Goal: Communication & Community: Answer question/provide support

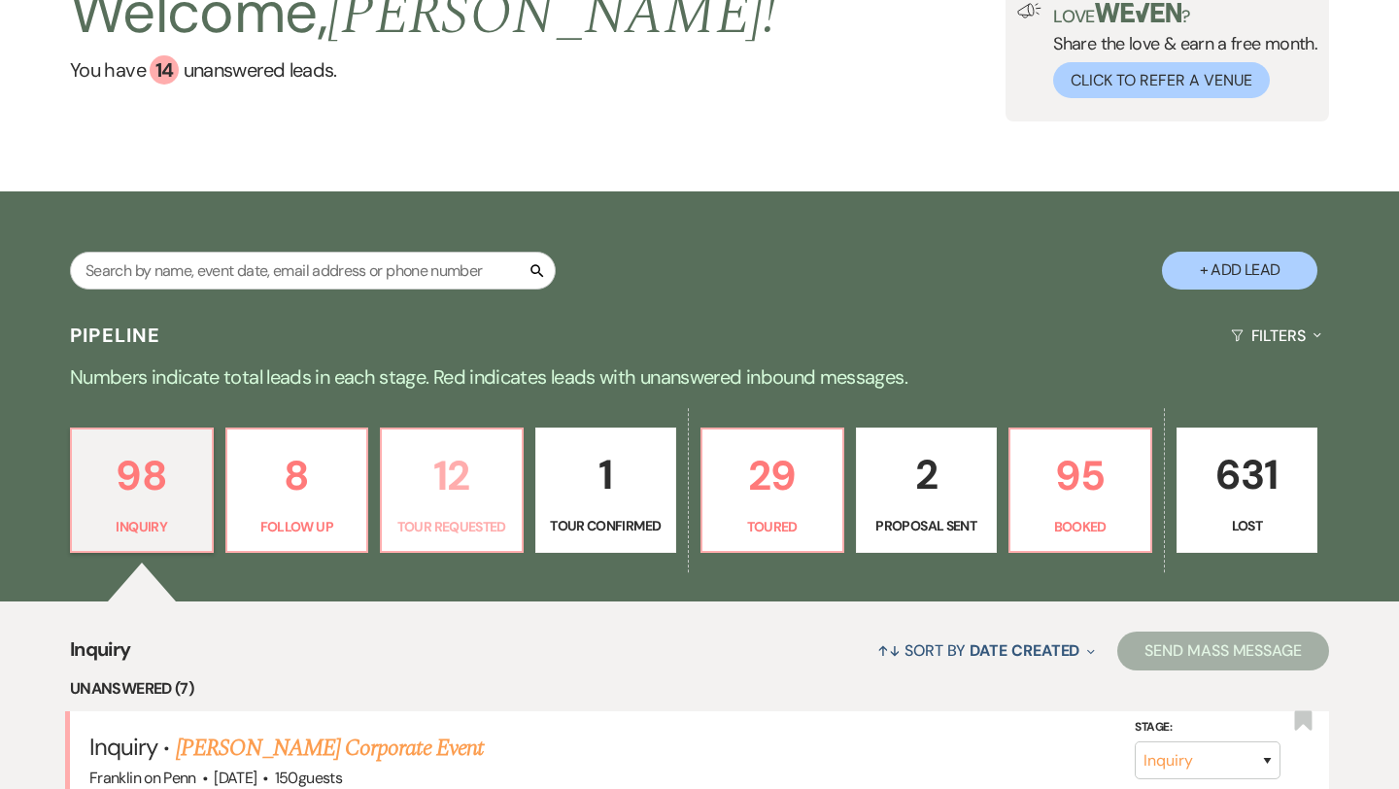
click at [459, 470] on p "12" at bounding box center [451, 475] width 117 height 65
select select "2"
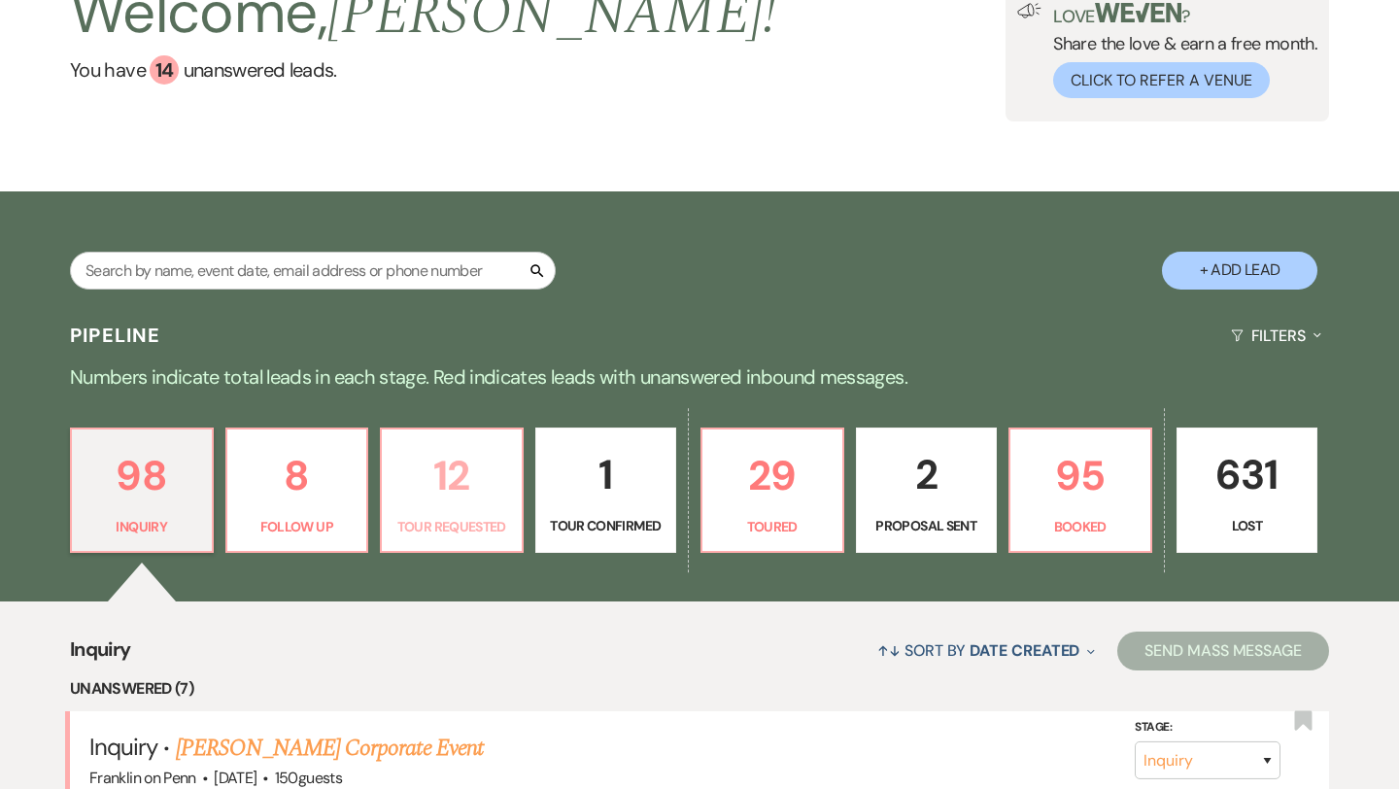
select select "2"
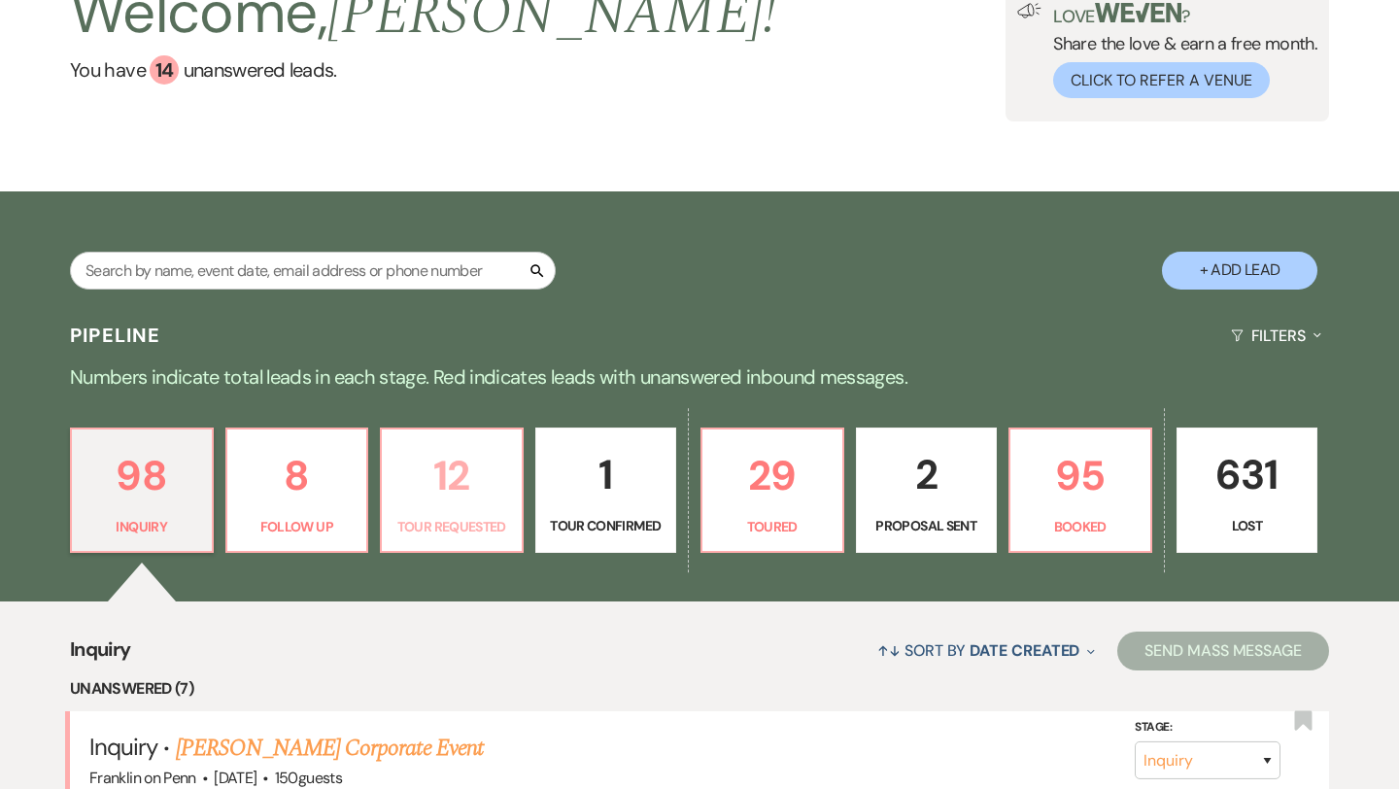
select select "2"
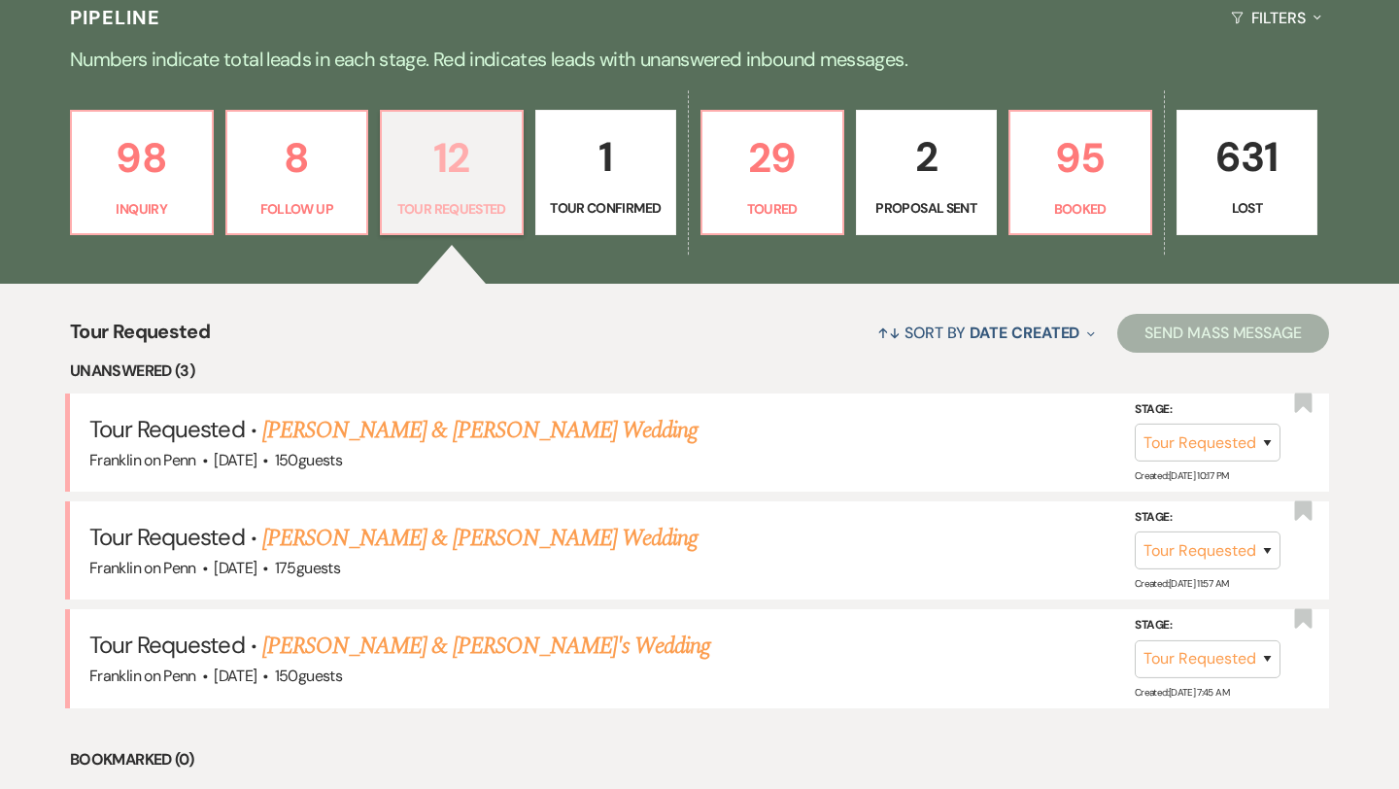
scroll to position [467, 0]
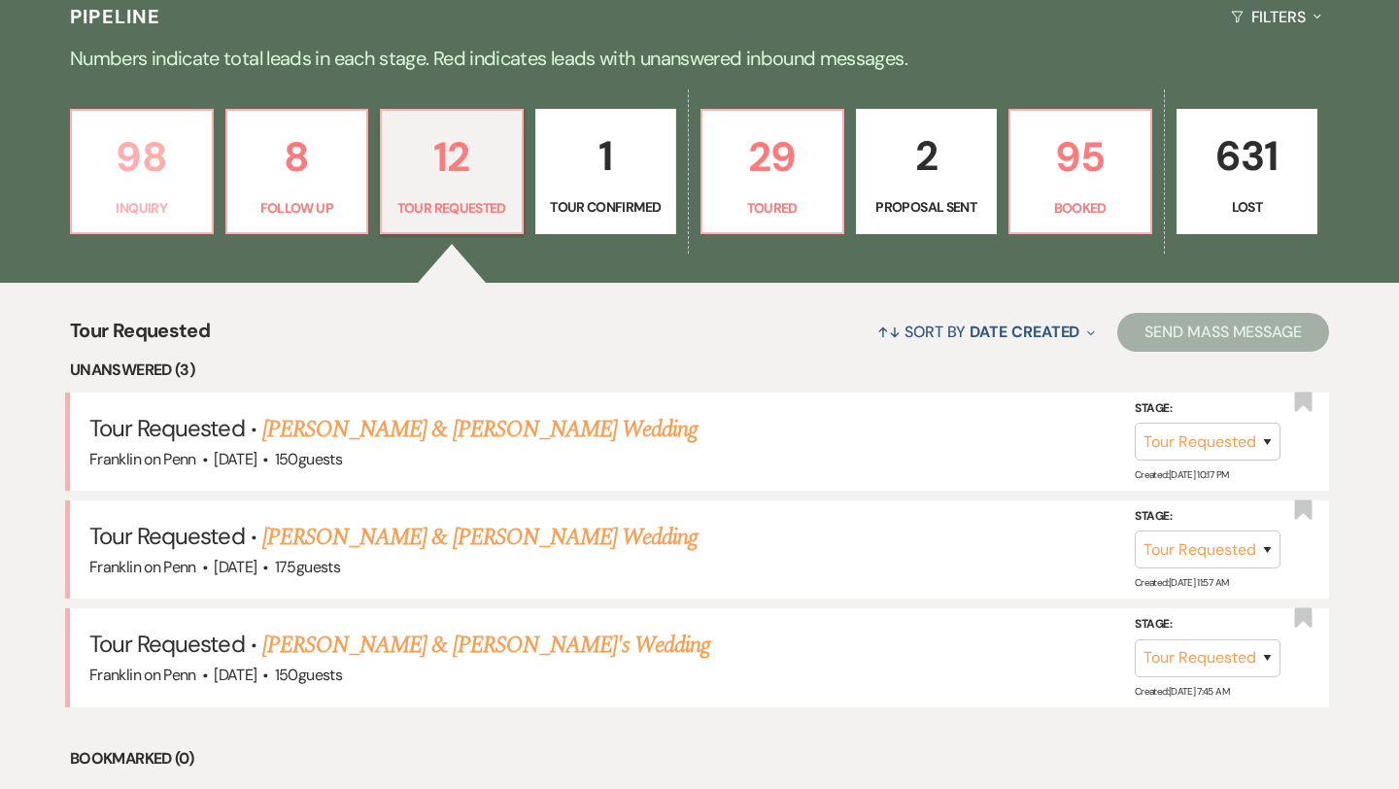
click at [146, 149] on p "98" at bounding box center [142, 156] width 117 height 65
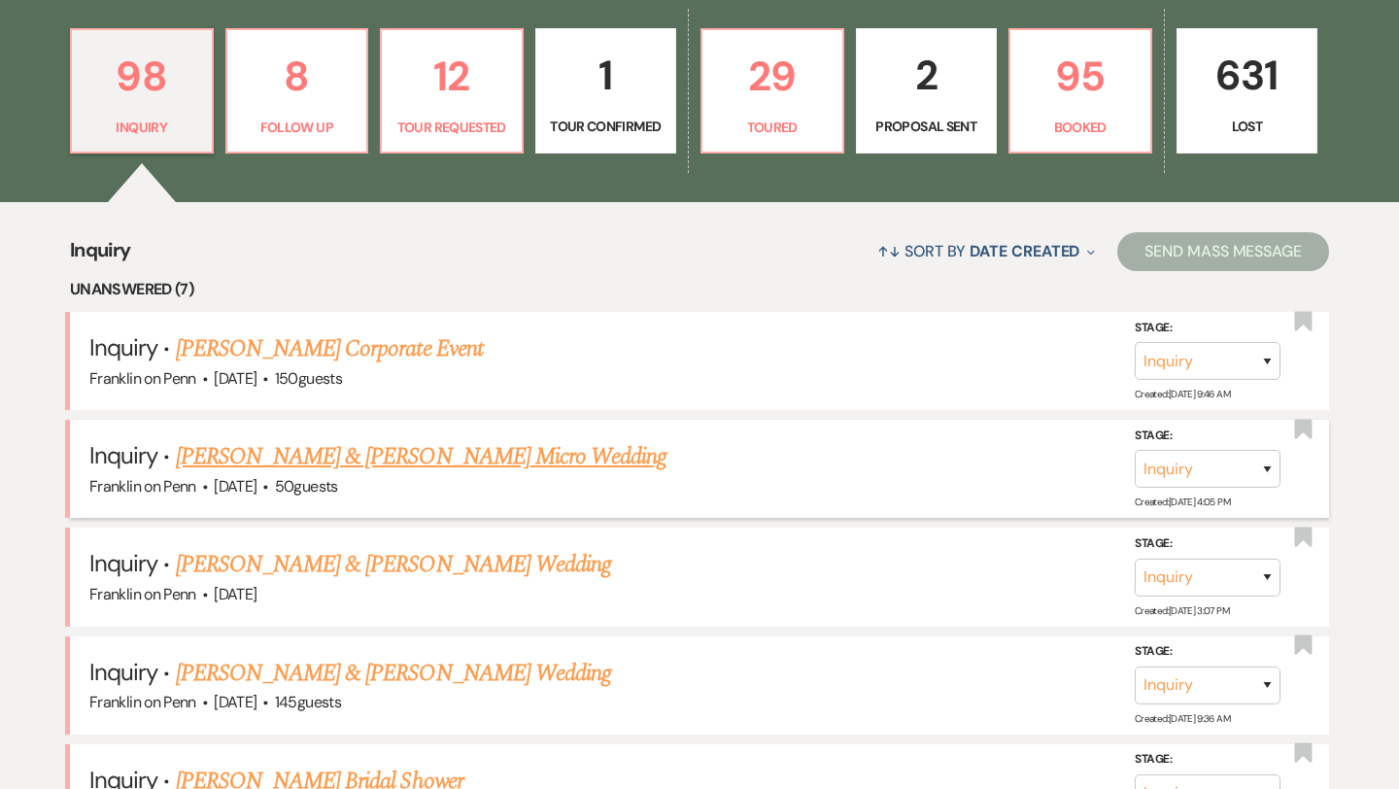
scroll to position [575, 0]
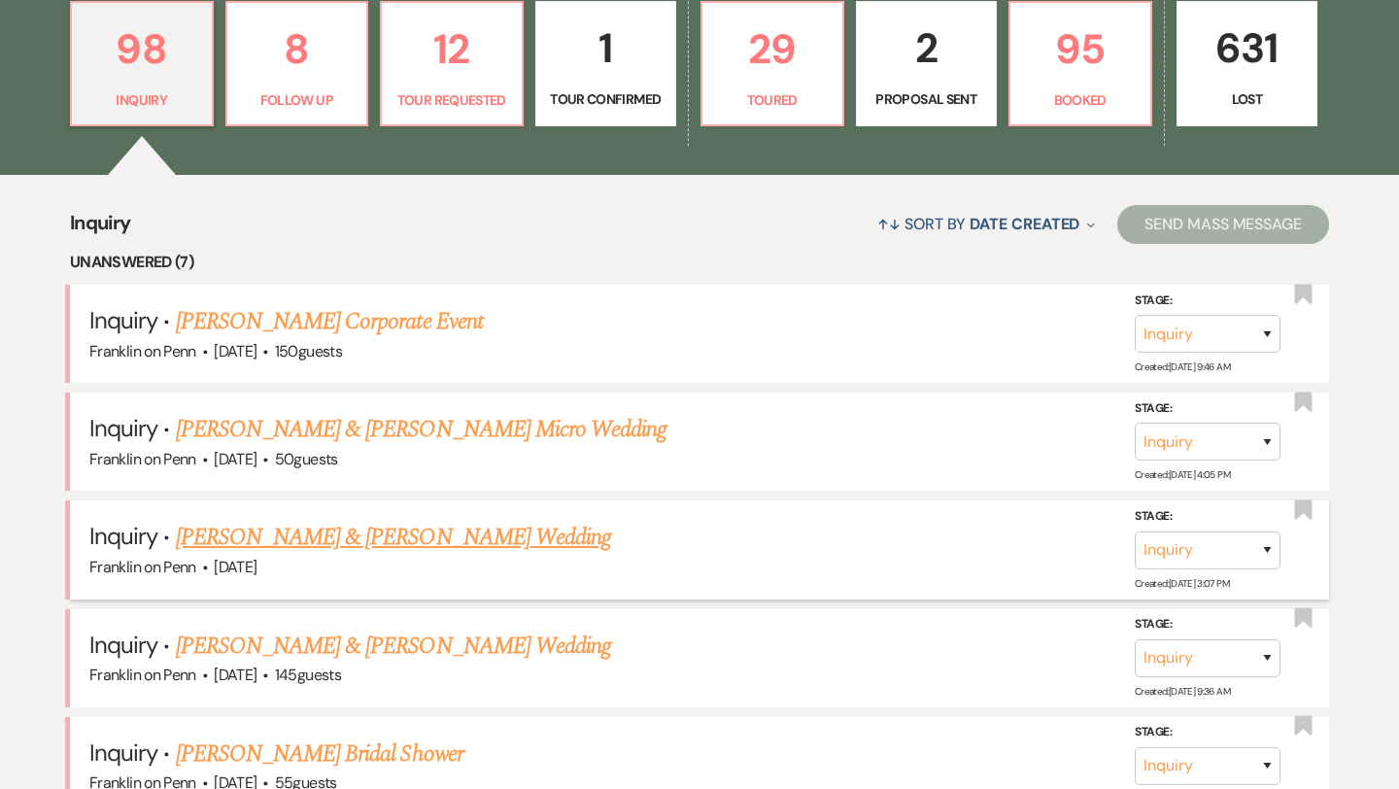
click at [397, 534] on link "[PERSON_NAME] & [PERSON_NAME] Wedding" at bounding box center [393, 537] width 435 height 35
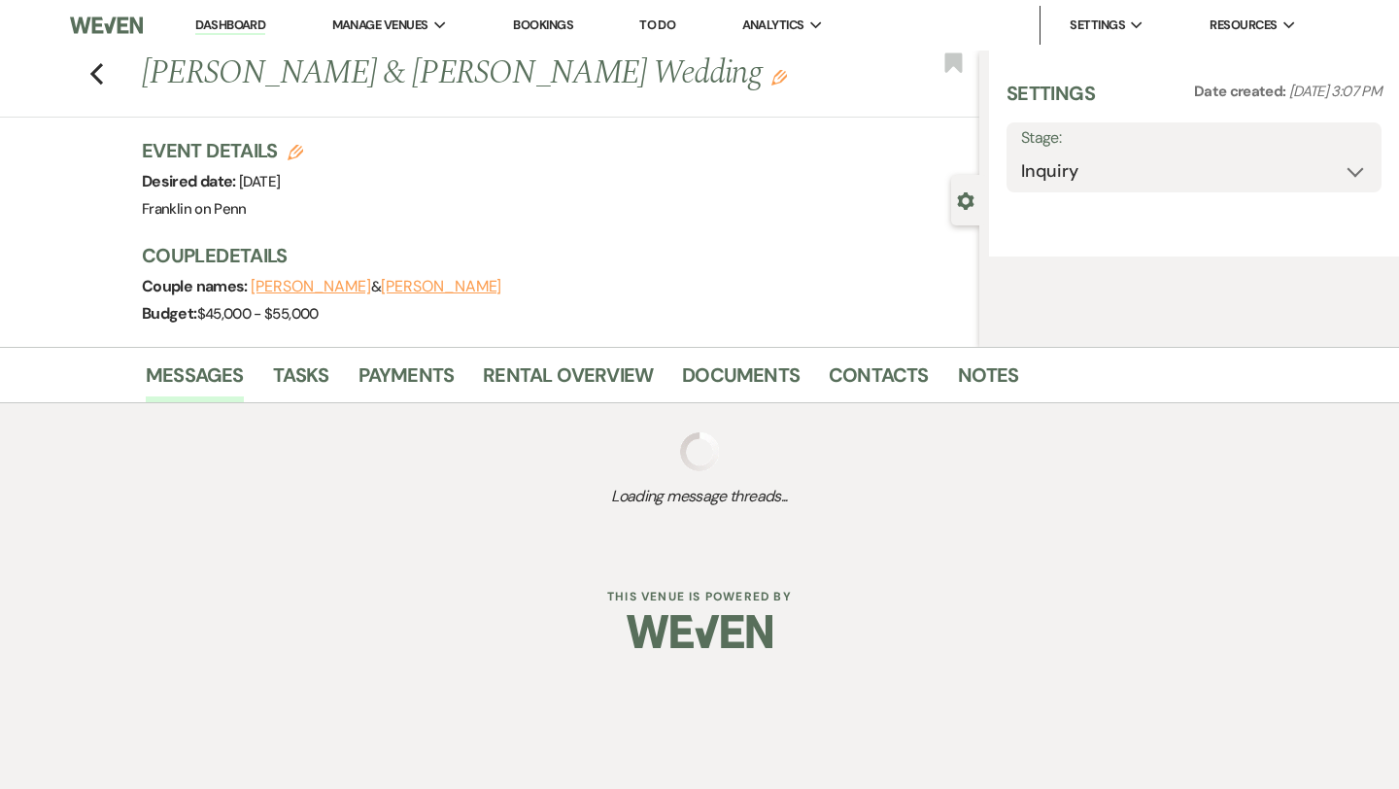
select select "5"
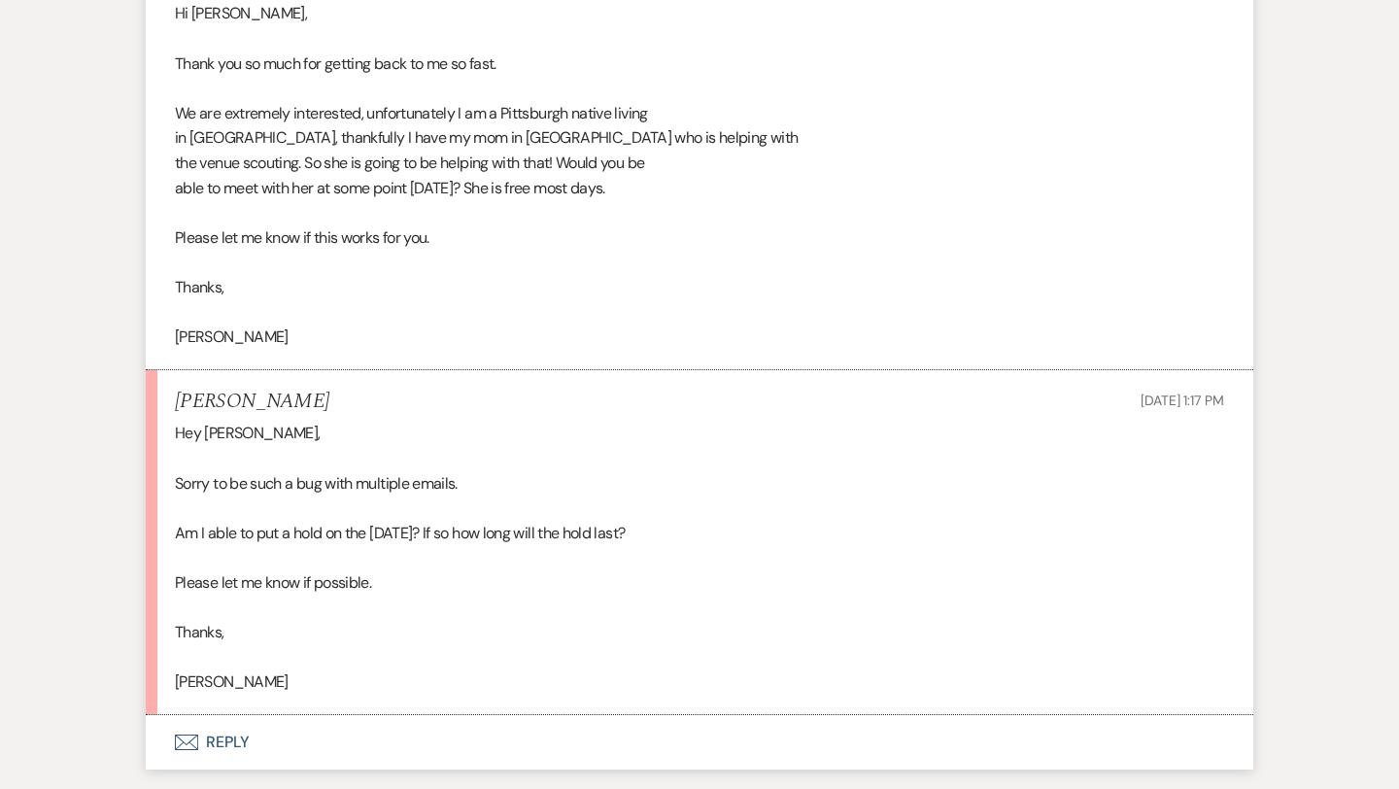
scroll to position [2319, 0]
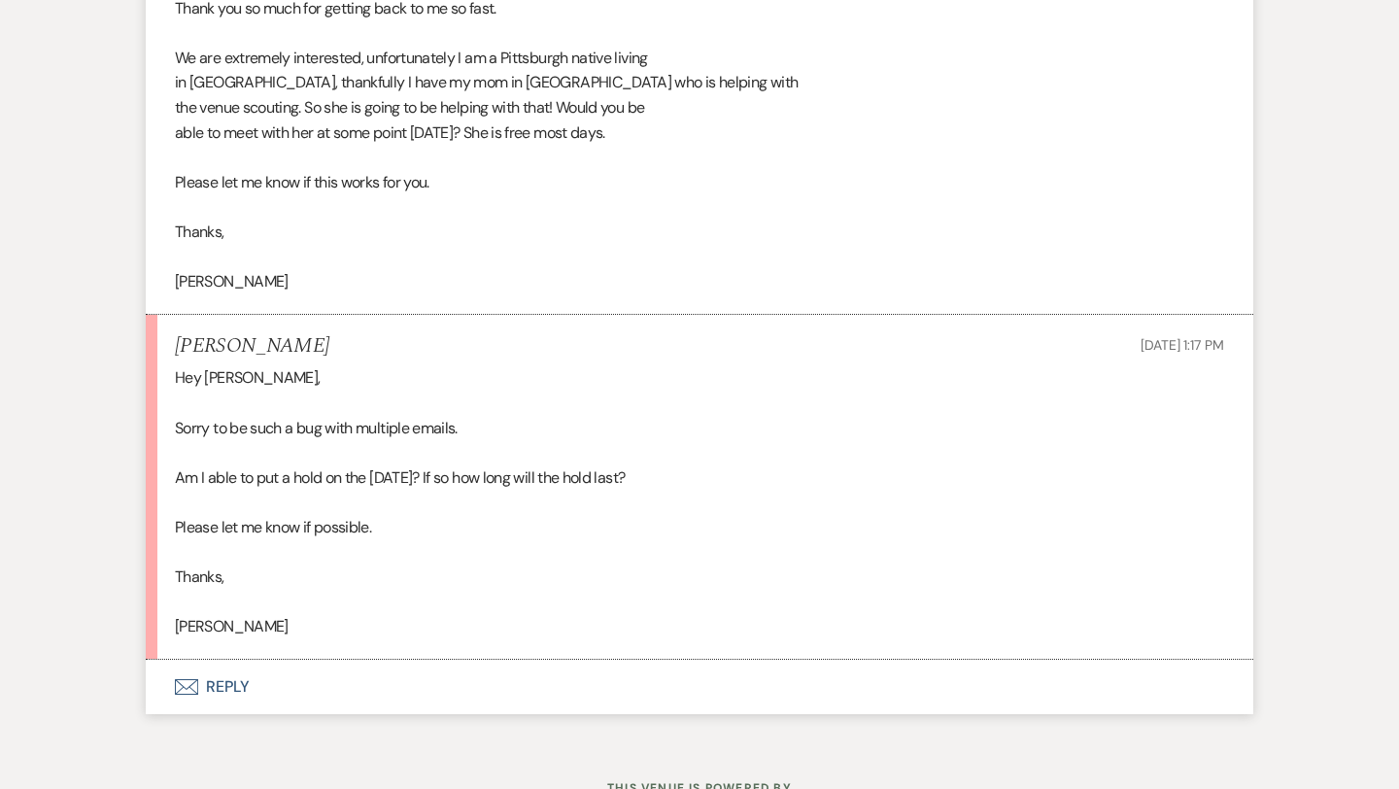
click at [239, 689] on button "Envelope Reply" at bounding box center [699, 687] width 1107 height 54
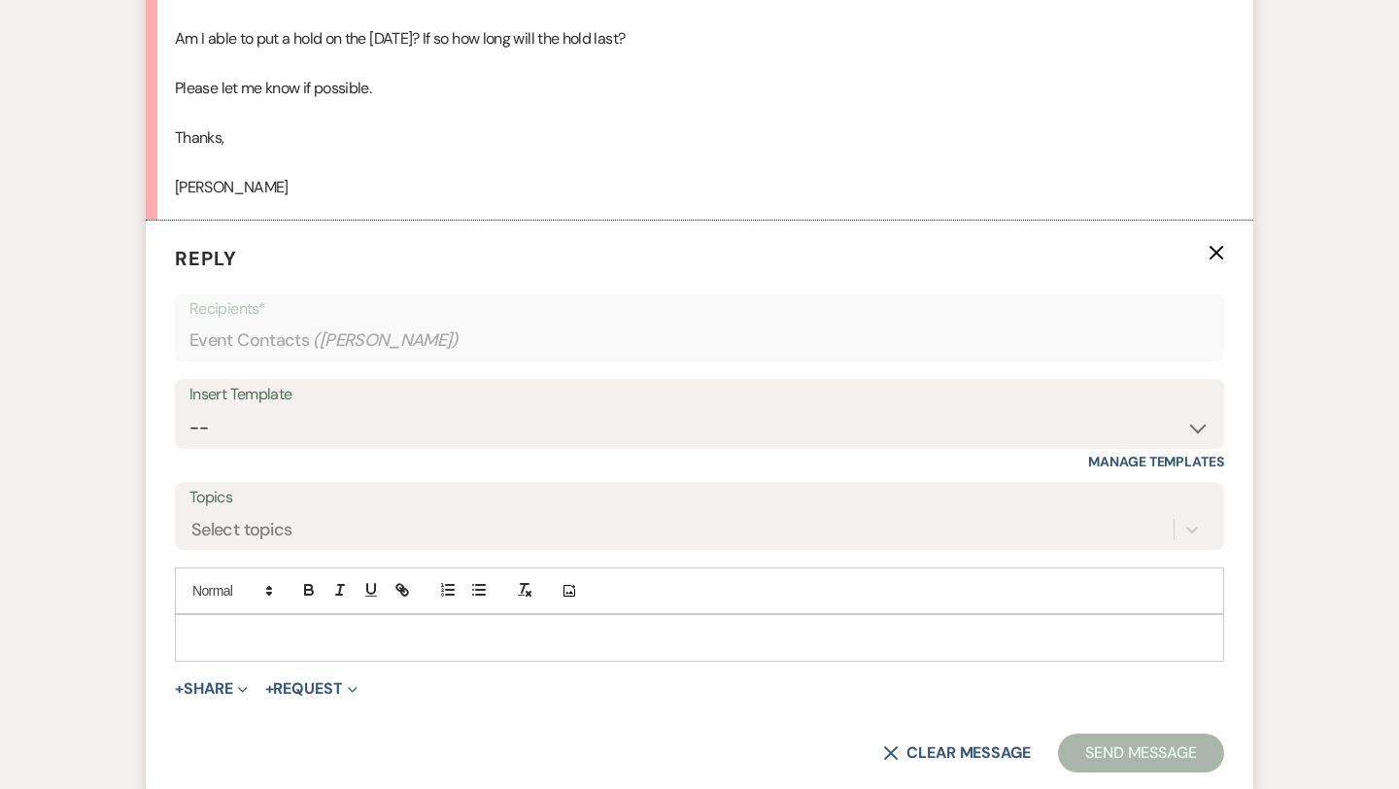
scroll to position [2768, 0]
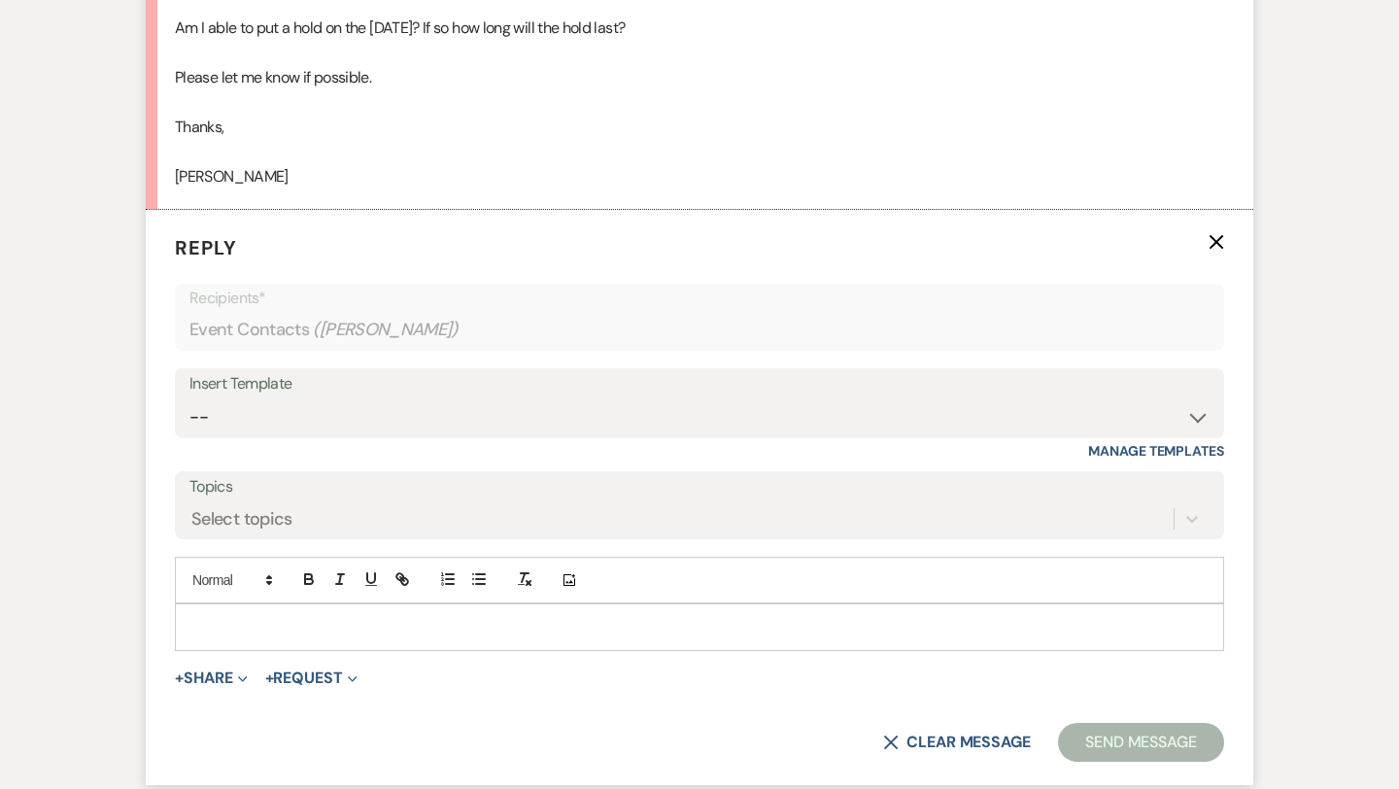
click at [279, 616] on p at bounding box center [699, 626] width 1018 height 21
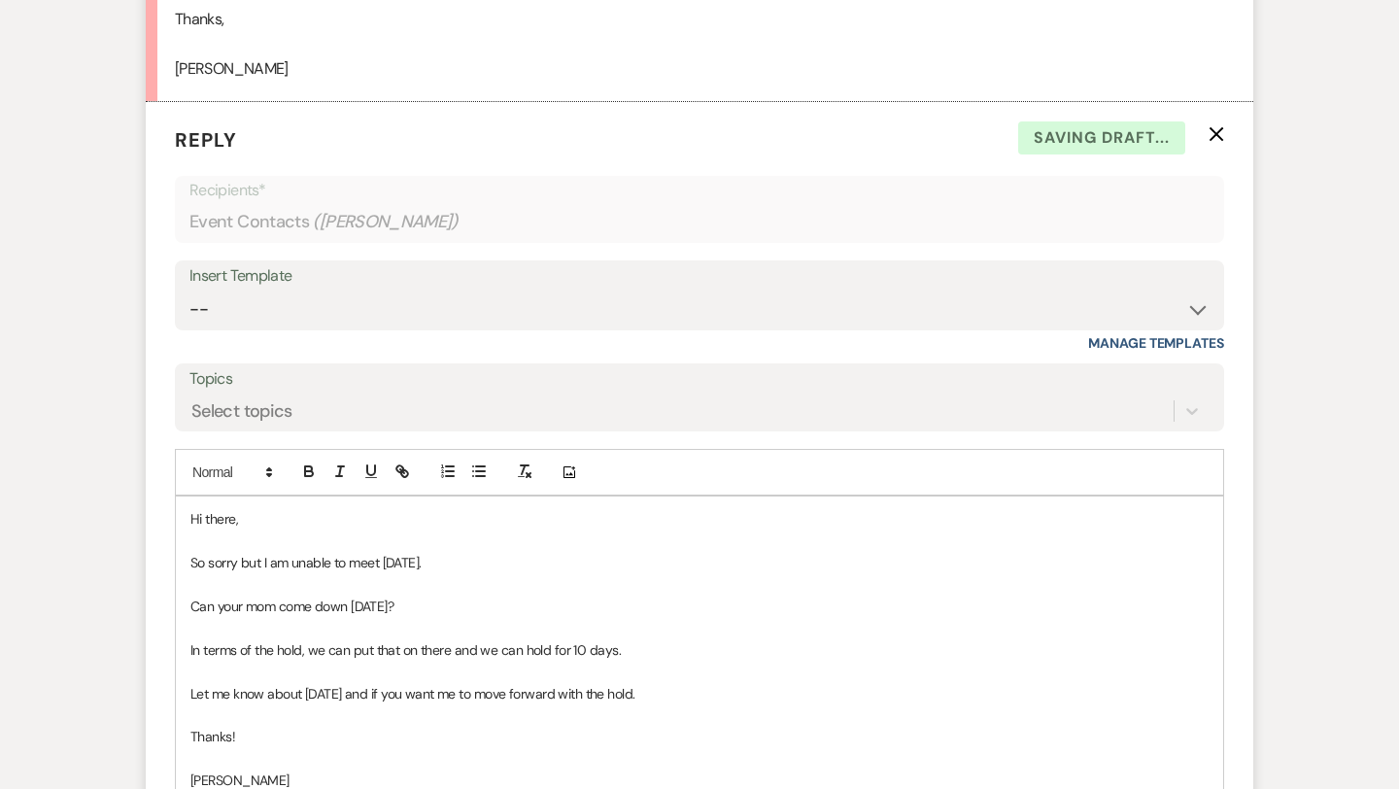
scroll to position [3009, 0]
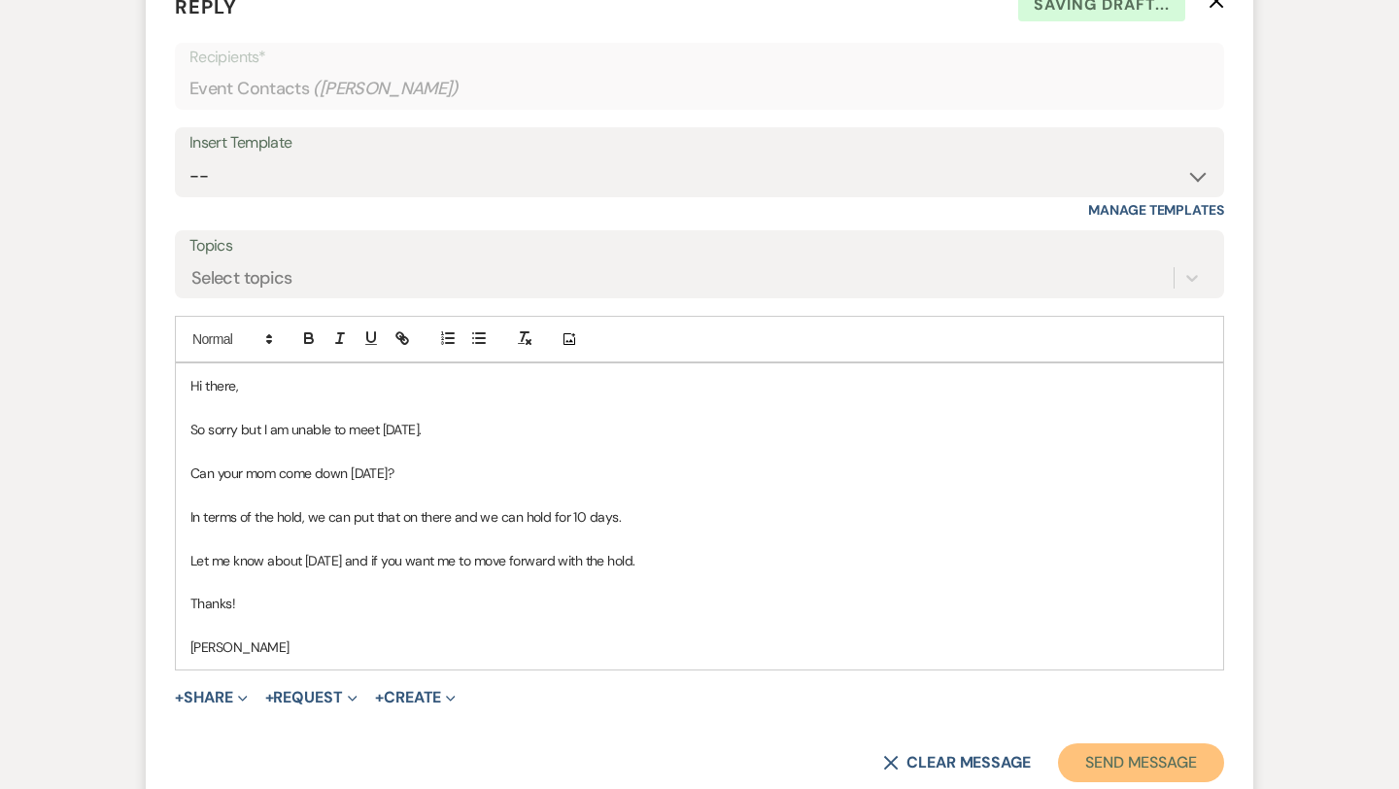
click at [1082, 765] on button "Send Message" at bounding box center [1141, 762] width 166 height 39
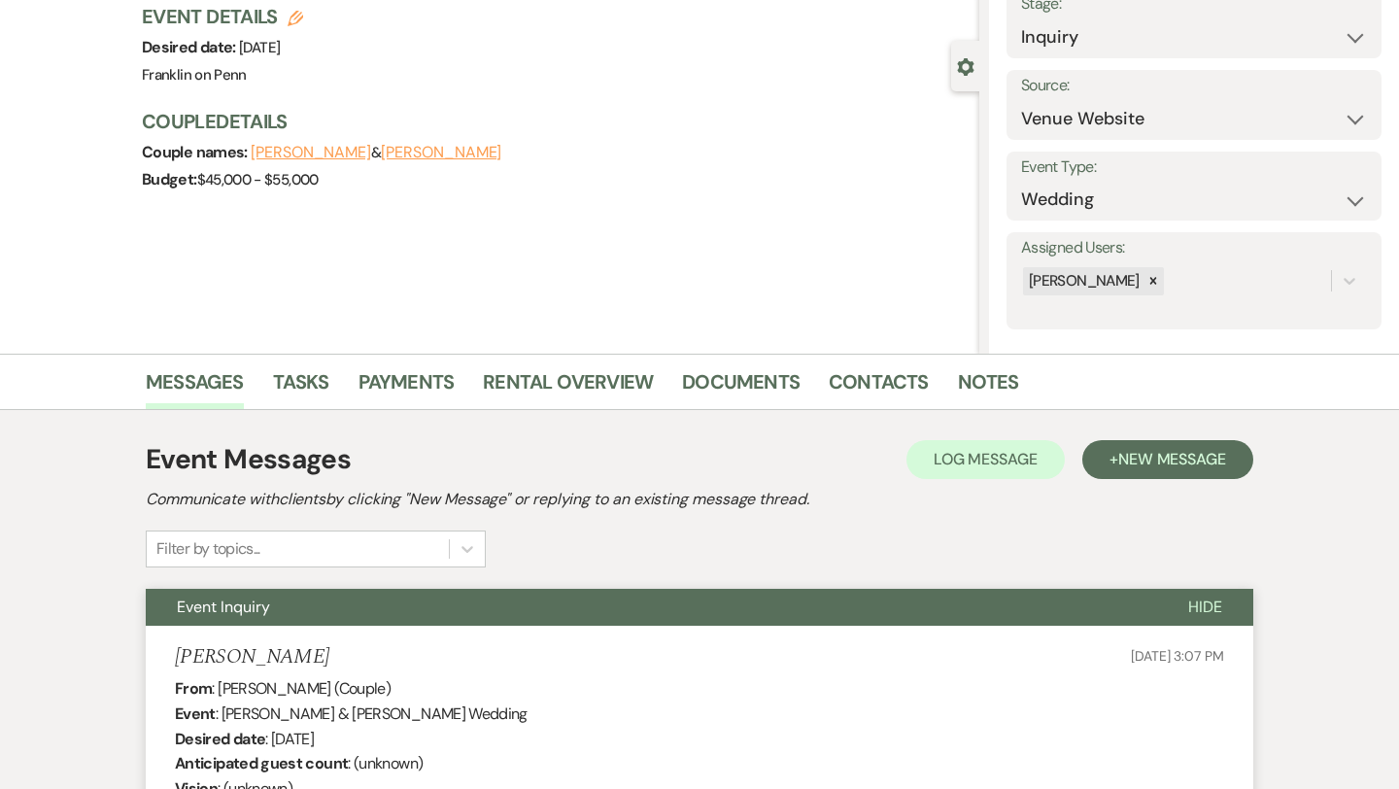
scroll to position [0, 0]
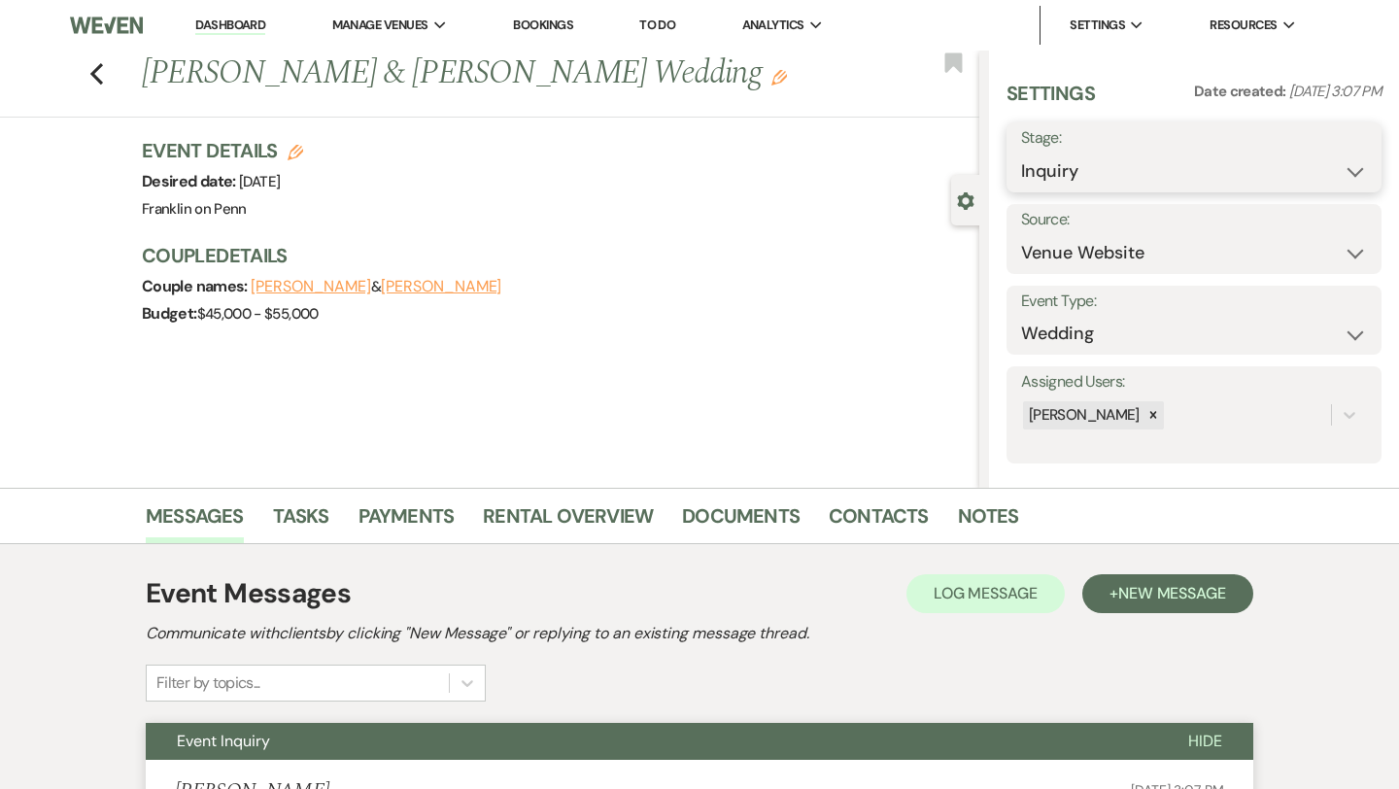
click at [1213, 173] on select "Inquiry Follow Up Tour Requested Tour Confirmed Toured Proposal Sent Booked Lost" at bounding box center [1194, 172] width 346 height 38
select select "2"
click at [1339, 156] on button "Save" at bounding box center [1343, 157] width 77 height 39
click at [96, 76] on use "button" at bounding box center [96, 73] width 13 height 21
select select "2"
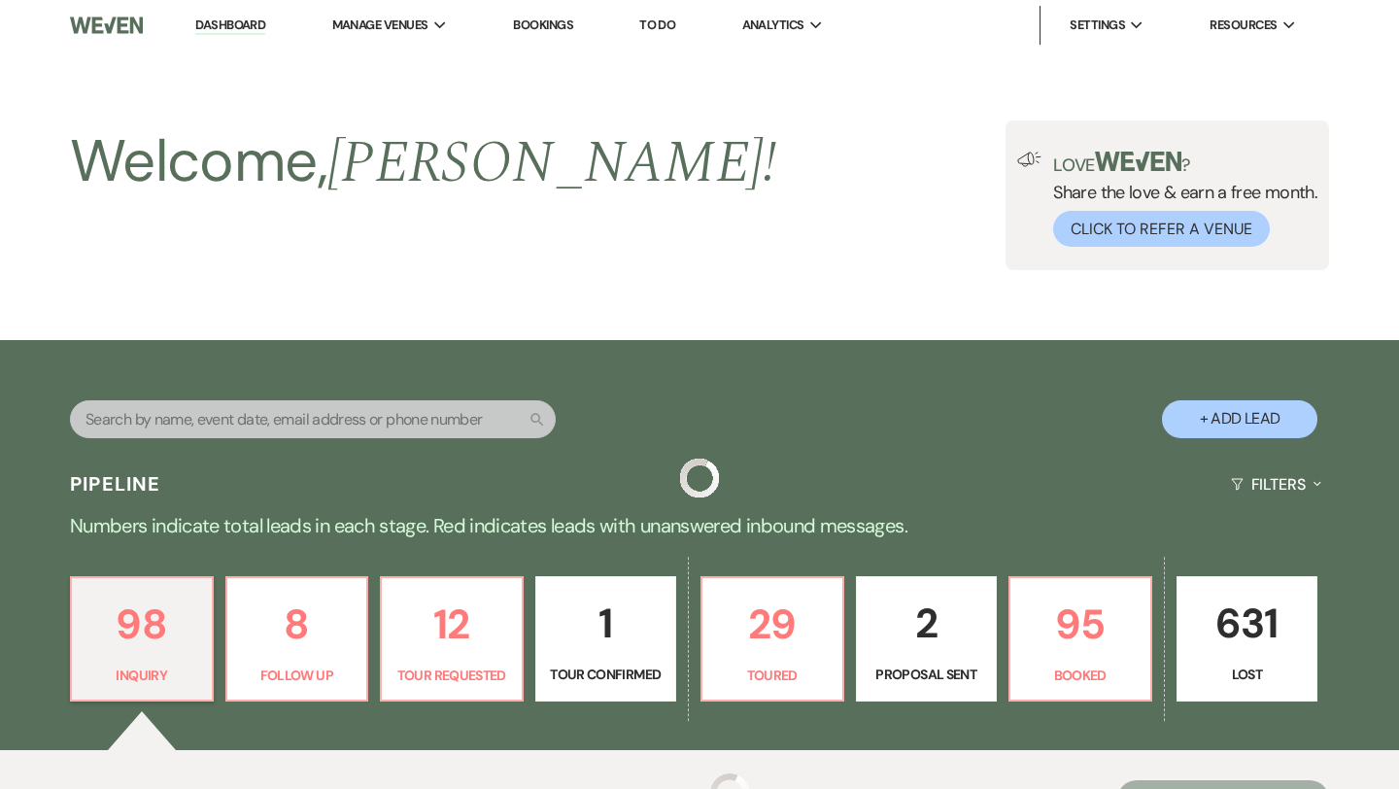
scroll to position [575, 0]
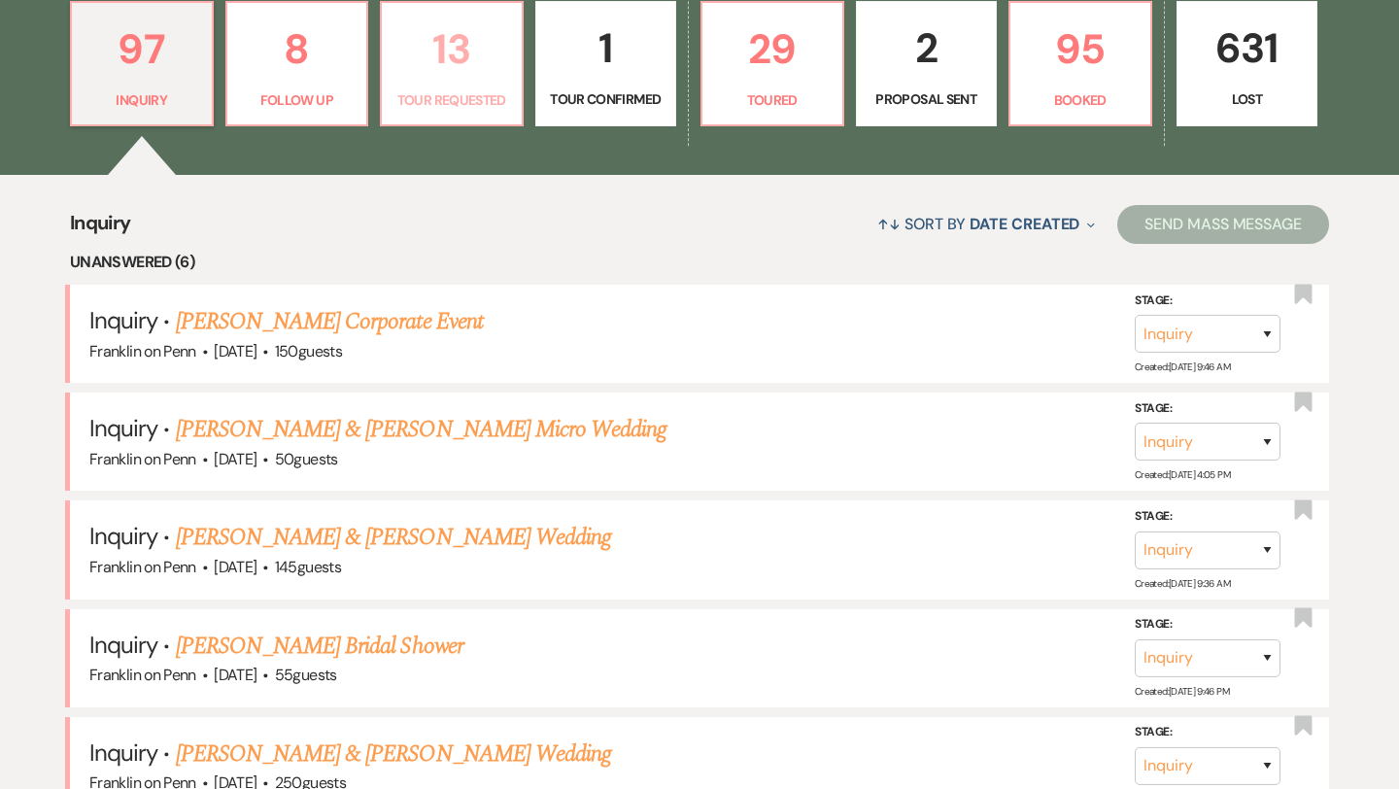
click at [456, 50] on p "13" at bounding box center [451, 49] width 117 height 65
select select "2"
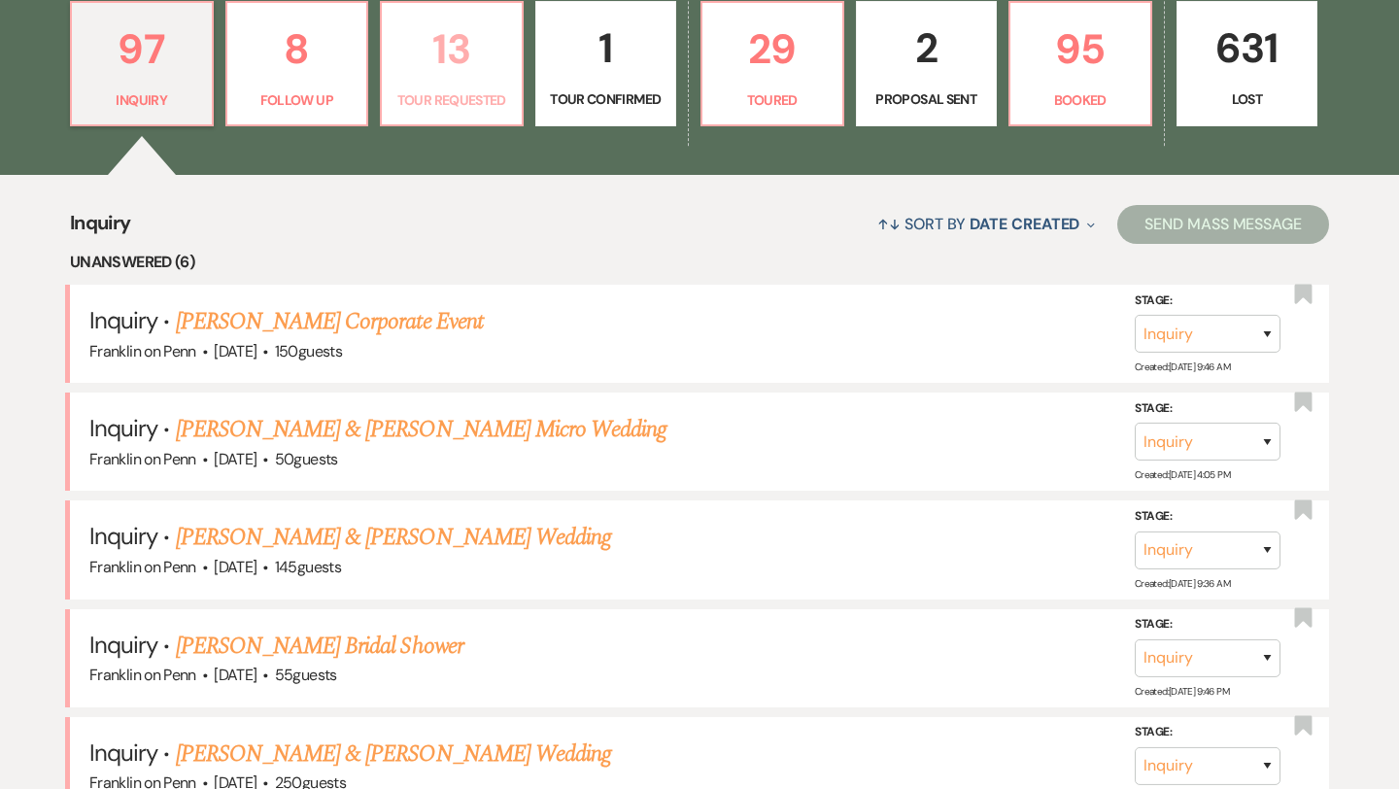
select select "2"
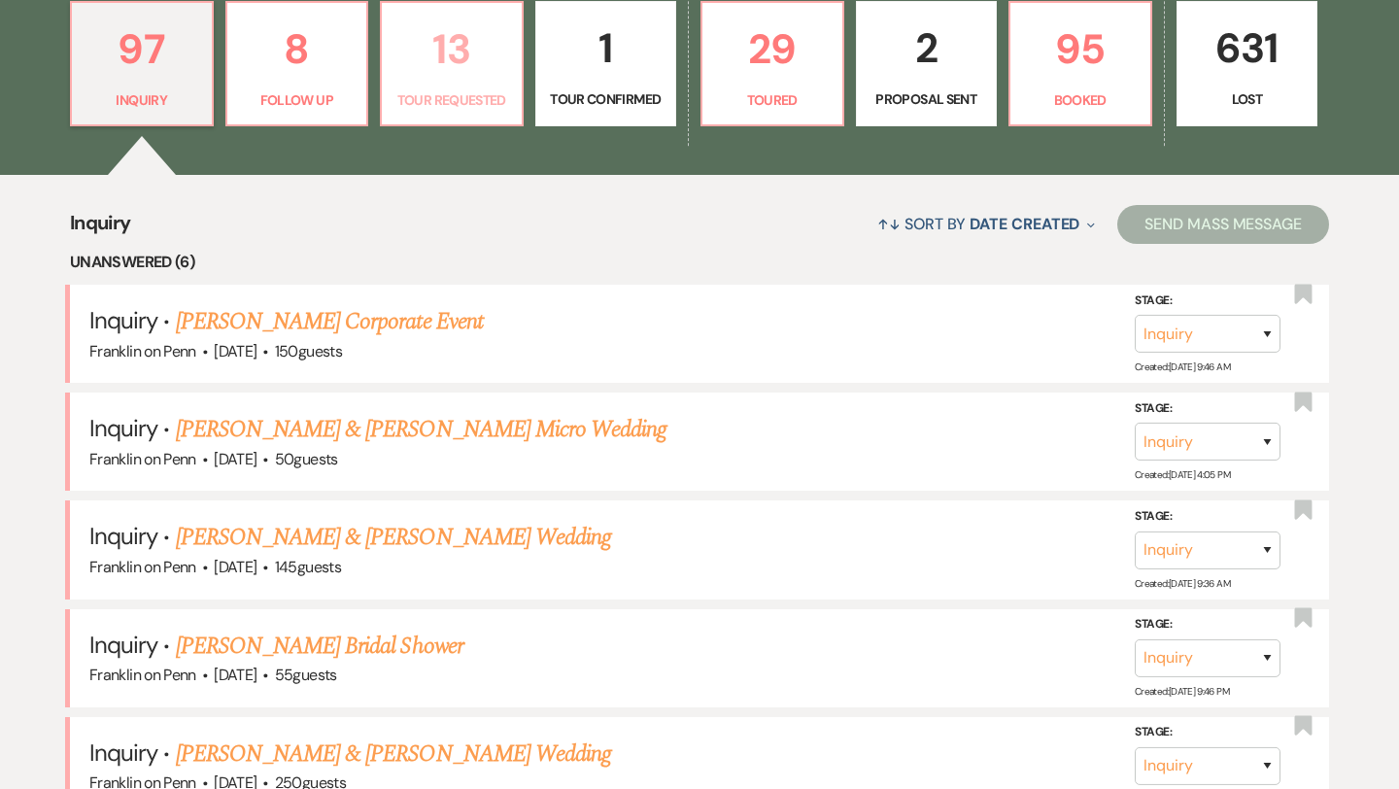
select select "2"
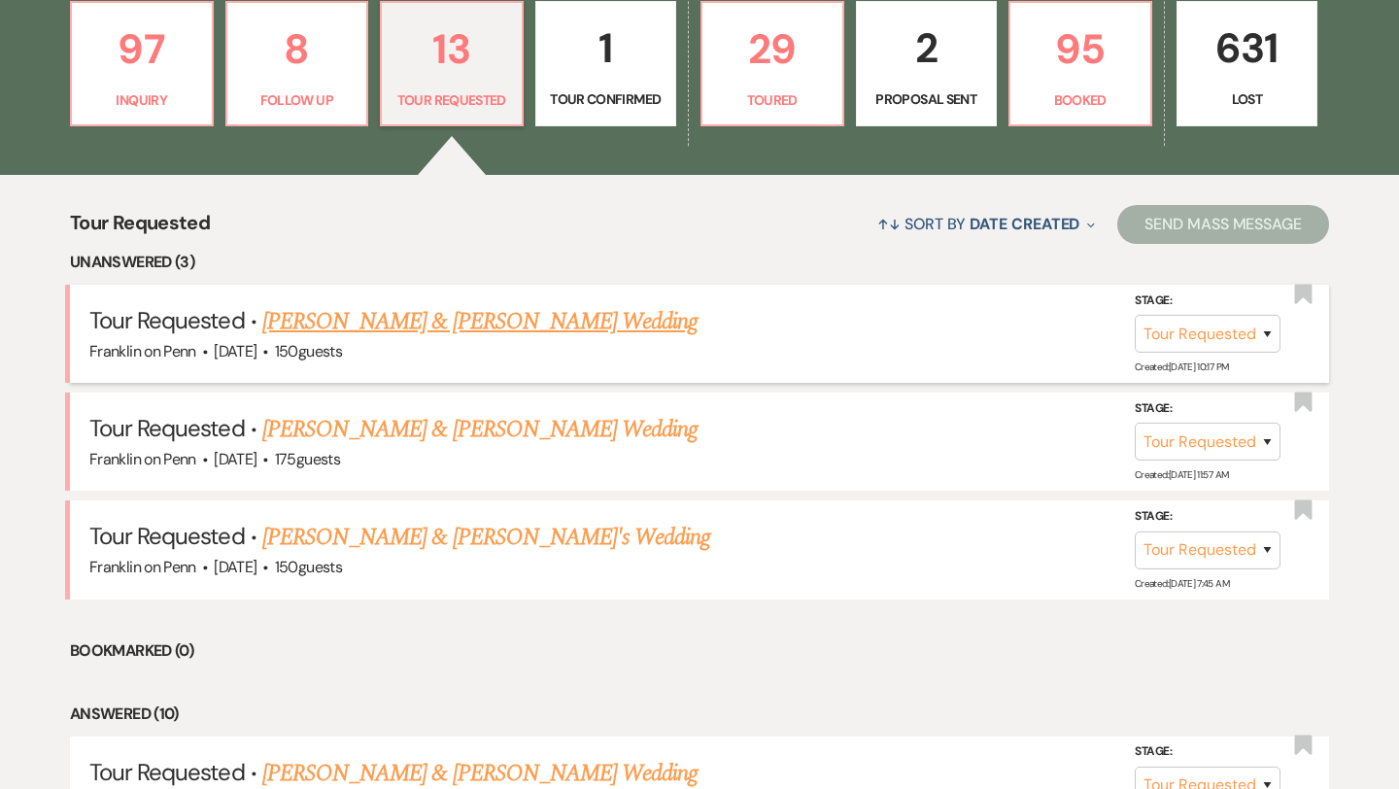
click at [411, 326] on link "Ty Yoklic & Jenny Bodine's Wedding" at bounding box center [479, 321] width 435 height 35
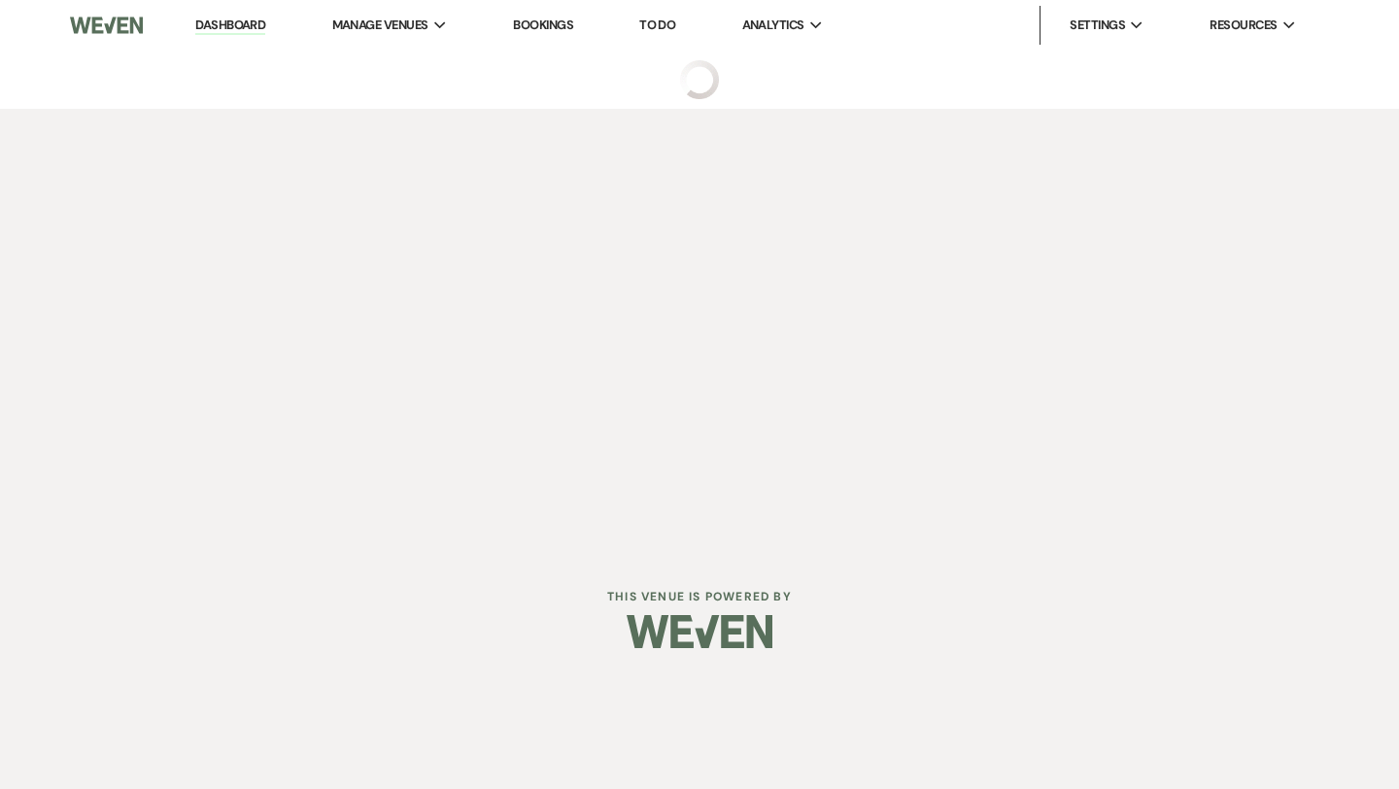
select select "2"
select select "1"
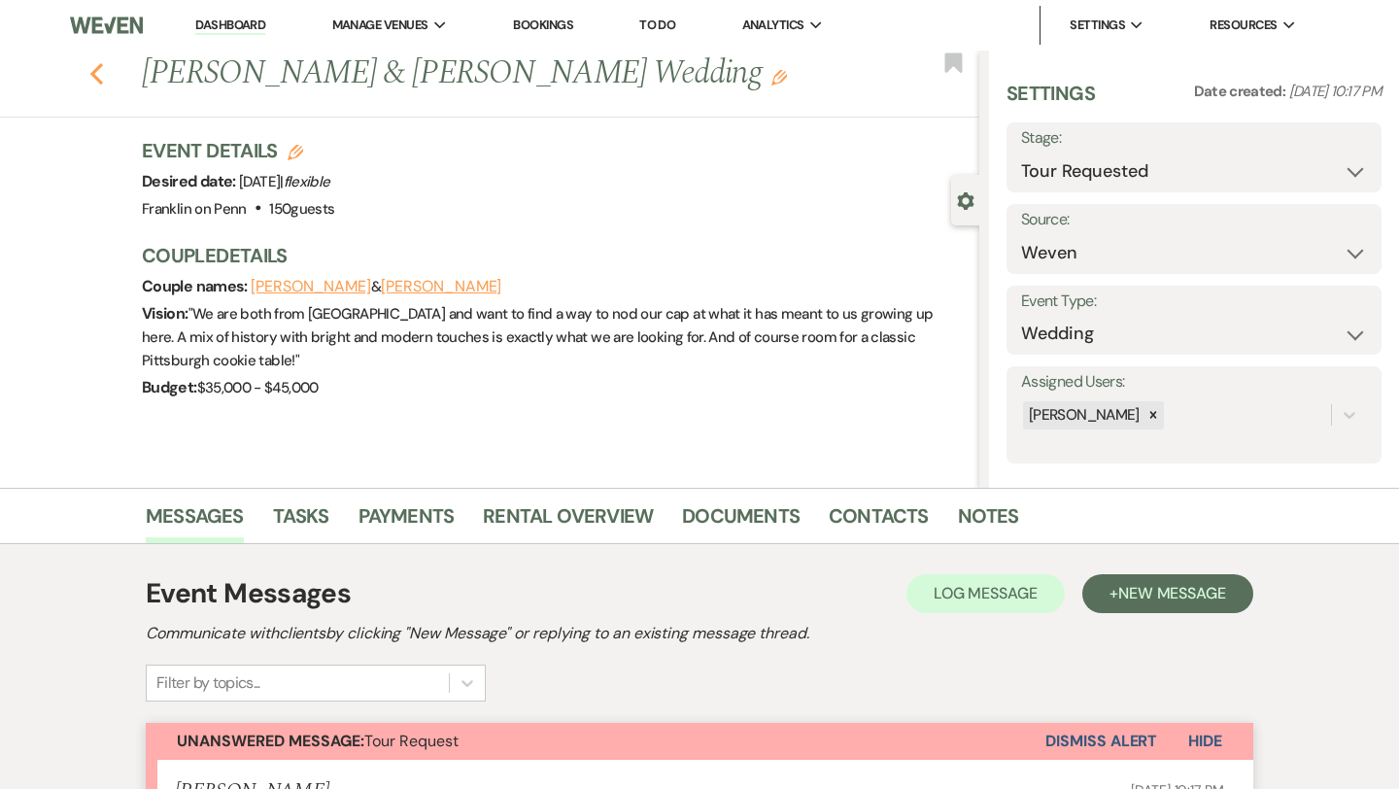
click at [97, 78] on use "button" at bounding box center [96, 73] width 13 height 21
select select "2"
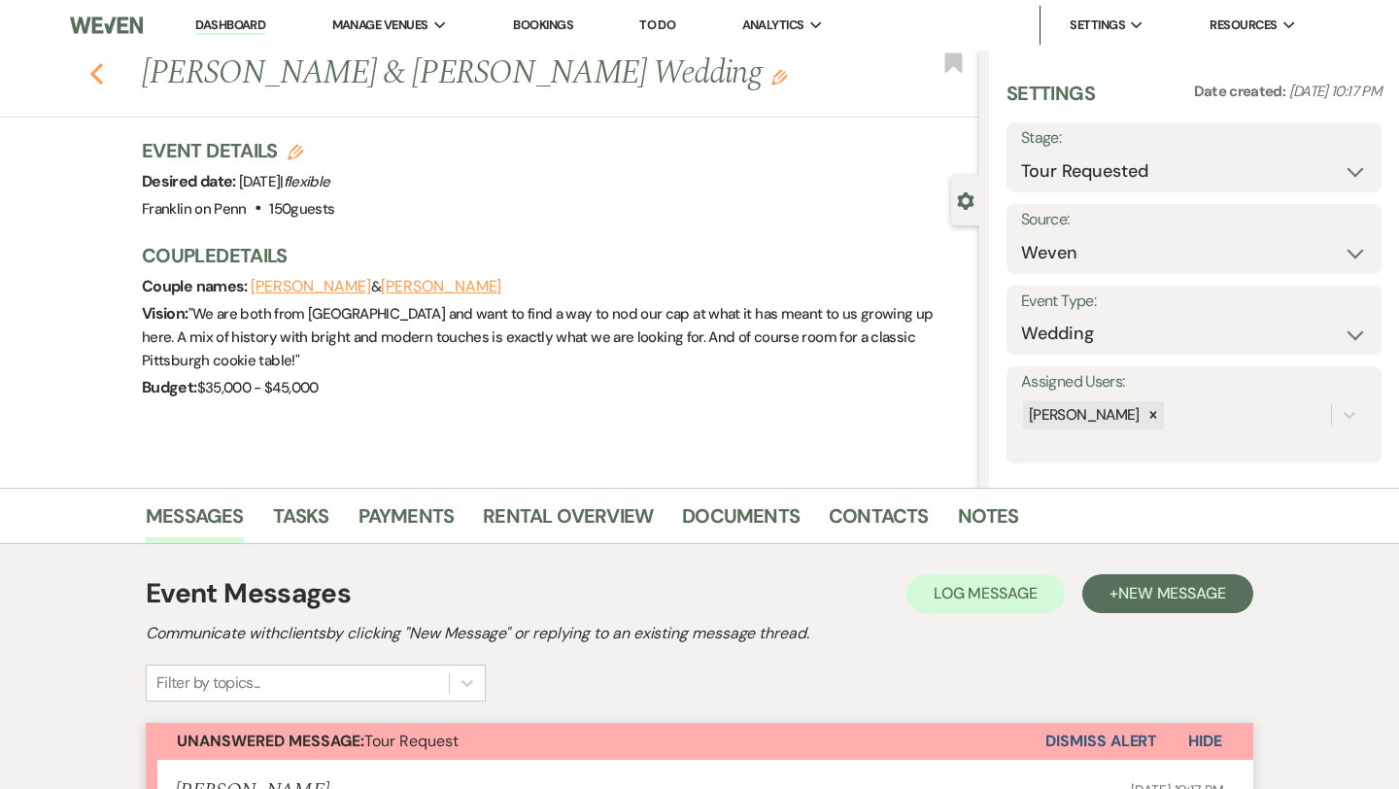
select select "2"
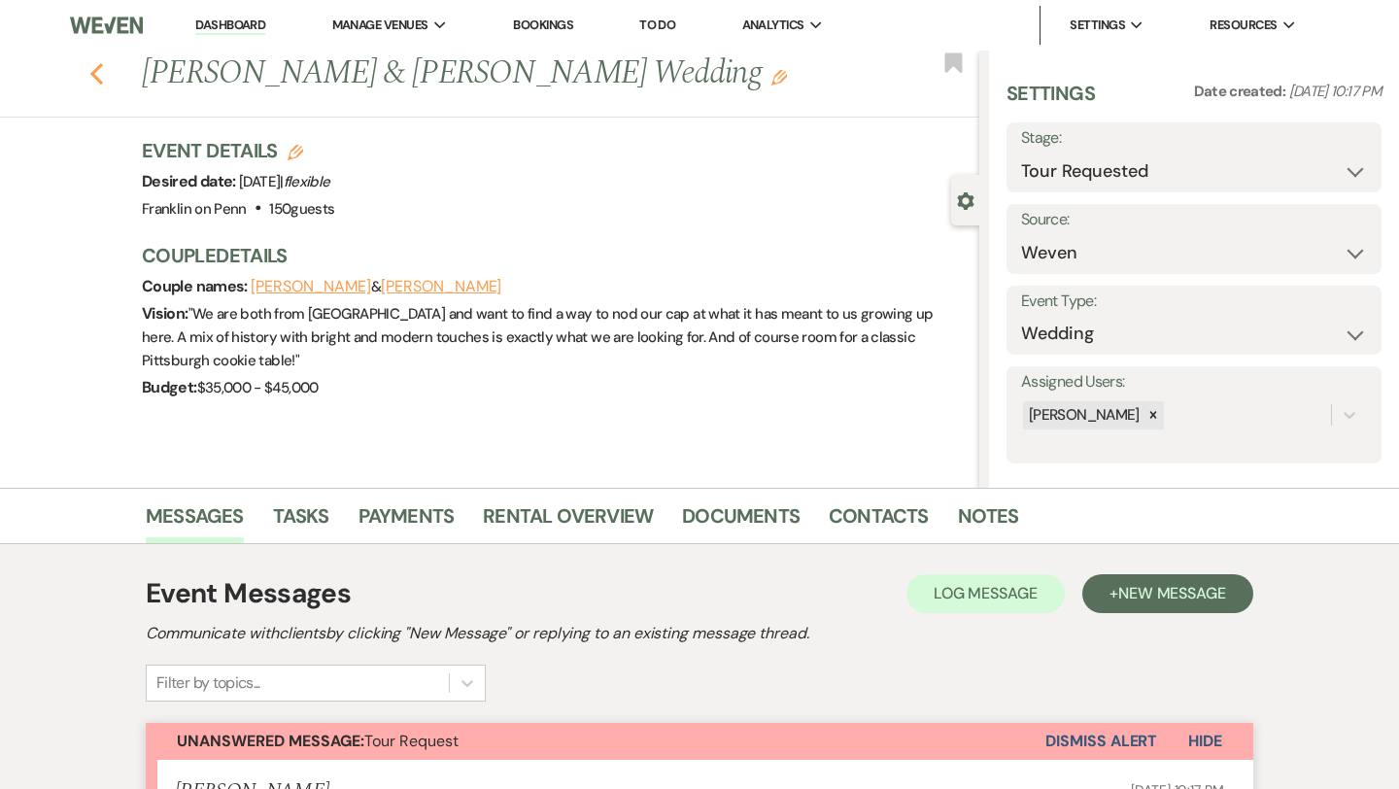
select select "2"
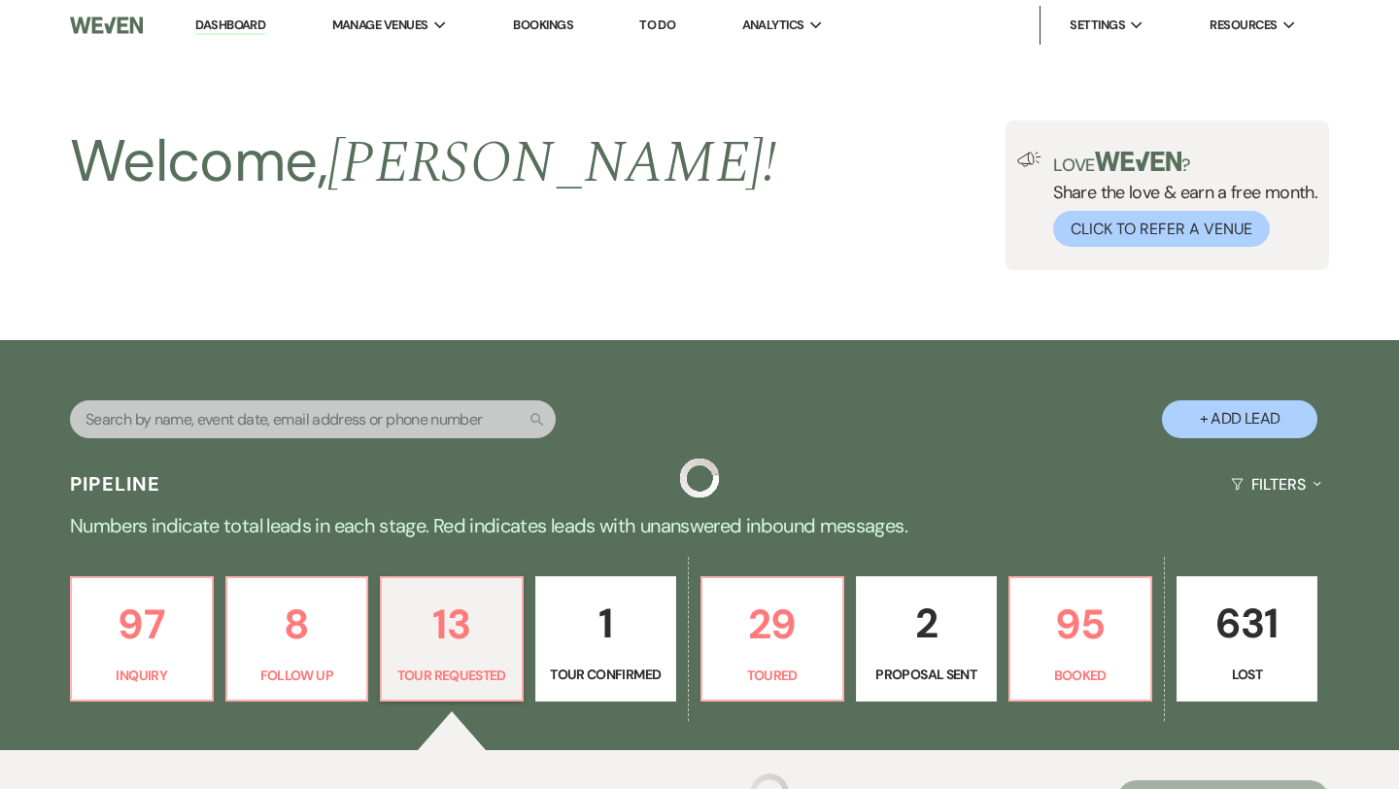
scroll to position [575, 0]
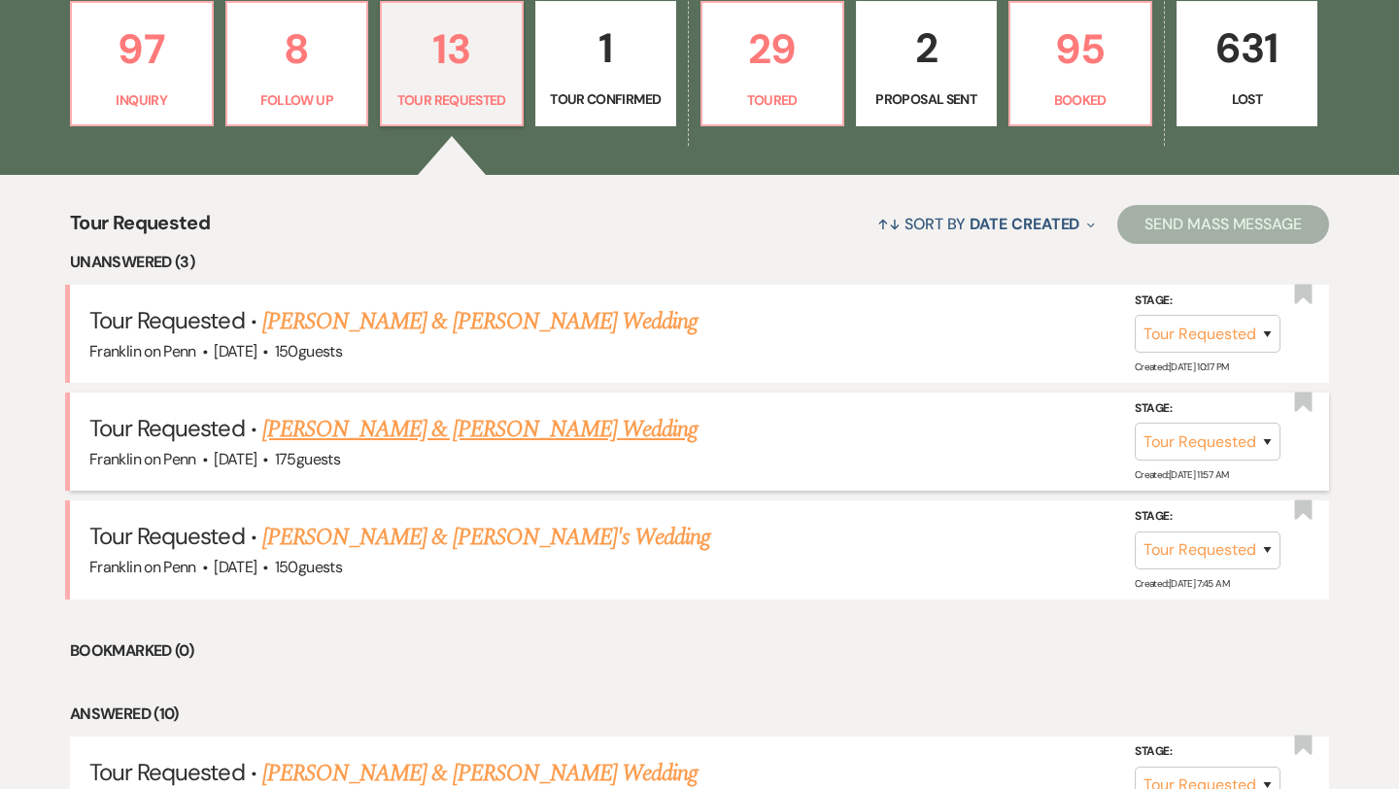
click at [463, 429] on link "Aaron Lebovitz & Hannah Cristofano's Wedding" at bounding box center [479, 429] width 435 height 35
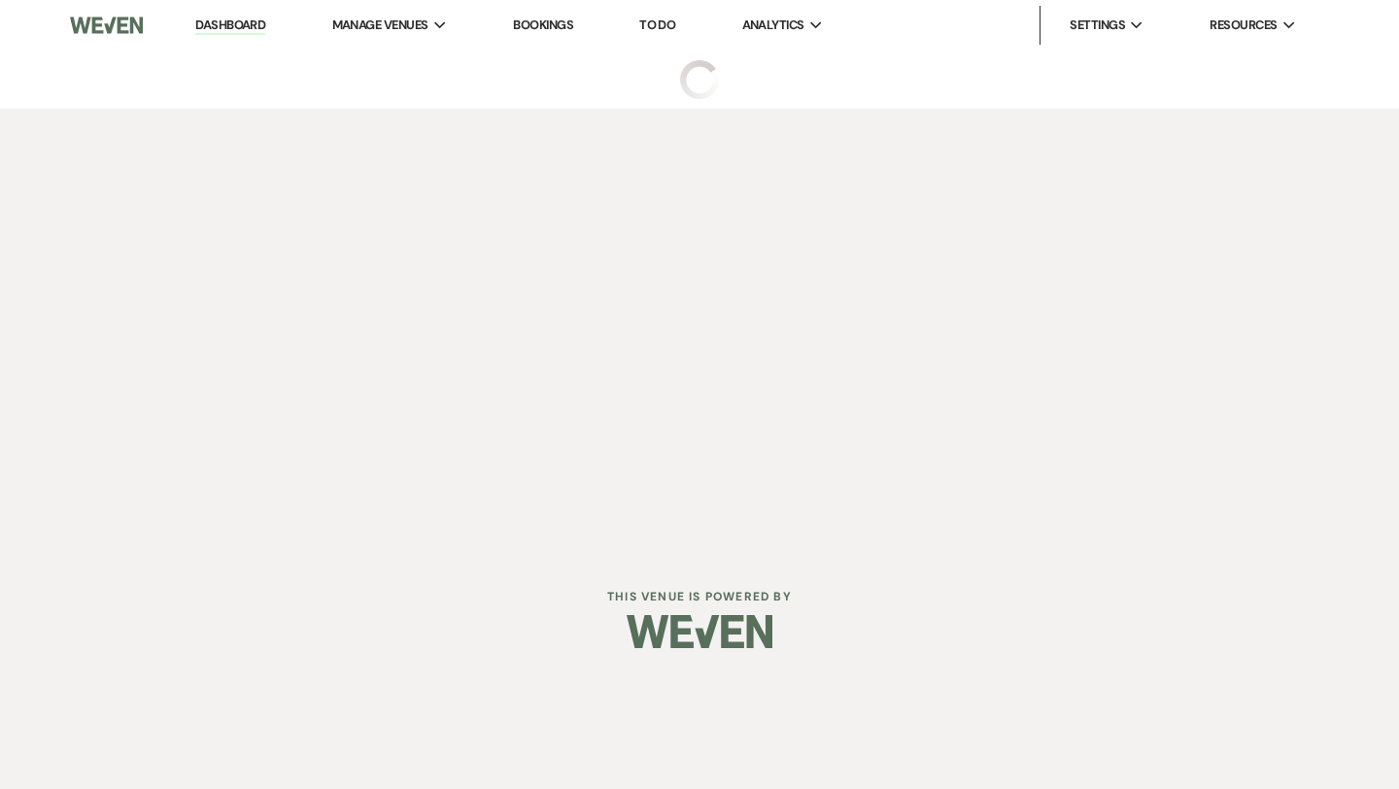
select select "2"
select select "1"
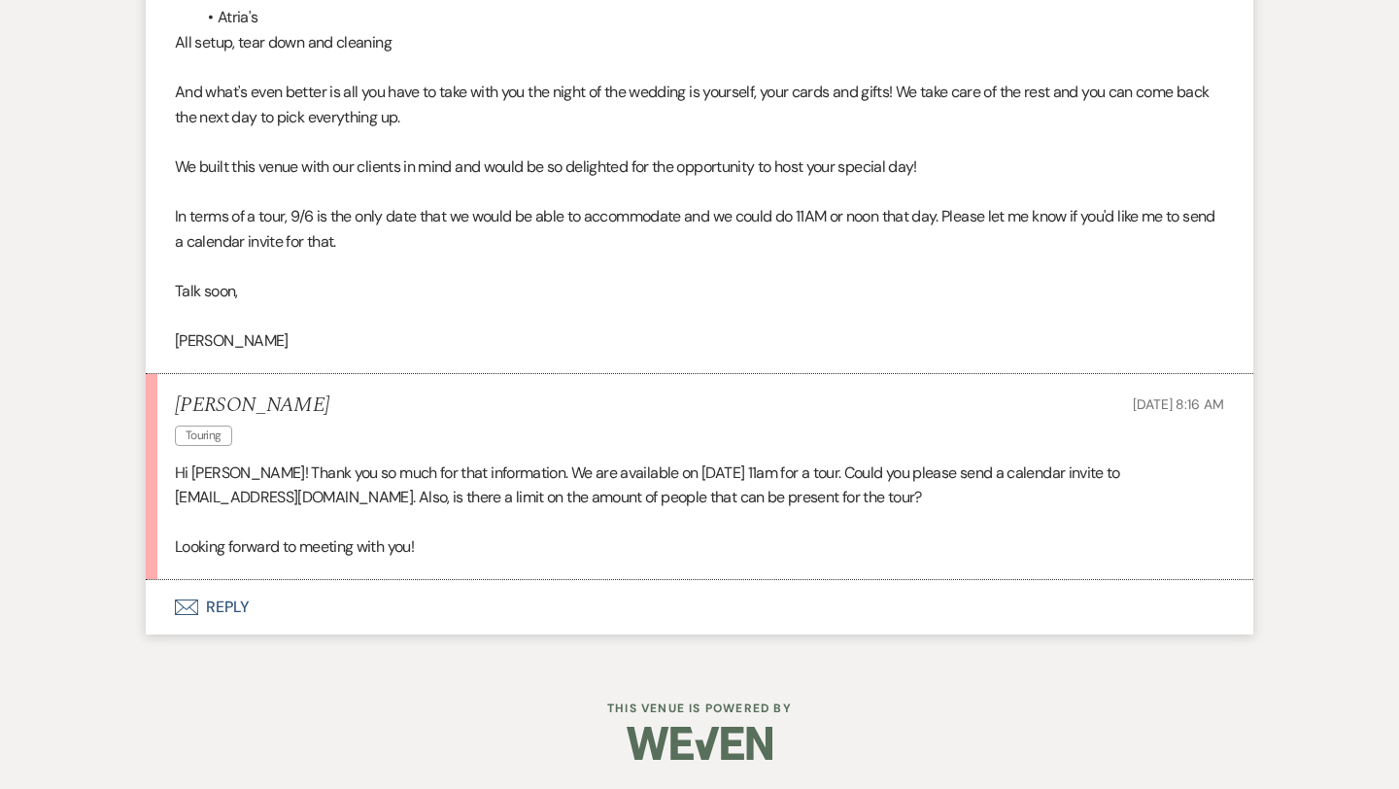
scroll to position [1988, 0]
click at [290, 497] on p "Hi Melissa! Thank you so much for that information. We are available on 9/6 at …" at bounding box center [699, 485] width 1049 height 50
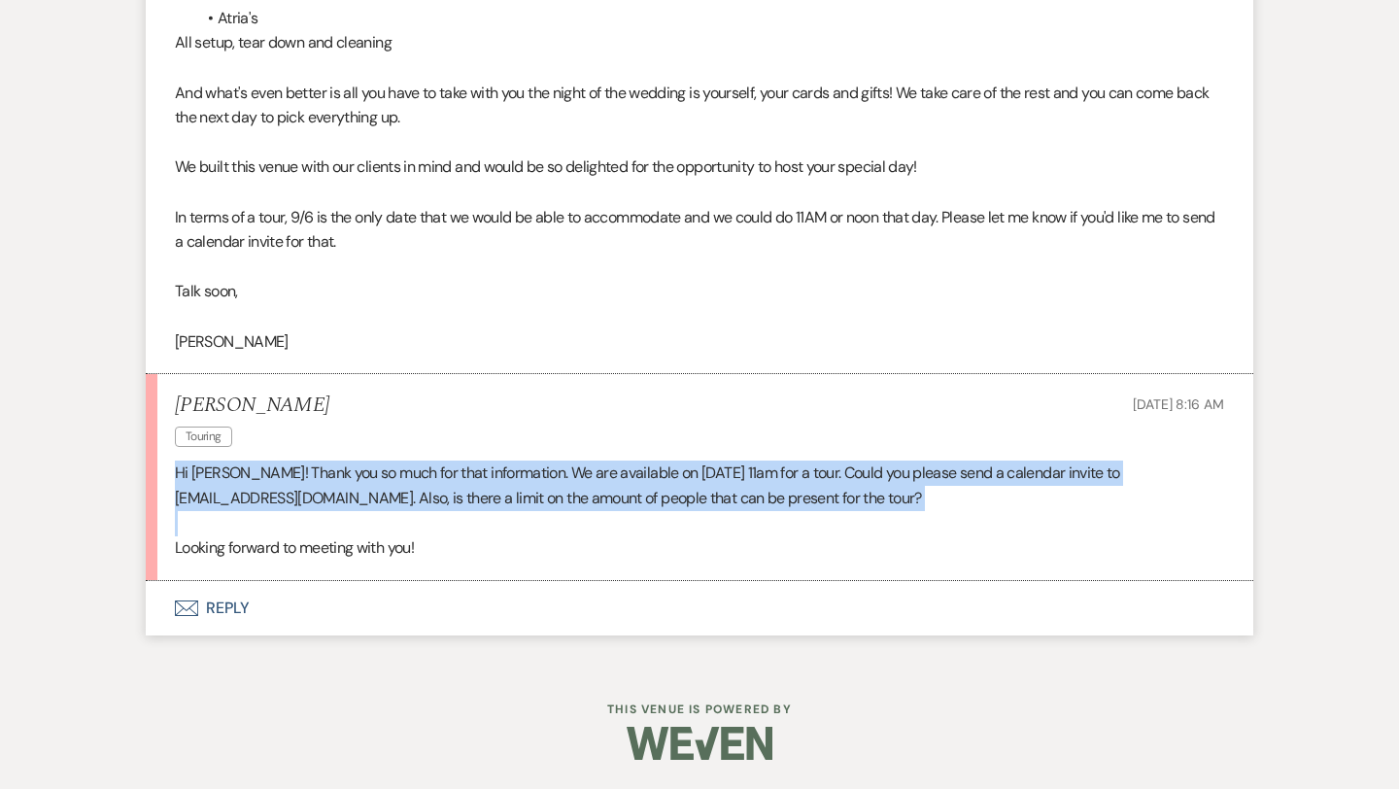
click at [290, 497] on p "Hi Melissa! Thank you so much for that information. We are available on 9/6 at …" at bounding box center [699, 485] width 1049 height 50
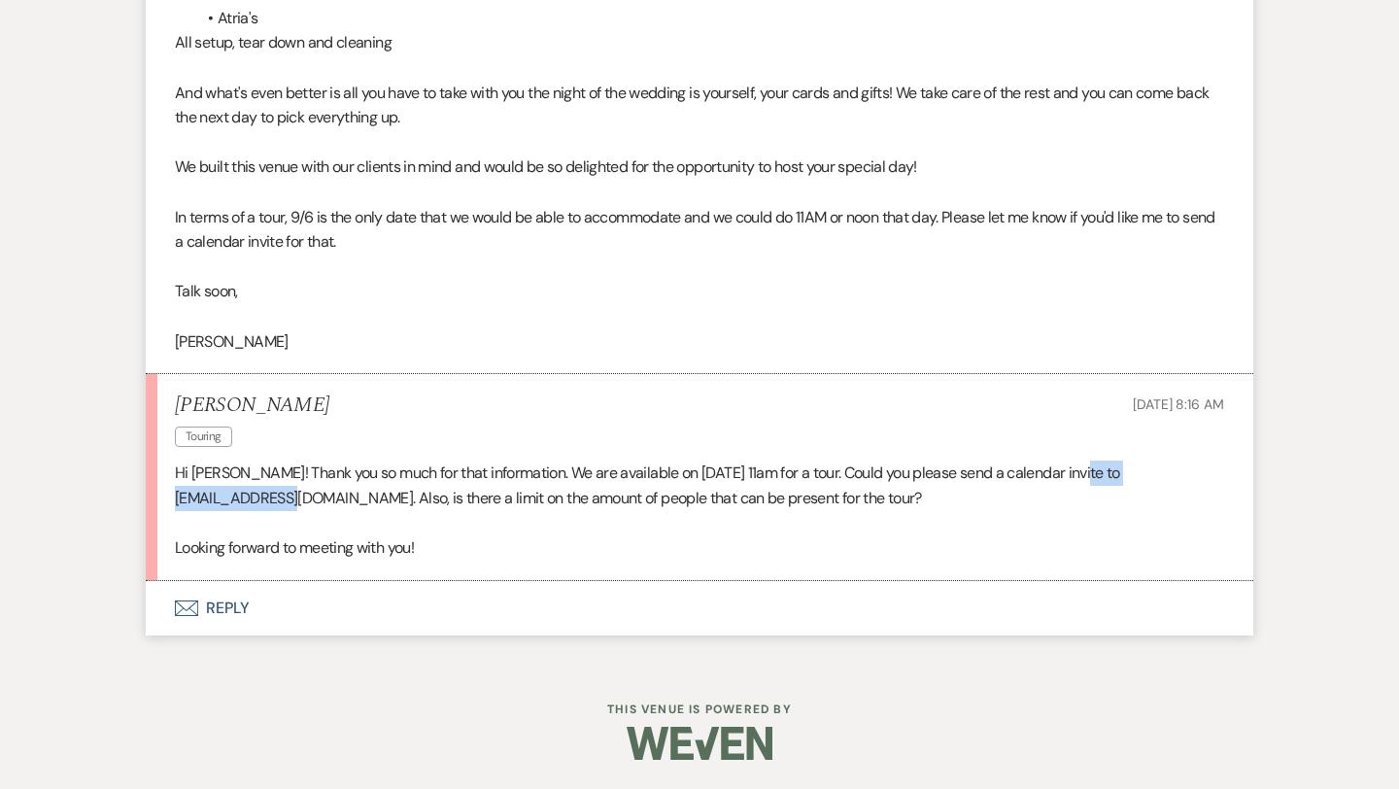
drag, startPoint x: 331, startPoint y: 496, endPoint x: 175, endPoint y: 500, distance: 156.4
click at [175, 500] on p "Hi Melissa! Thank you so much for that information. We are available on 9/6 at …" at bounding box center [699, 485] width 1049 height 50
copy p "hcristofano@gmail.com"
click at [237, 607] on button "Envelope Reply" at bounding box center [699, 608] width 1107 height 54
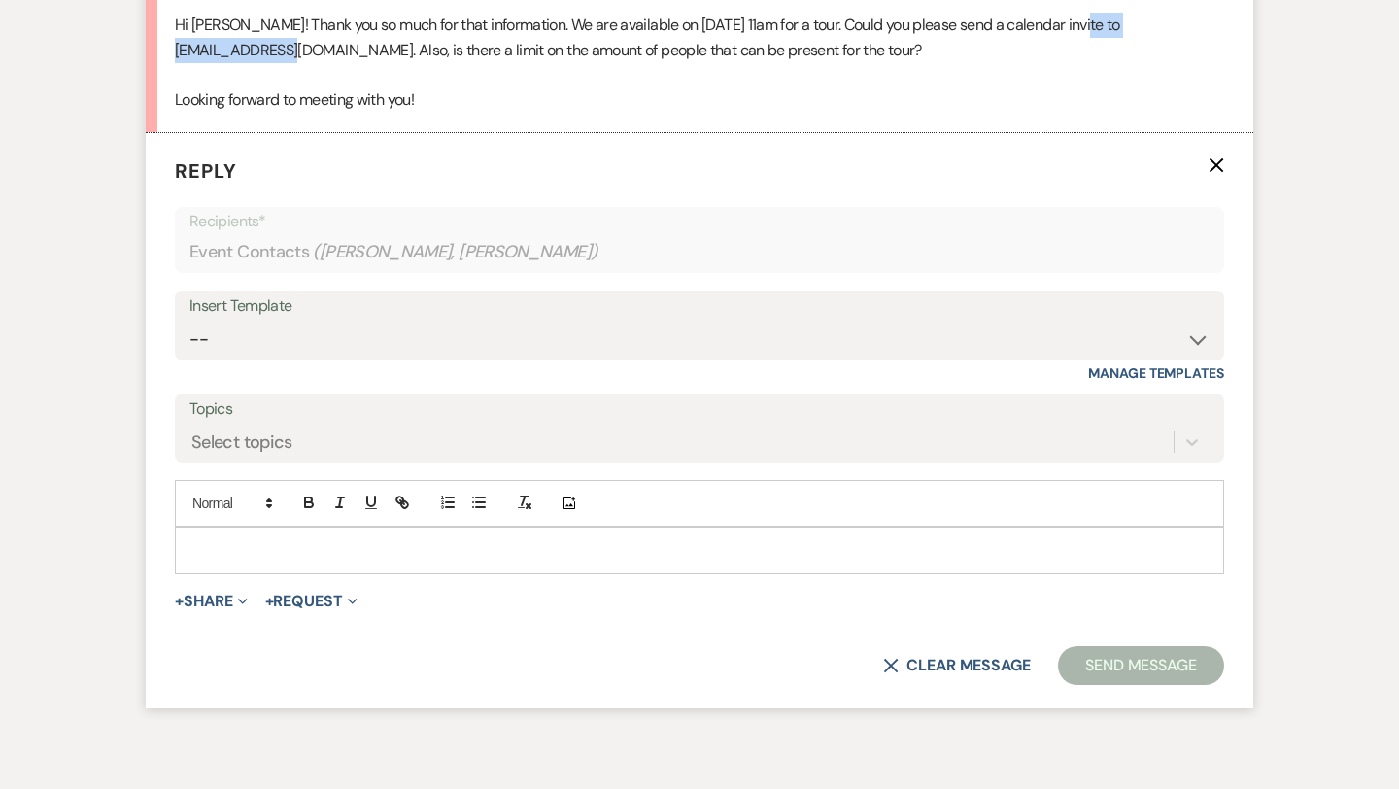
scroll to position [2462, 0]
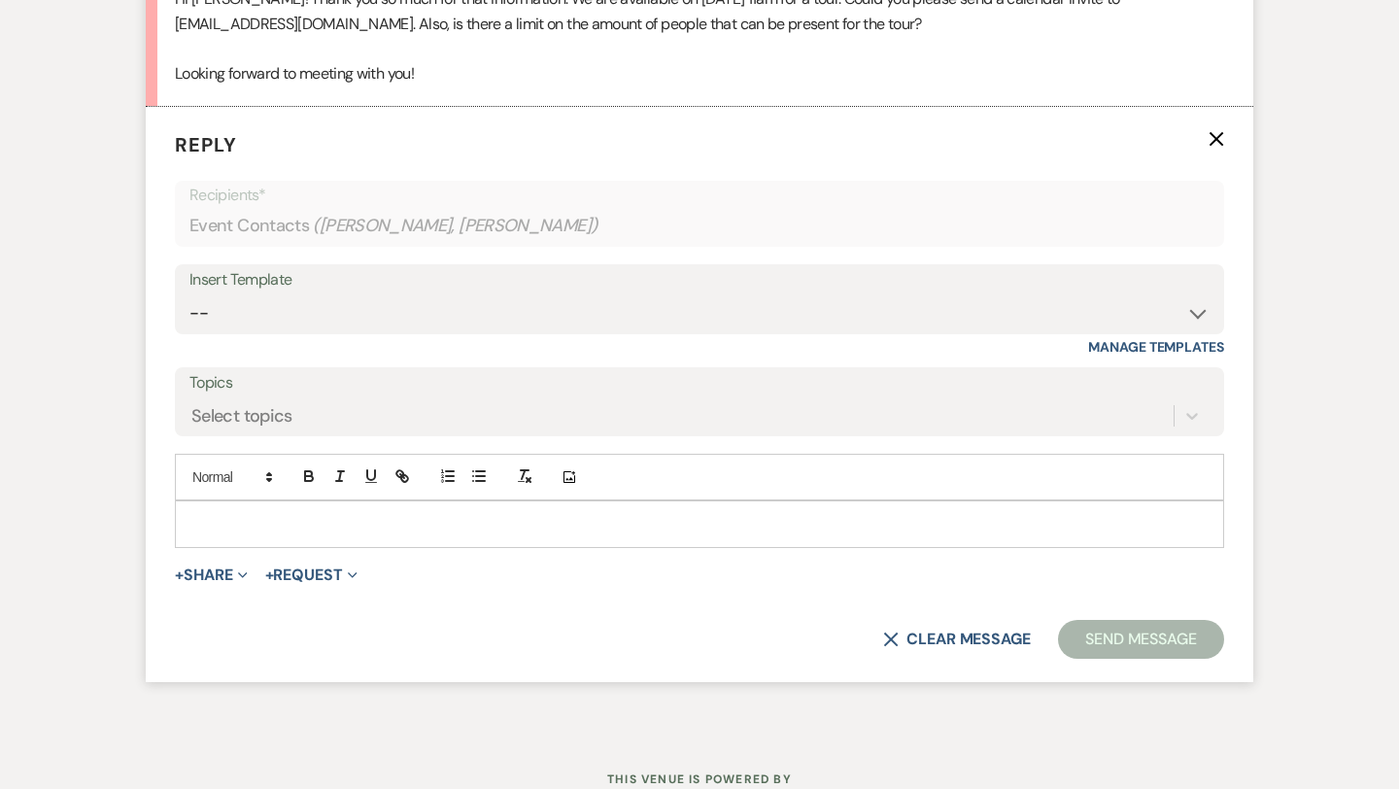
click at [292, 522] on p at bounding box center [699, 523] width 1018 height 21
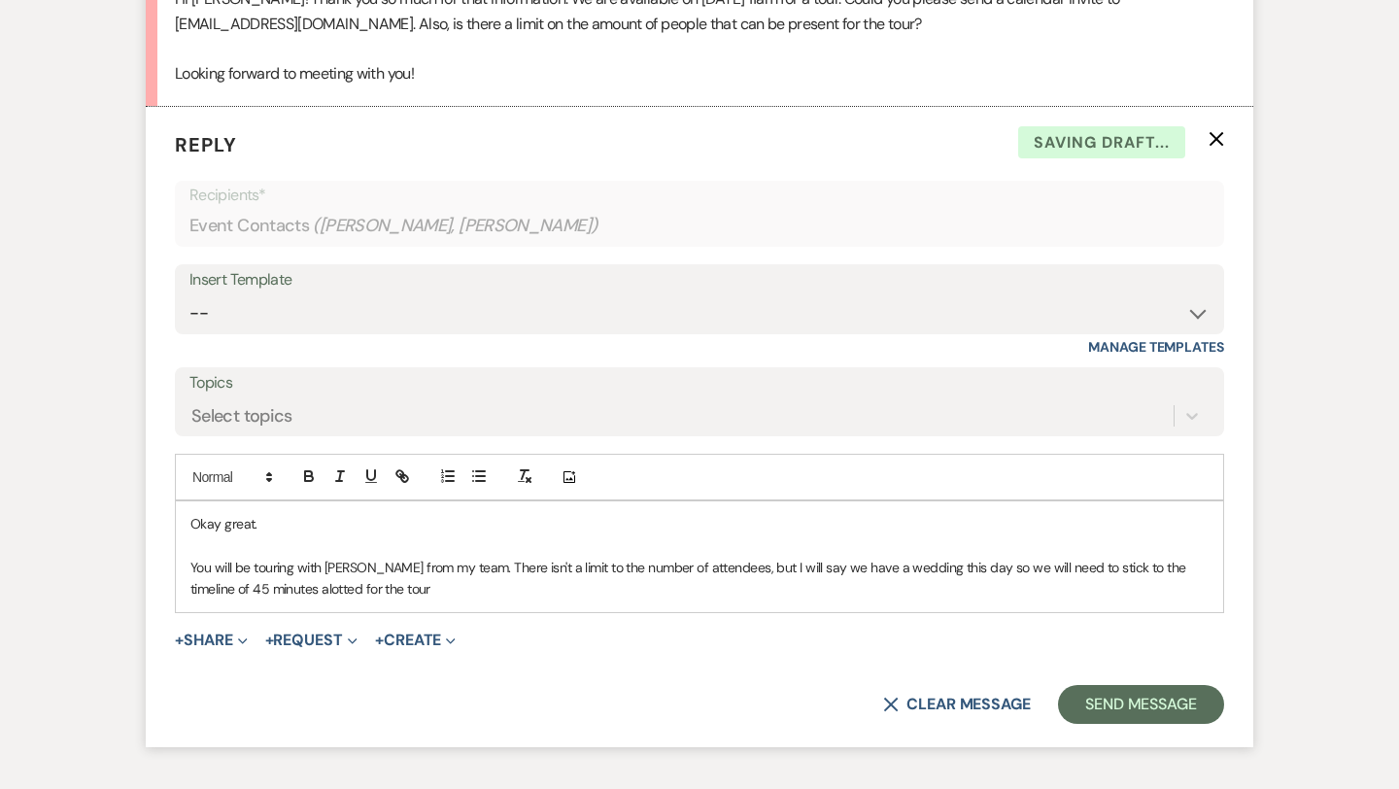
click at [261, 585] on p "You will be touring with Olivia from my team. There isn't a limit to the number…" at bounding box center [699, 579] width 1018 height 44
click at [252, 590] on p "You will be touring with Olivia from my team. There isn't a limit to the number…" at bounding box center [699, 579] width 1018 height 44
click at [385, 591] on p "You will be touring with Olivia from my team. There isn't a limit to the number…" at bounding box center [699, 579] width 1018 height 44
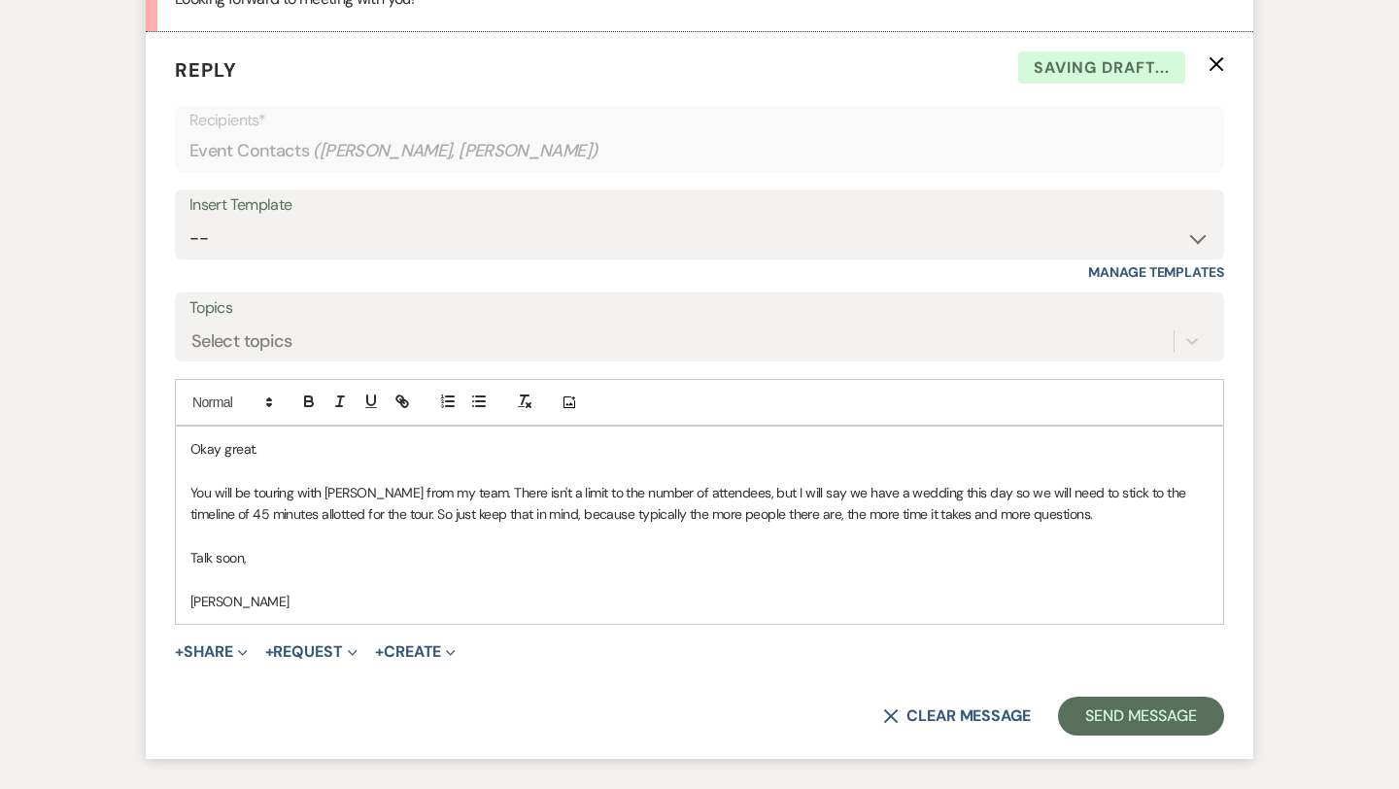
scroll to position [2544, 0]
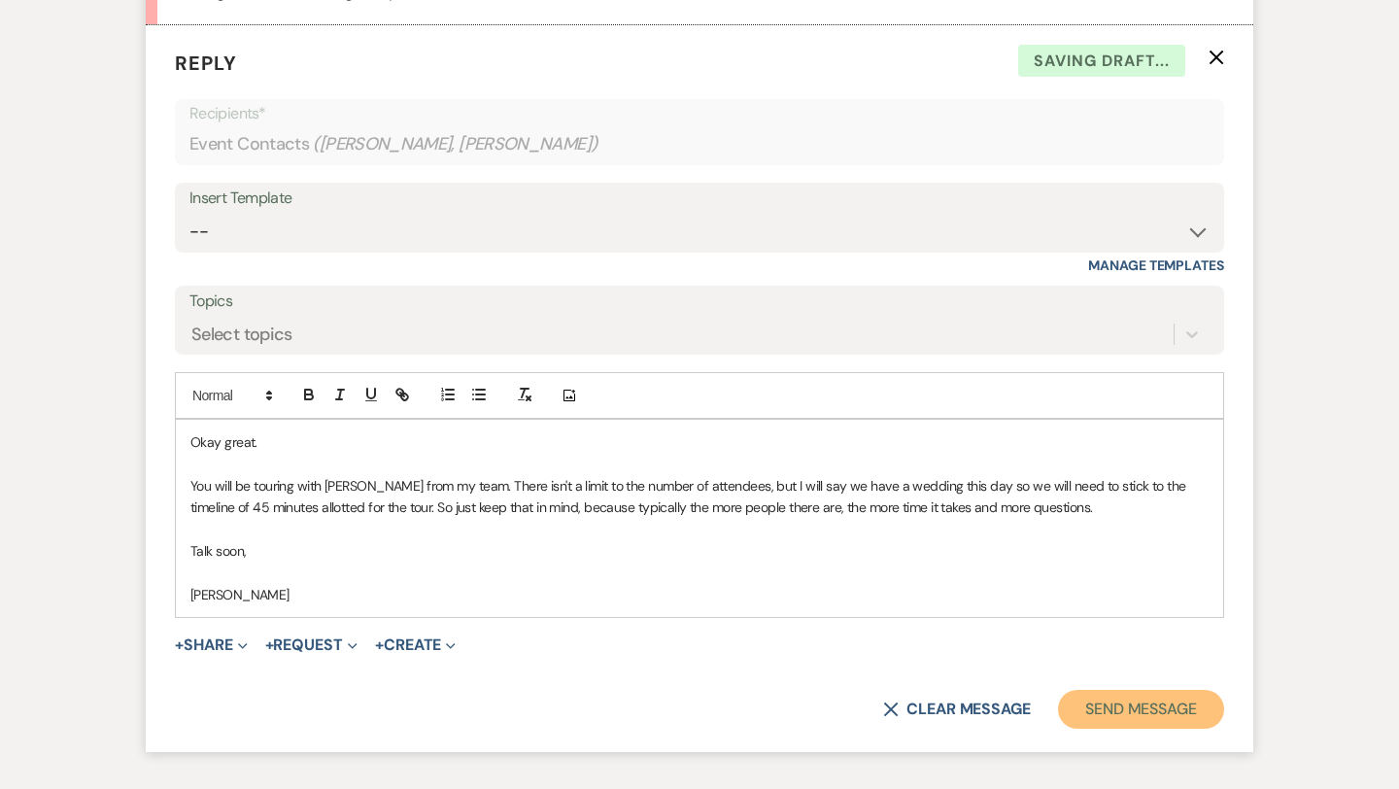
click at [1171, 703] on button "Send Message" at bounding box center [1141, 709] width 166 height 39
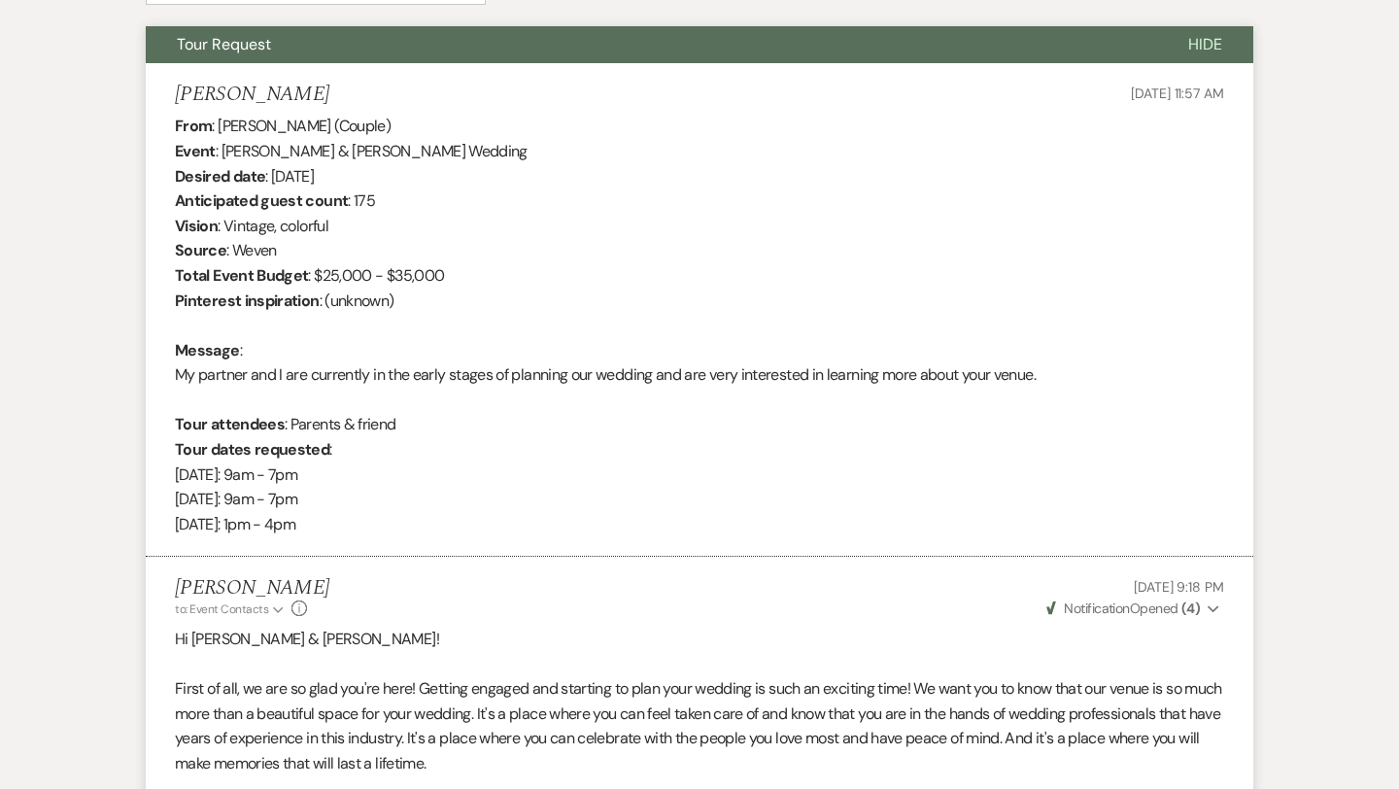
scroll to position [0, 0]
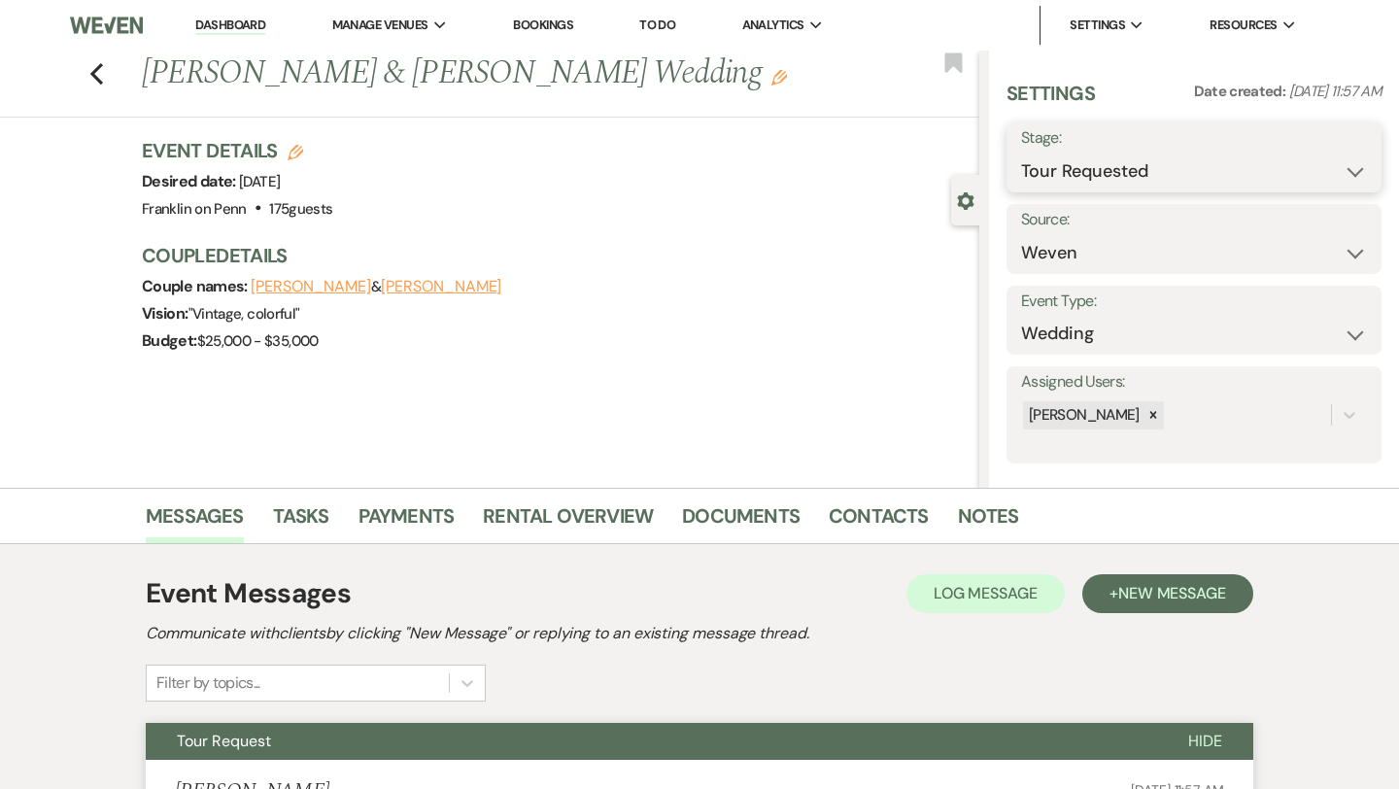
click at [1131, 166] on select "Inquiry Follow Up Tour Requested Tour Confirmed Toured Proposal Sent Booked Lost" at bounding box center [1194, 172] width 346 height 38
select select "4"
click at [1337, 158] on button "Save" at bounding box center [1343, 157] width 77 height 39
click at [100, 79] on icon "Previous" at bounding box center [96, 73] width 15 height 23
select select "2"
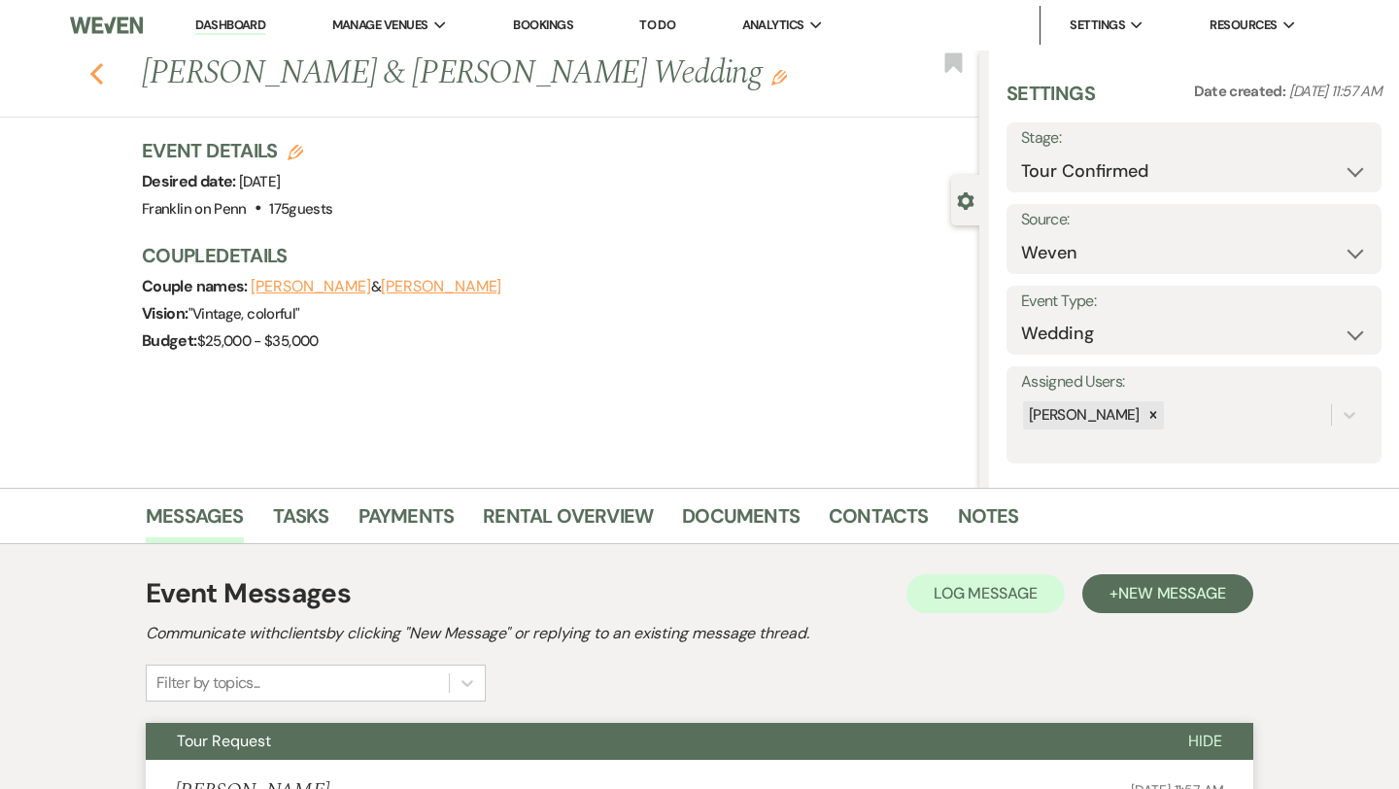
select select "2"
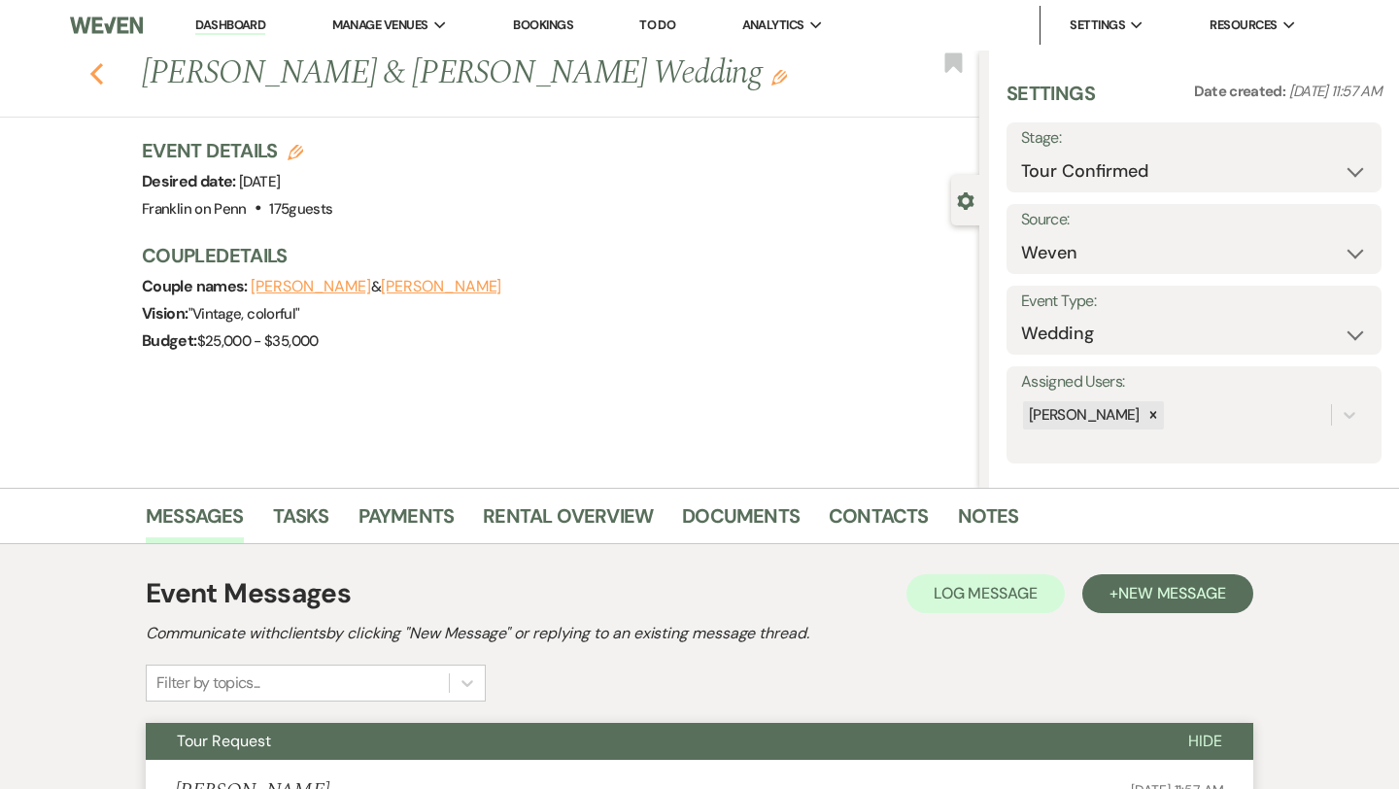
select select "2"
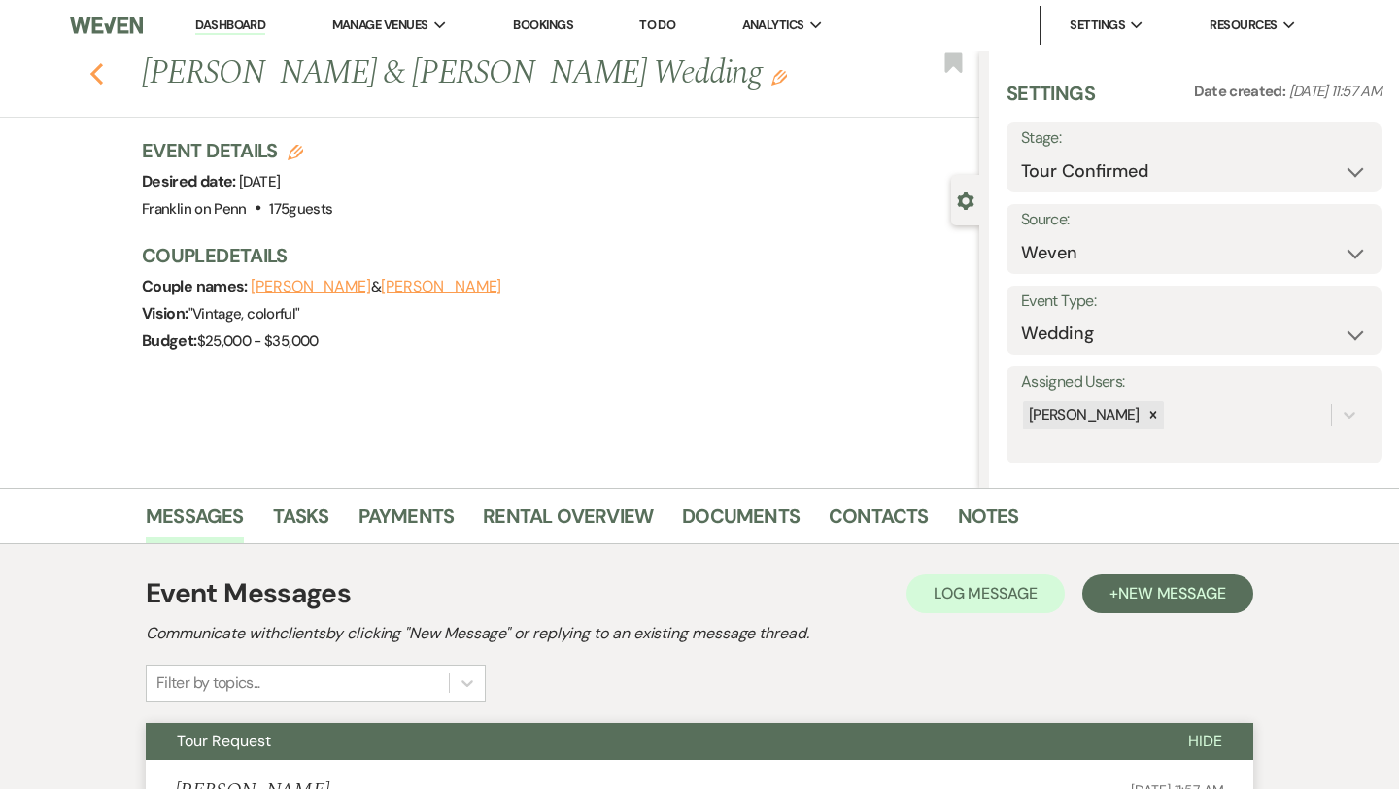
select select "2"
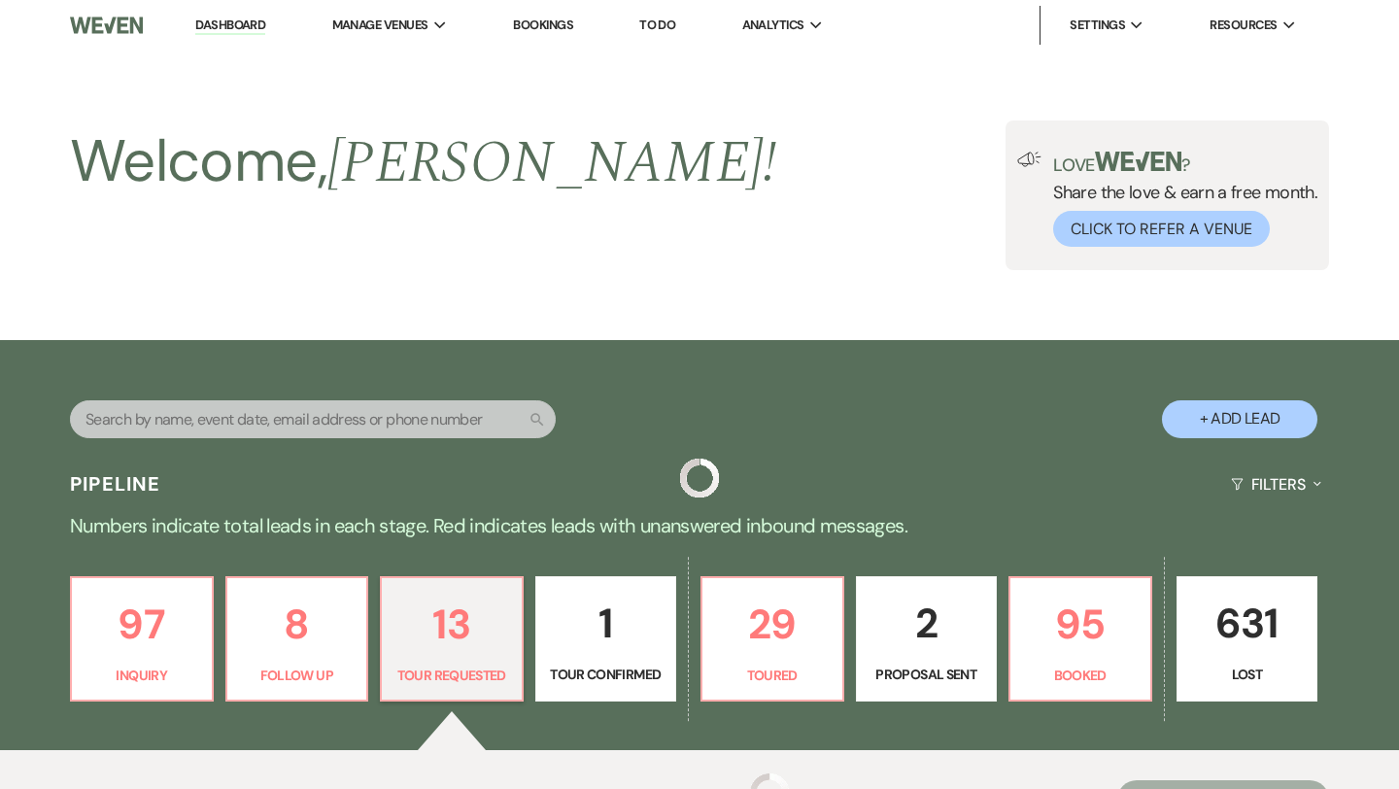
scroll to position [575, 0]
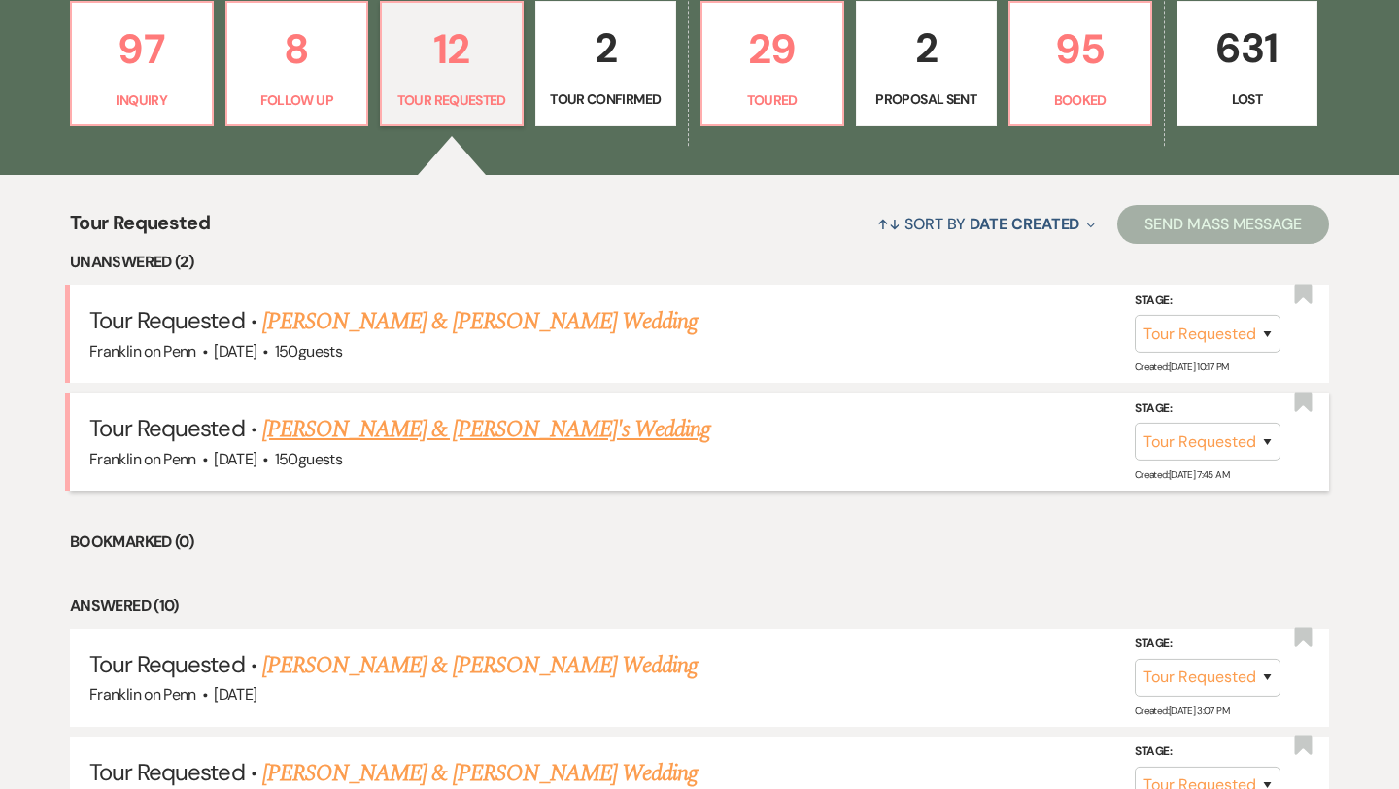
click at [450, 425] on link "Nick & Leah's Wedding" at bounding box center [486, 429] width 449 height 35
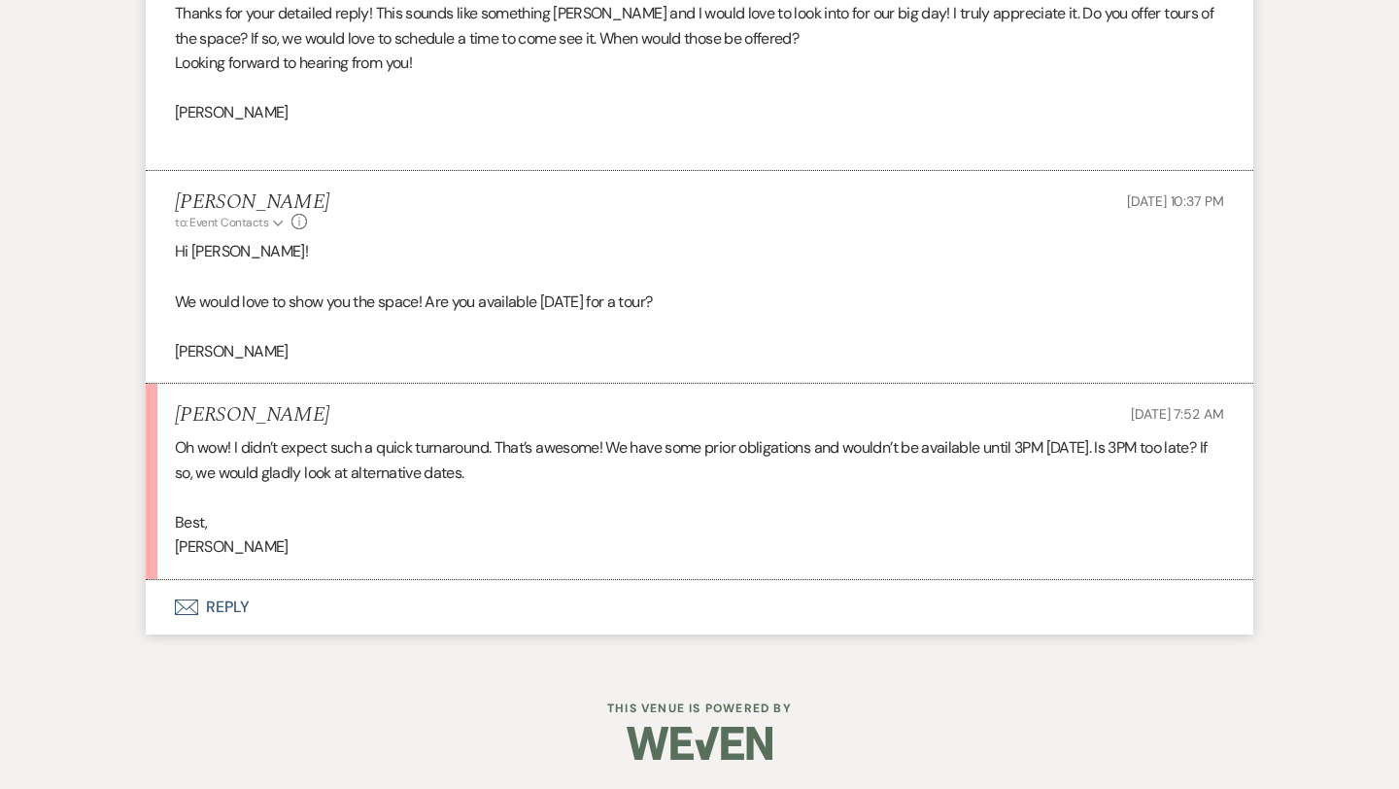
select select "2"
select select "5"
click at [235, 603] on button "Envelope Reply" at bounding box center [699, 607] width 1107 height 54
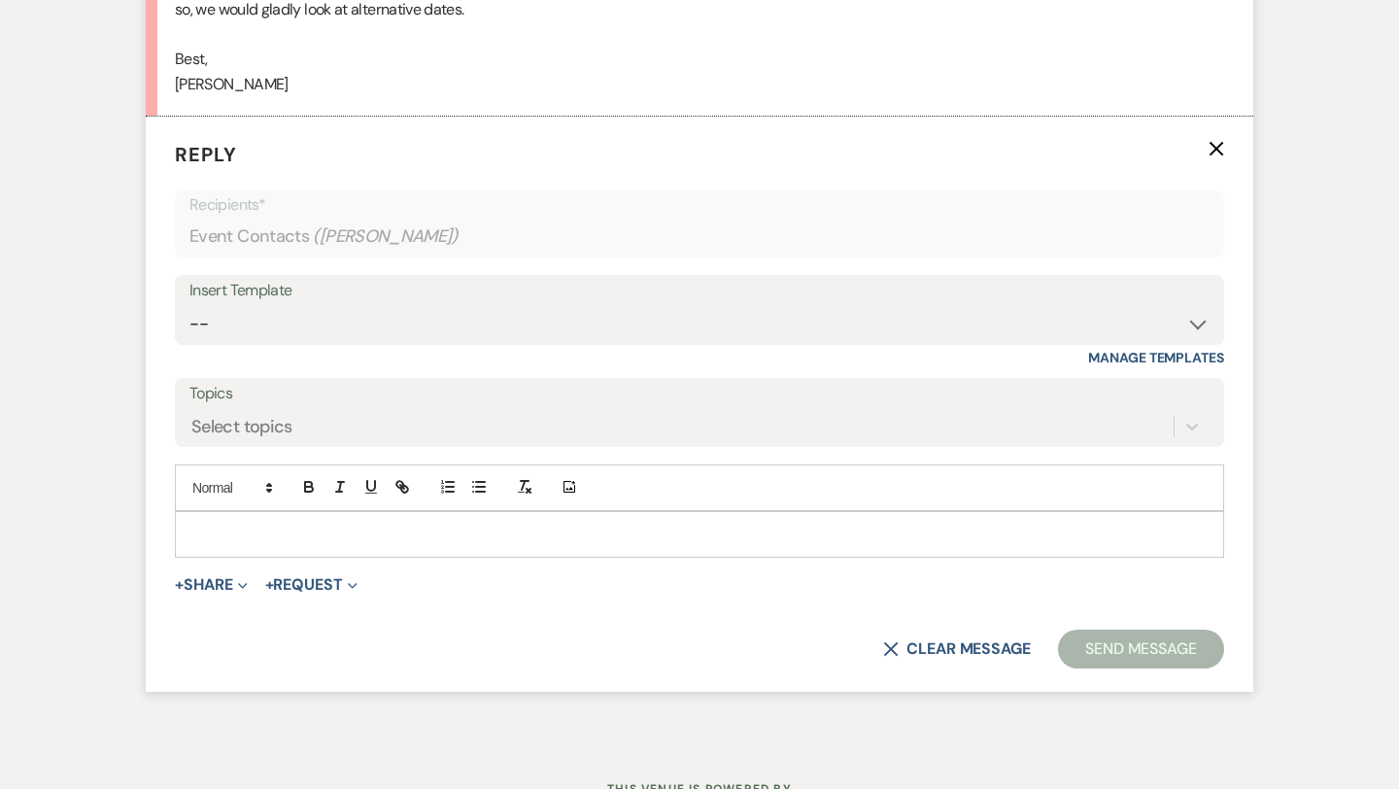
scroll to position [2897, 0]
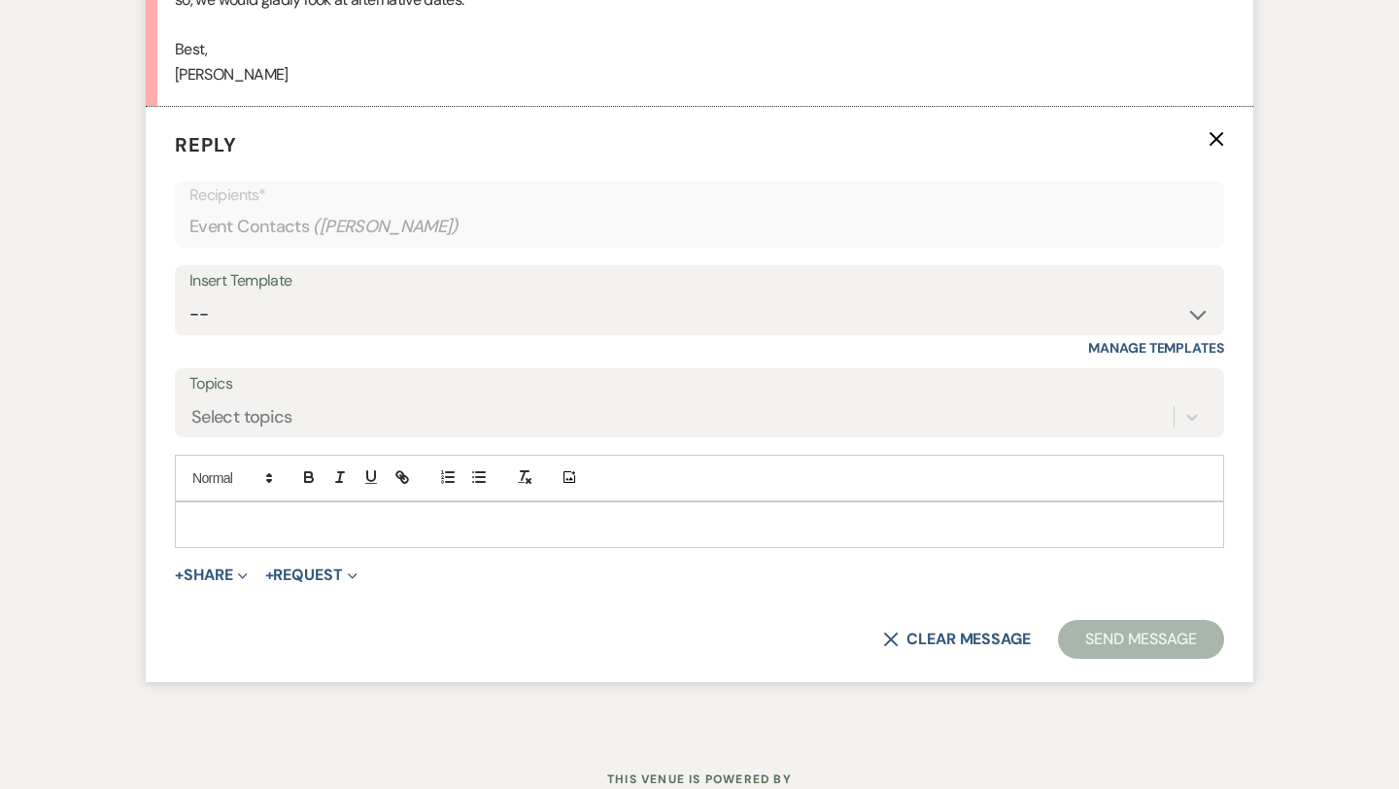
click at [288, 523] on p at bounding box center [699, 524] width 1018 height 21
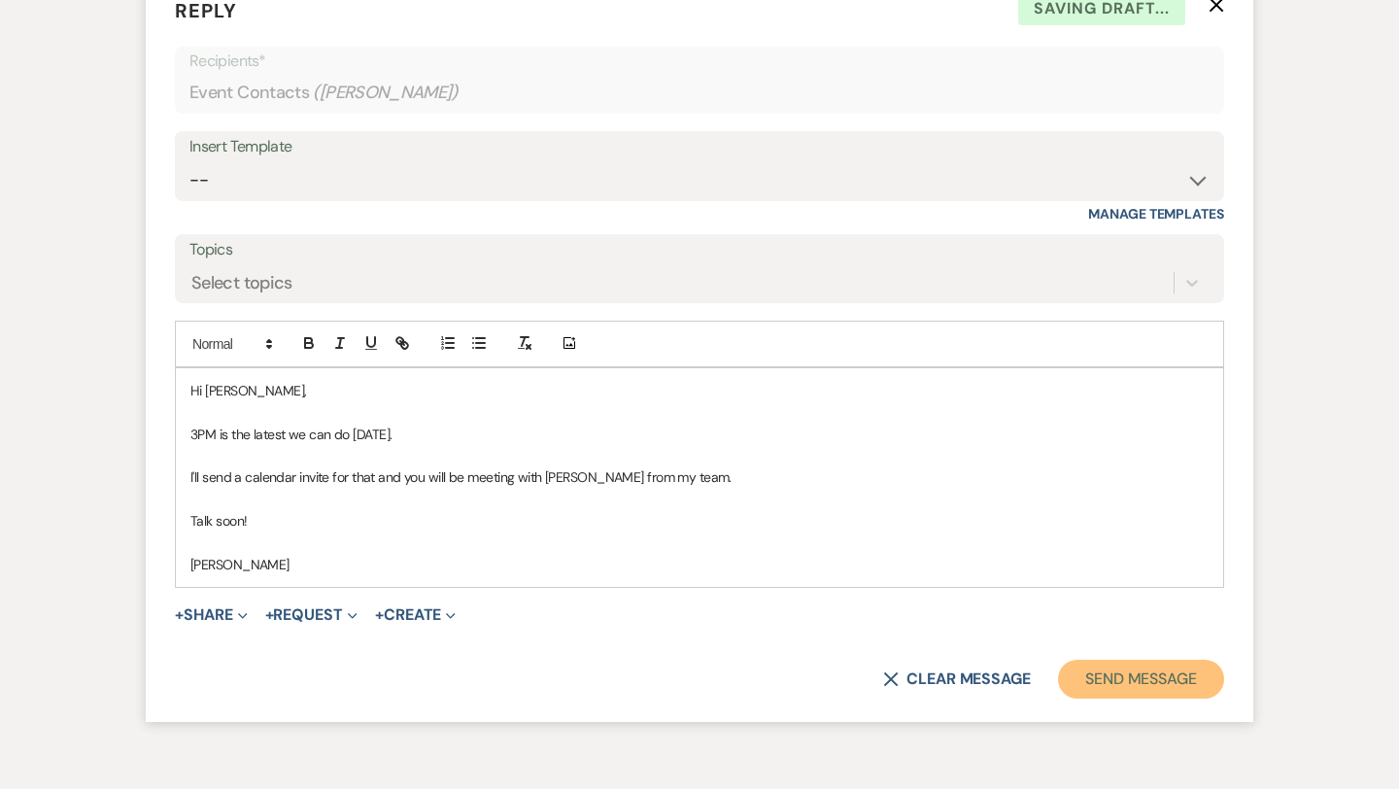
click at [1135, 670] on button "Send Message" at bounding box center [1141, 679] width 166 height 39
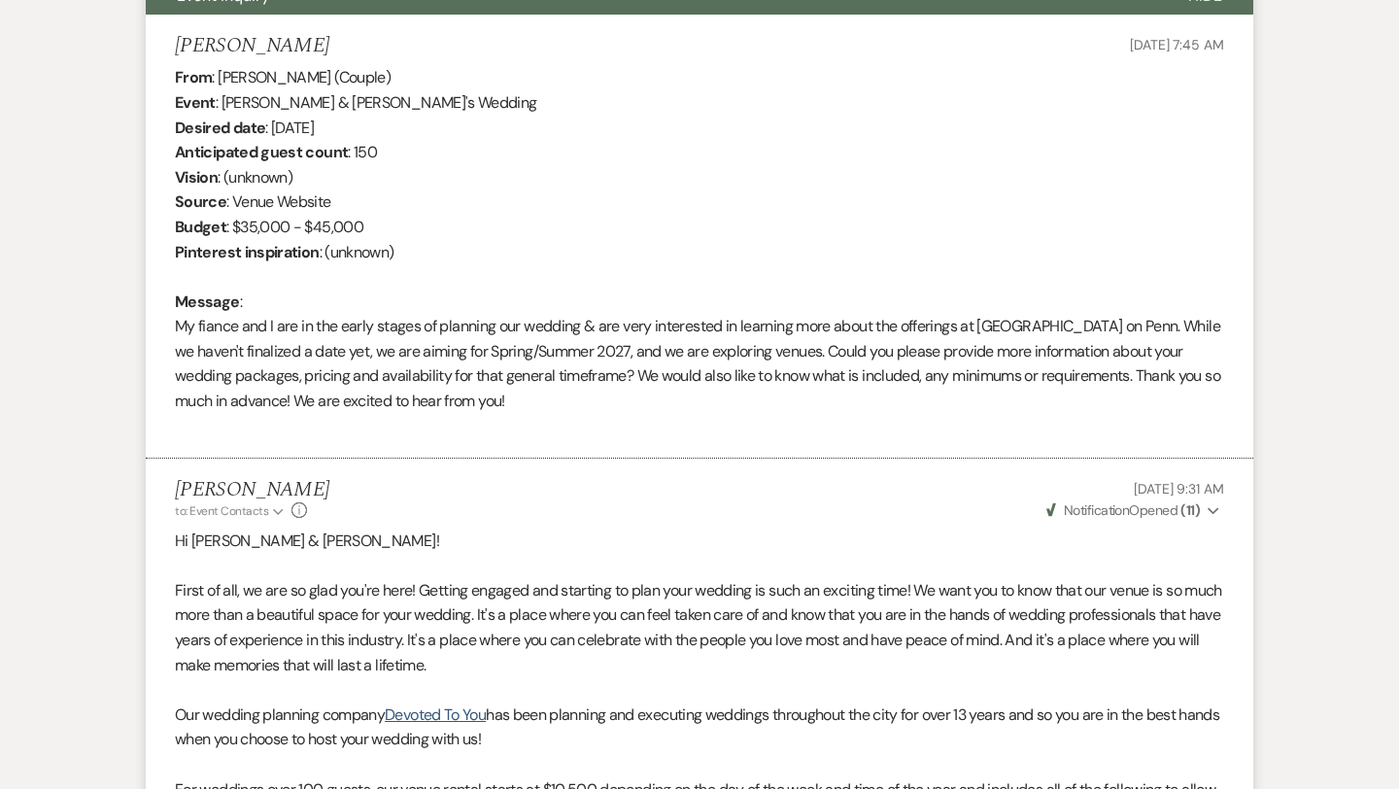
scroll to position [0, 0]
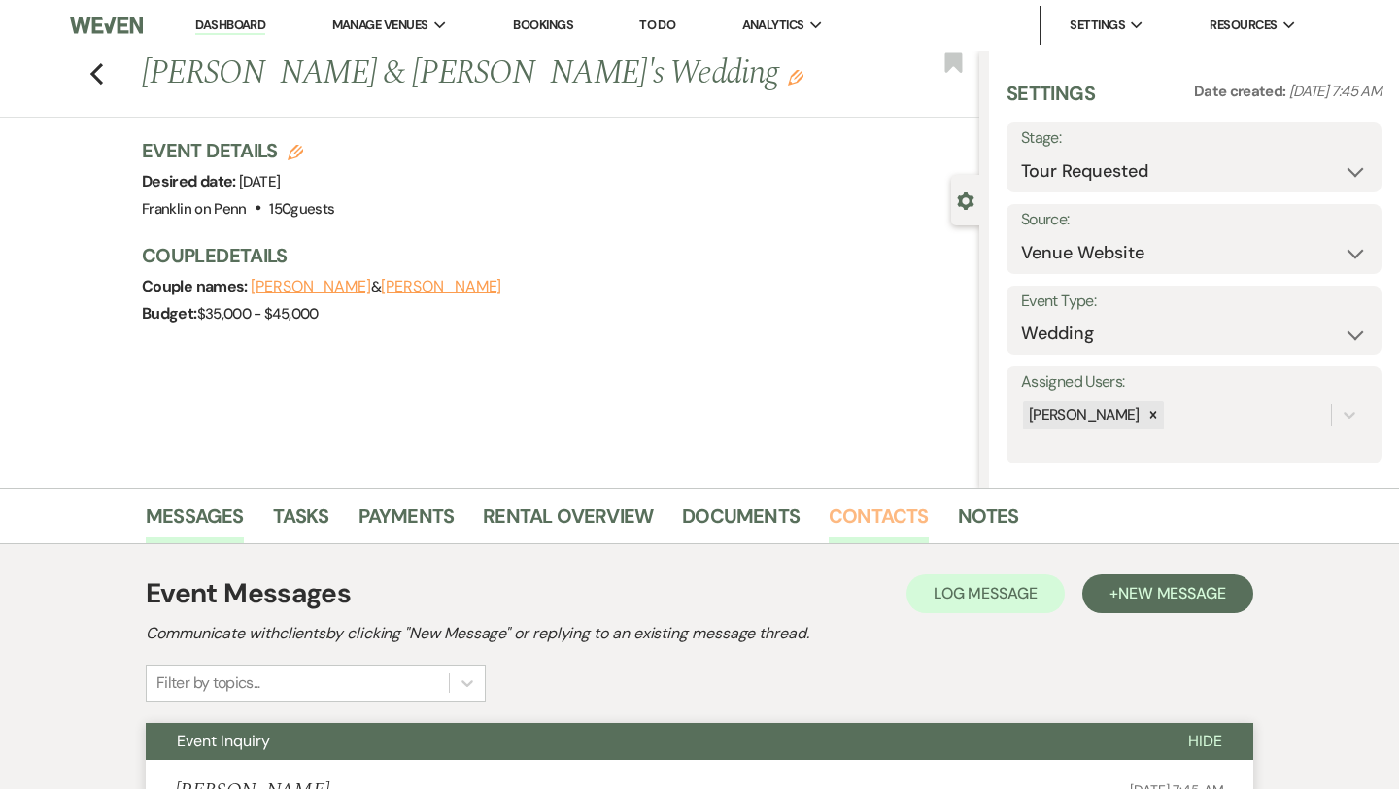
click at [898, 517] on link "Contacts" at bounding box center [879, 521] width 100 height 43
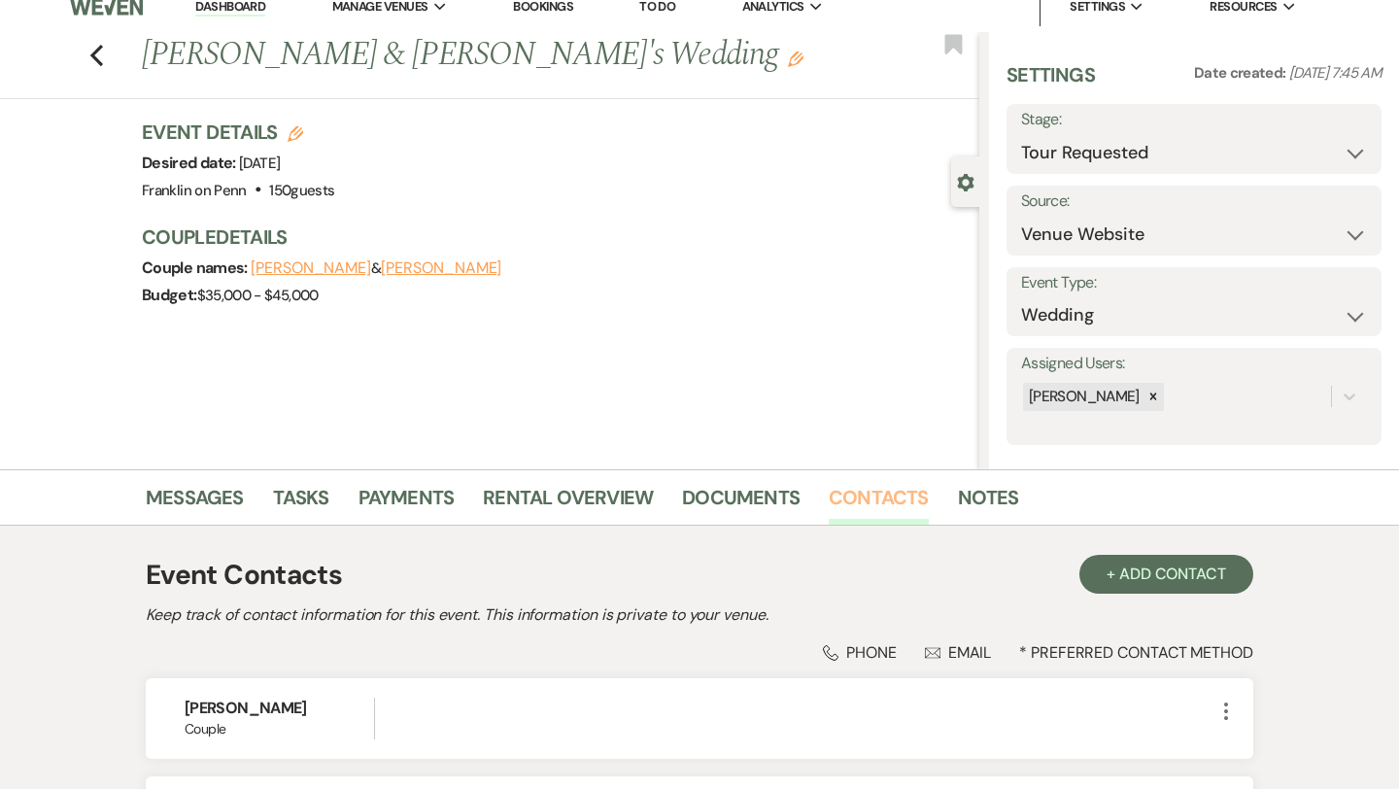
scroll to position [258, 0]
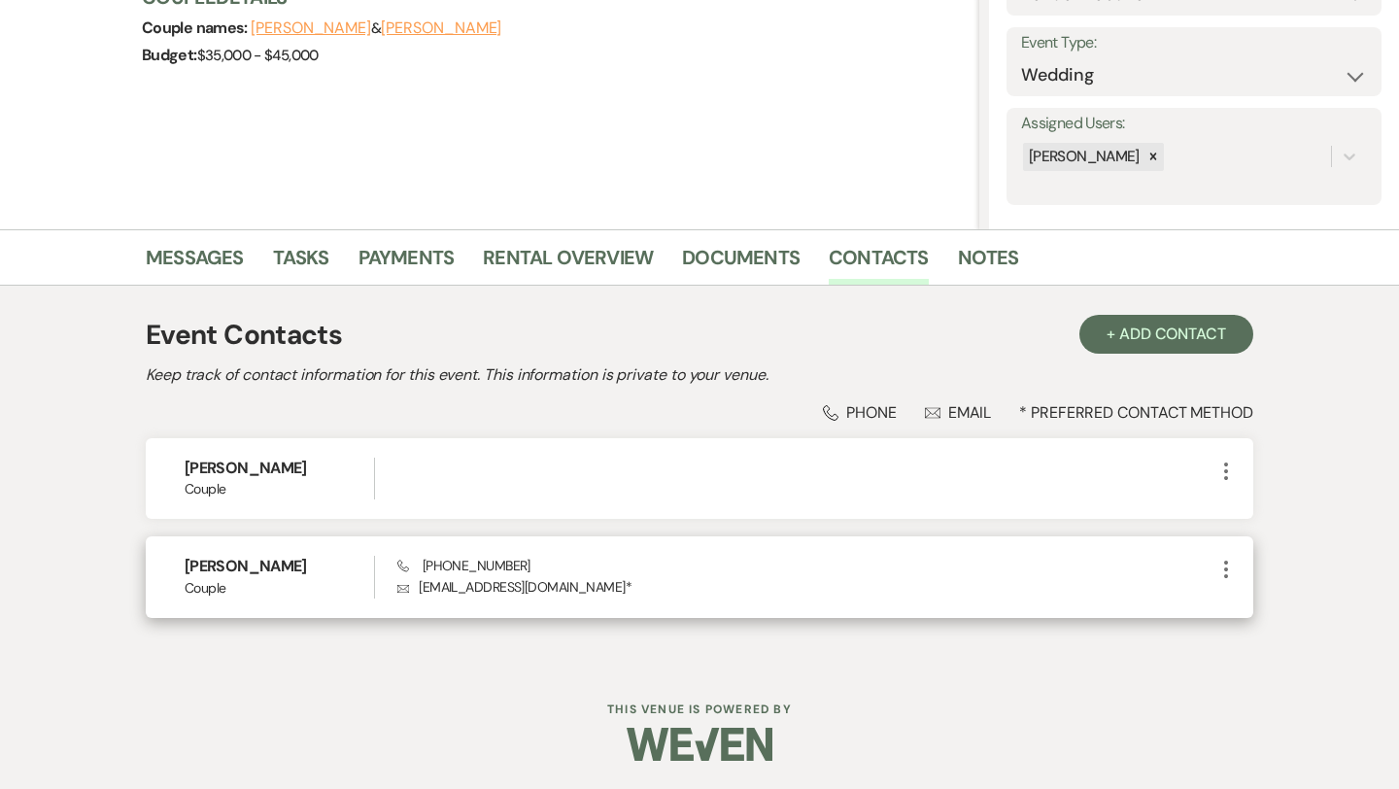
click at [536, 590] on p "Envelope leahruggiero715@gmail.com *" at bounding box center [805, 586] width 817 height 21
click at [541, 589] on p "Envelope leahruggiero715@gmail.com *" at bounding box center [805, 586] width 817 height 21
drag, startPoint x: 580, startPoint y: 587, endPoint x: 419, endPoint y: 583, distance: 161.3
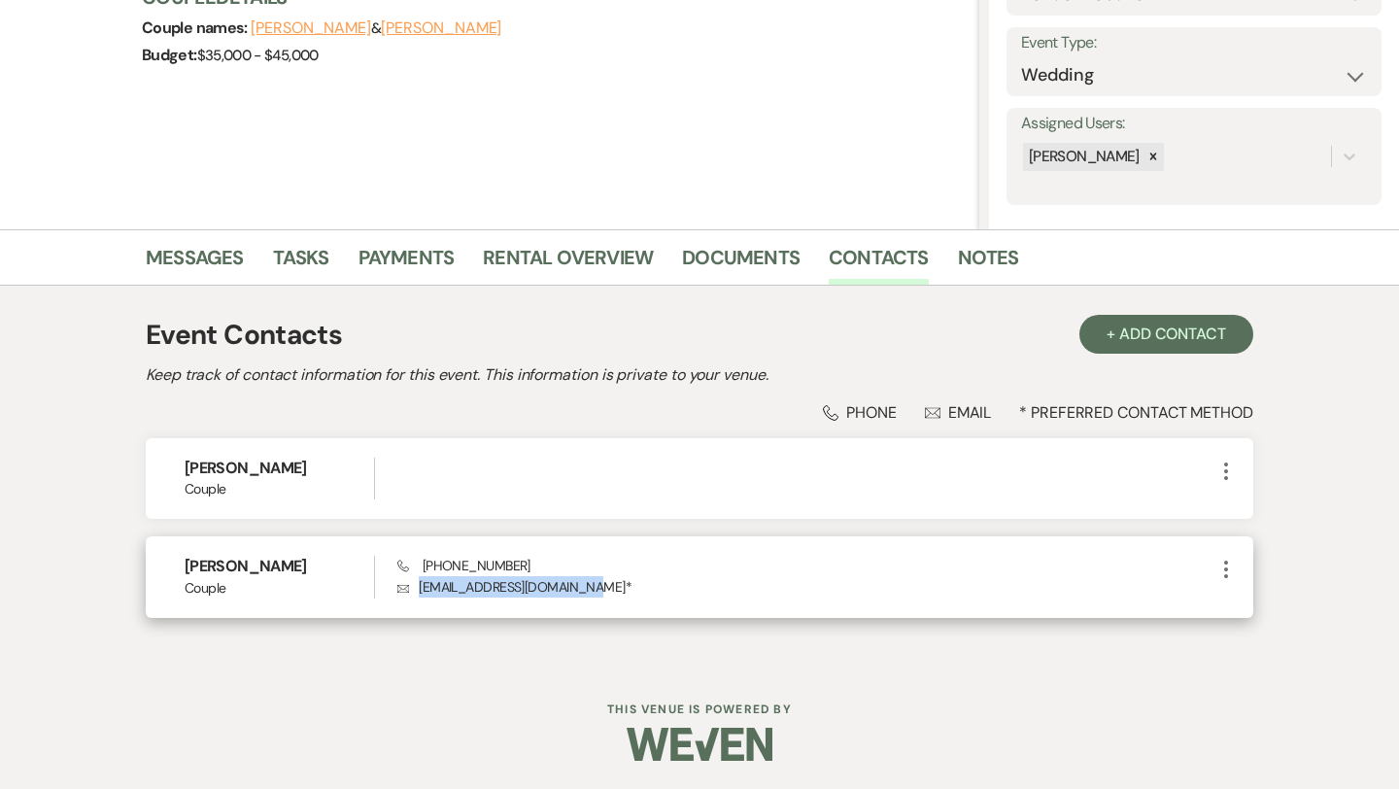
click at [419, 583] on p "Envelope leahruggiero715@gmail.com *" at bounding box center [805, 586] width 817 height 21
copy p "leahruggiero715@gmail.com"
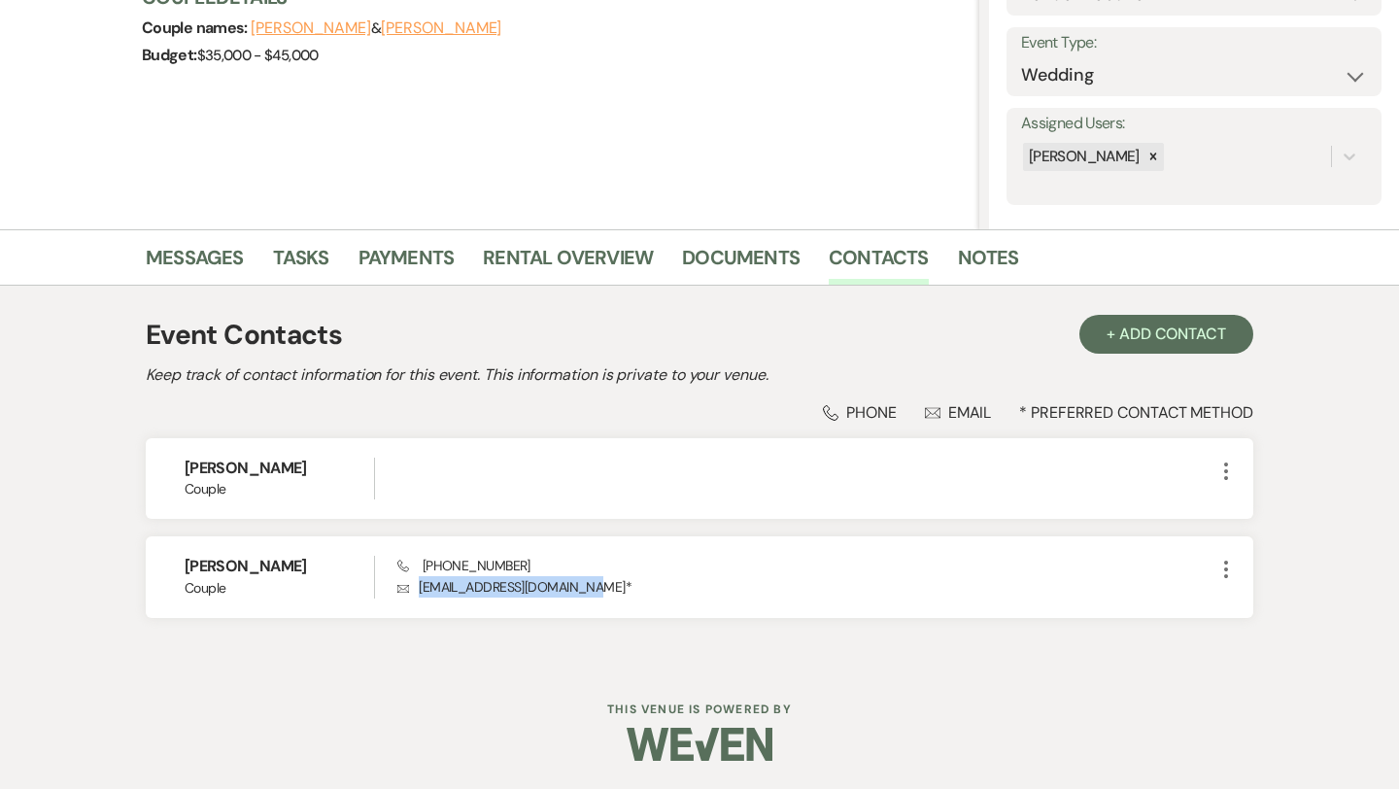
scroll to position [0, 0]
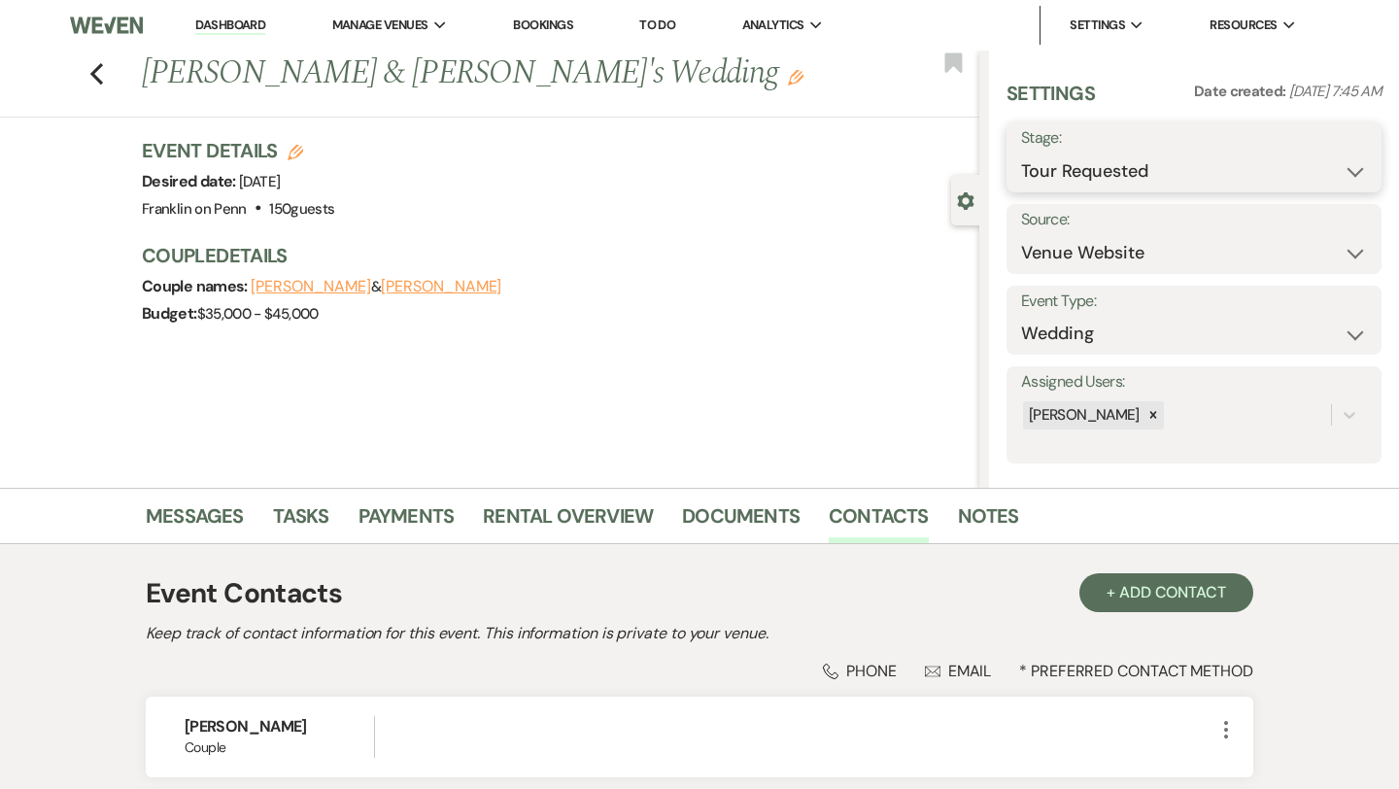
click at [1103, 161] on select "Inquiry Follow Up Tour Requested Tour Confirmed Toured Proposal Sent Booked Lost" at bounding box center [1194, 172] width 346 height 38
select select "4"
click at [1330, 161] on button "Save" at bounding box center [1343, 157] width 77 height 39
click at [100, 75] on icon "Previous" at bounding box center [96, 73] width 15 height 23
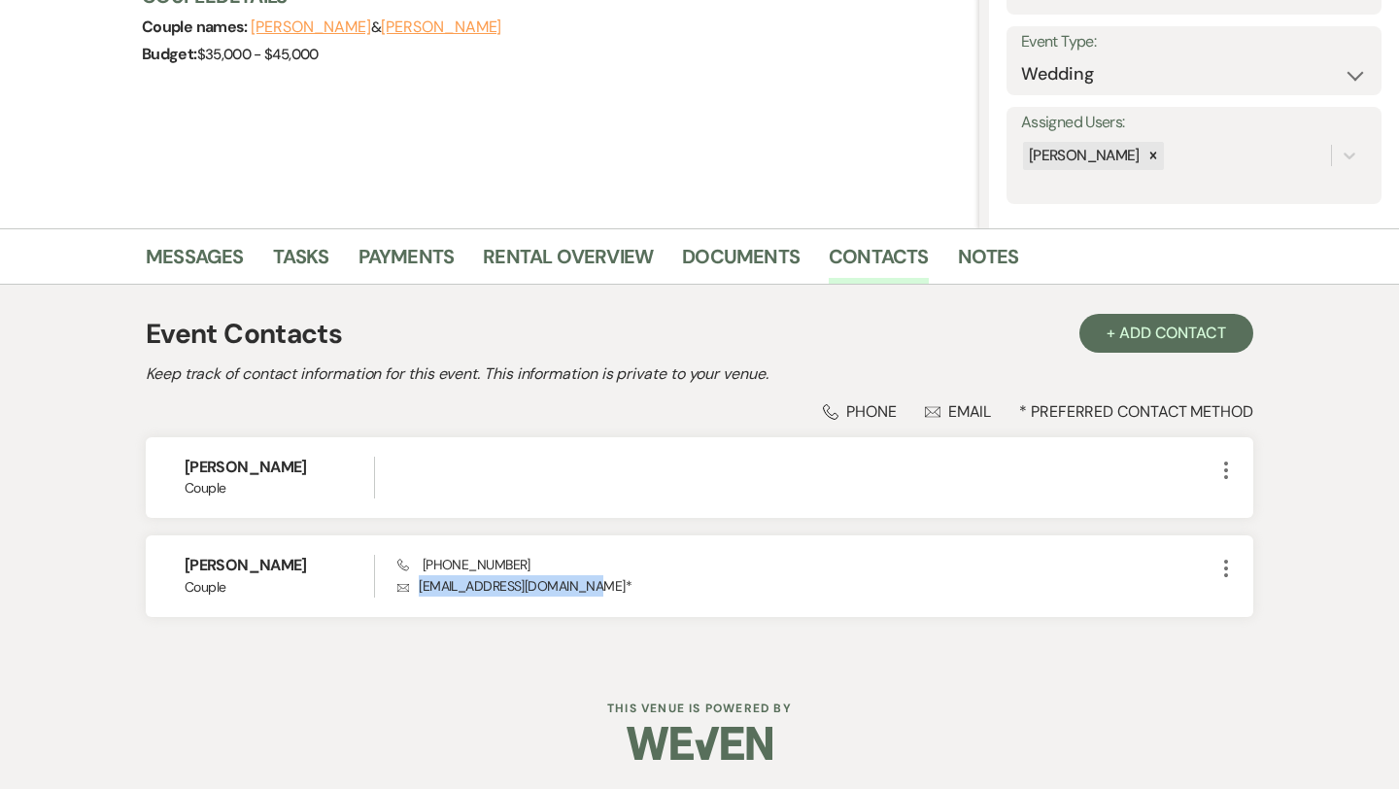
select select "2"
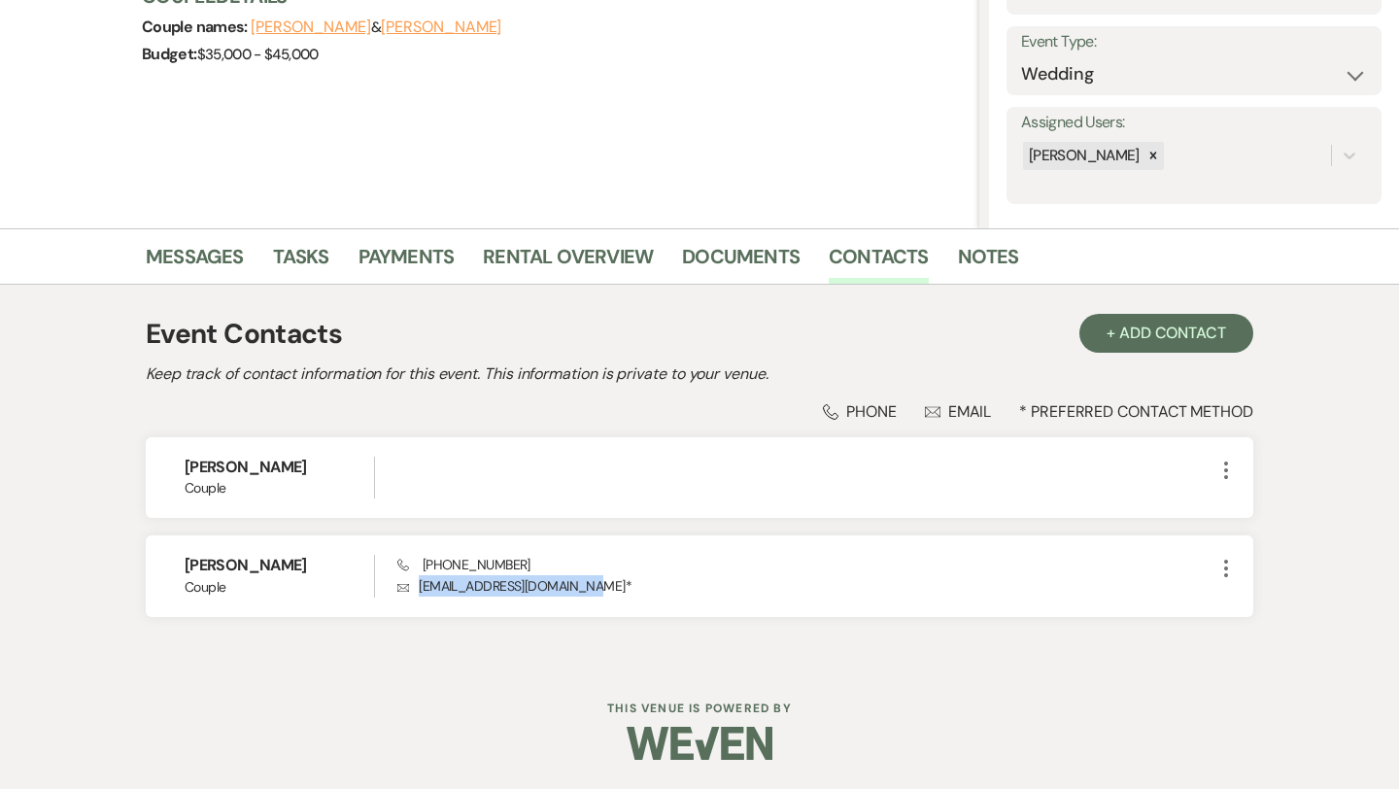
select select "2"
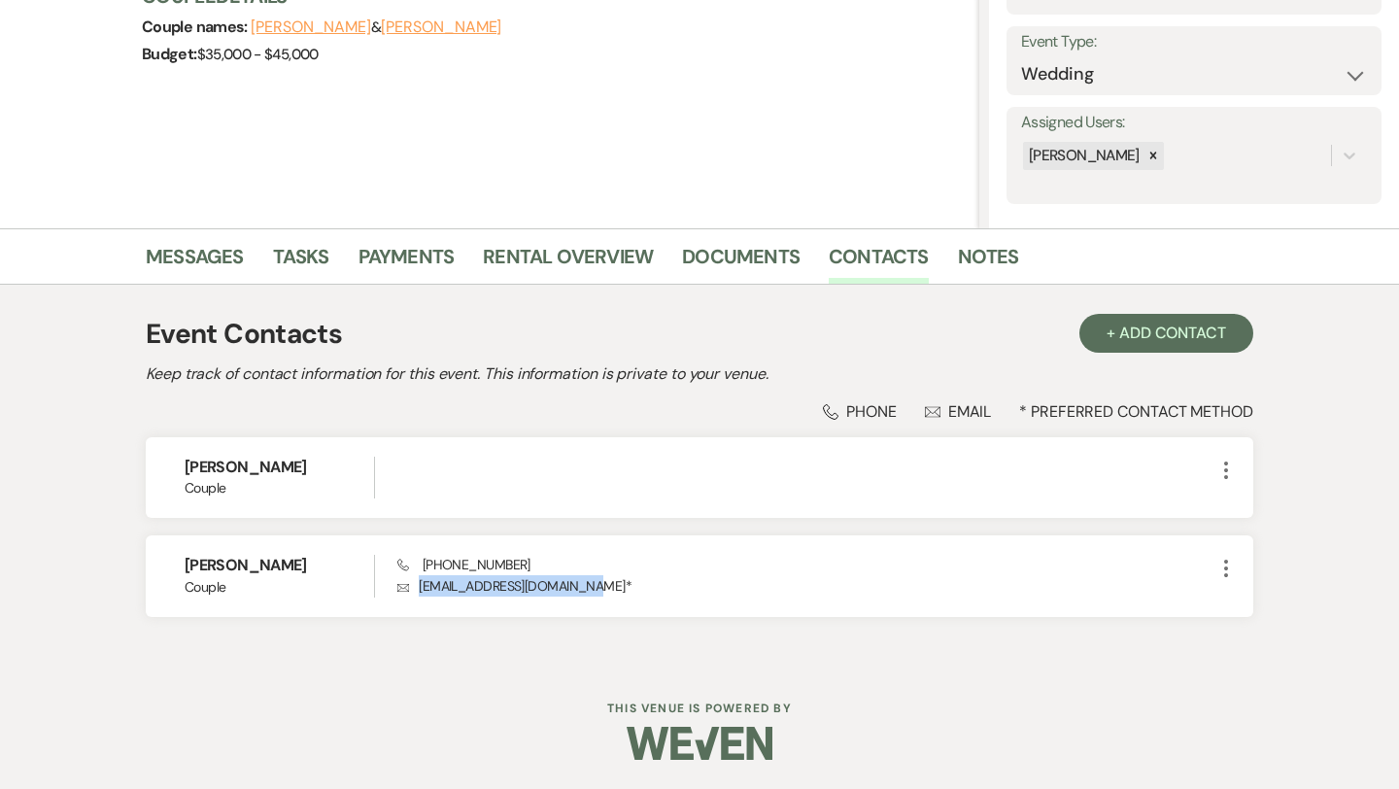
select select "2"
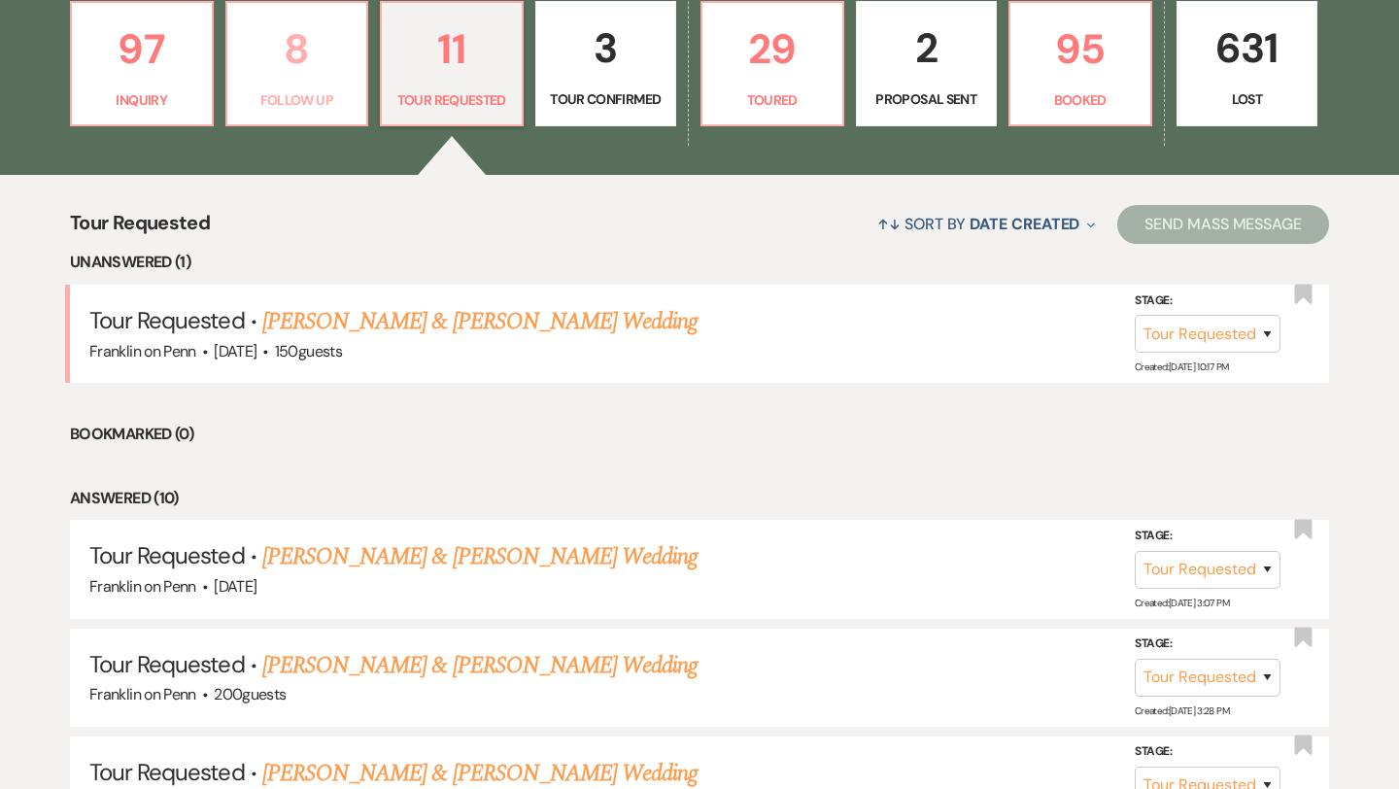
click at [299, 51] on p "8" at bounding box center [297, 49] width 117 height 65
select select "9"
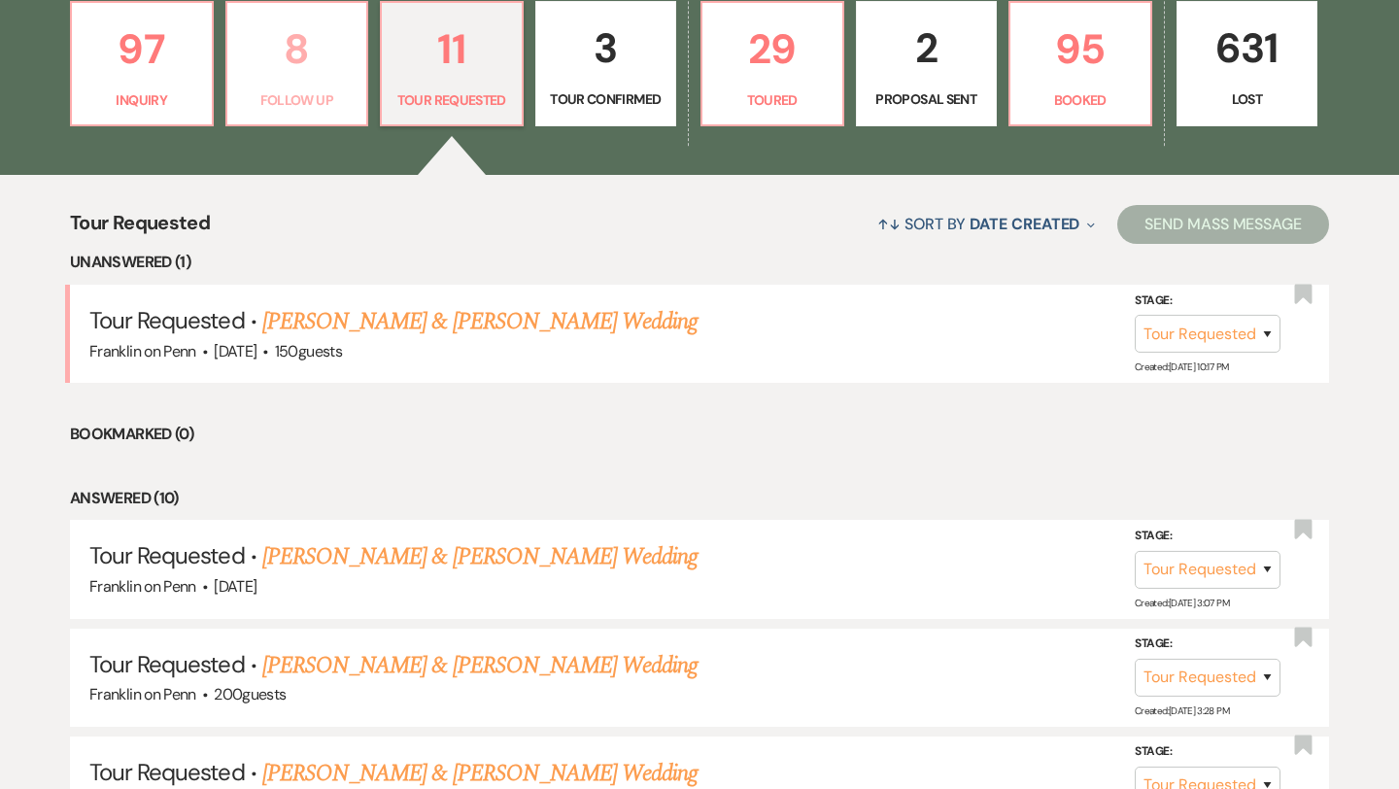
select select "9"
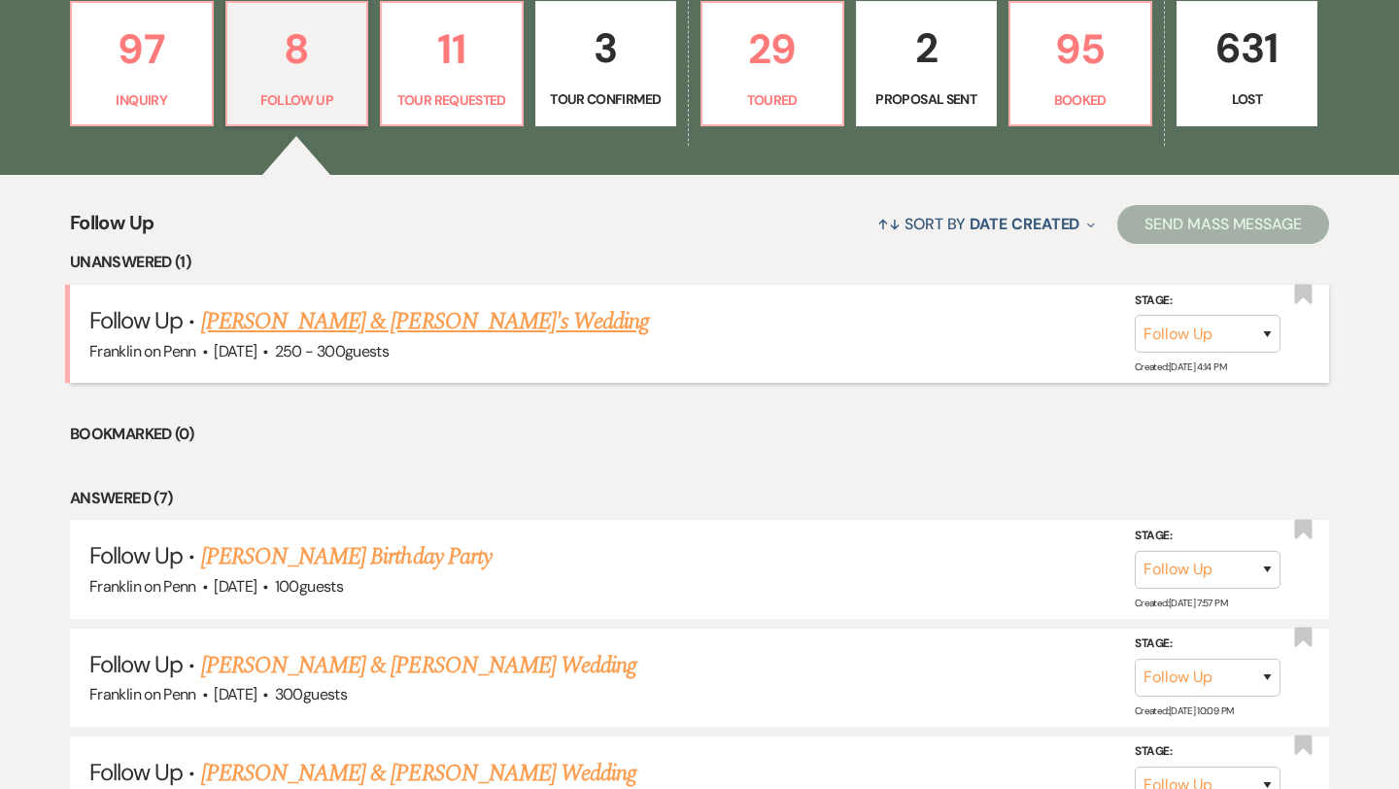
click at [373, 321] on link "Shane & Lauren's Wedding" at bounding box center [425, 321] width 449 height 35
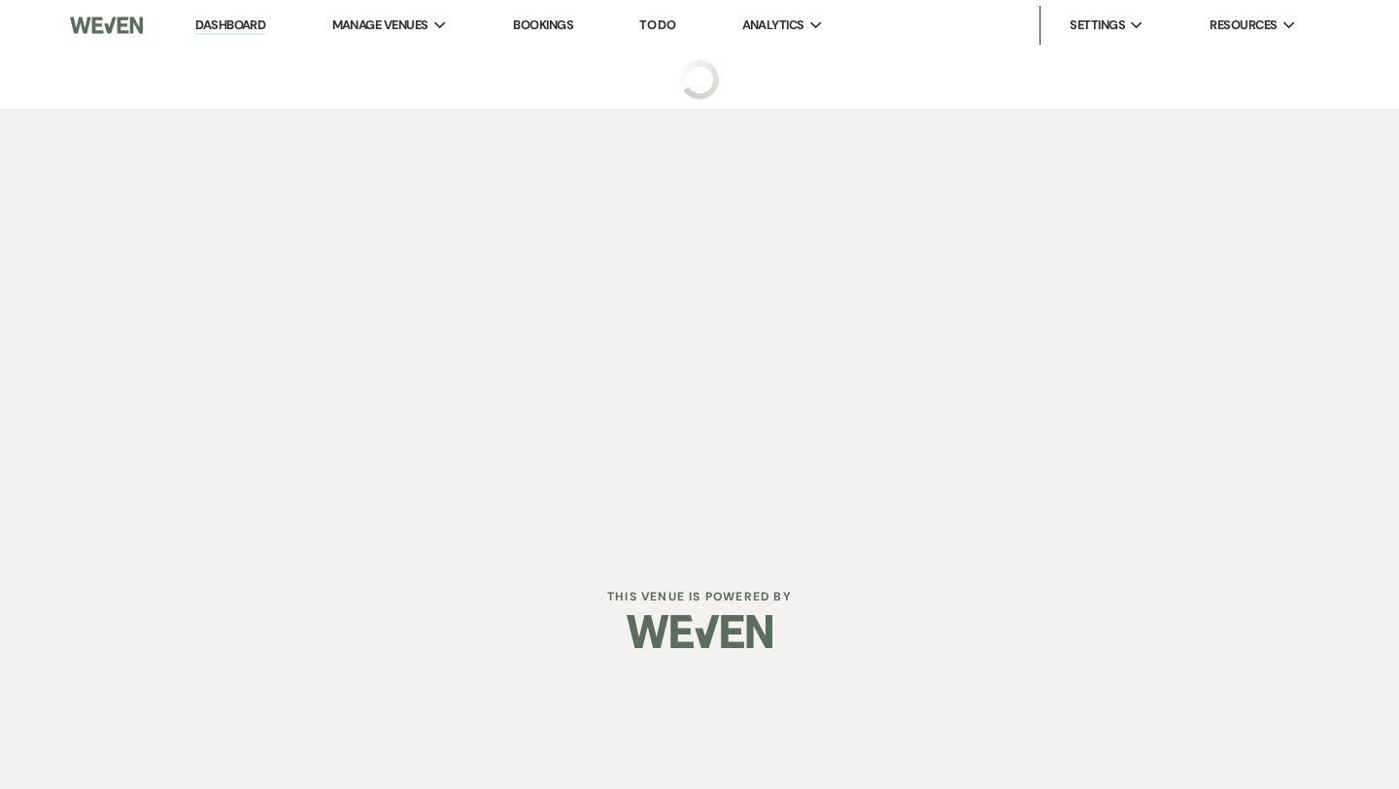
select select "9"
select select "5"
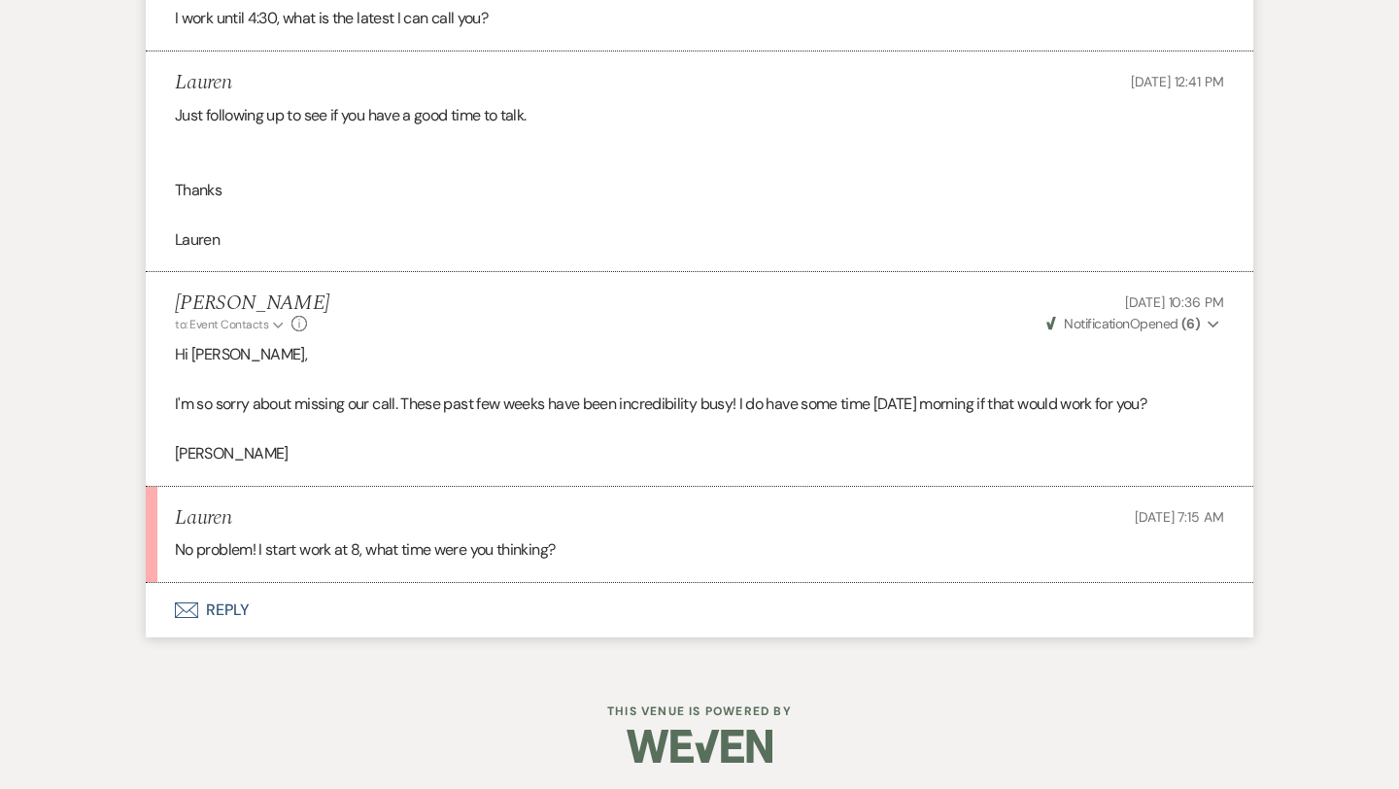
scroll to position [3451, 0]
click at [242, 609] on button "Envelope Reply" at bounding box center [699, 607] width 1107 height 54
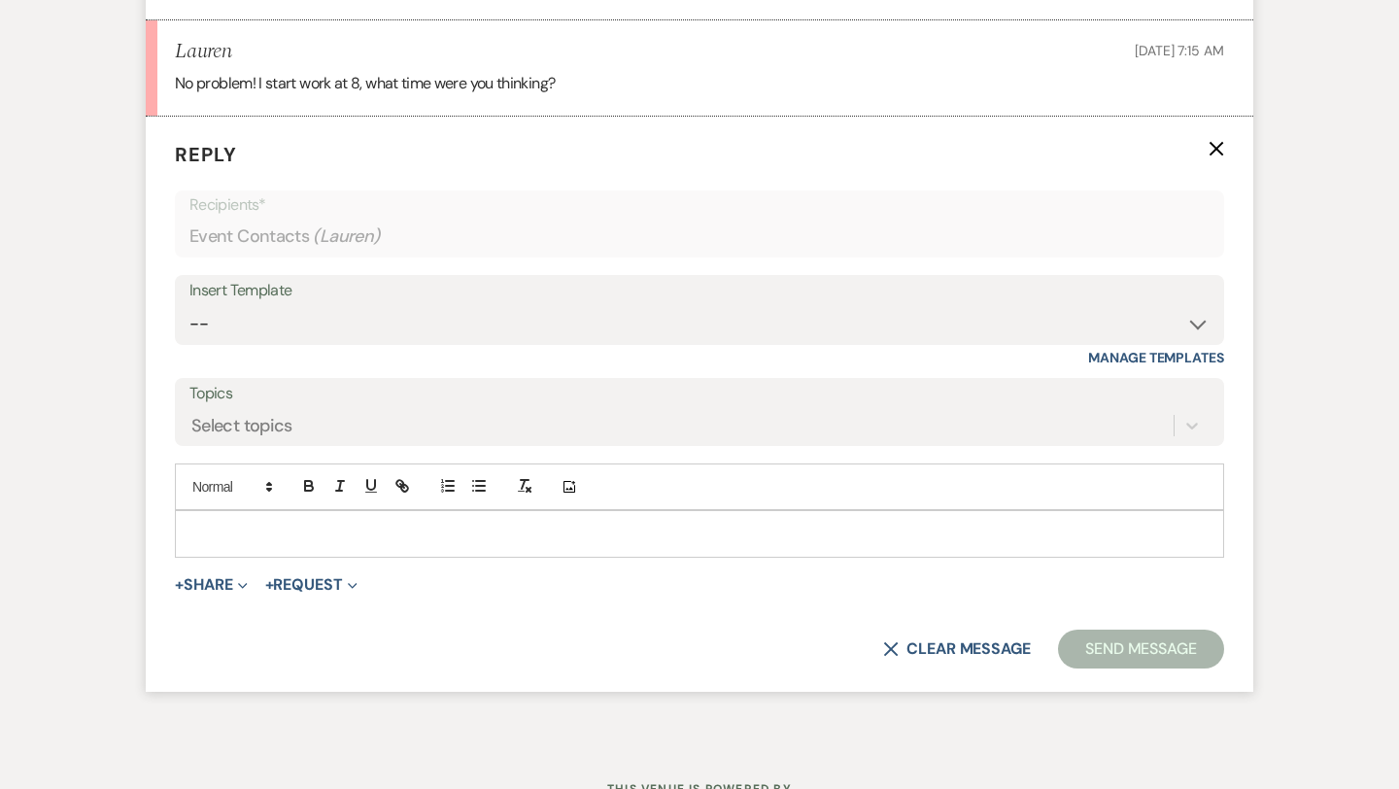
scroll to position [3924, 0]
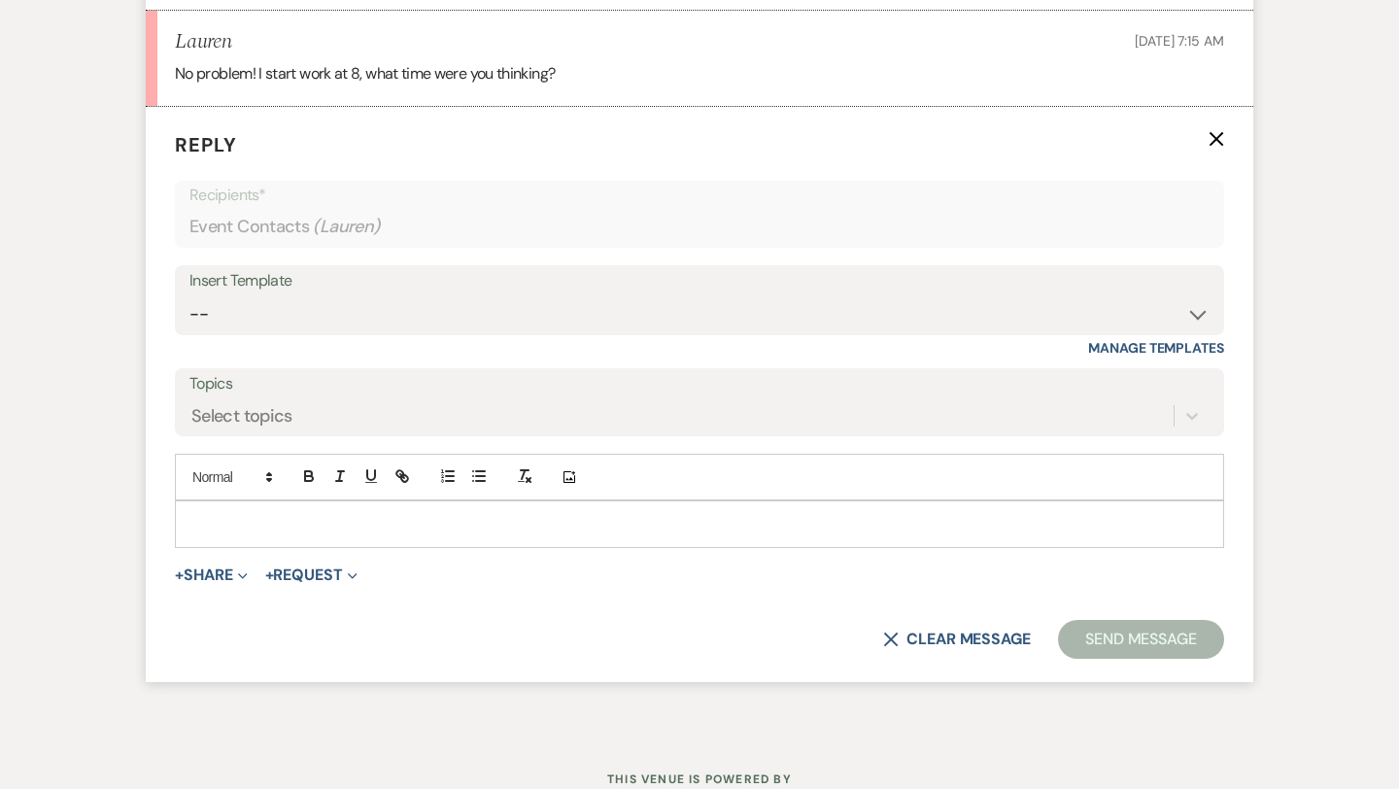
click at [300, 538] on div at bounding box center [699, 523] width 1047 height 45
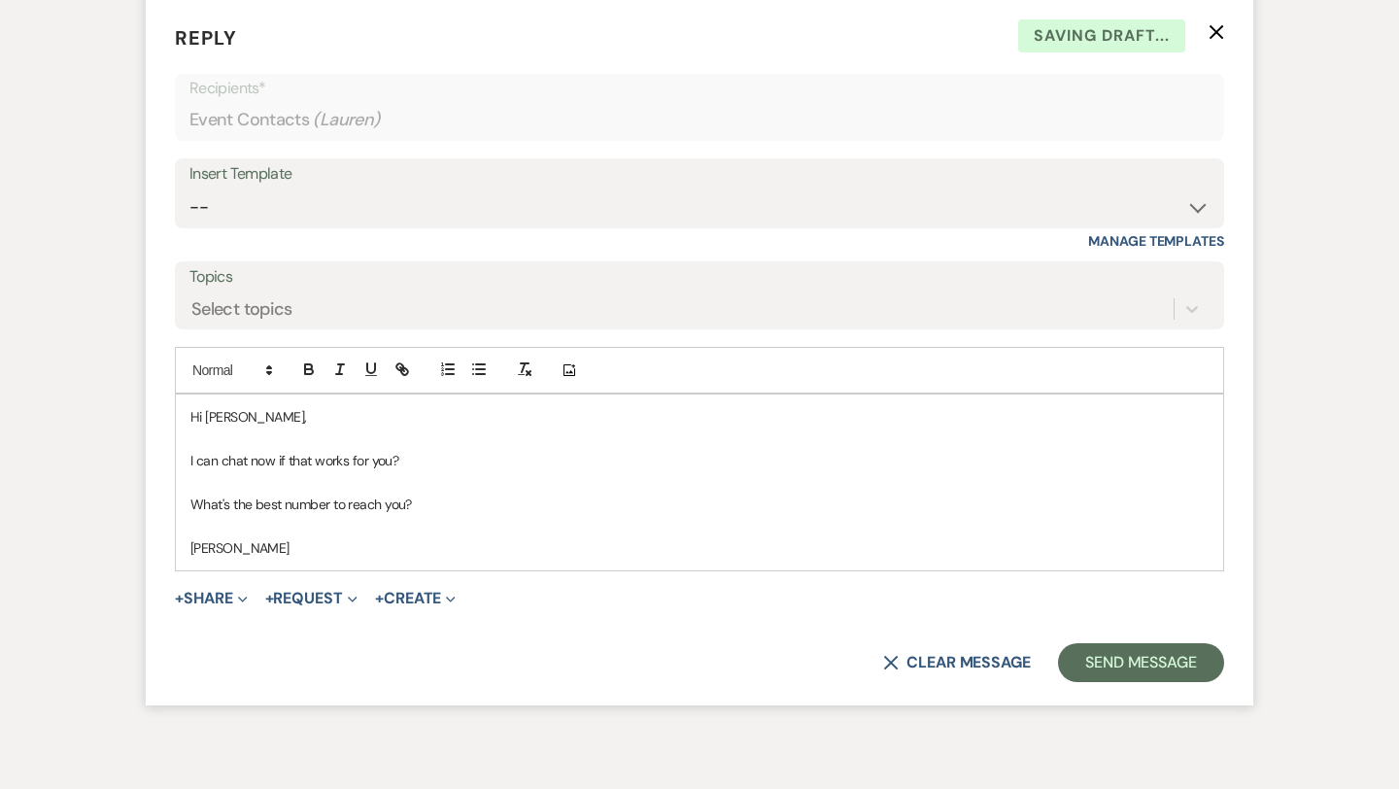
scroll to position [4051, 0]
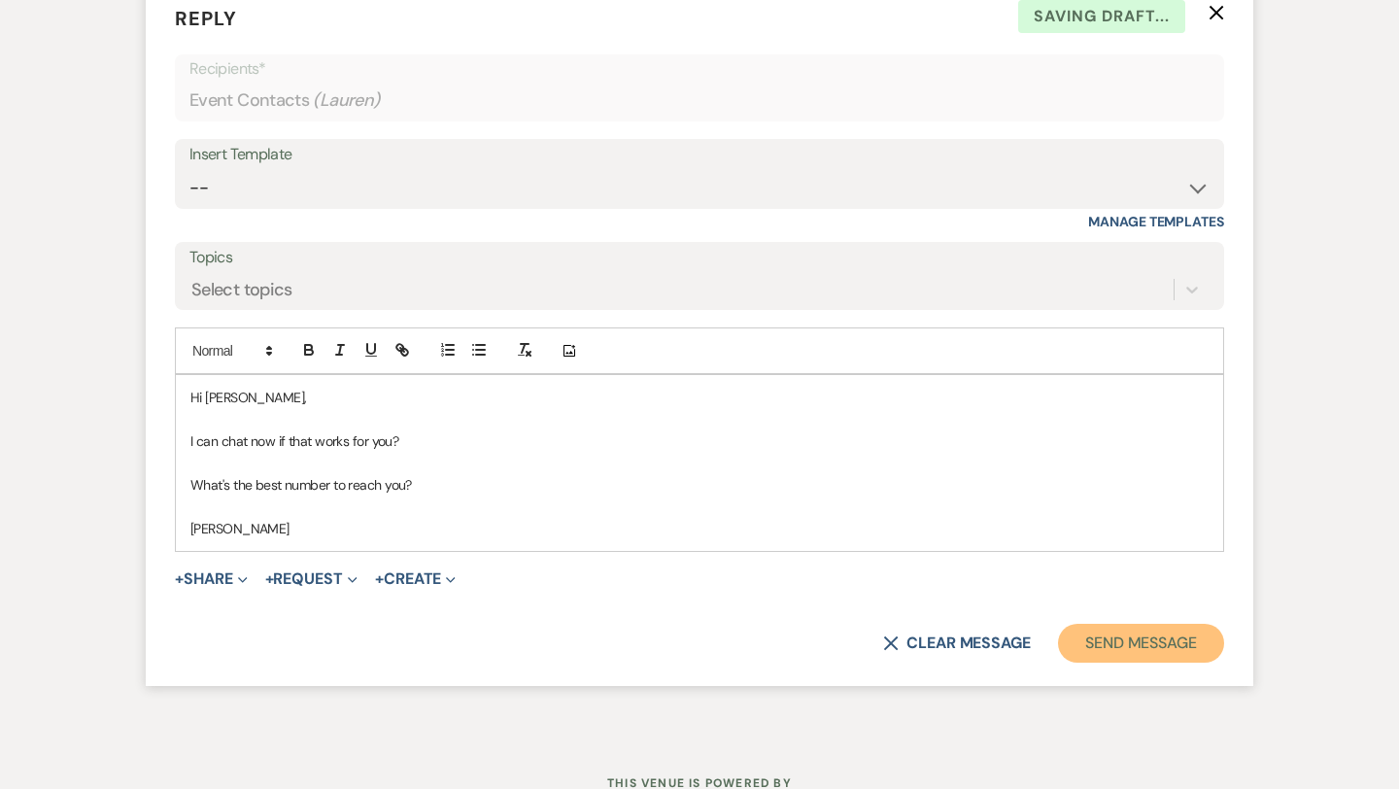
click at [1185, 643] on button "Send Message" at bounding box center [1141, 643] width 166 height 39
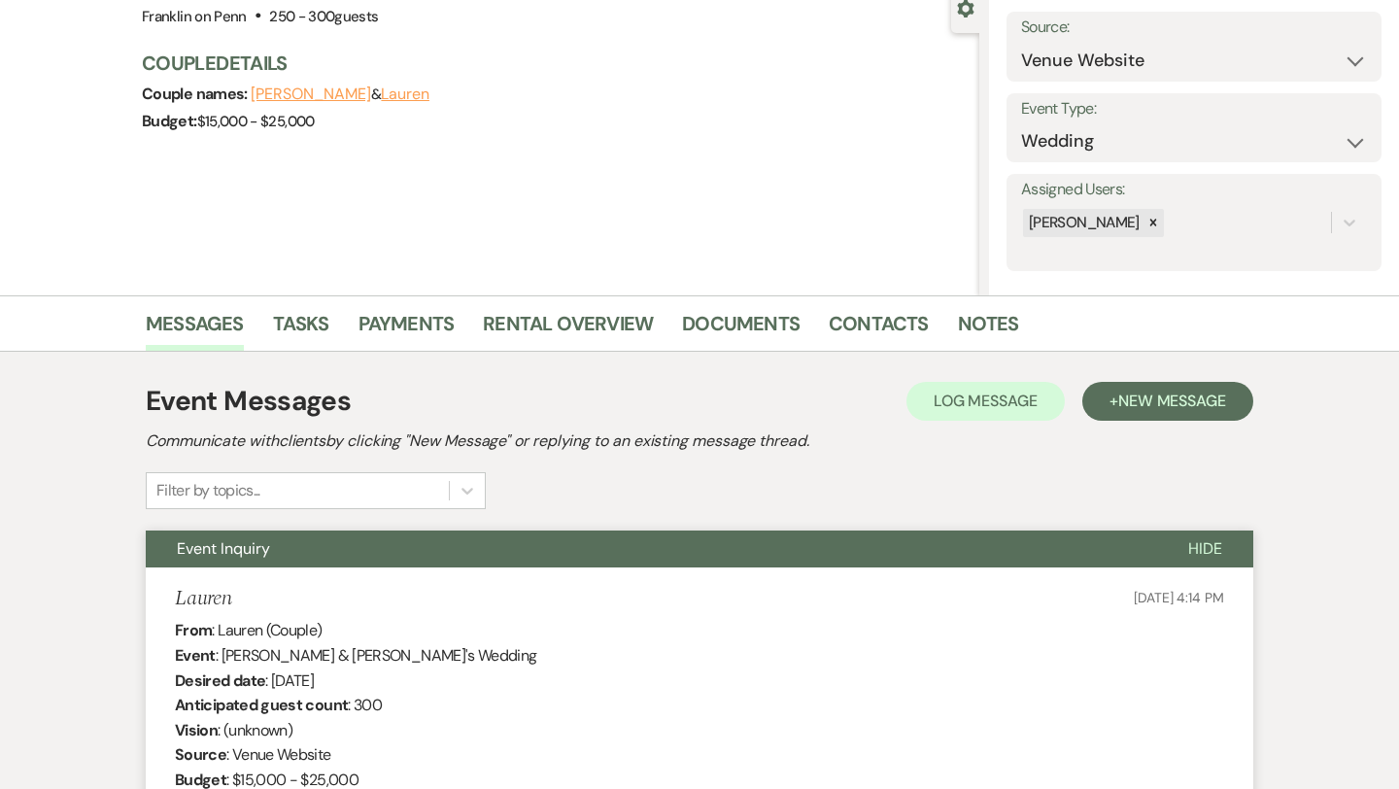
scroll to position [0, 0]
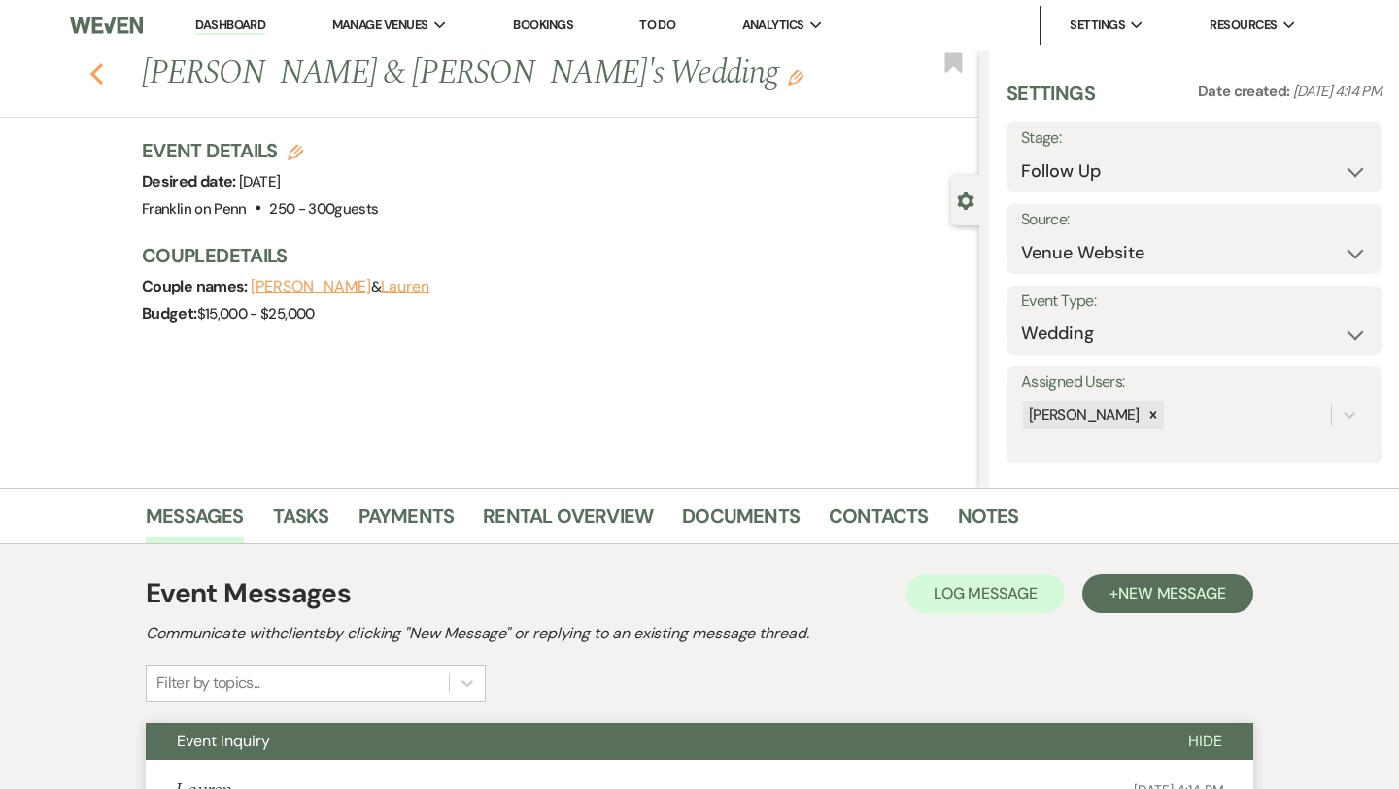
click at [99, 78] on icon "Previous" at bounding box center [96, 73] width 15 height 23
select select "9"
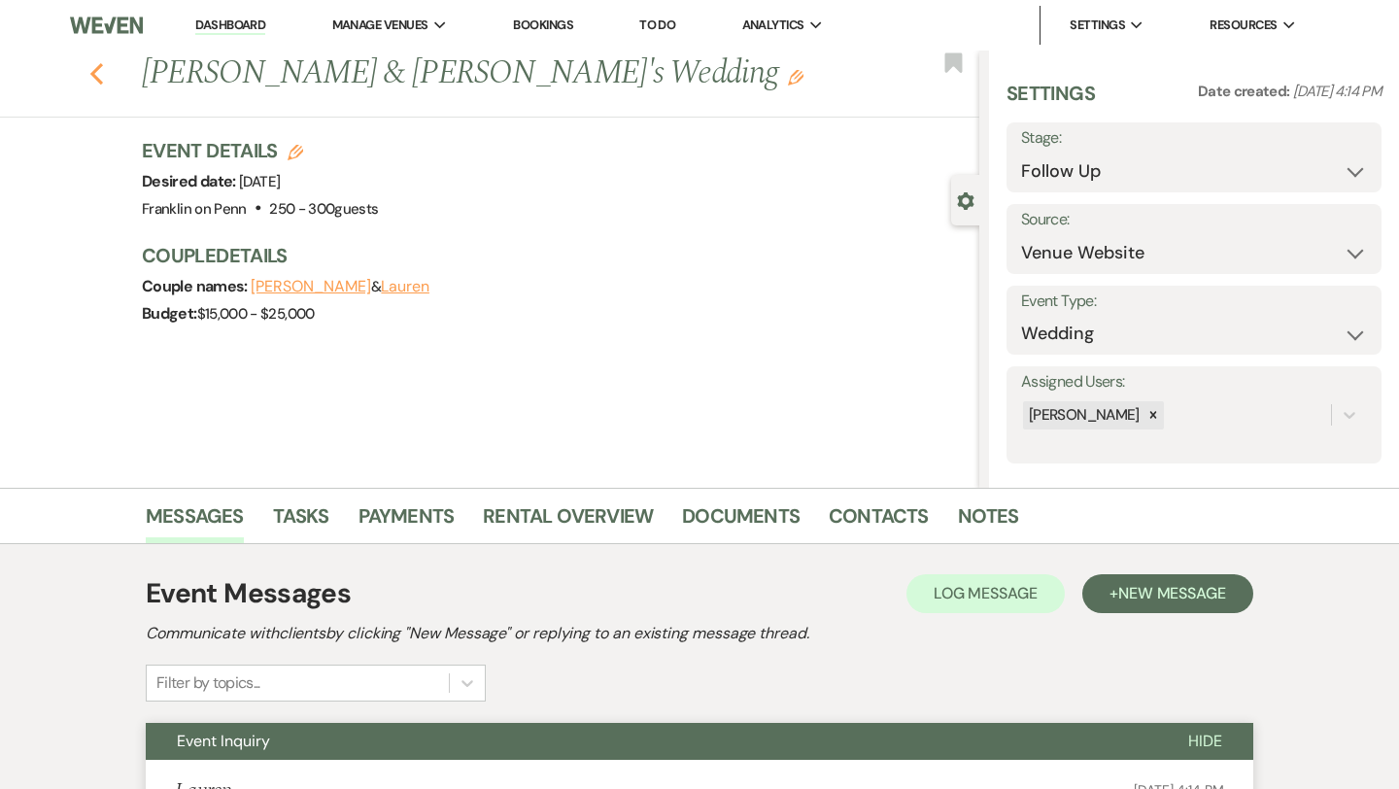
select select "9"
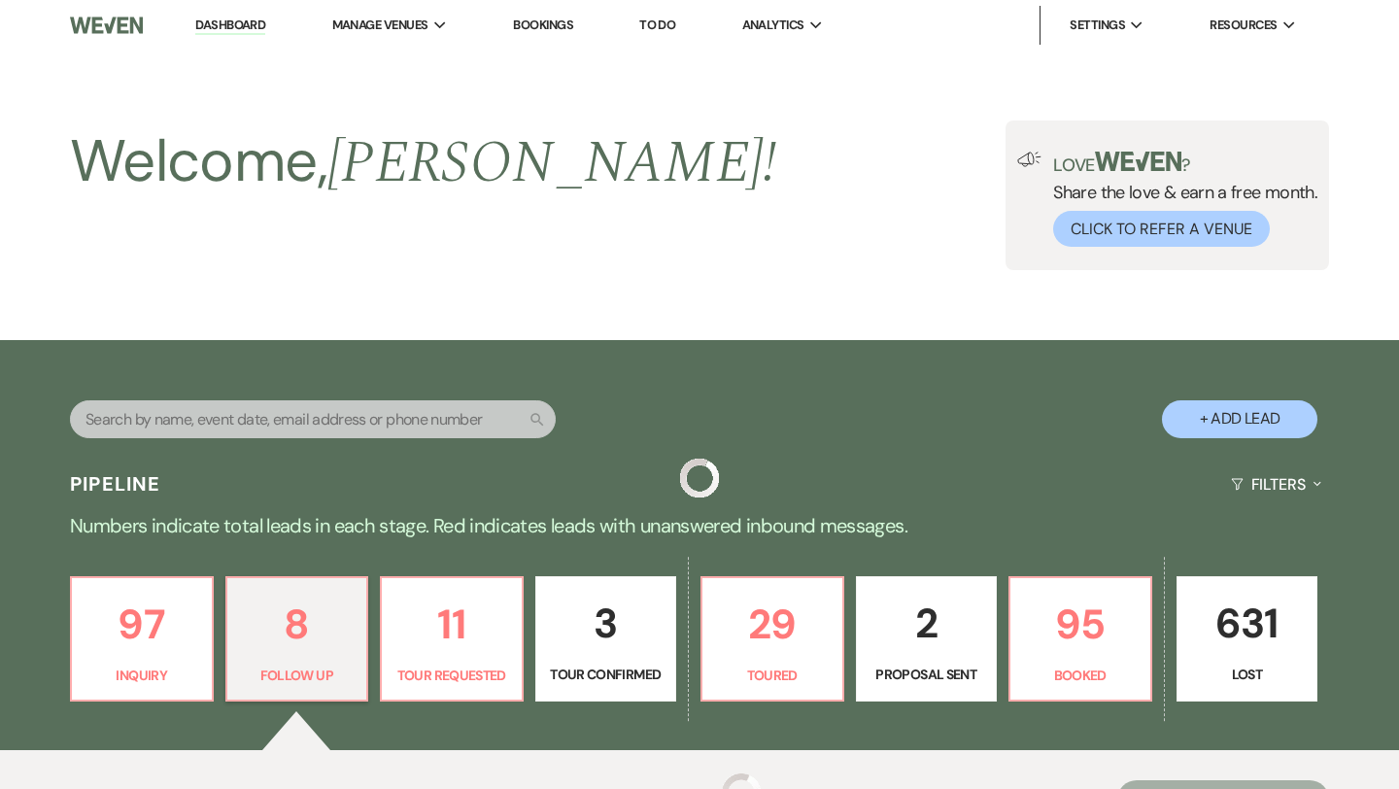
scroll to position [575, 0]
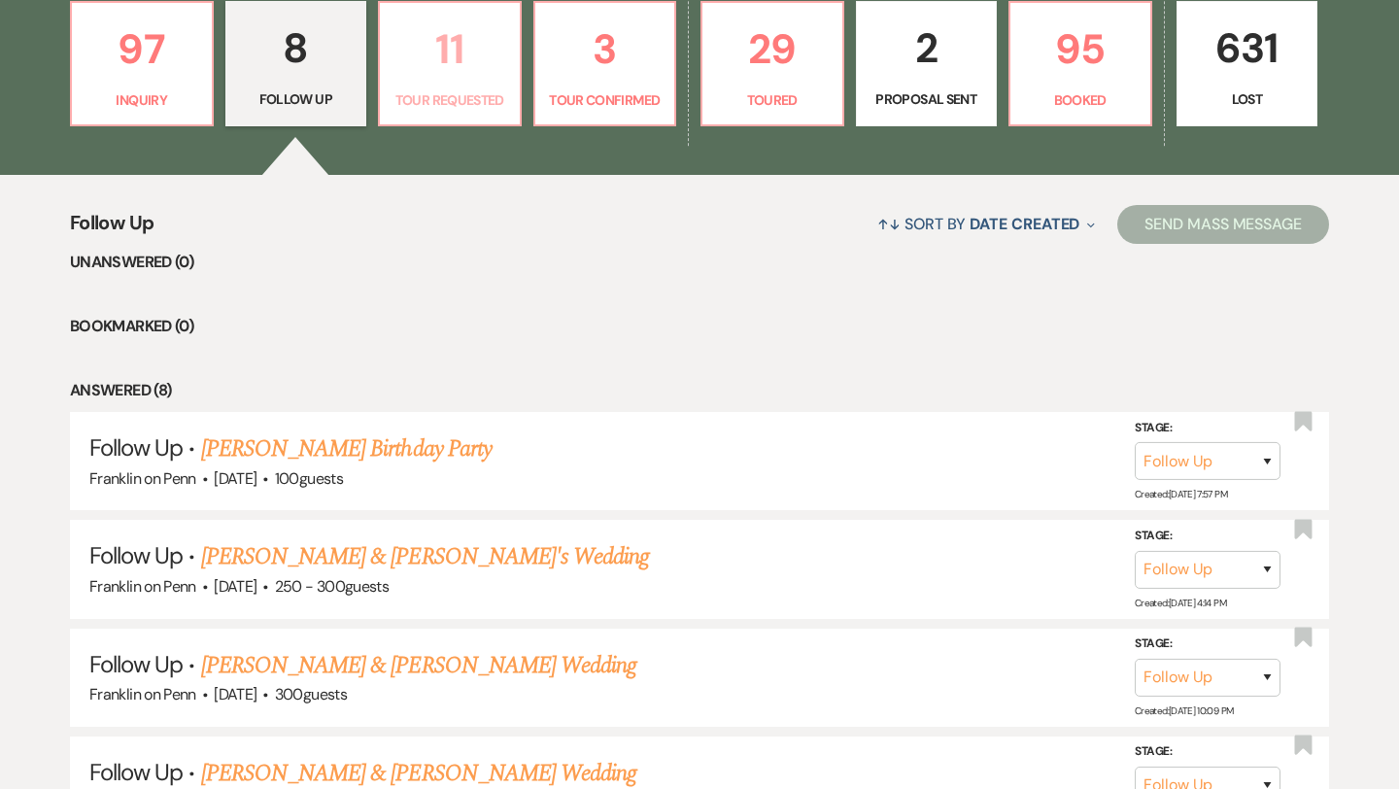
click at [455, 42] on p "11" at bounding box center [449, 49] width 117 height 65
select select "2"
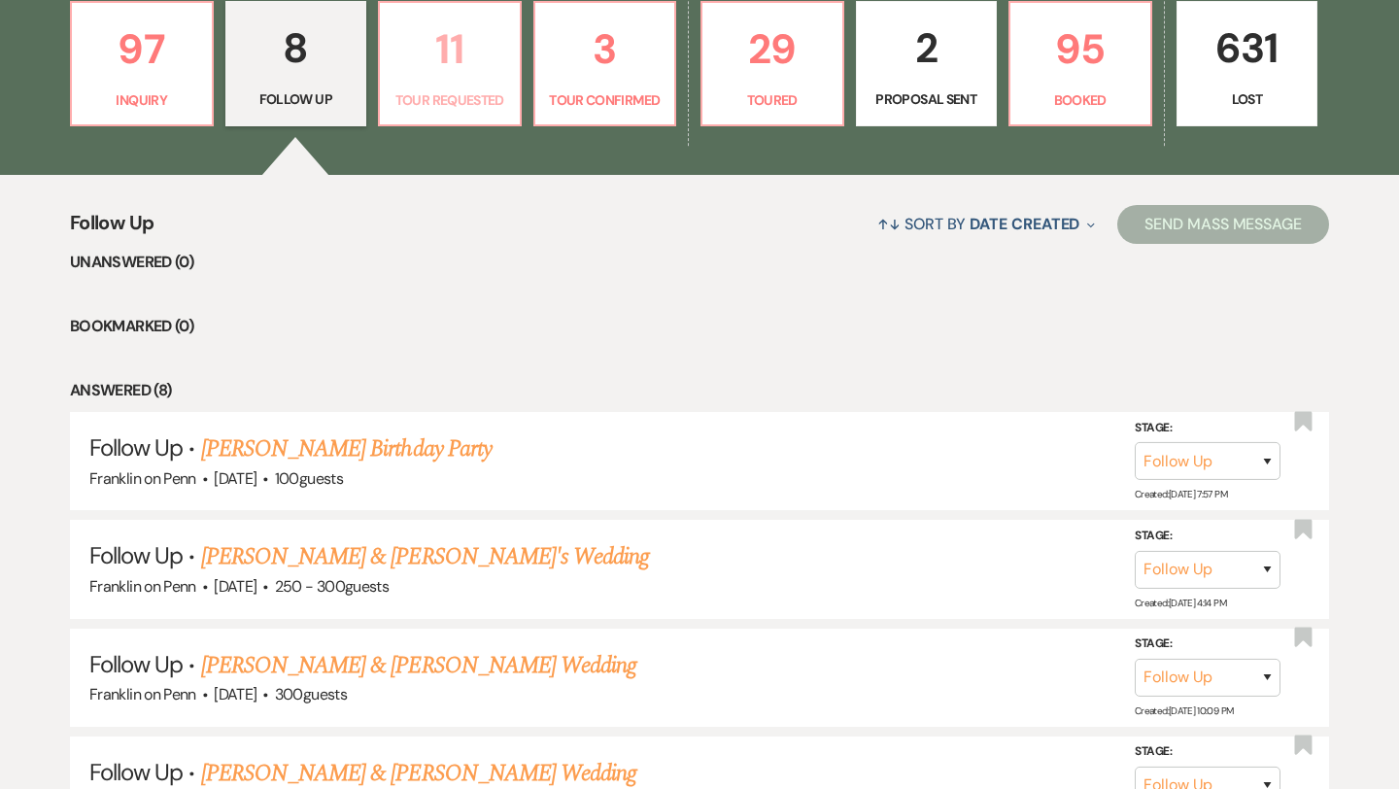
select select "2"
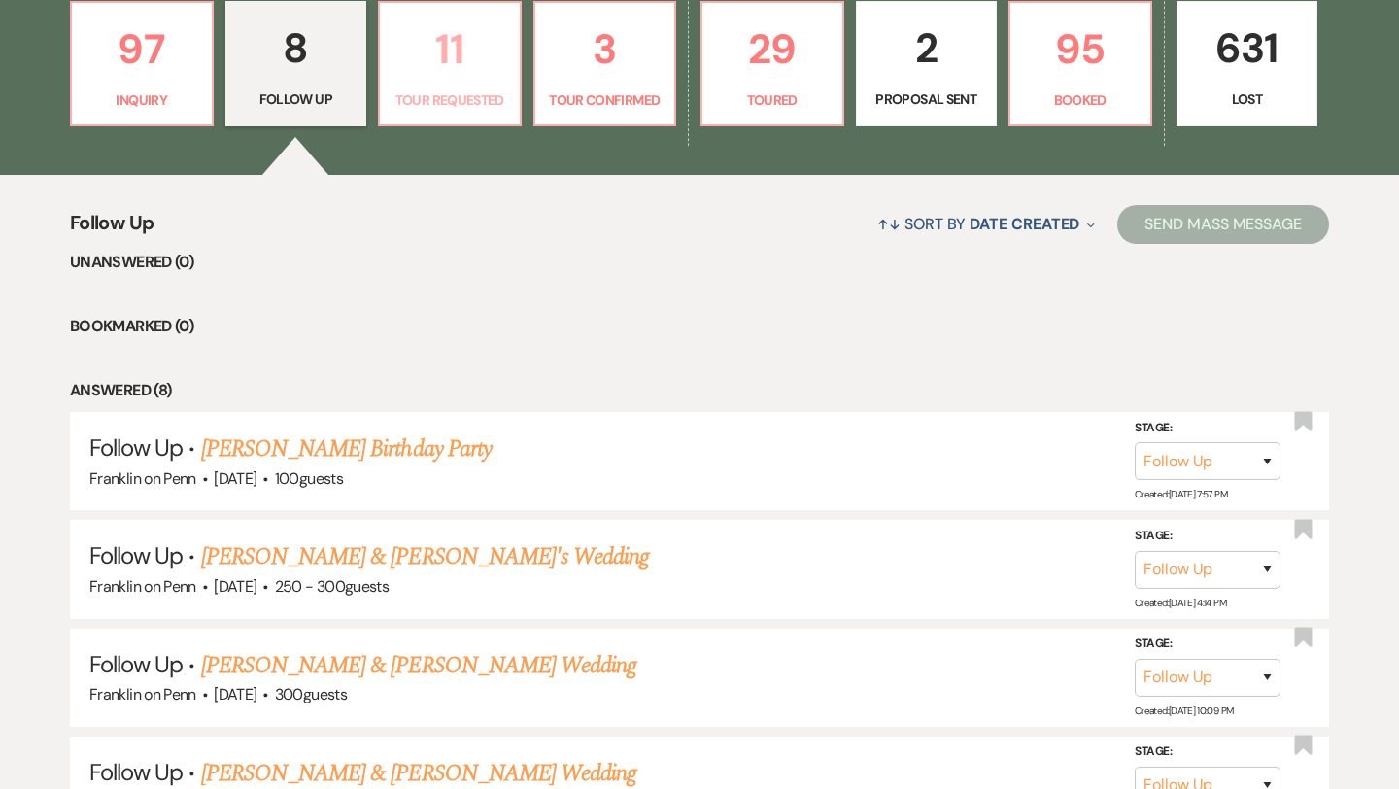
select select "2"
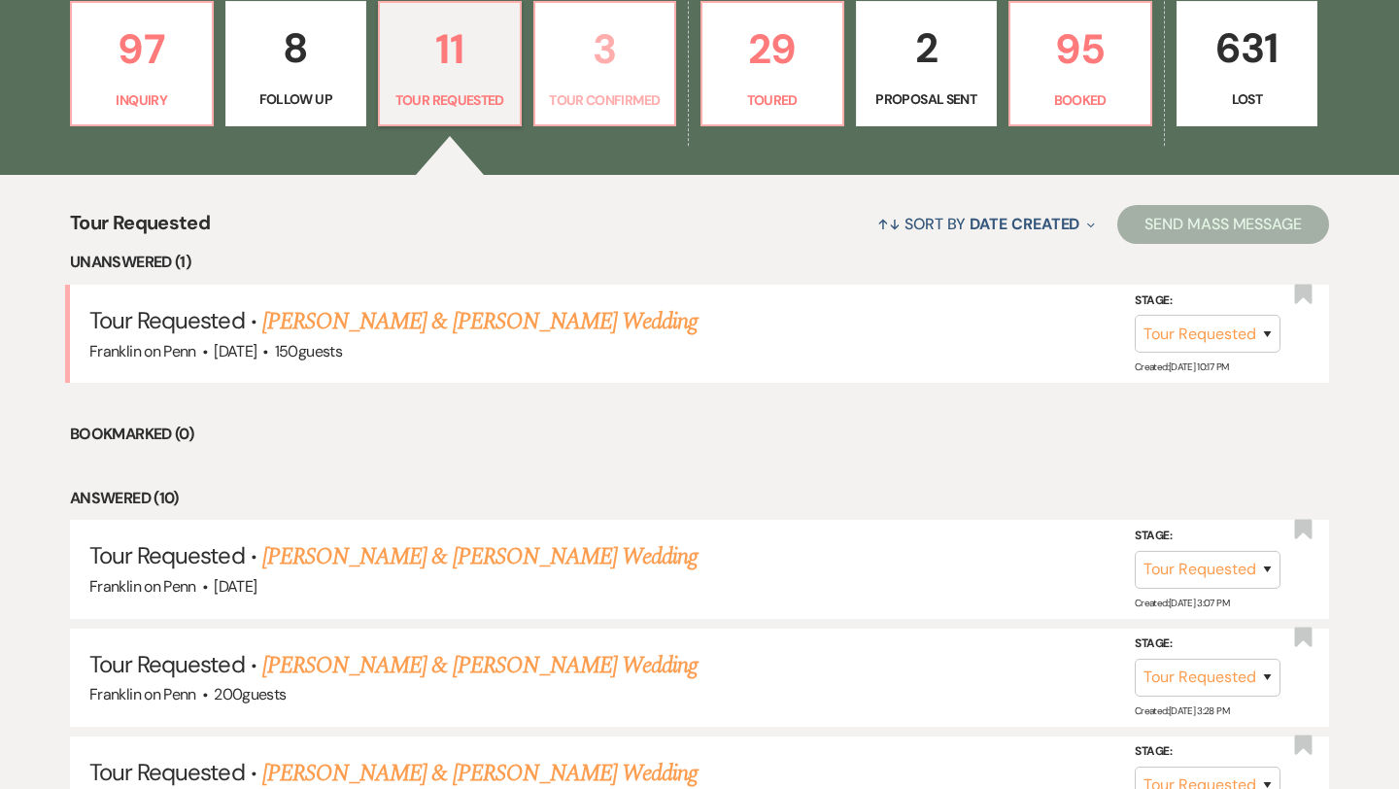
click at [612, 52] on p "3" at bounding box center [605, 49] width 117 height 65
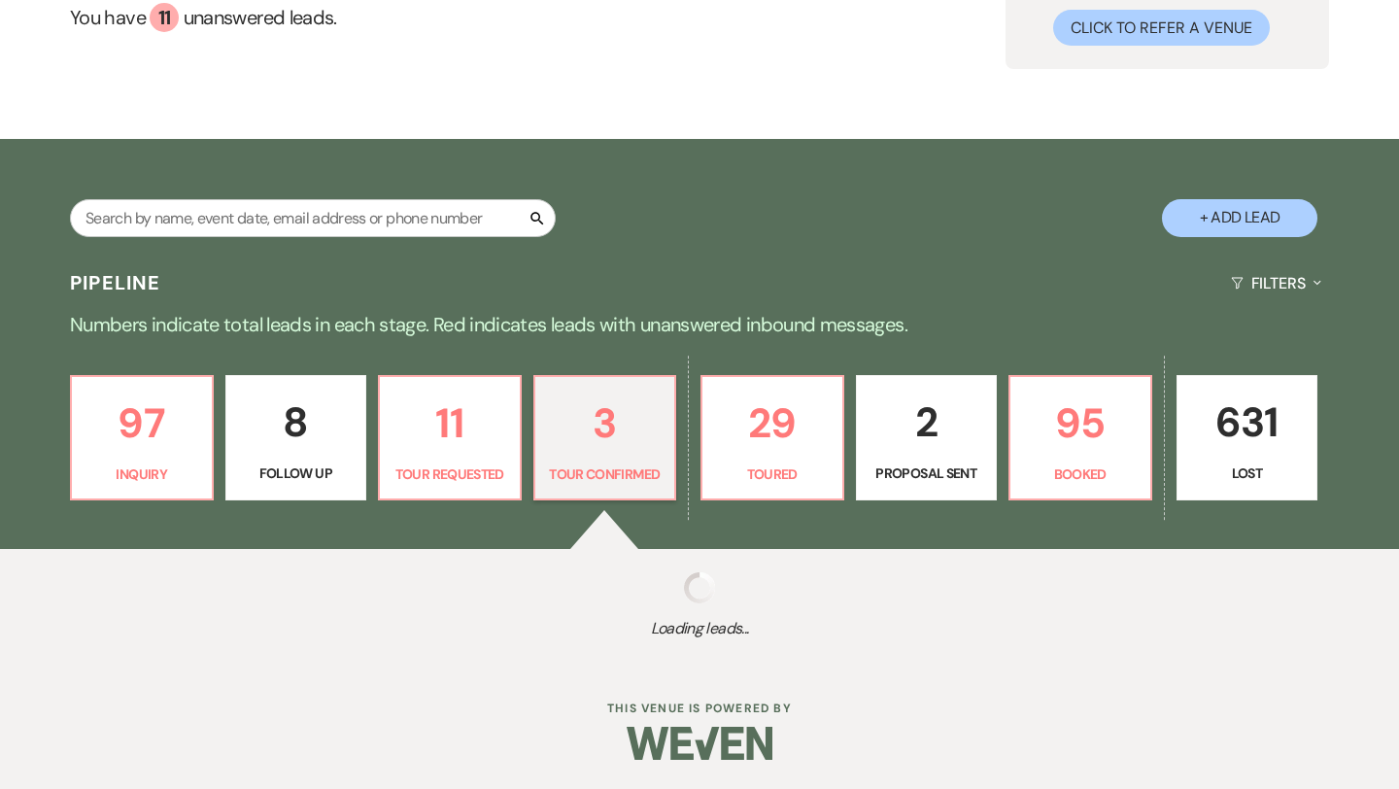
scroll to position [575, 0]
select select "4"
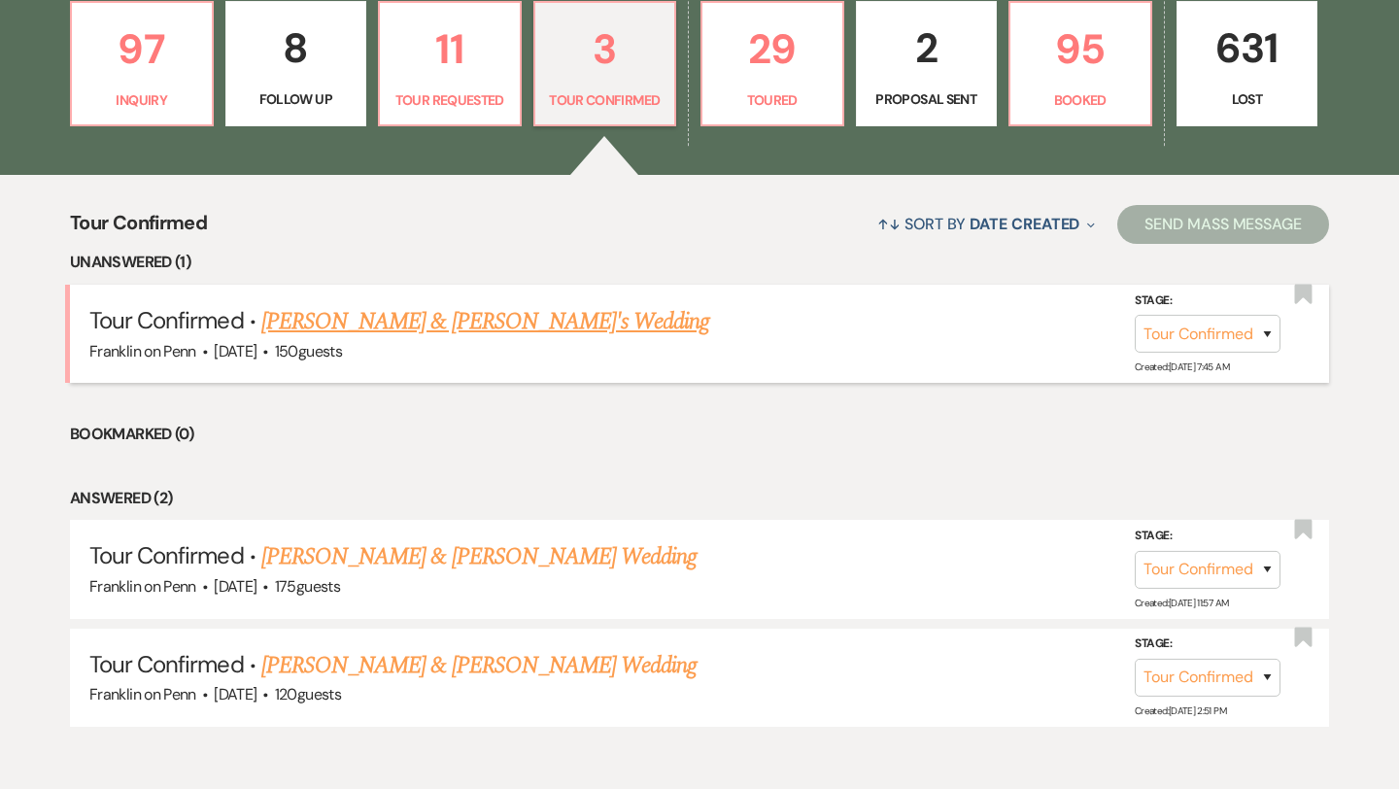
click at [434, 315] on link "Nick & Leah's Wedding" at bounding box center [485, 321] width 449 height 35
select select "4"
select select "5"
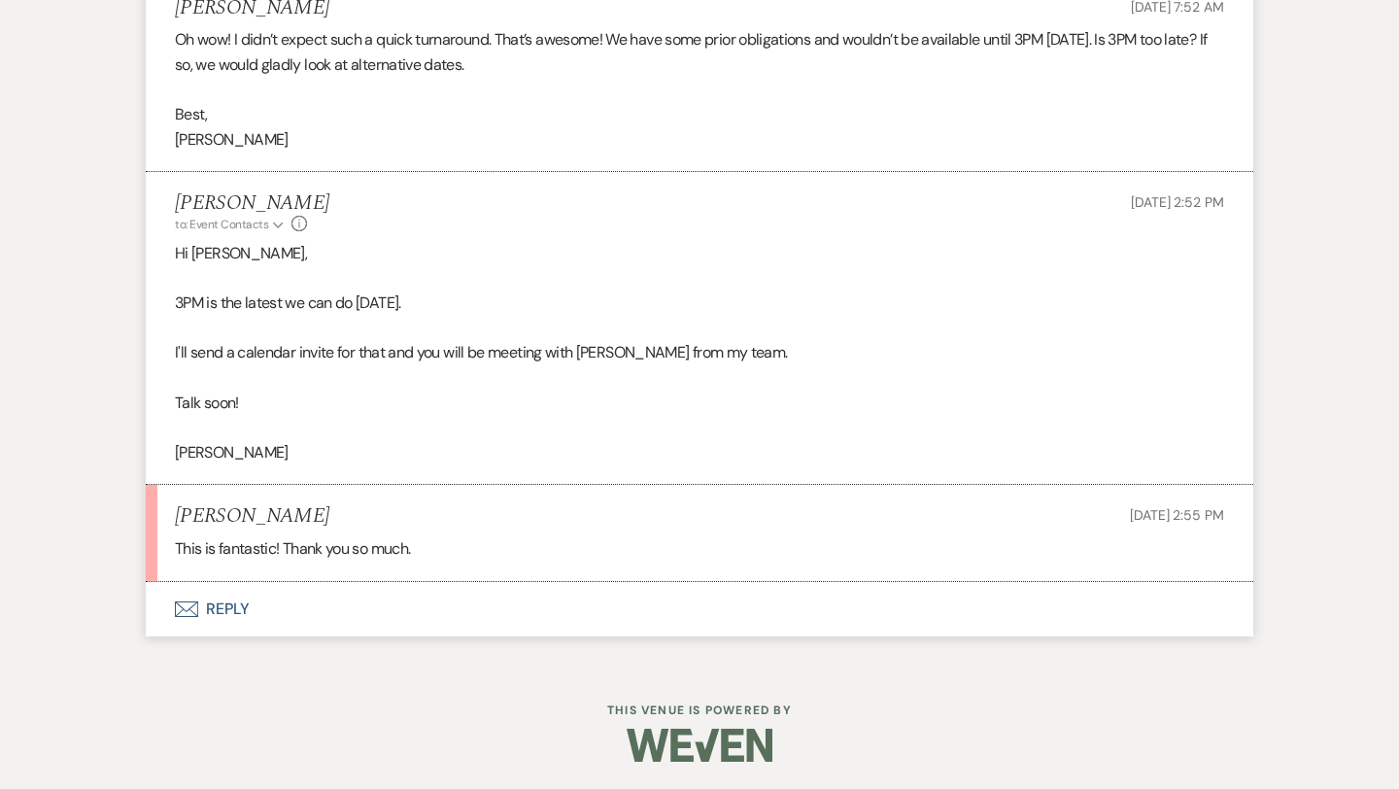
scroll to position [2832, 0]
click at [237, 601] on button "Envelope Reply" at bounding box center [699, 608] width 1107 height 54
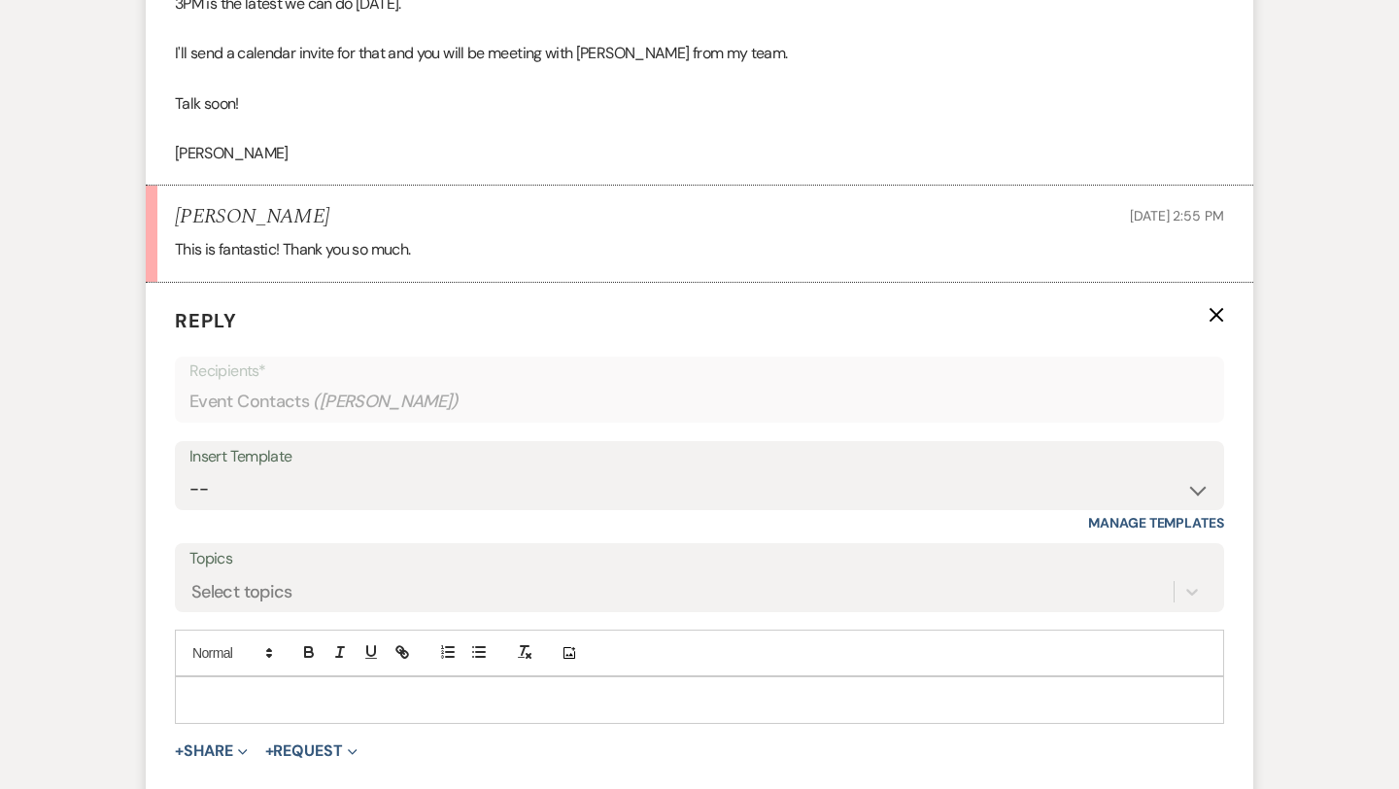
scroll to position [3306, 0]
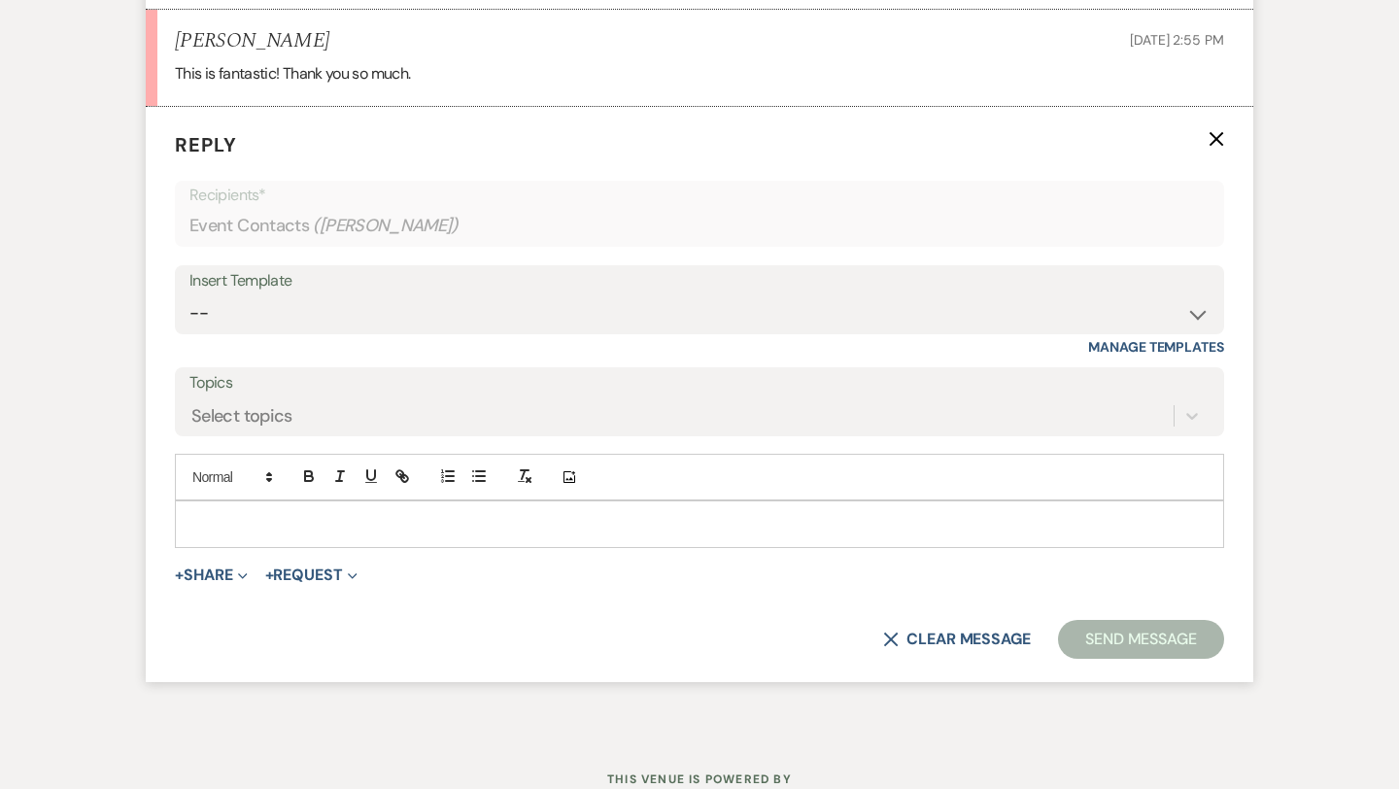
click at [280, 534] on div at bounding box center [699, 523] width 1047 height 45
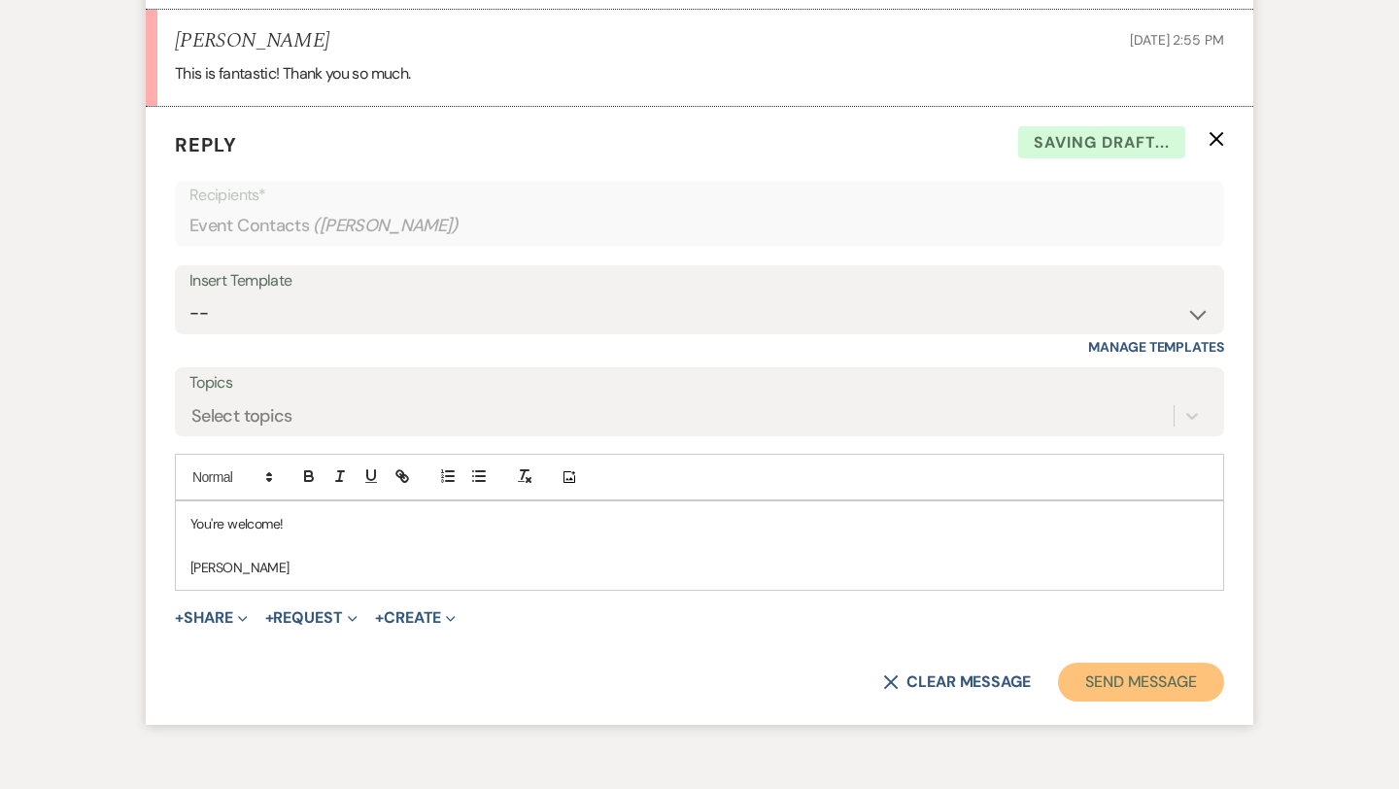
click at [1111, 683] on button "Send Message" at bounding box center [1141, 681] width 166 height 39
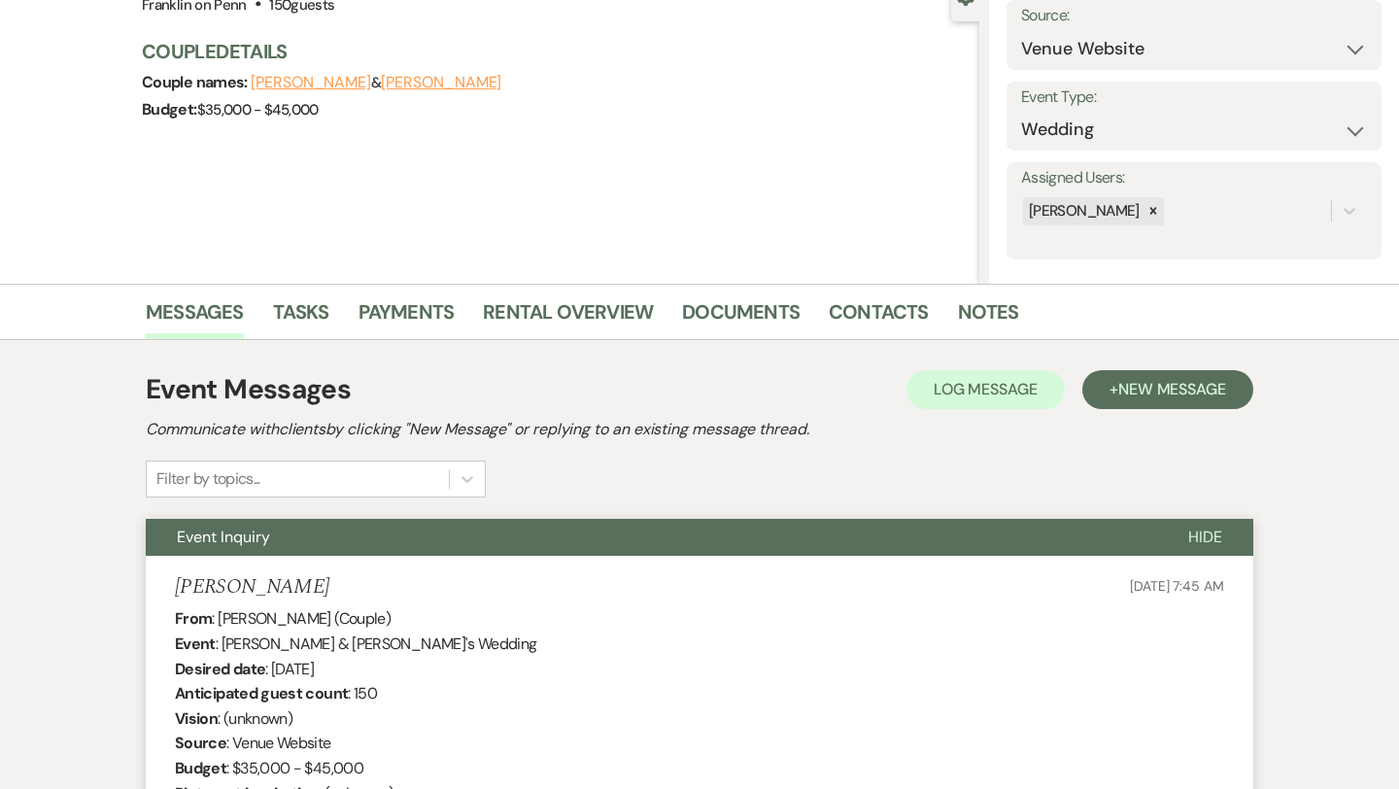
scroll to position [0, 0]
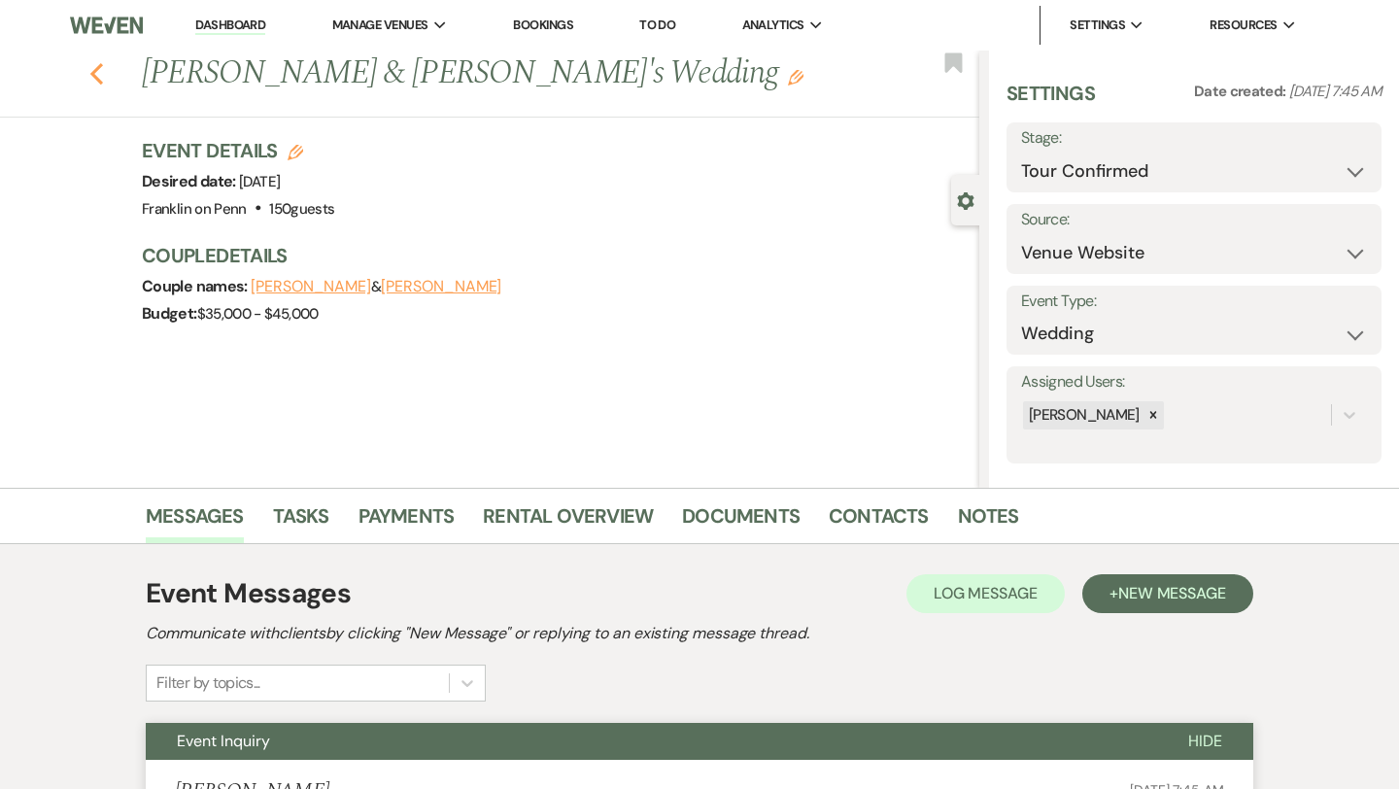
click at [96, 65] on icon "Previous" at bounding box center [96, 73] width 15 height 23
select select "4"
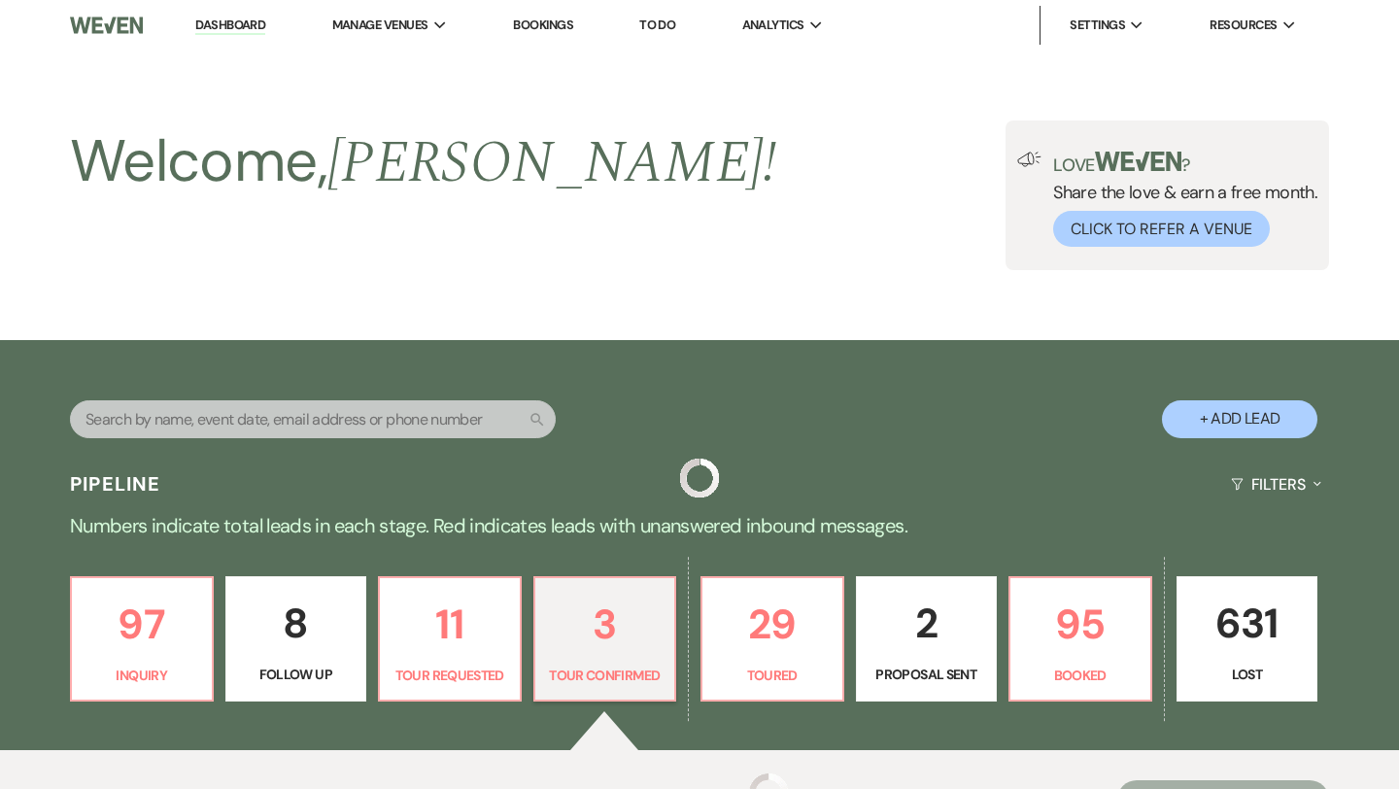
scroll to position [575, 0]
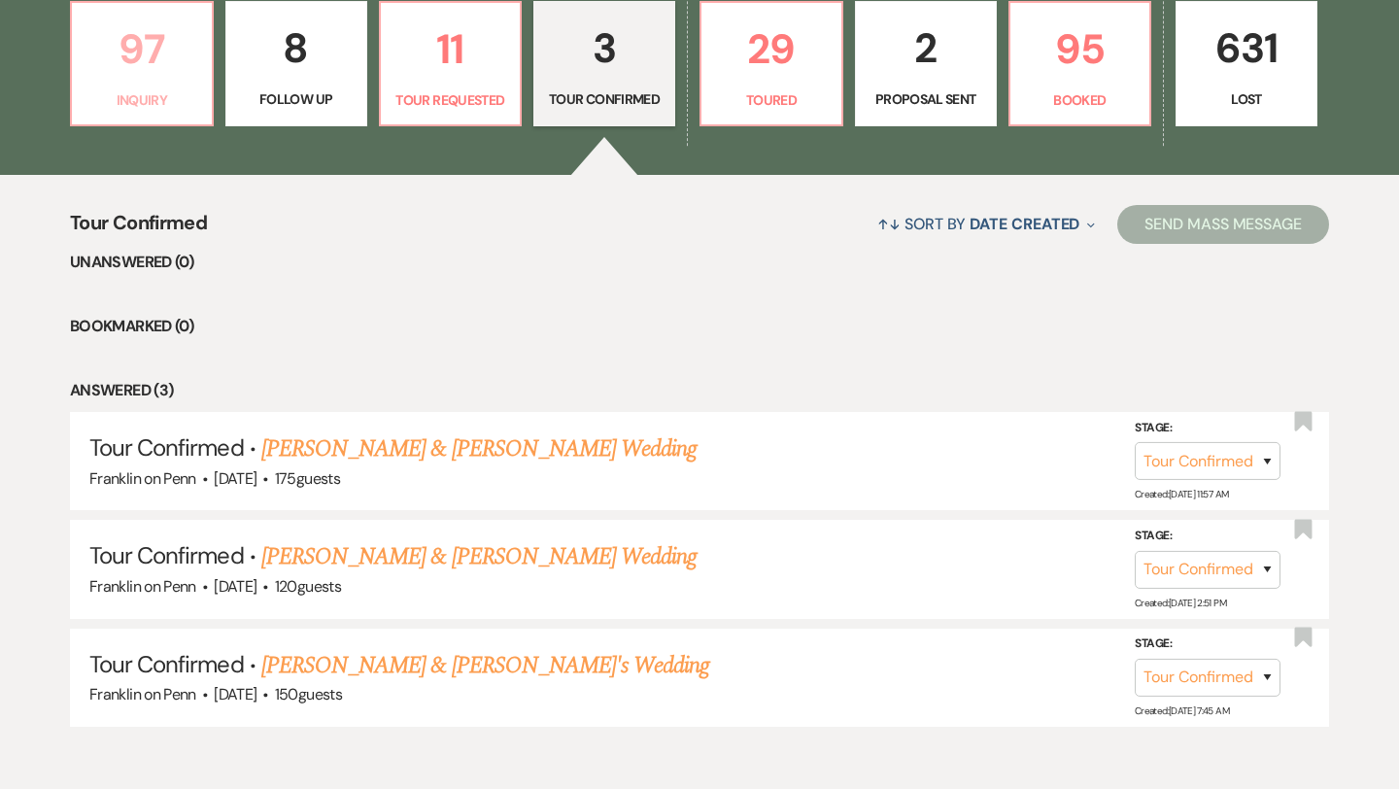
click at [124, 54] on p "97" at bounding box center [142, 49] width 117 height 65
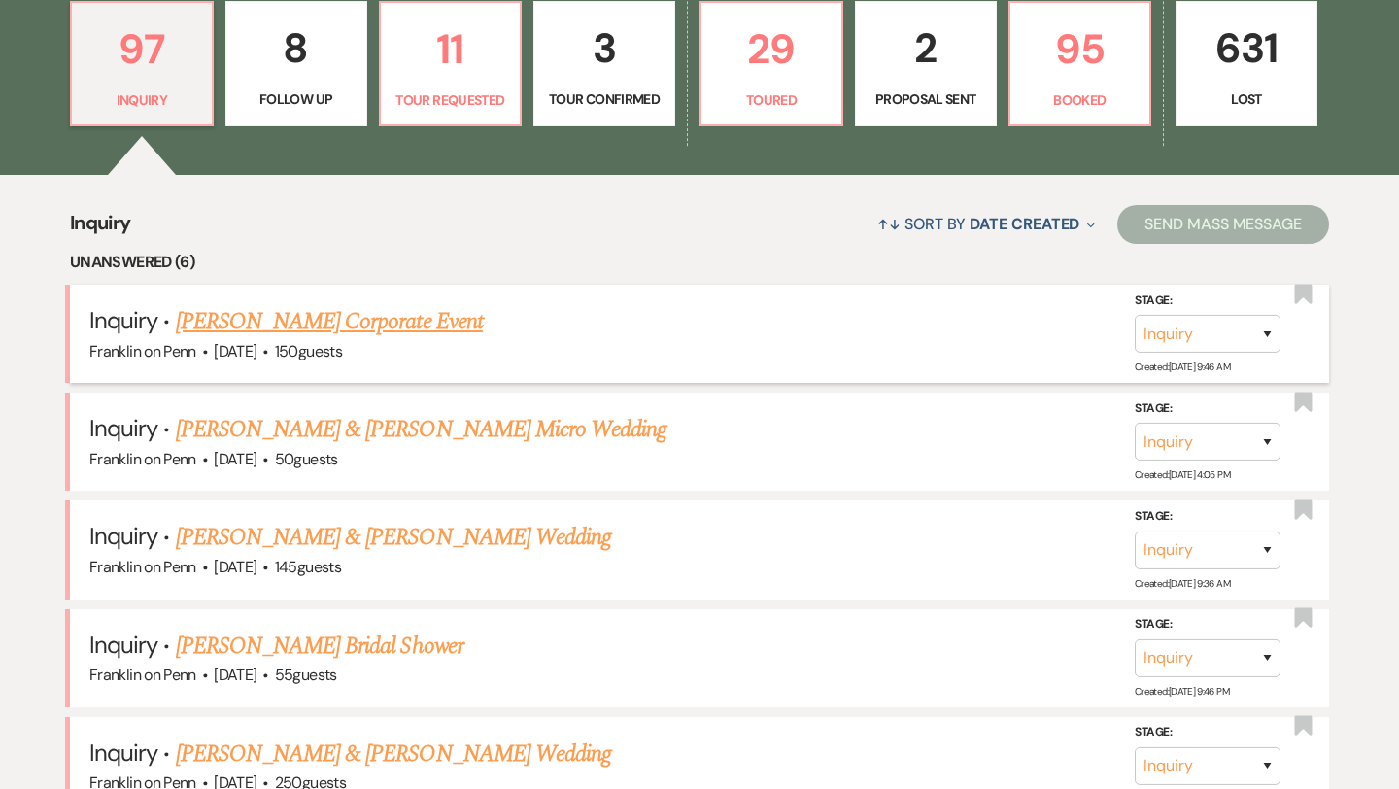
scroll to position [790, 0]
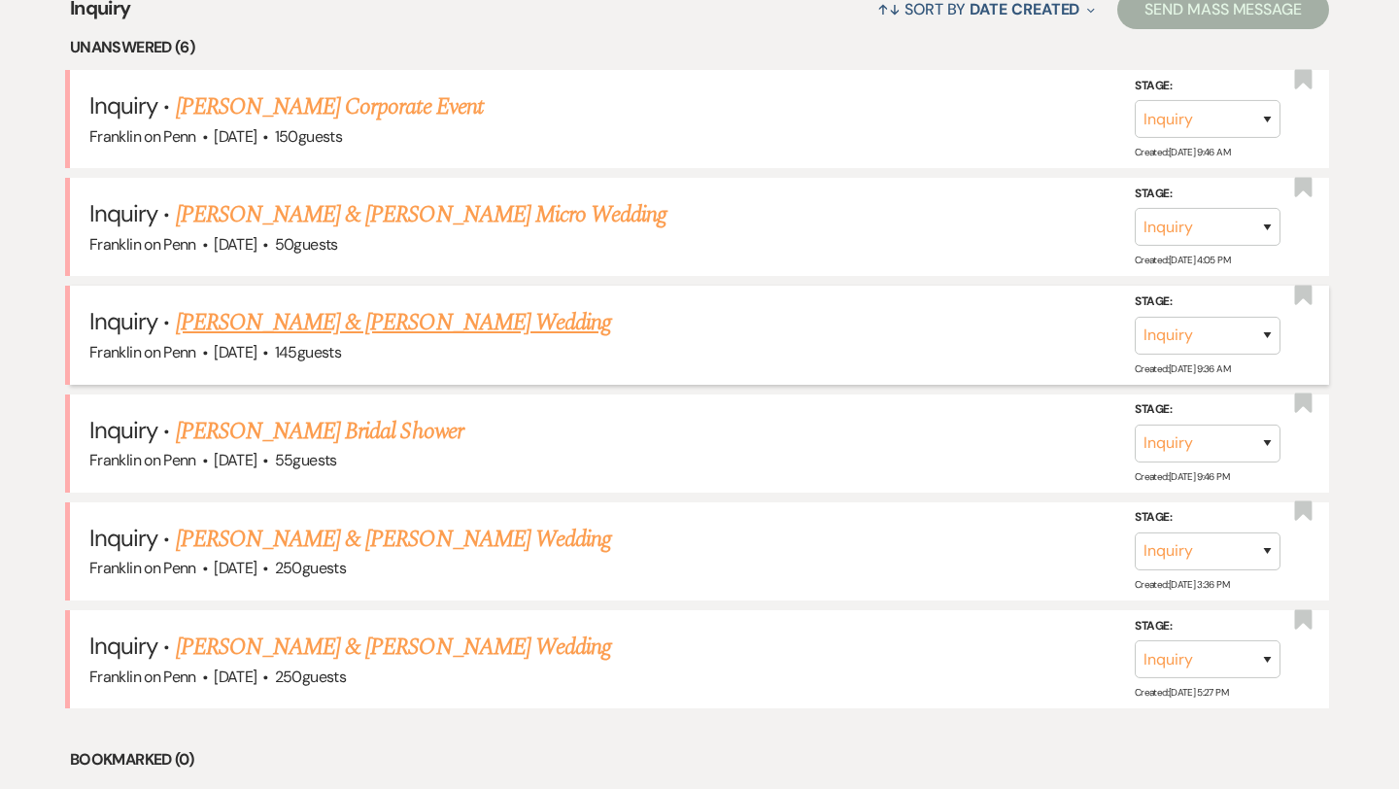
click at [460, 327] on link "[PERSON_NAME] & [PERSON_NAME] Wedding" at bounding box center [393, 322] width 435 height 35
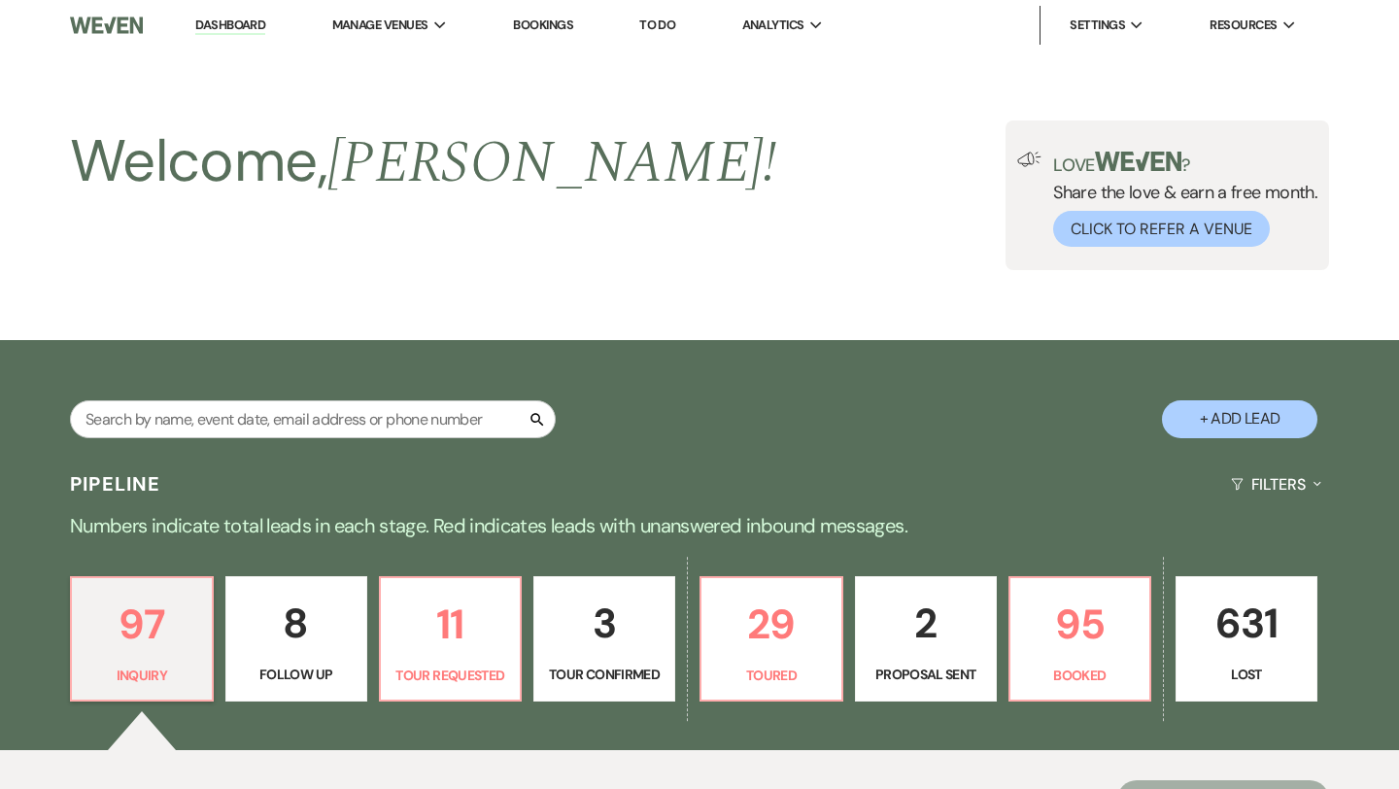
select select "5"
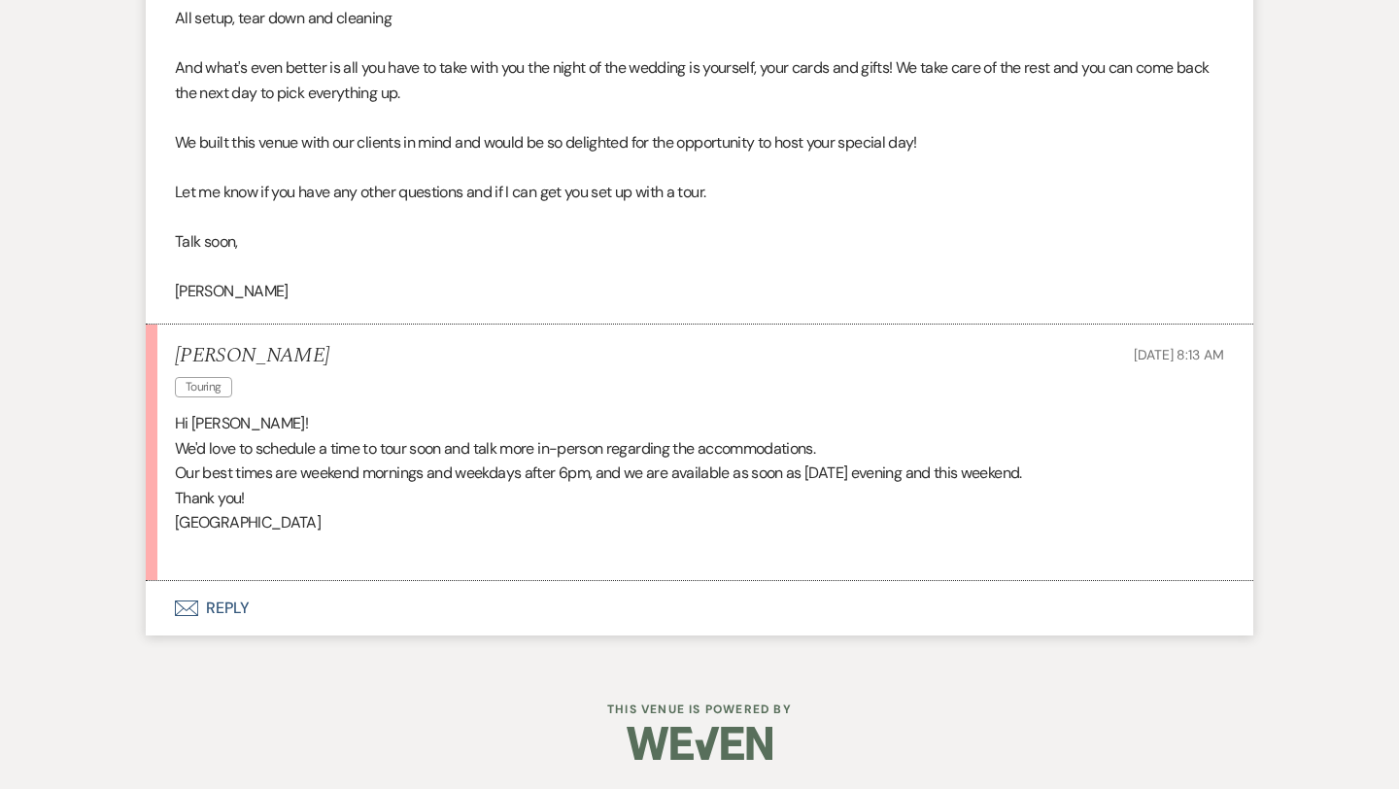
scroll to position [1889, 0]
click at [225, 603] on button "Envelope Reply" at bounding box center [699, 607] width 1107 height 54
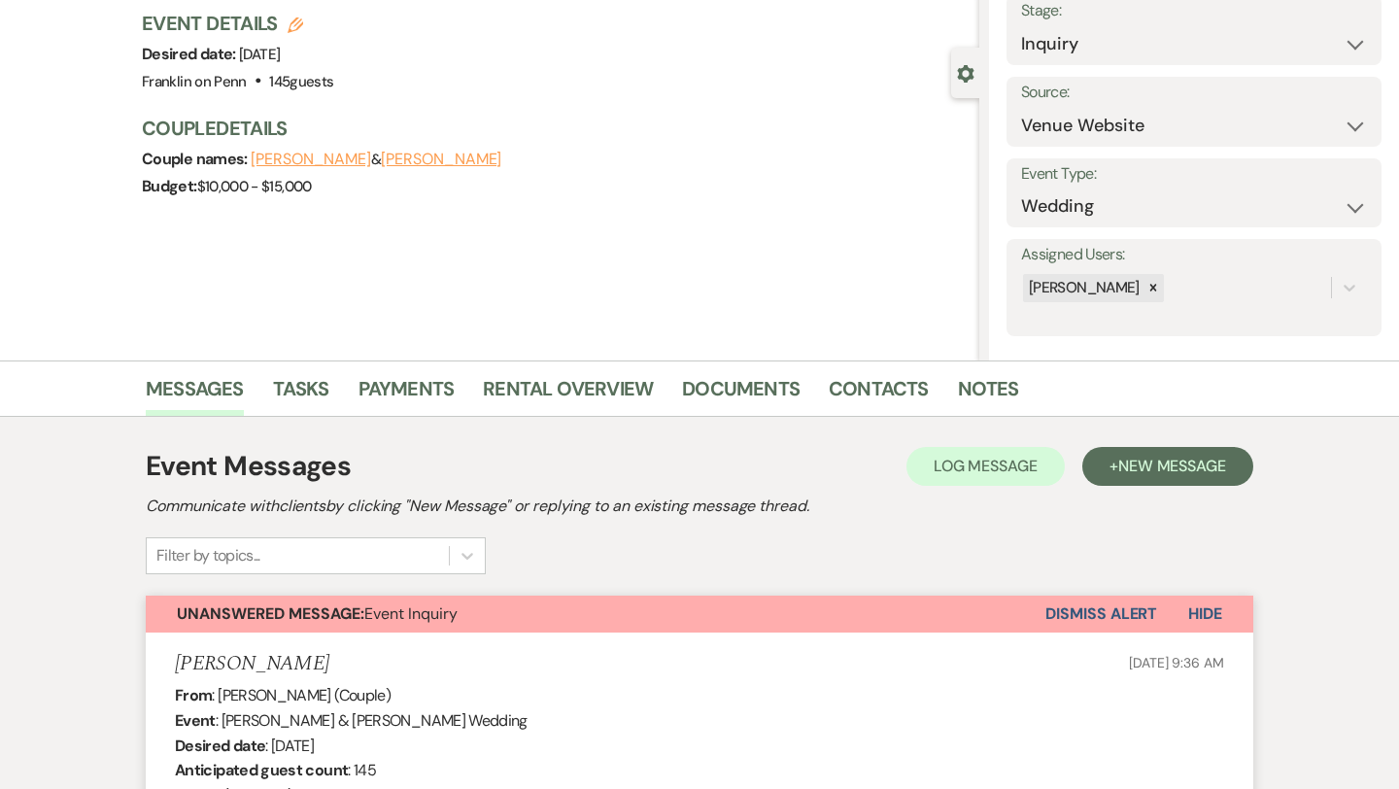
scroll to position [0, 0]
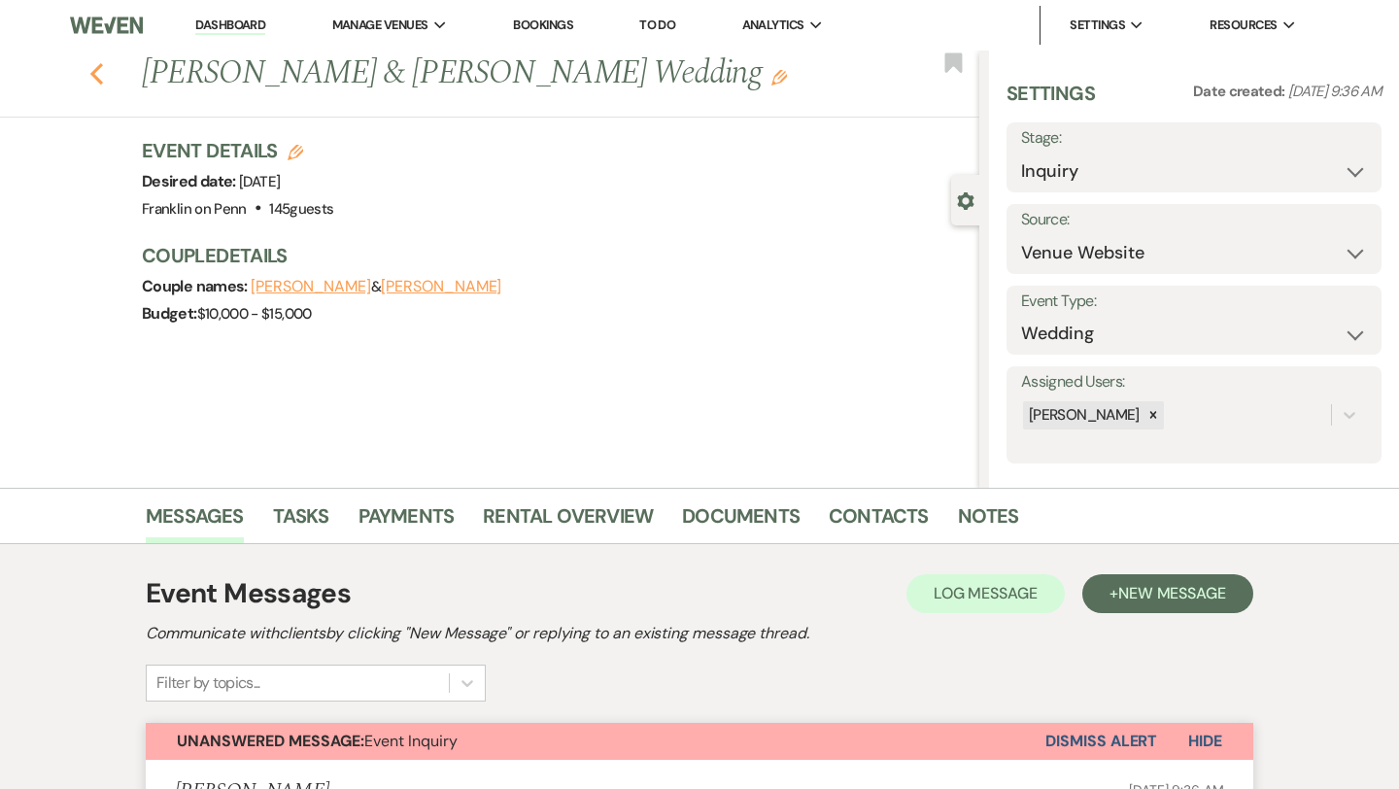
click at [101, 84] on use "button" at bounding box center [96, 73] width 13 height 21
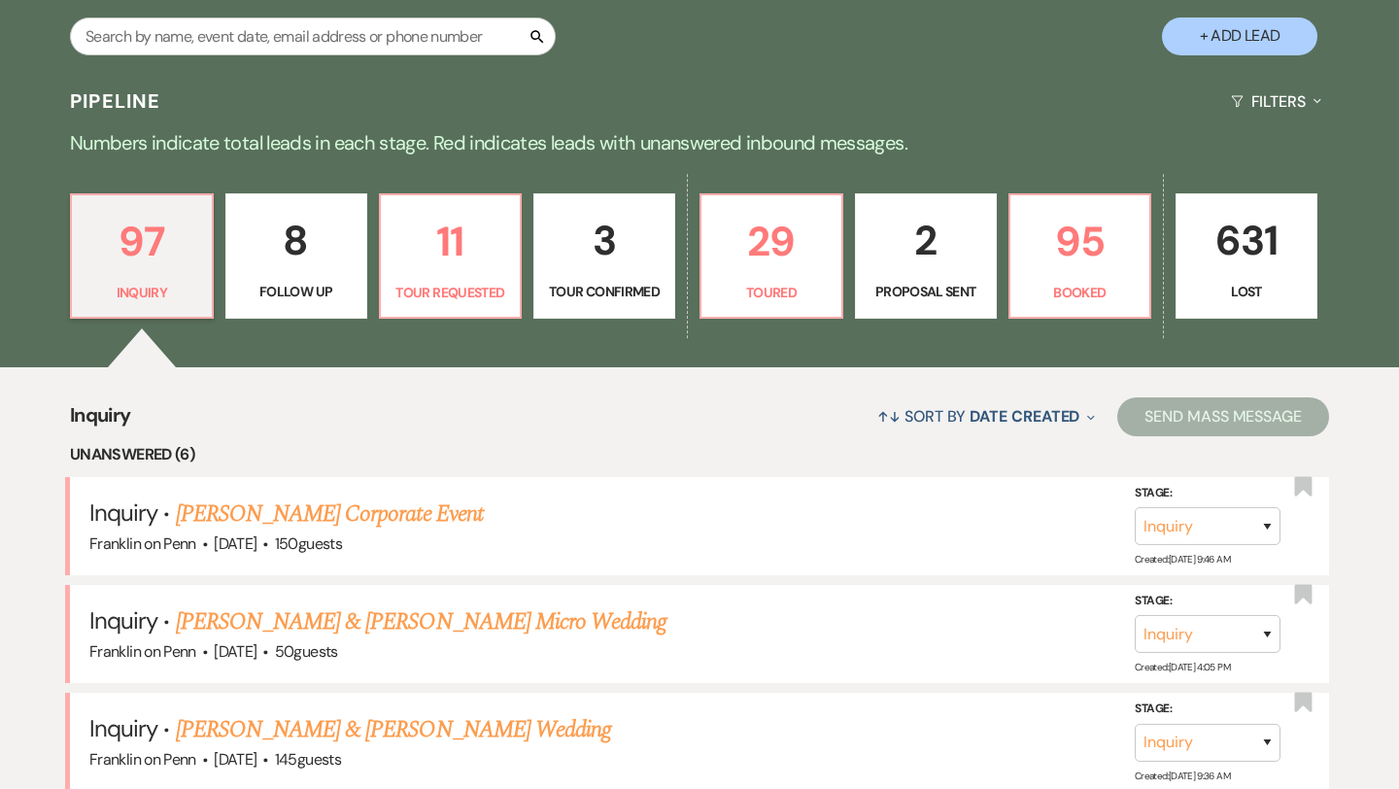
scroll to position [292, 0]
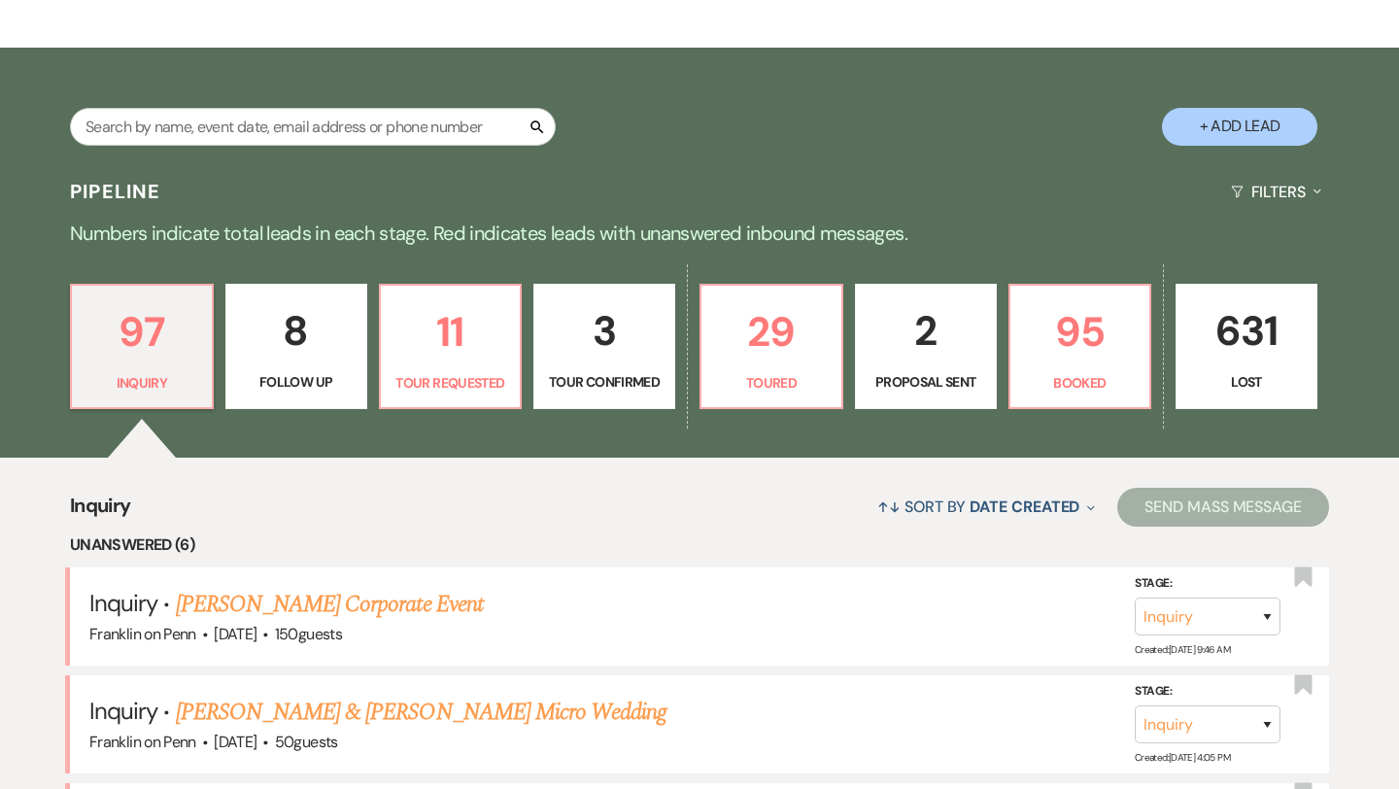
click at [297, 327] on p "8" at bounding box center [296, 330] width 117 height 65
select select "9"
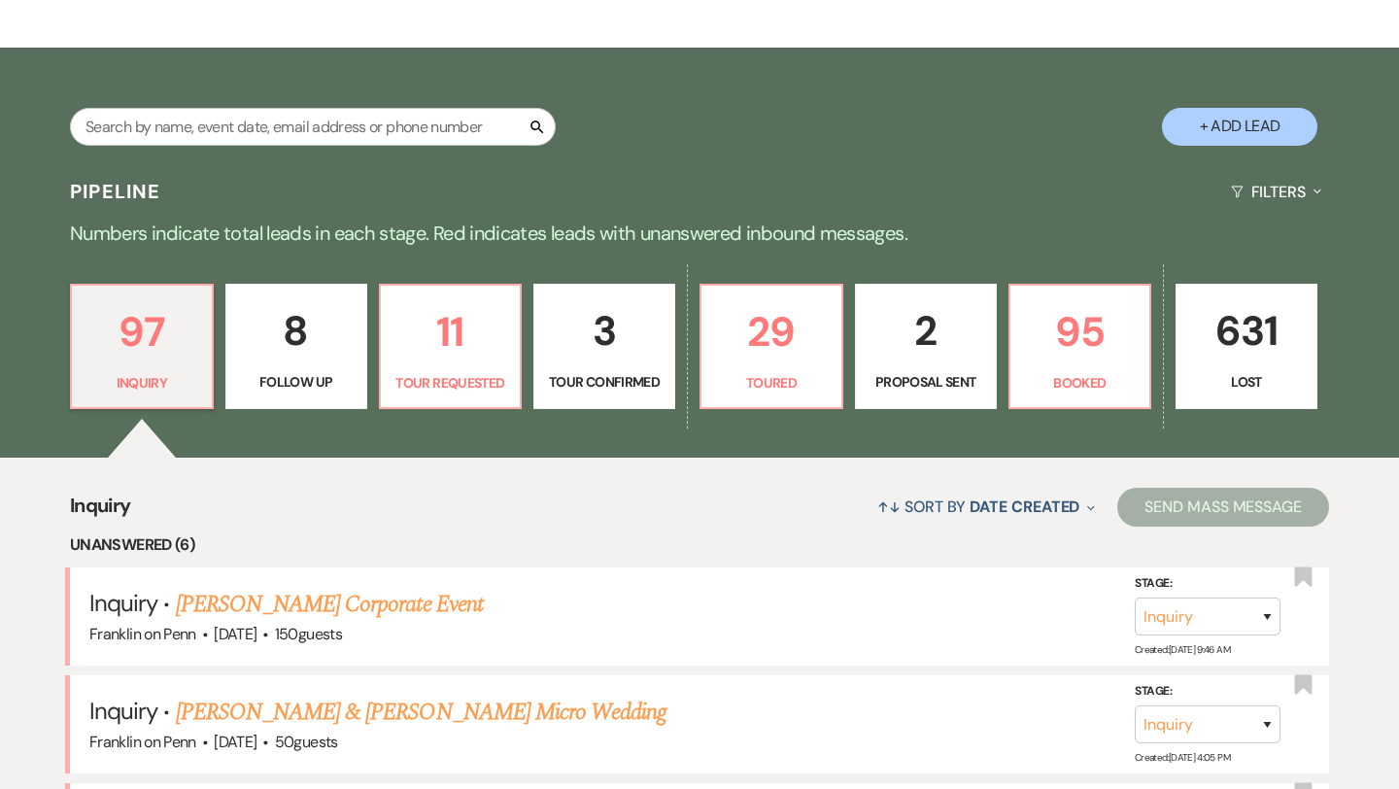
select select "9"
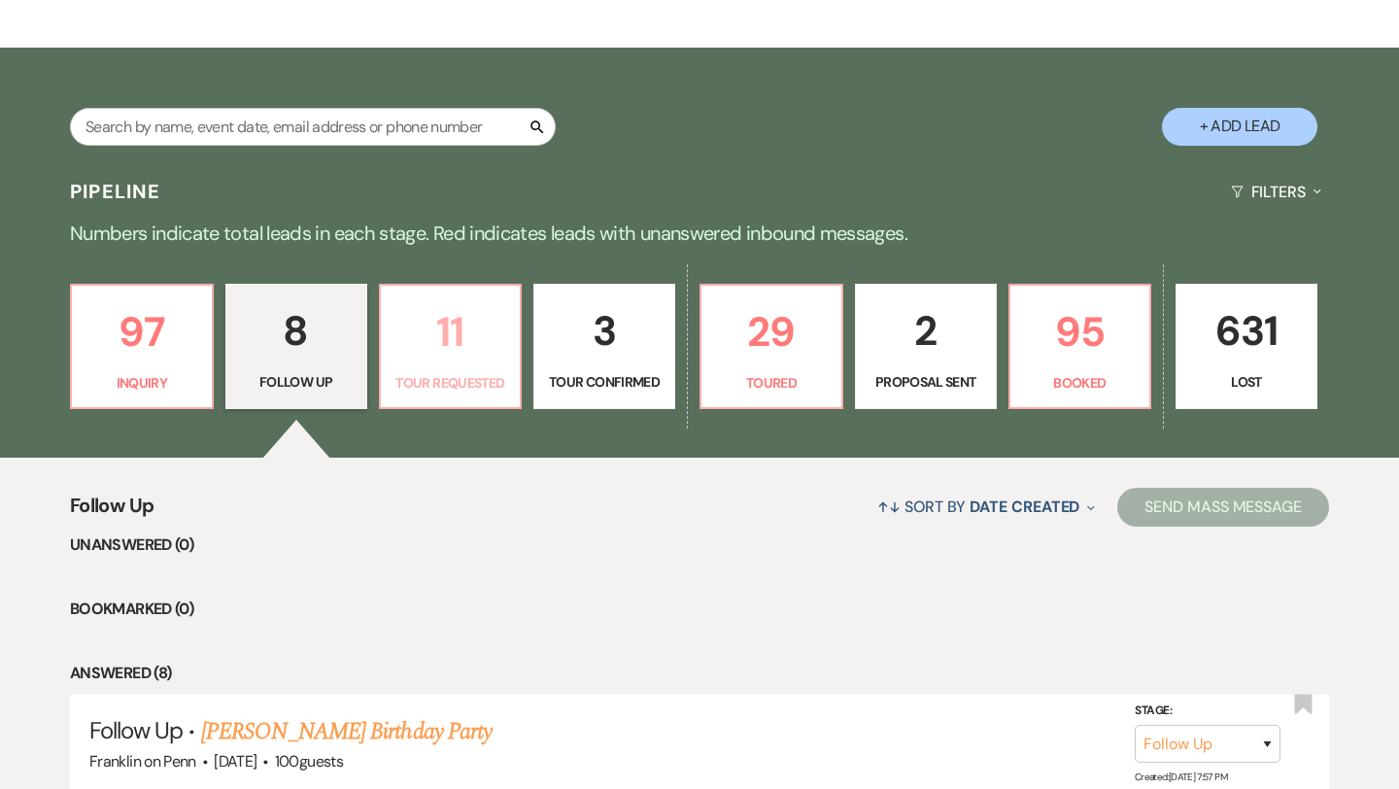
click at [466, 342] on p "11" at bounding box center [450, 331] width 117 height 65
select select "2"
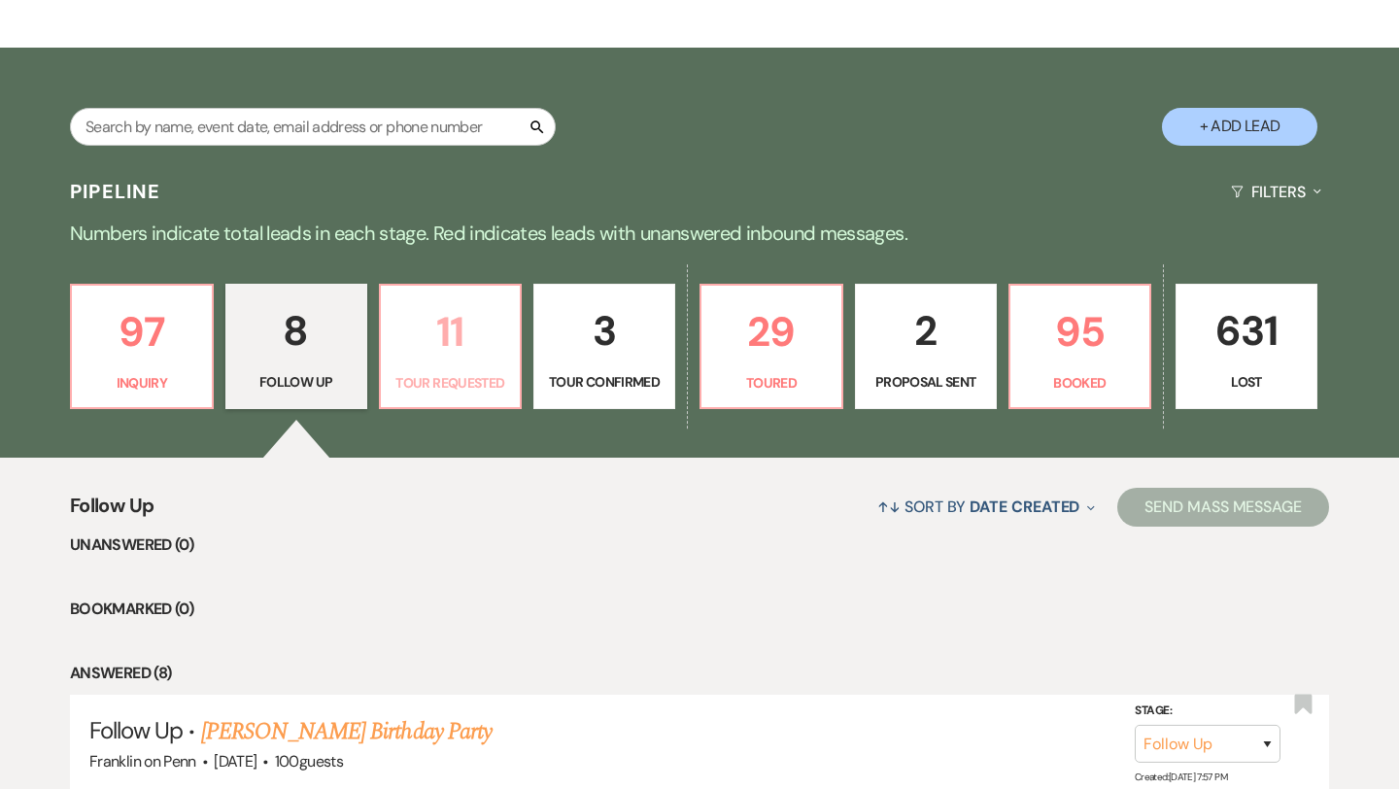
select select "2"
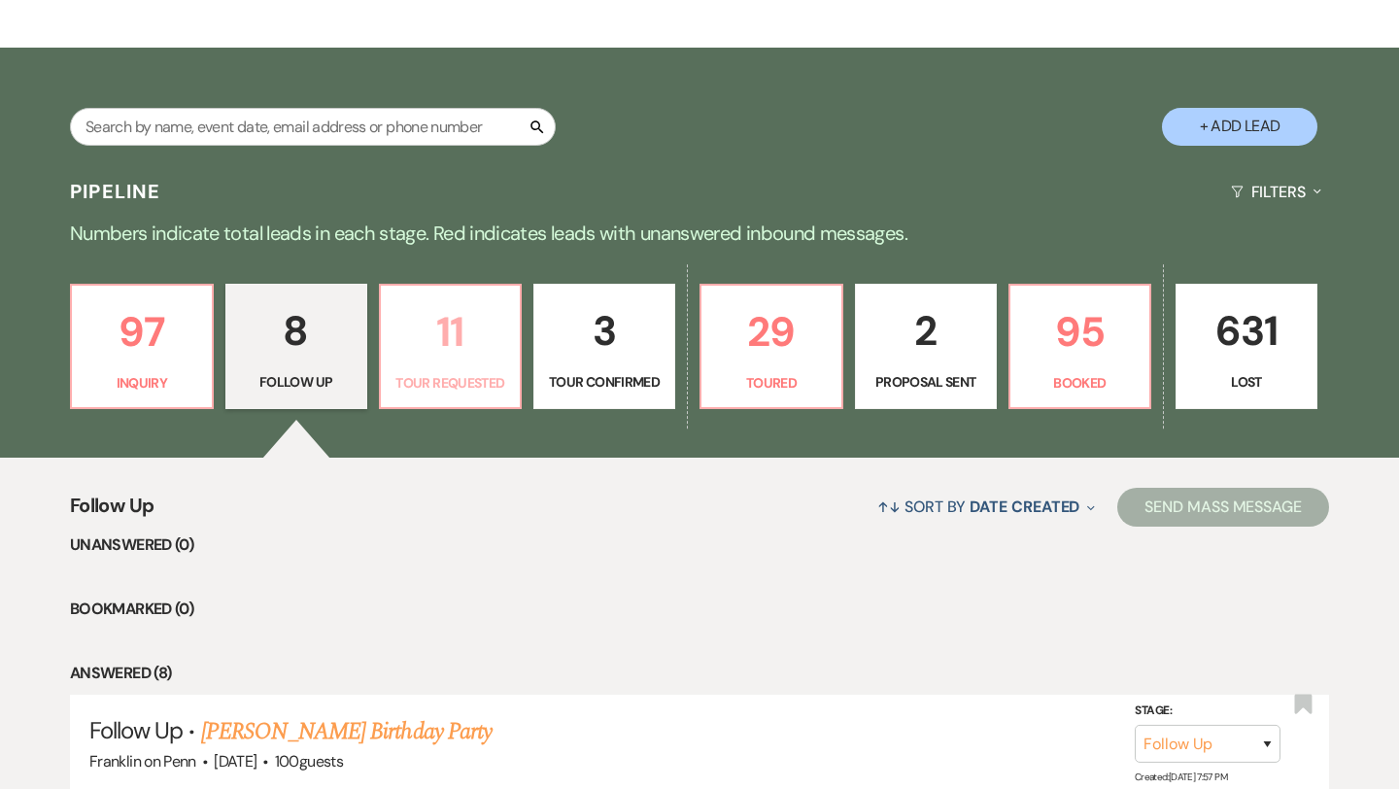
select select "2"
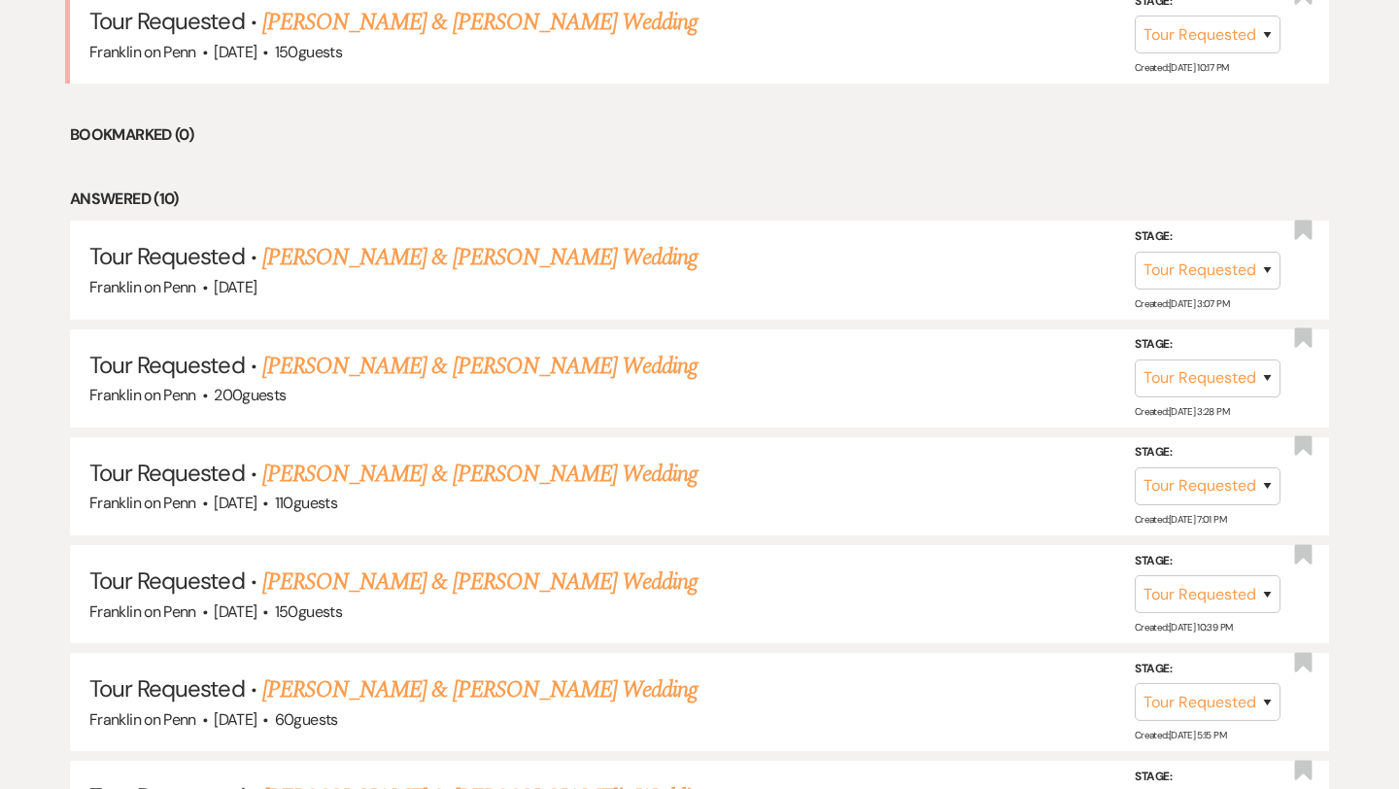
scroll to position [916, 0]
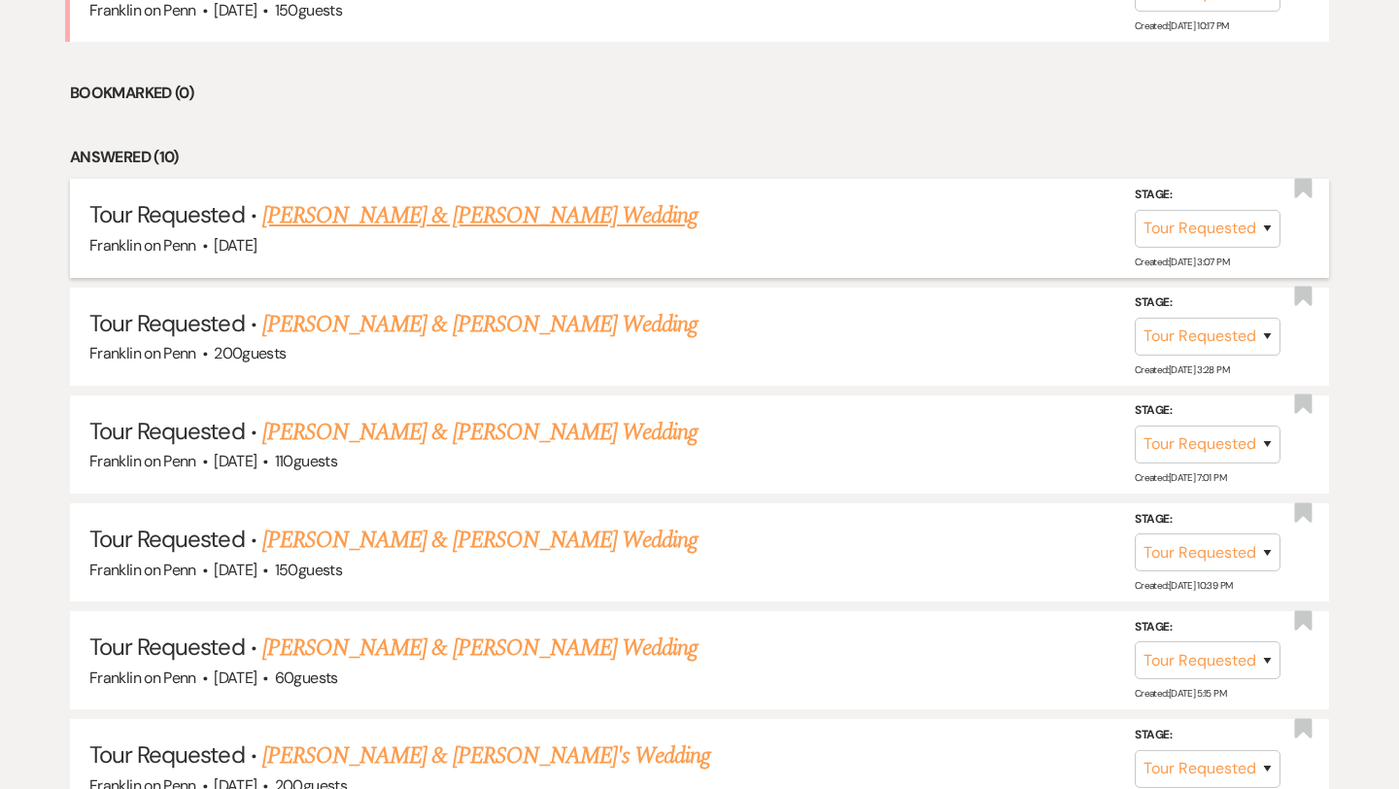
click at [510, 220] on link "[PERSON_NAME] & [PERSON_NAME] Wedding" at bounding box center [479, 215] width 435 height 35
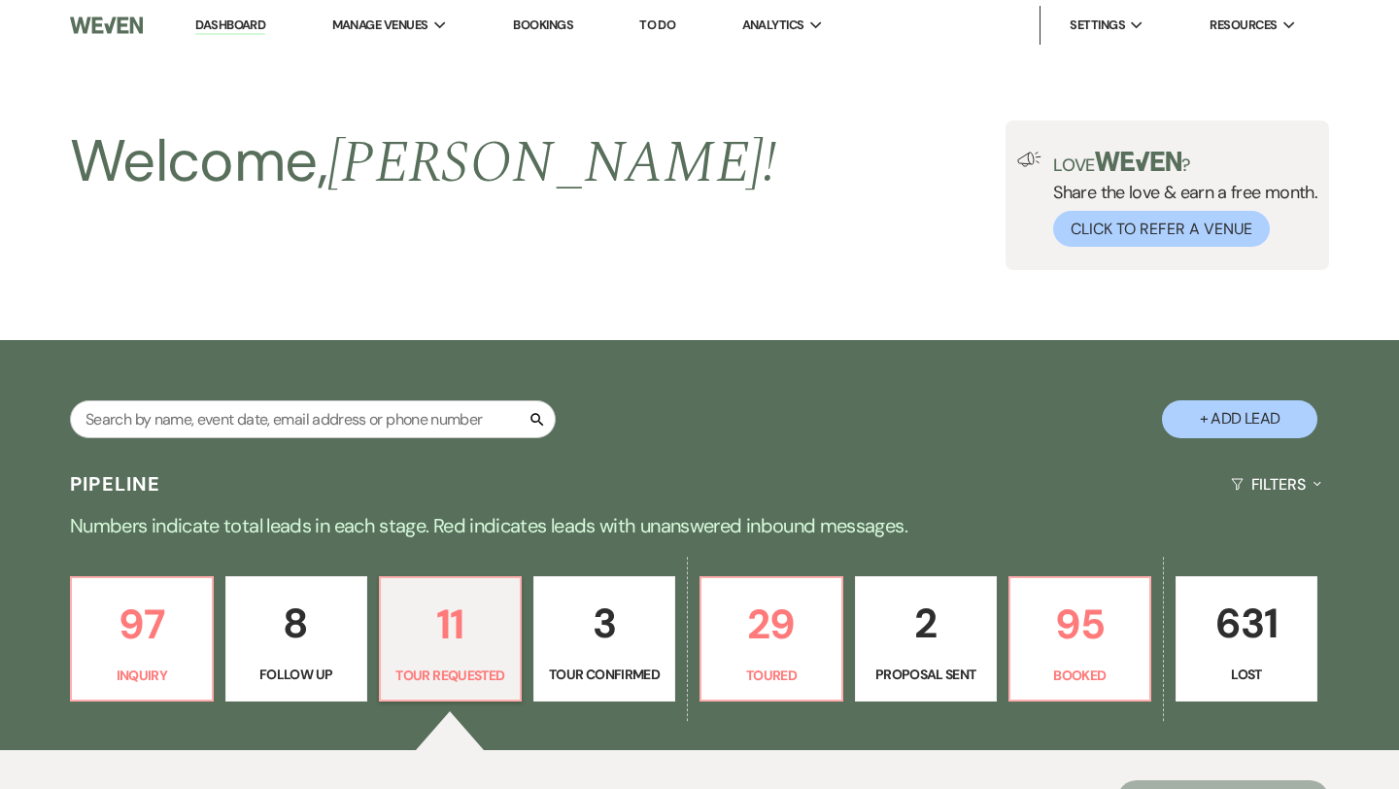
select select "2"
select select "5"
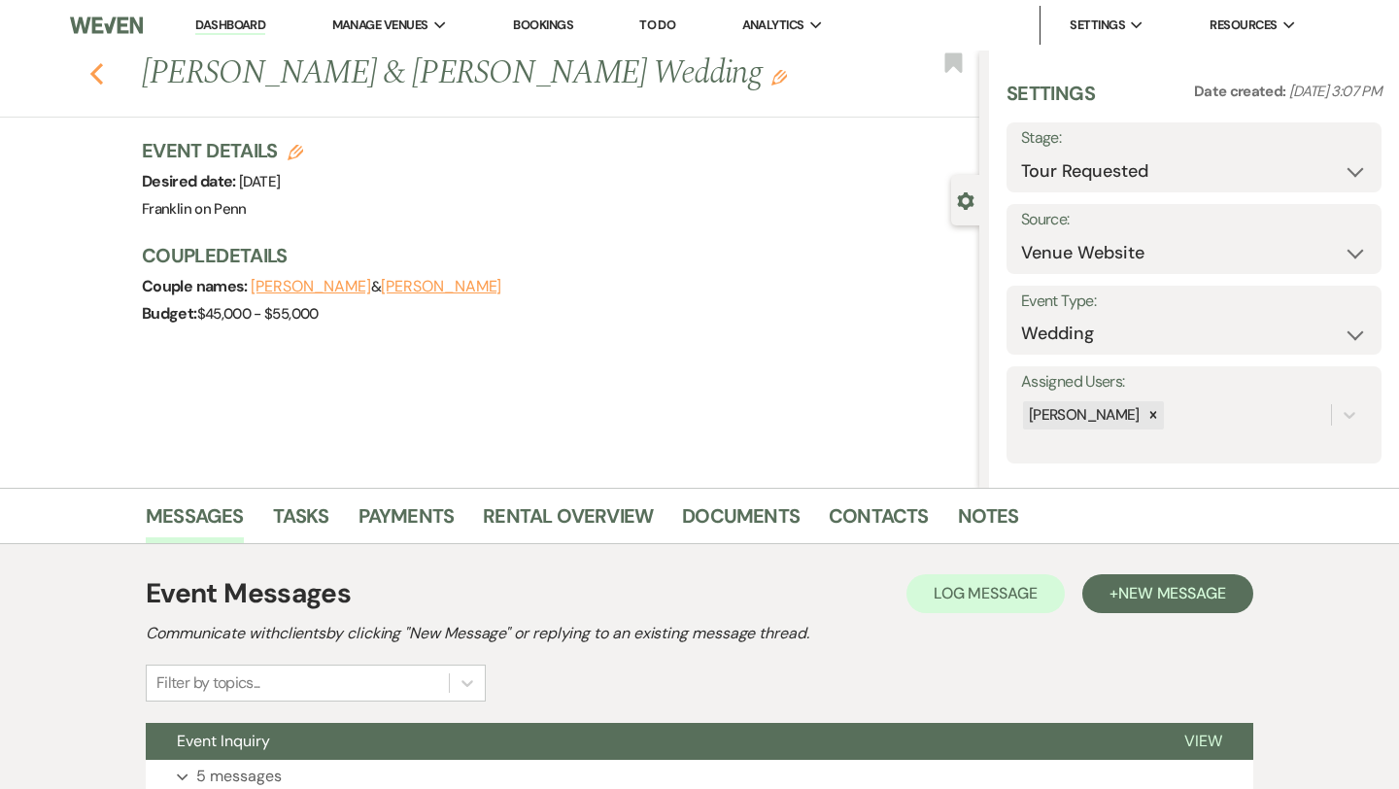
click at [89, 72] on icon "Previous" at bounding box center [96, 73] width 15 height 23
select select "2"
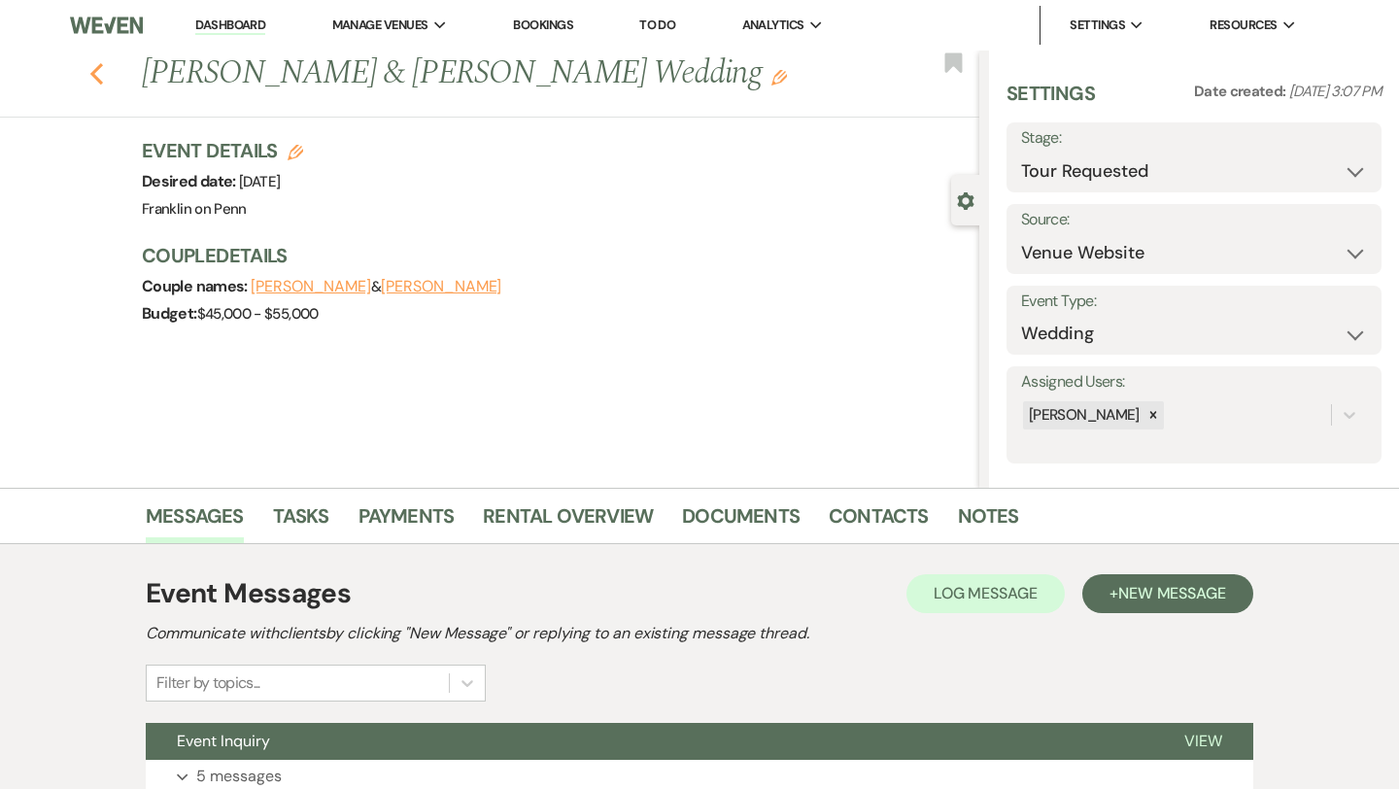
select select "2"
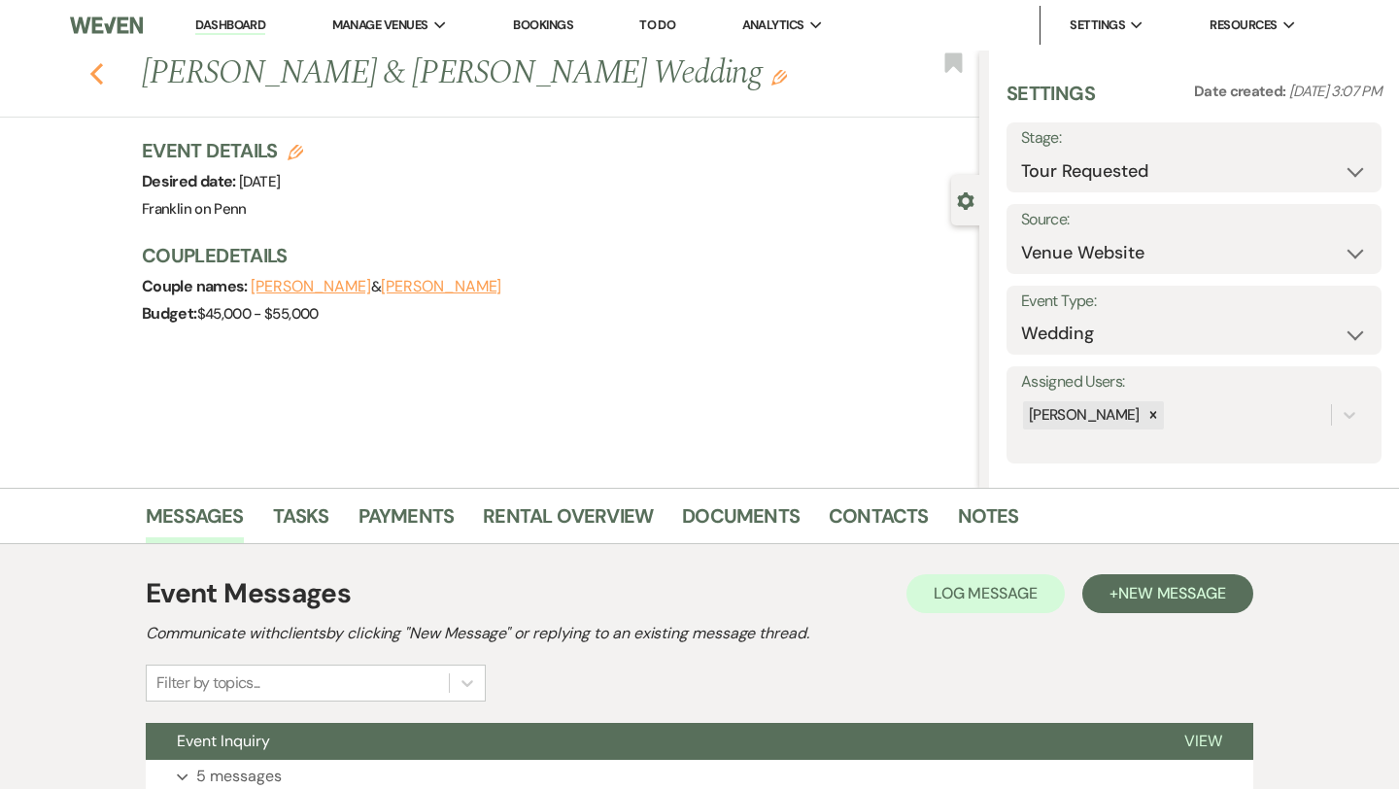
select select "2"
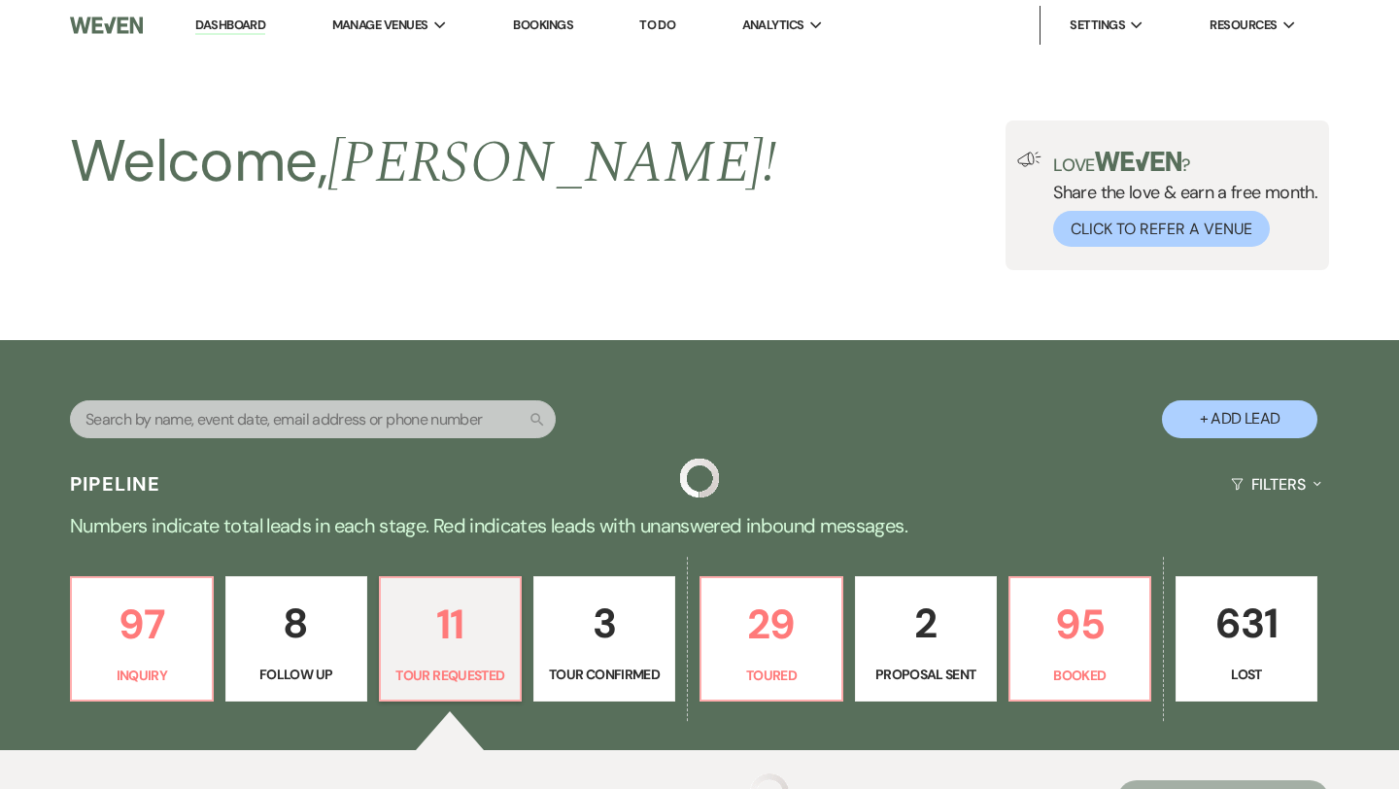
scroll to position [916, 0]
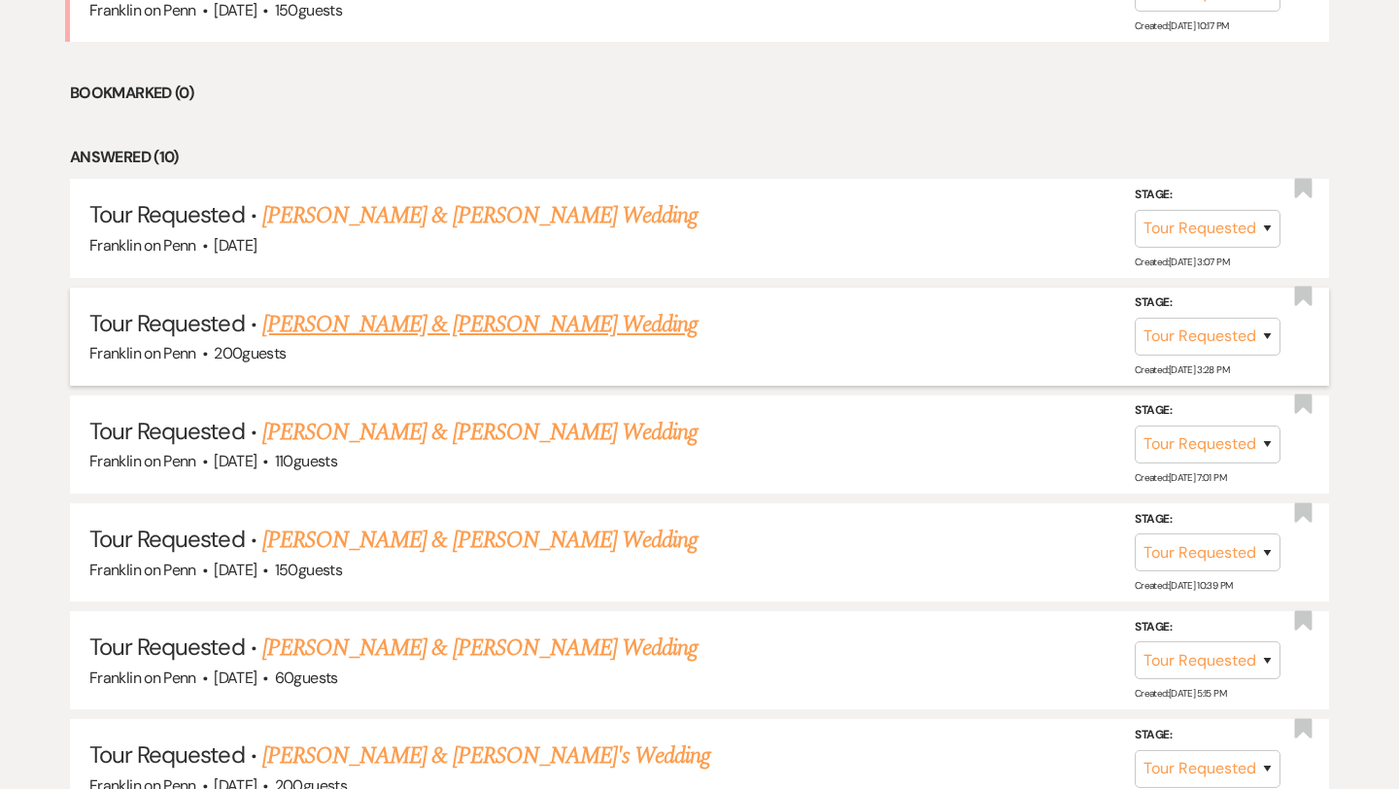
click at [443, 324] on link "James Cant & Jennifer Sakanich's Wedding" at bounding box center [479, 324] width 435 height 35
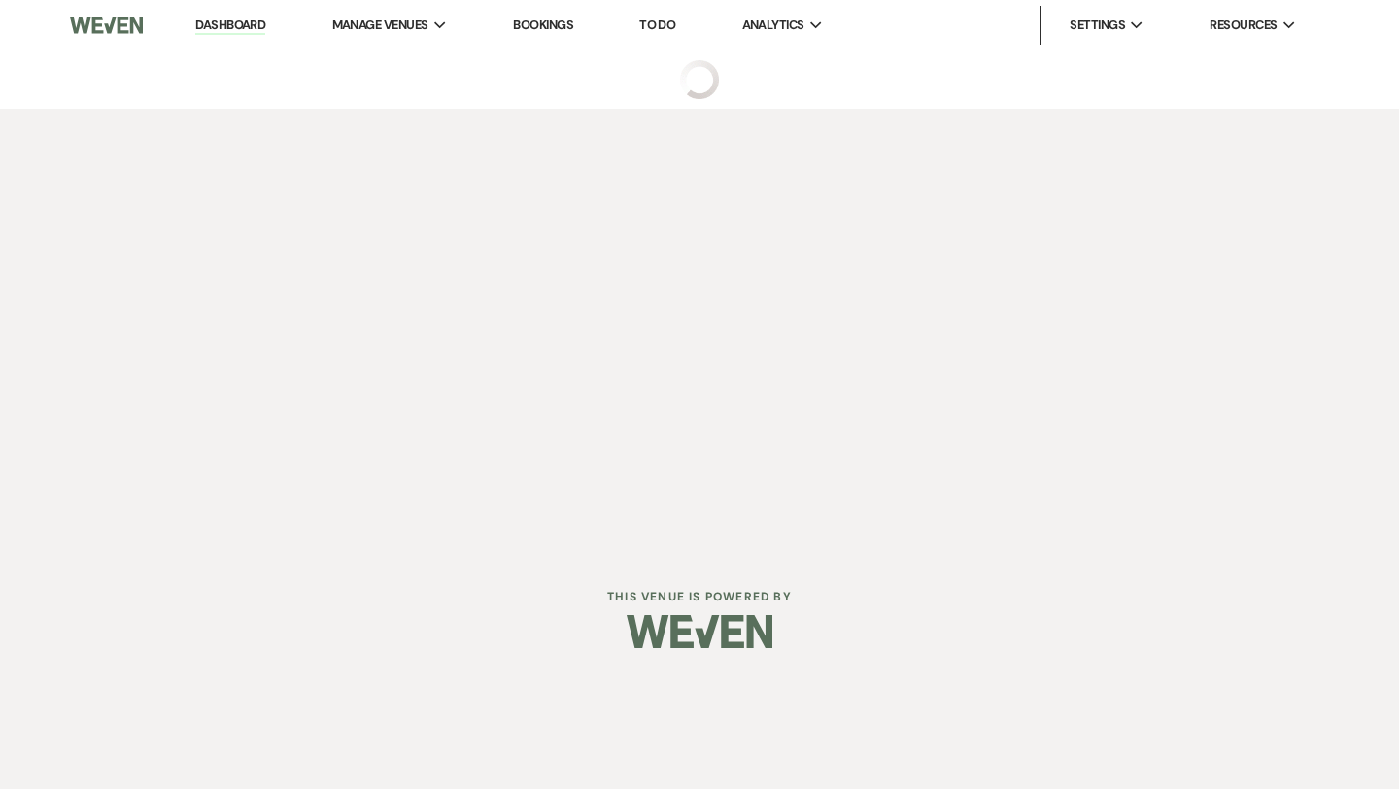
select select "2"
select select "5"
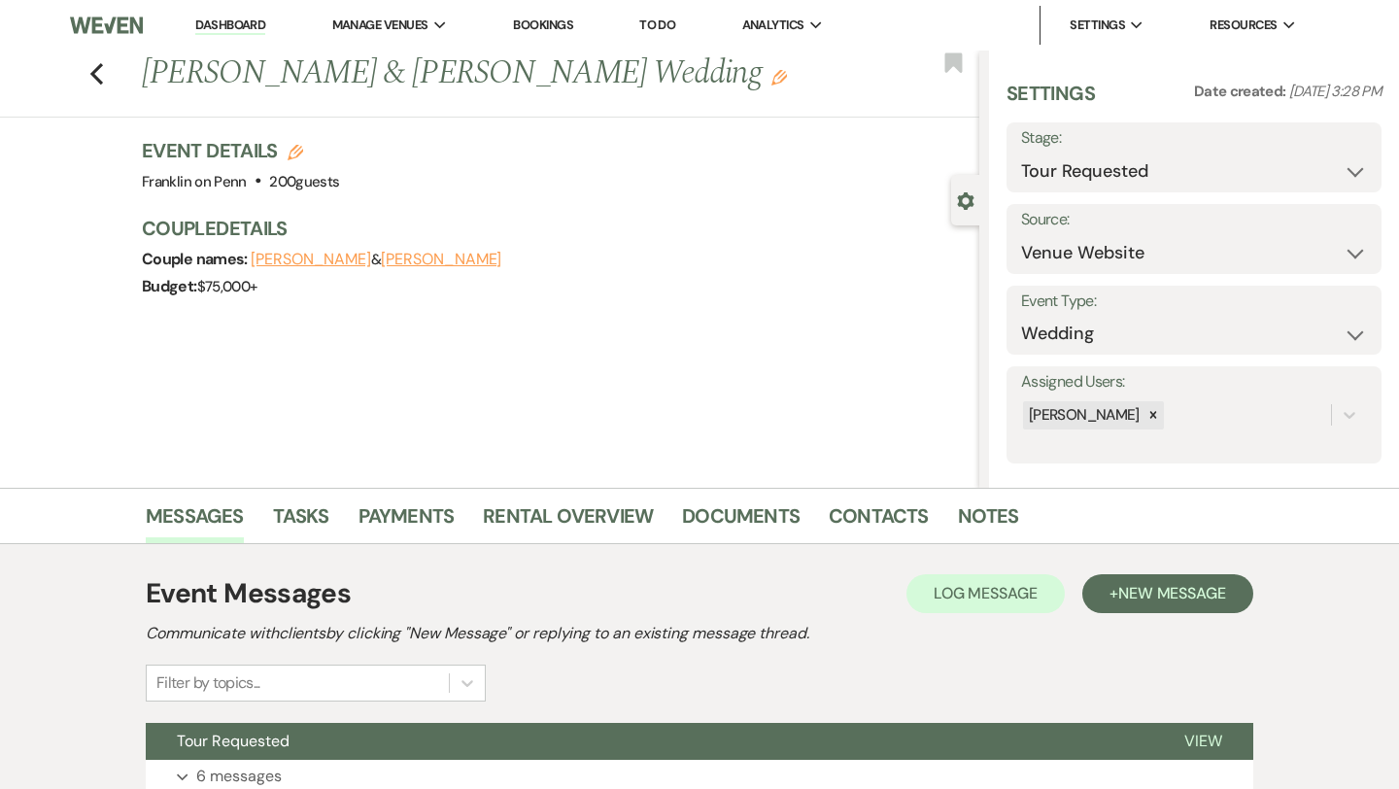
scroll to position [157, 0]
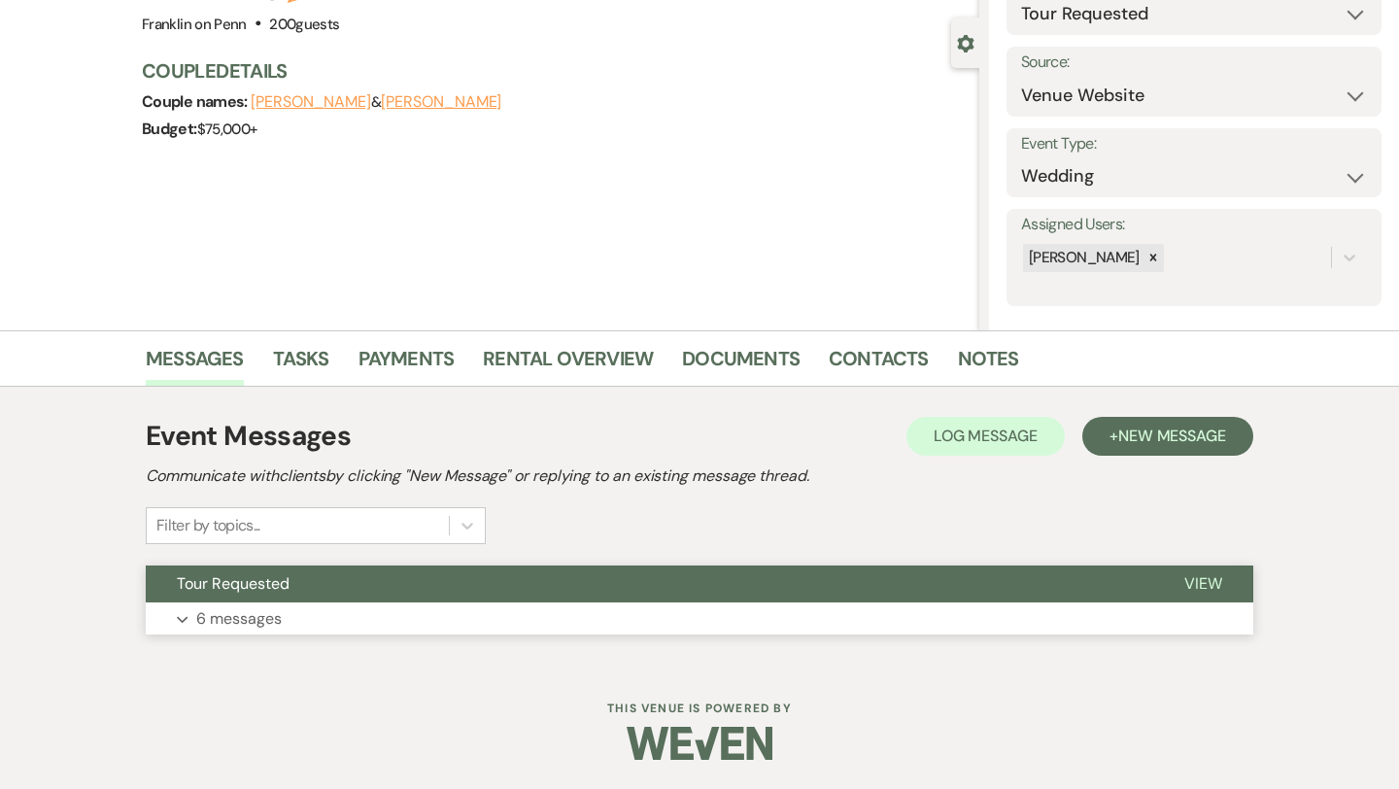
click at [1193, 582] on span "View" at bounding box center [1203, 583] width 38 height 20
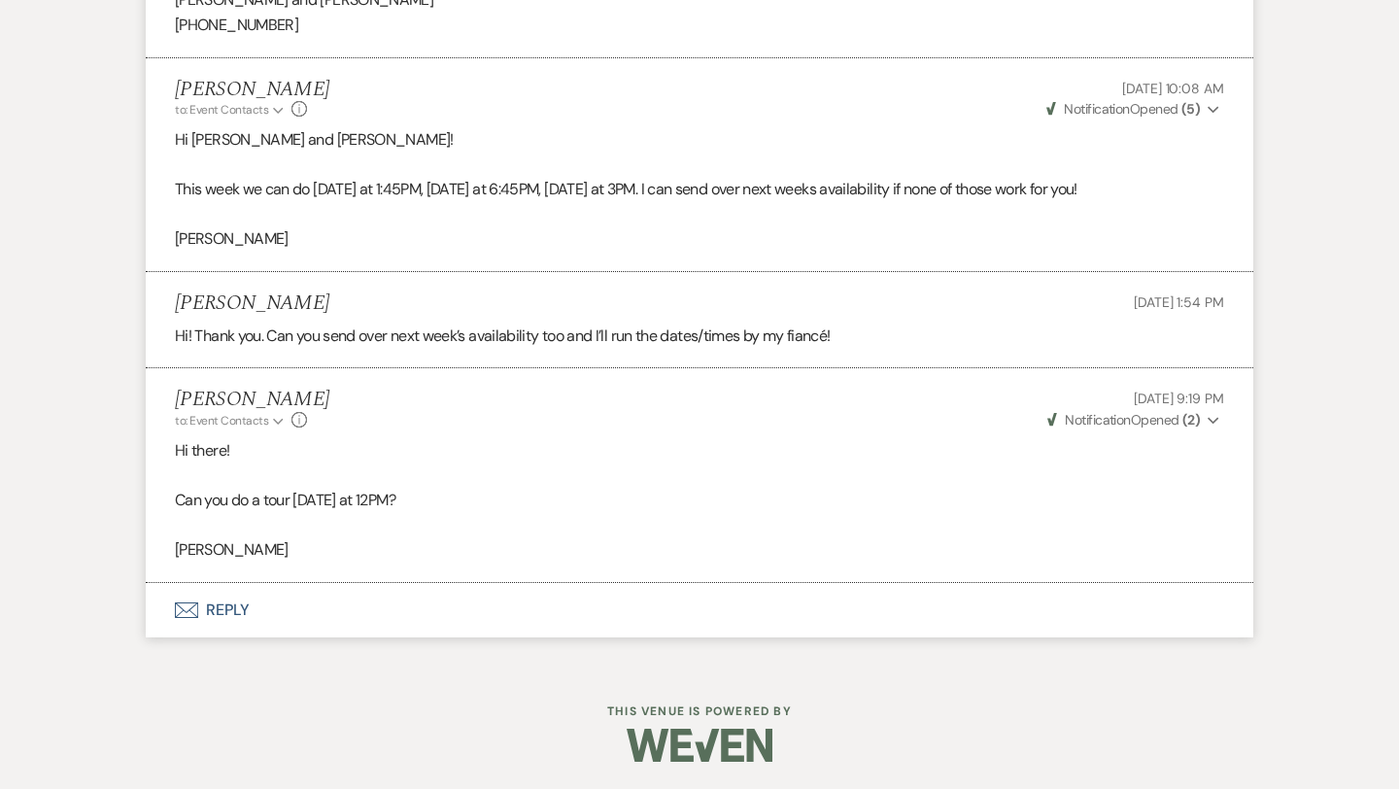
scroll to position [2403, 0]
click at [239, 605] on button "Envelope Reply" at bounding box center [699, 608] width 1107 height 54
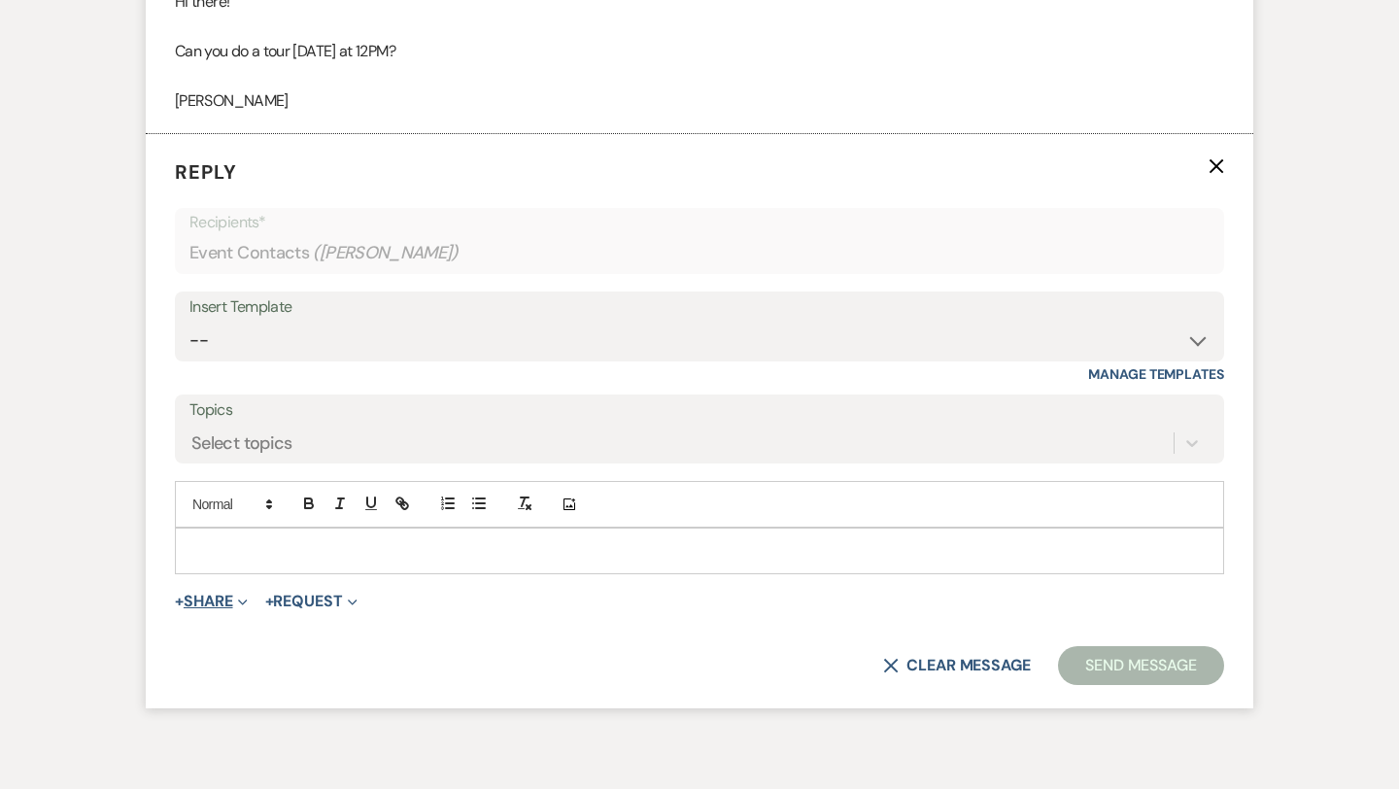
scroll to position [2877, 0]
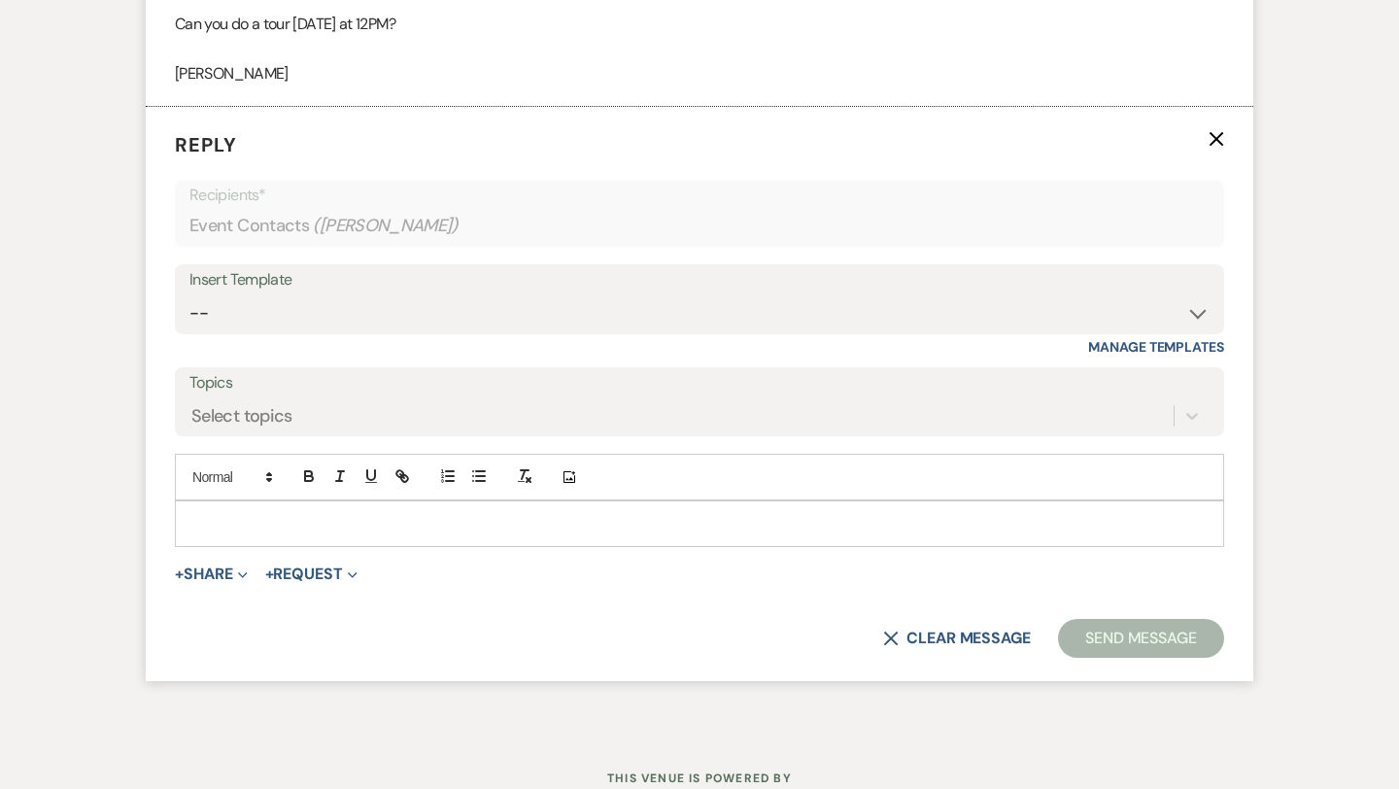
click at [253, 522] on p at bounding box center [699, 523] width 1018 height 21
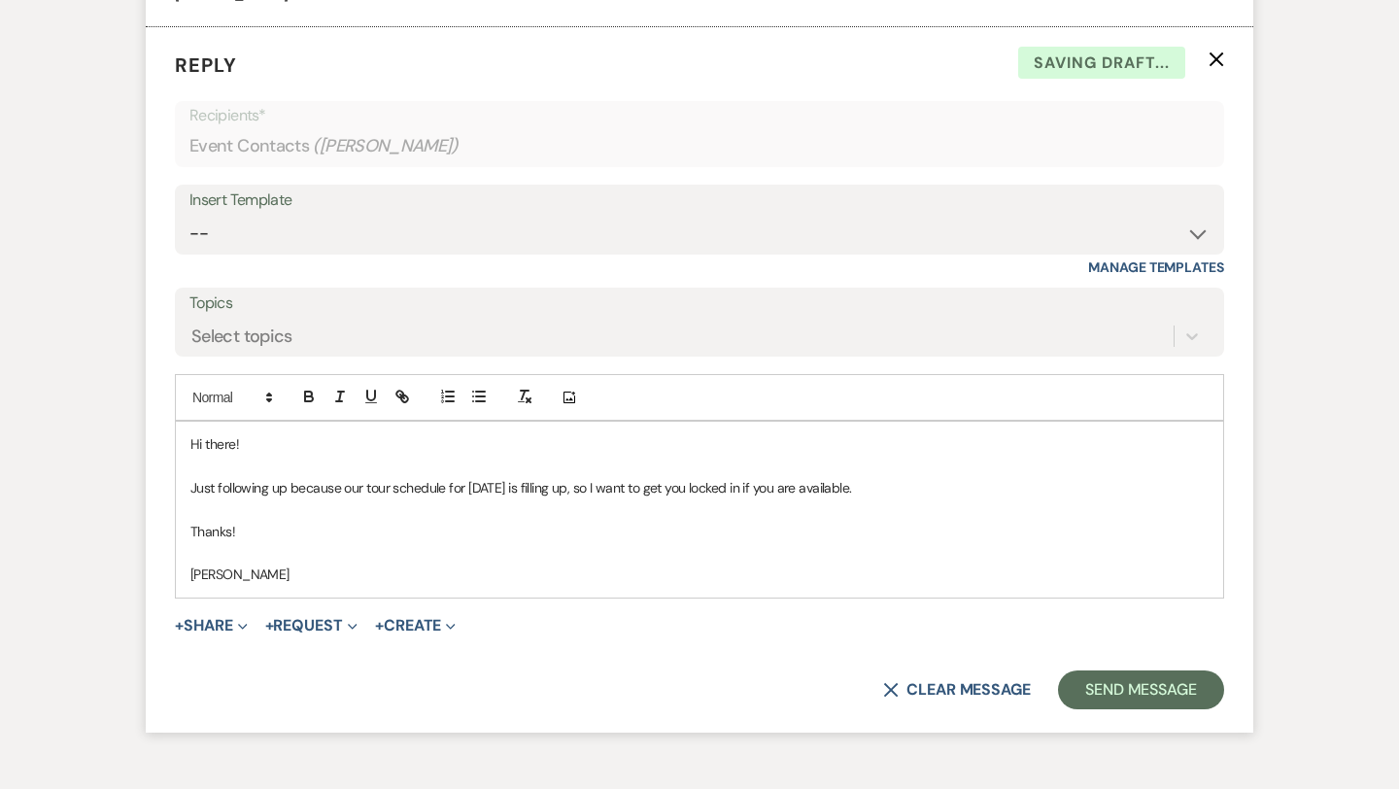
scroll to position [2983, 0]
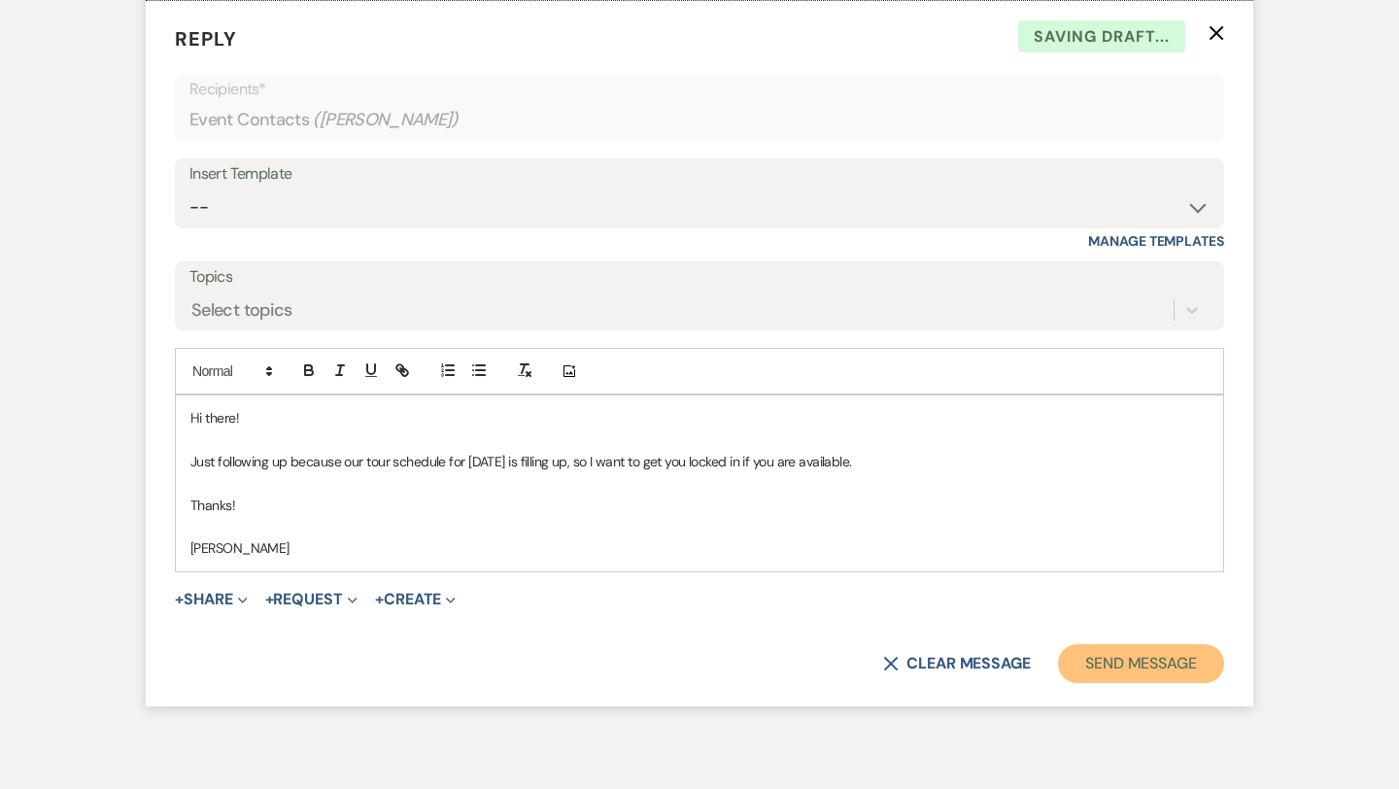
click at [1174, 659] on button "Send Message" at bounding box center [1141, 663] width 166 height 39
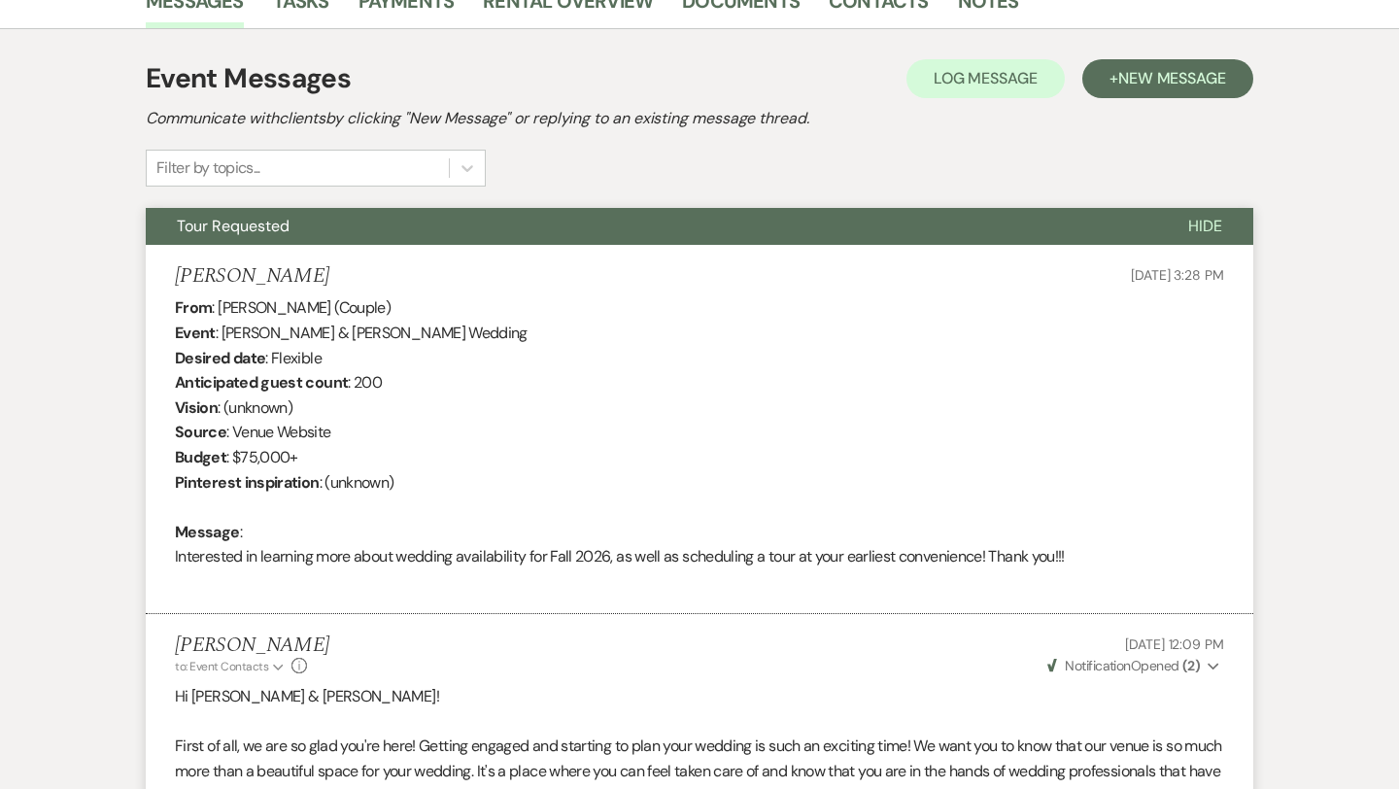
scroll to position [0, 0]
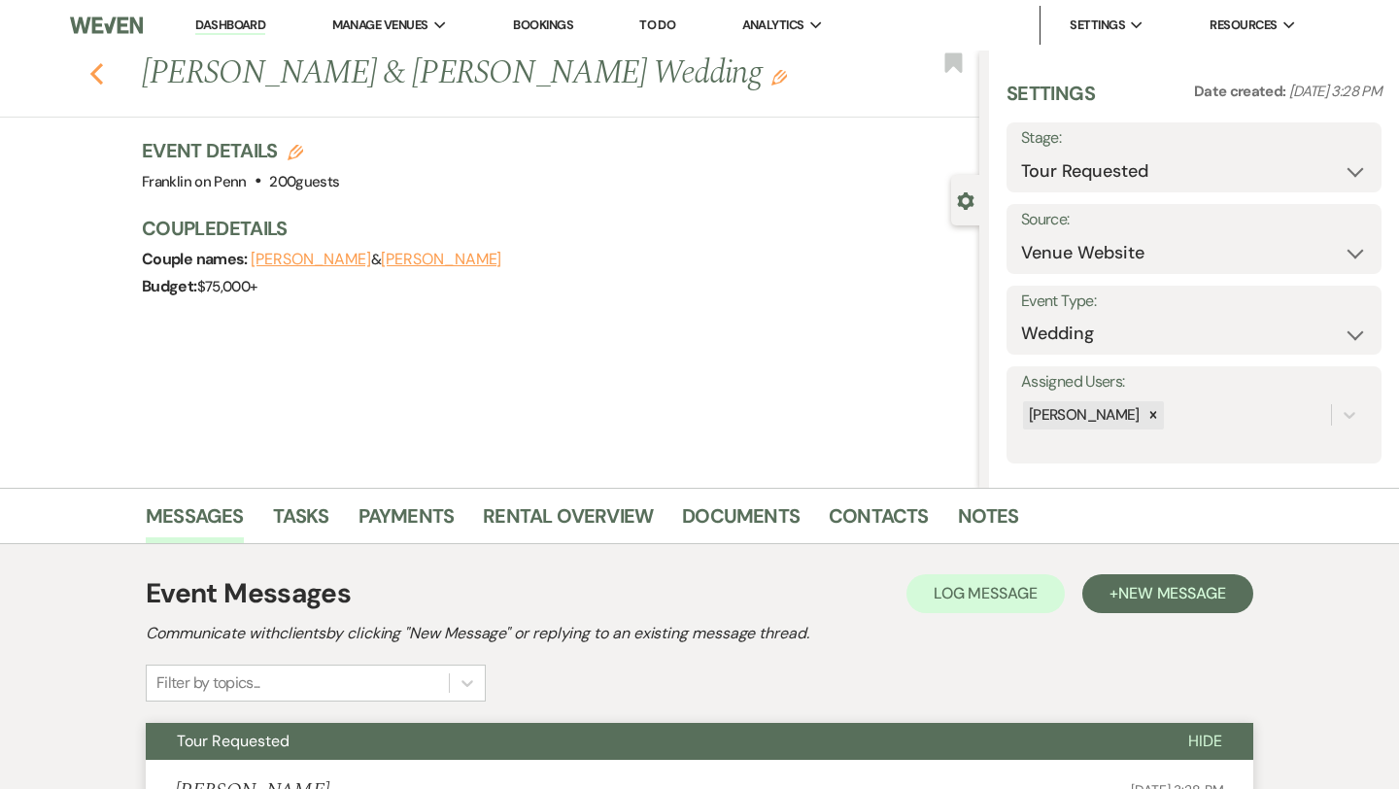
click at [100, 80] on use "button" at bounding box center [96, 73] width 13 height 21
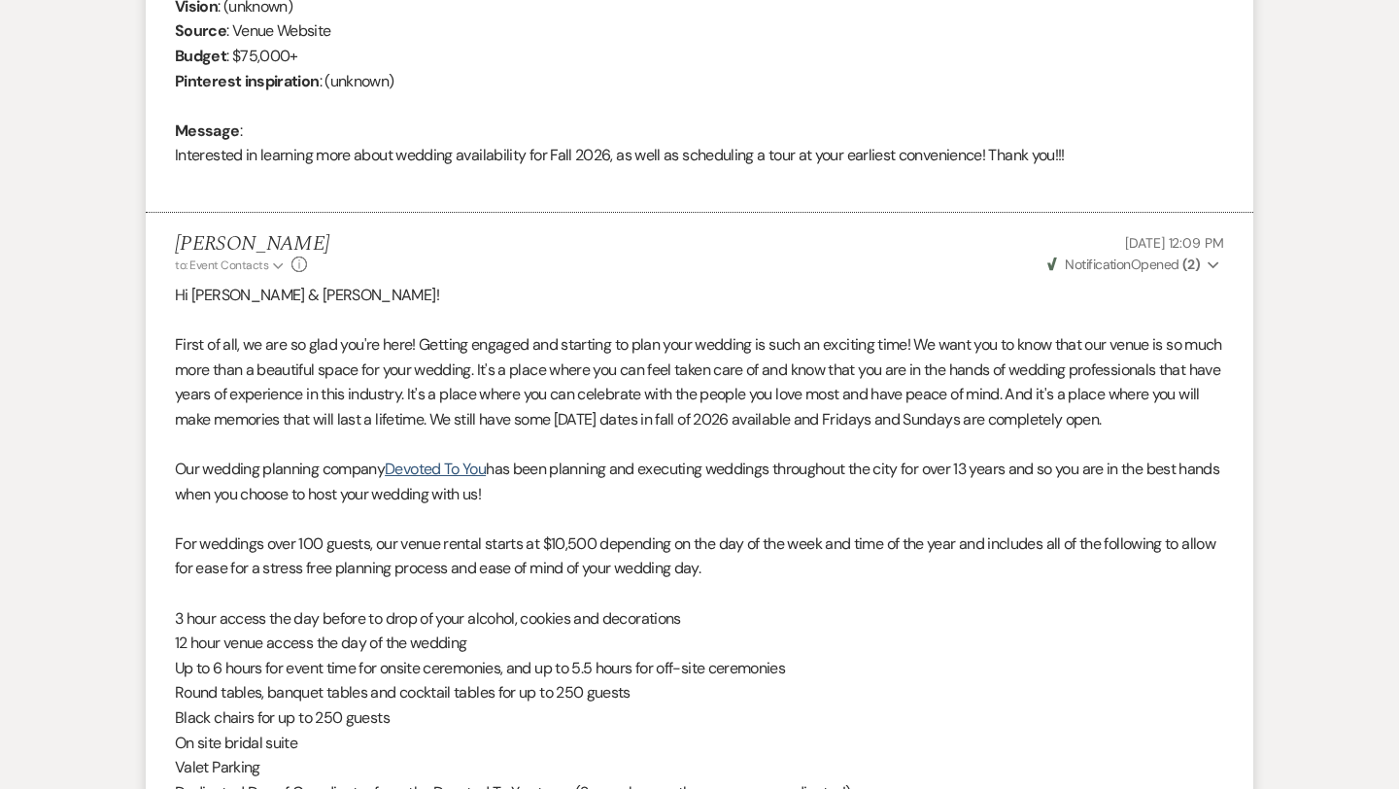
select select "2"
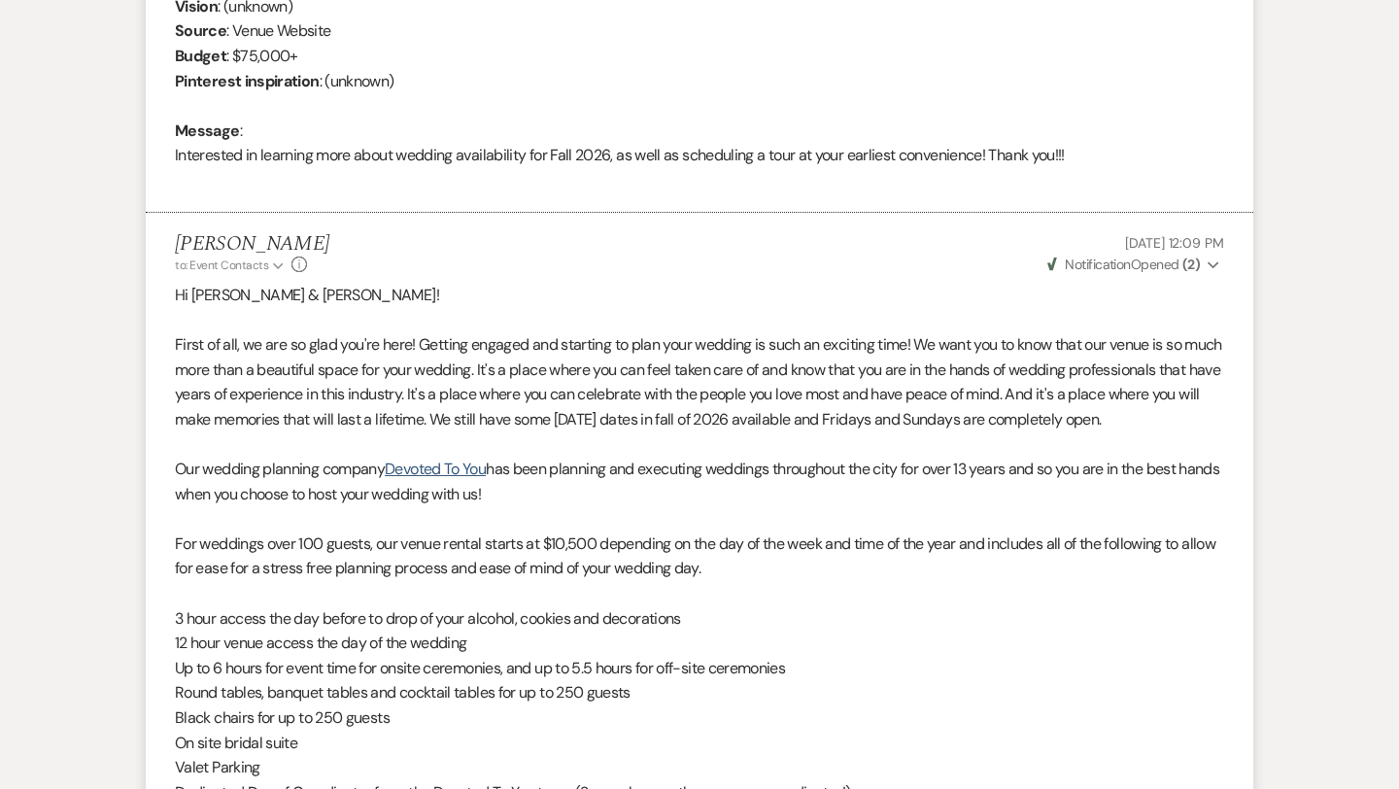
select select "2"
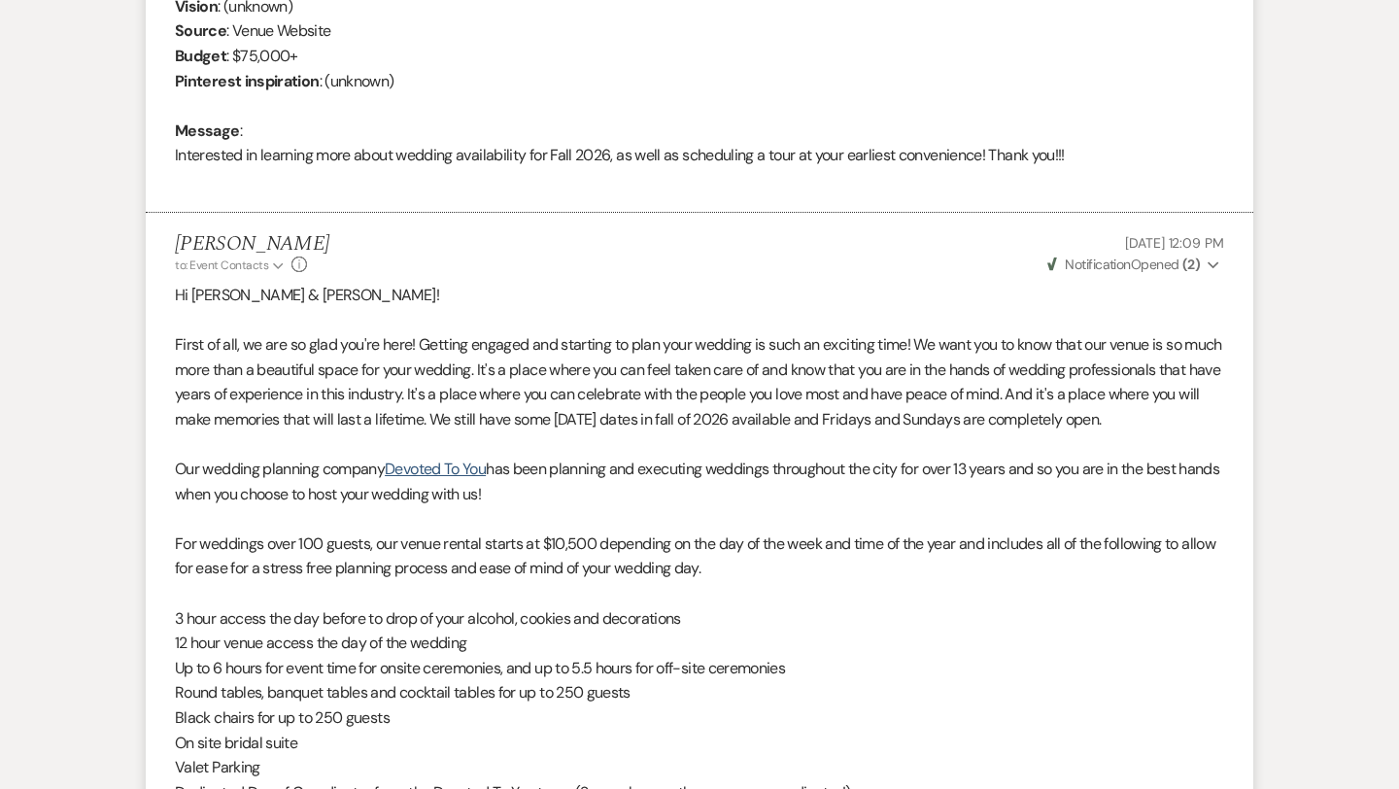
select select "2"
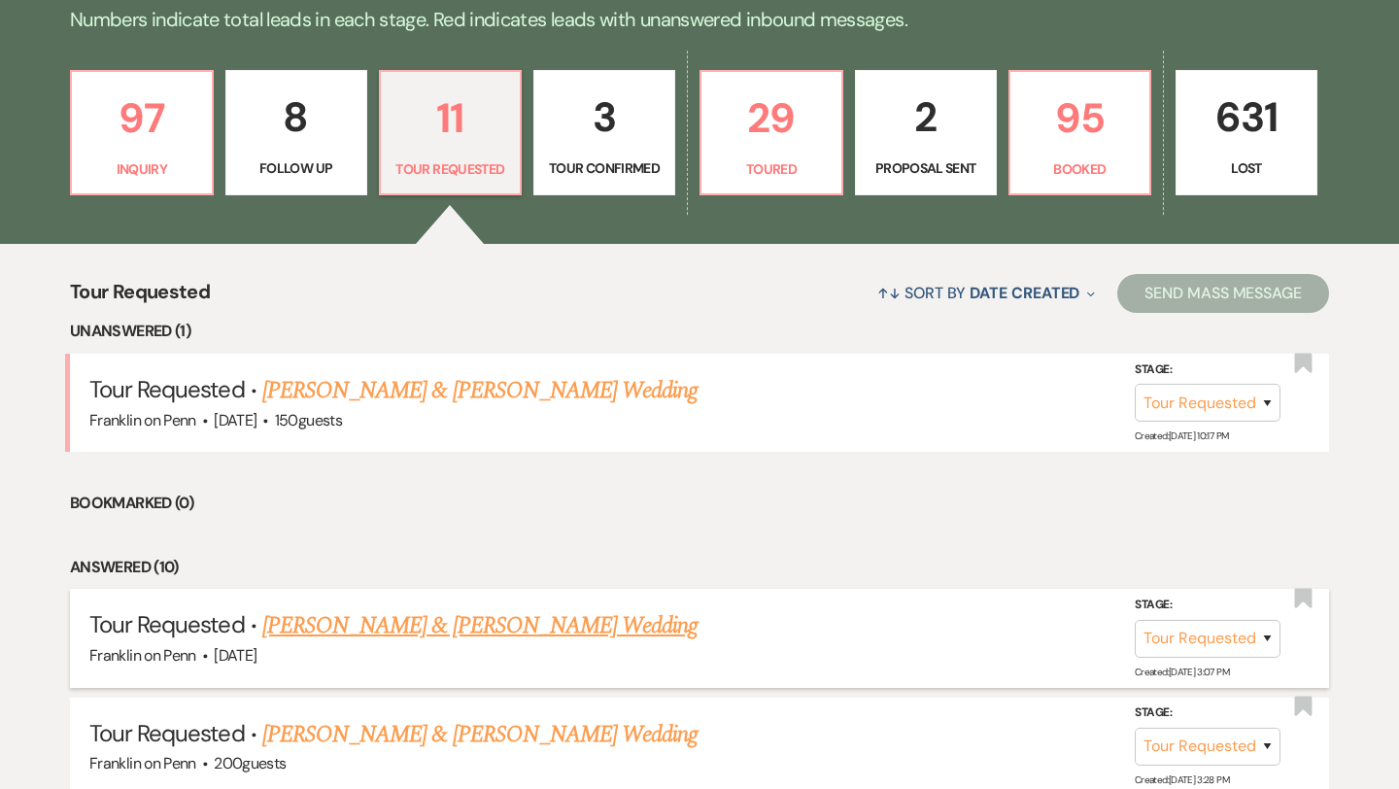
scroll to position [492, 0]
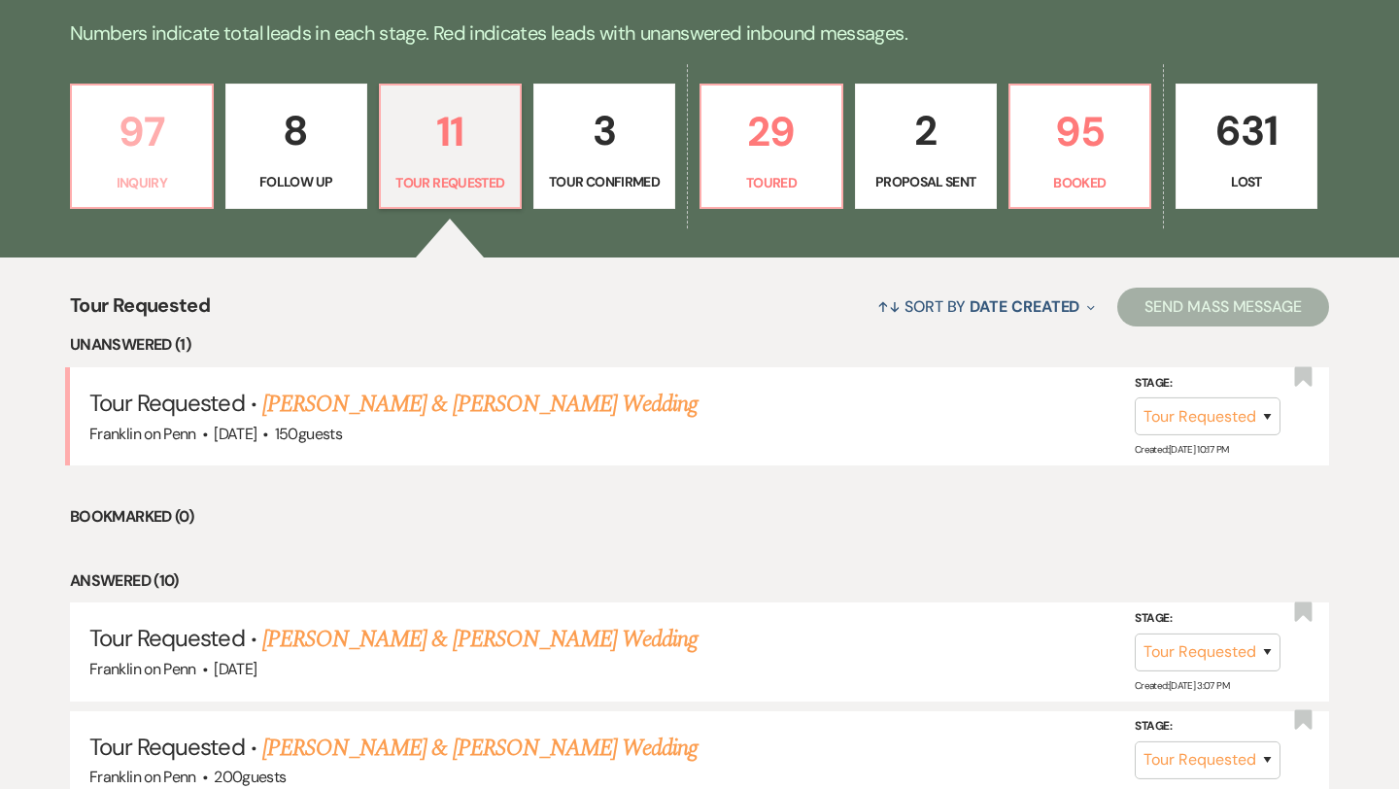
click at [146, 115] on p "97" at bounding box center [142, 131] width 117 height 65
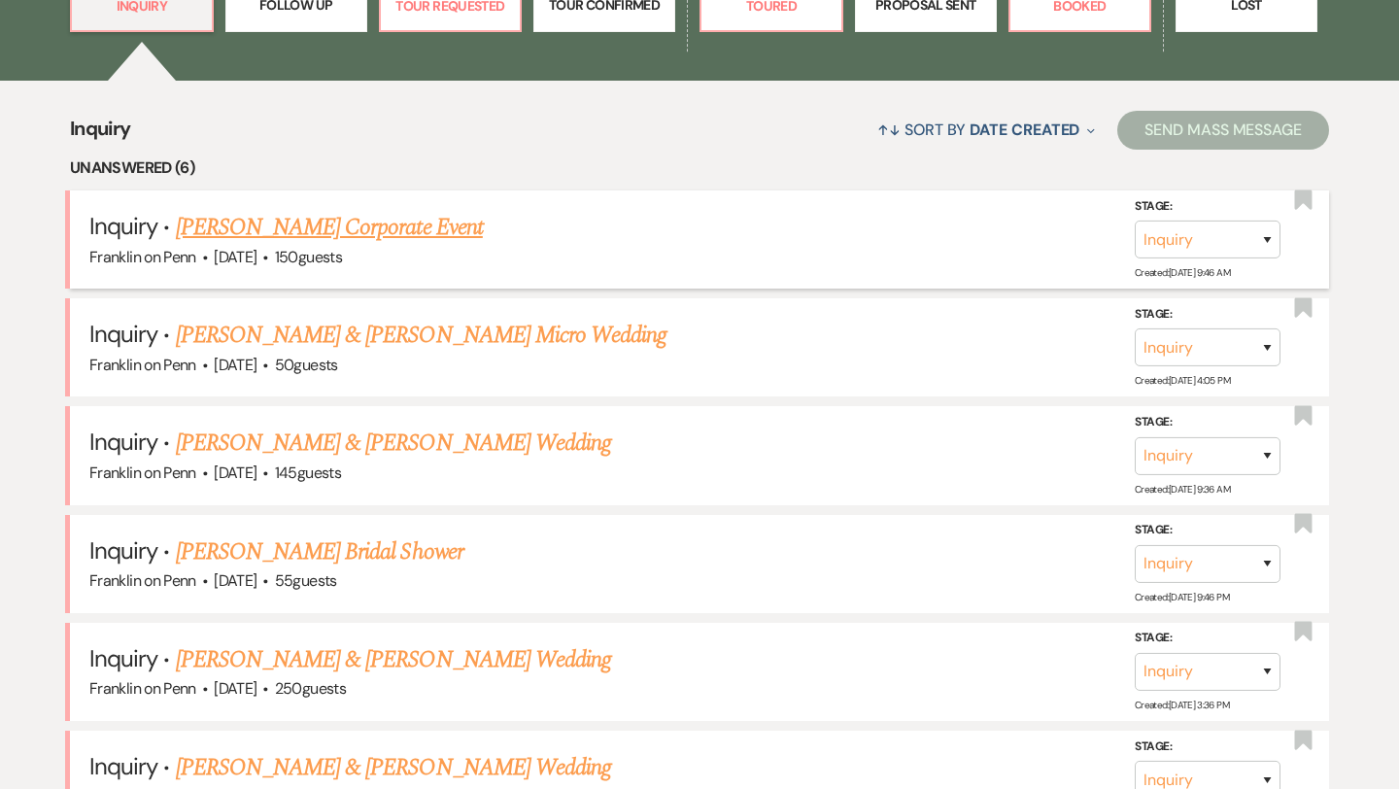
scroll to position [696, 0]
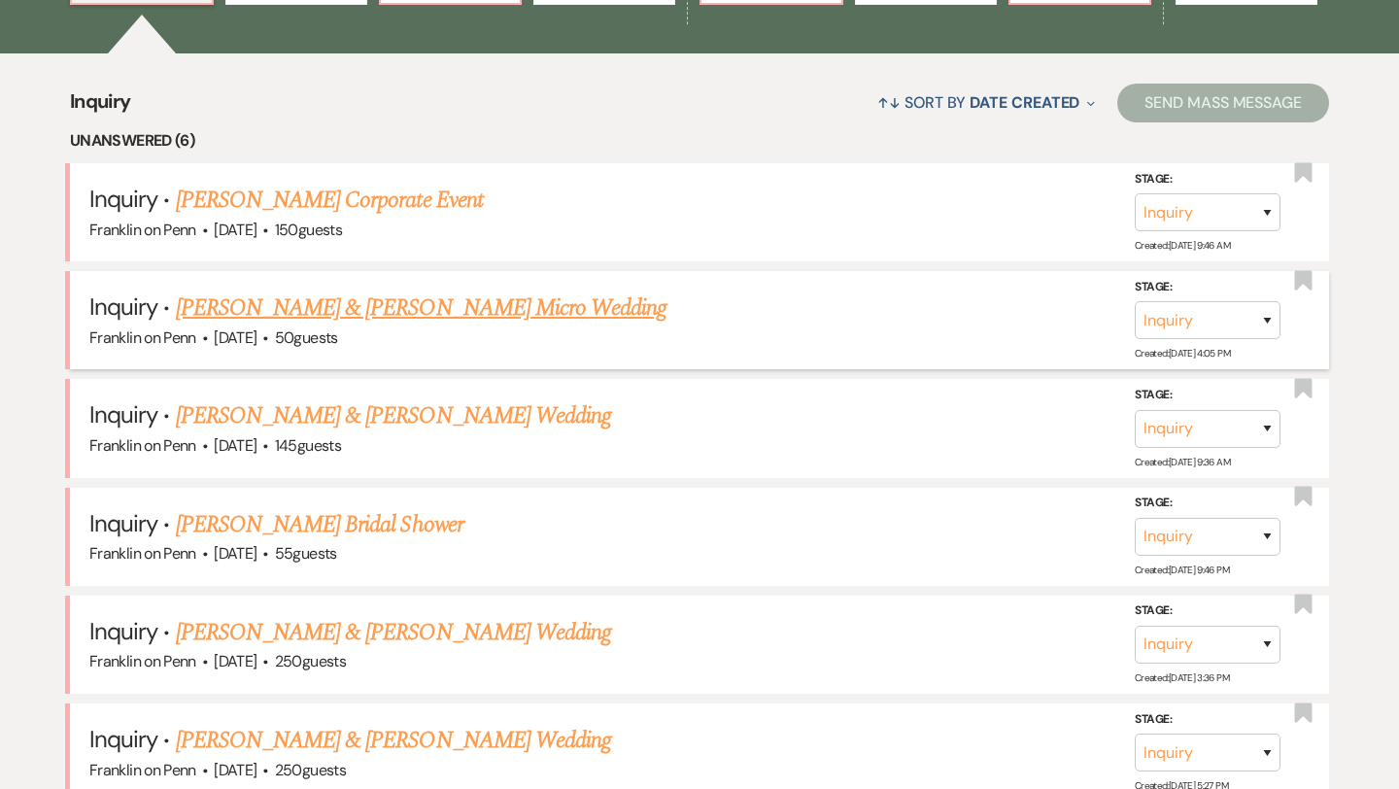
click at [465, 312] on link "[PERSON_NAME] & [PERSON_NAME] Micro Wedding" at bounding box center [422, 307] width 492 height 35
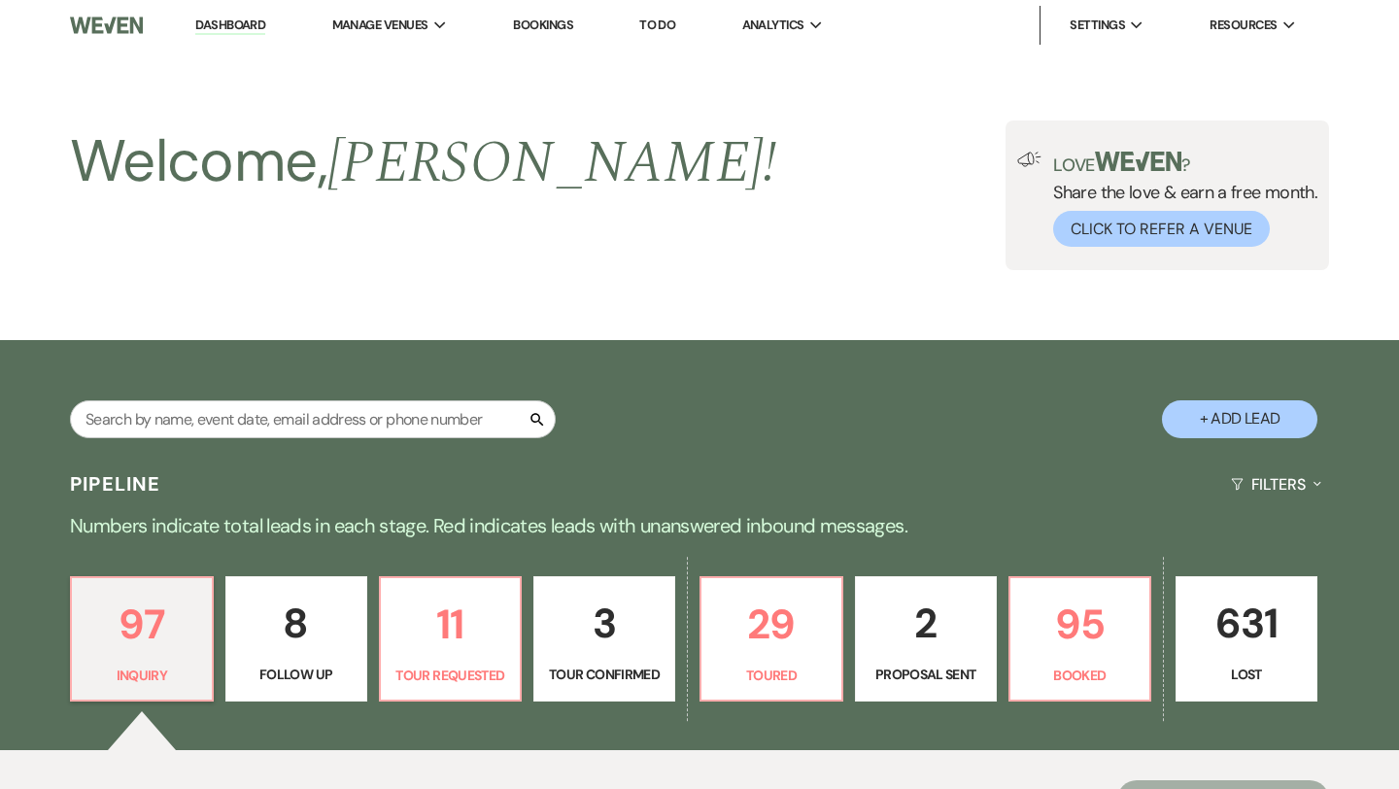
select select "5"
select select "16"
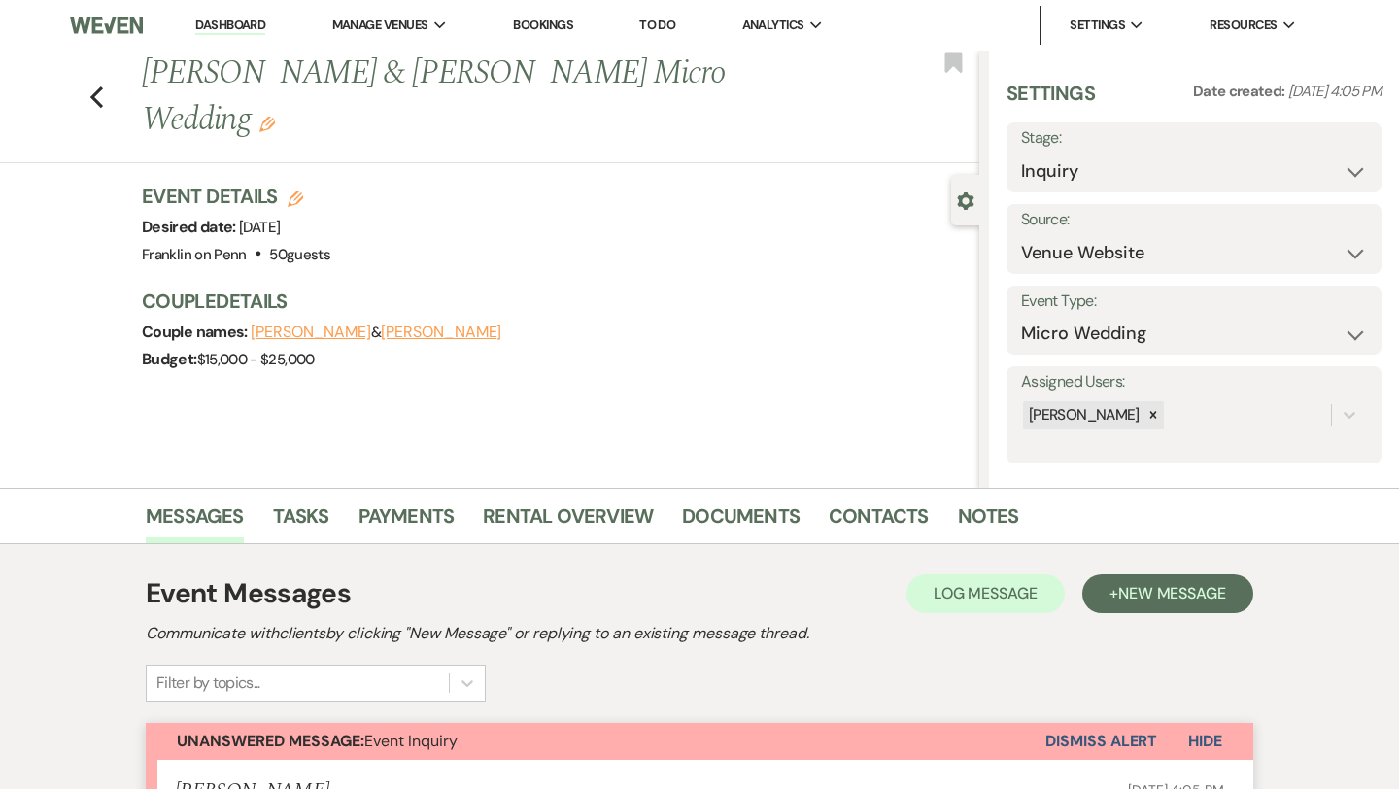
click at [101, 85] on div "Previous Ronald Oun & Elizabeth Reiner's Micro Wedding Edit Bookmark" at bounding box center [484, 107] width 989 height 113
click at [101, 89] on div "Previous Ronald Oun & Elizabeth Reiner's Micro Wedding Edit Bookmark" at bounding box center [484, 107] width 989 height 113
click at [100, 85] on icon "Previous" at bounding box center [96, 96] width 15 height 23
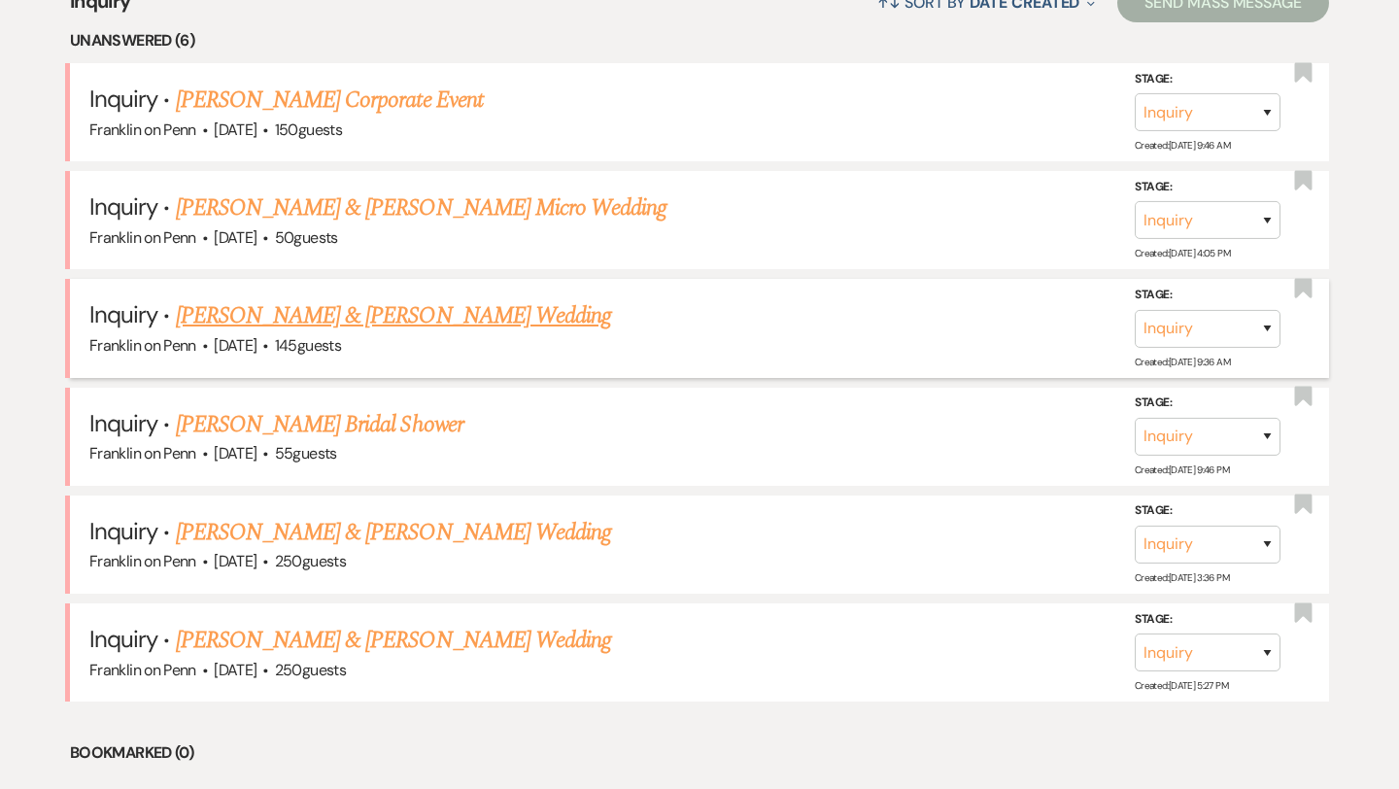
scroll to position [818, 0]
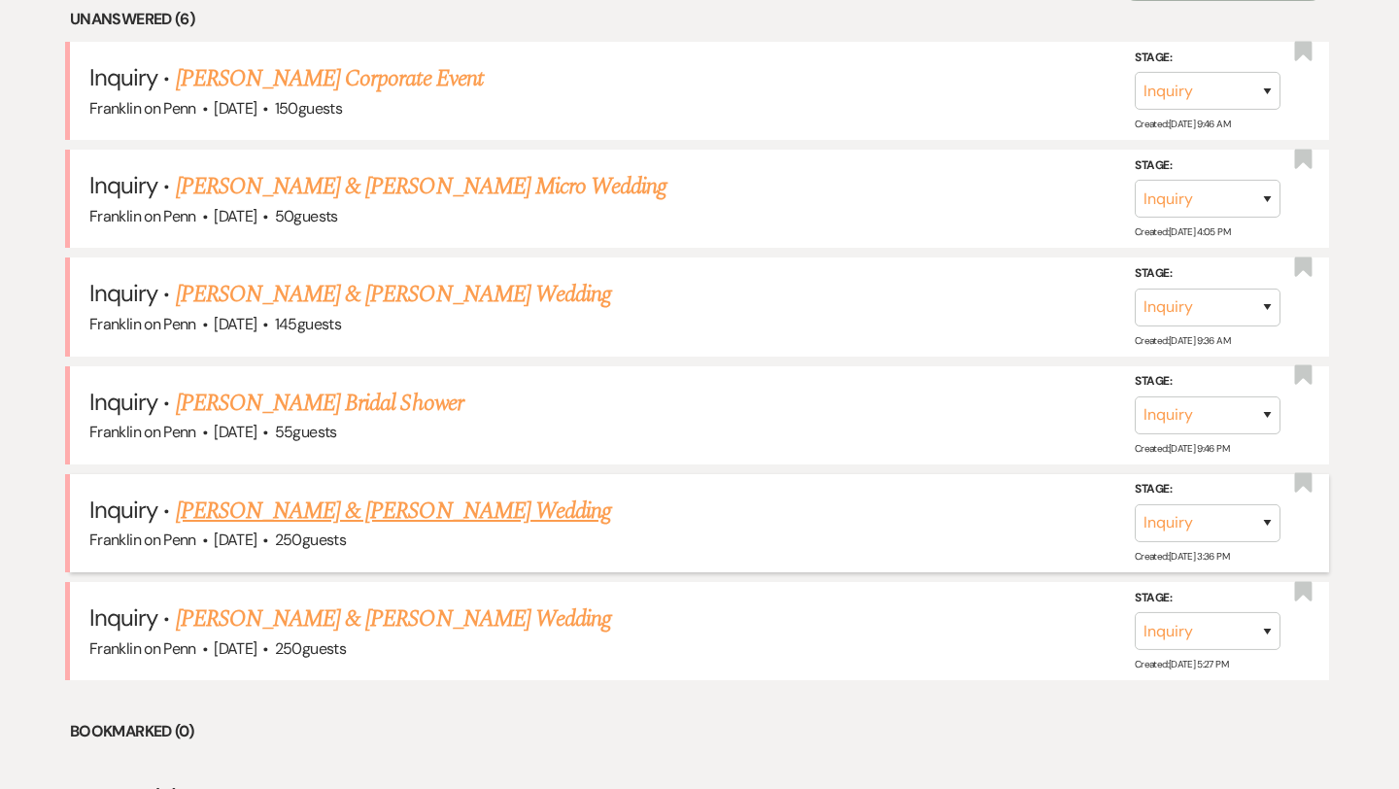
click at [402, 513] on link "[PERSON_NAME] & [PERSON_NAME] Wedding" at bounding box center [393, 510] width 435 height 35
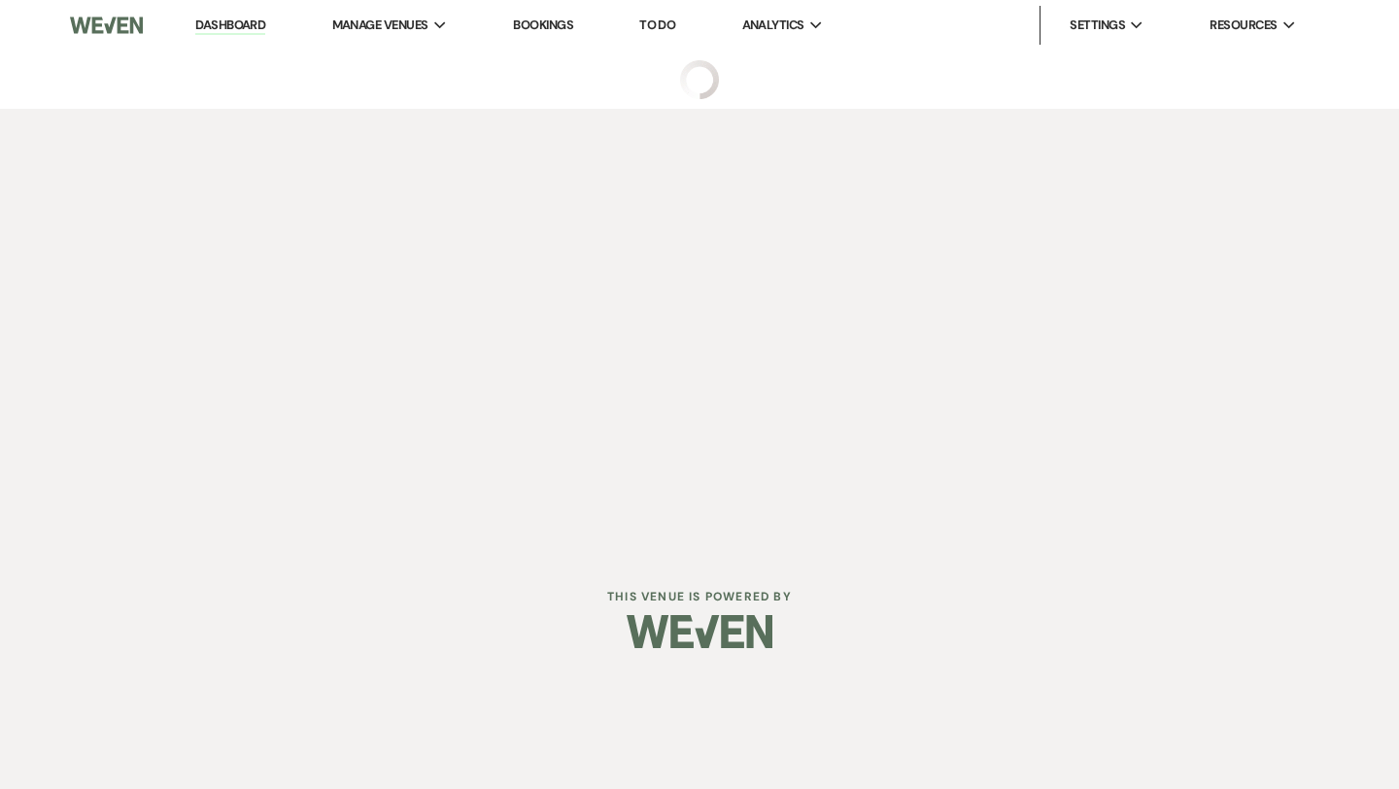
select select "1"
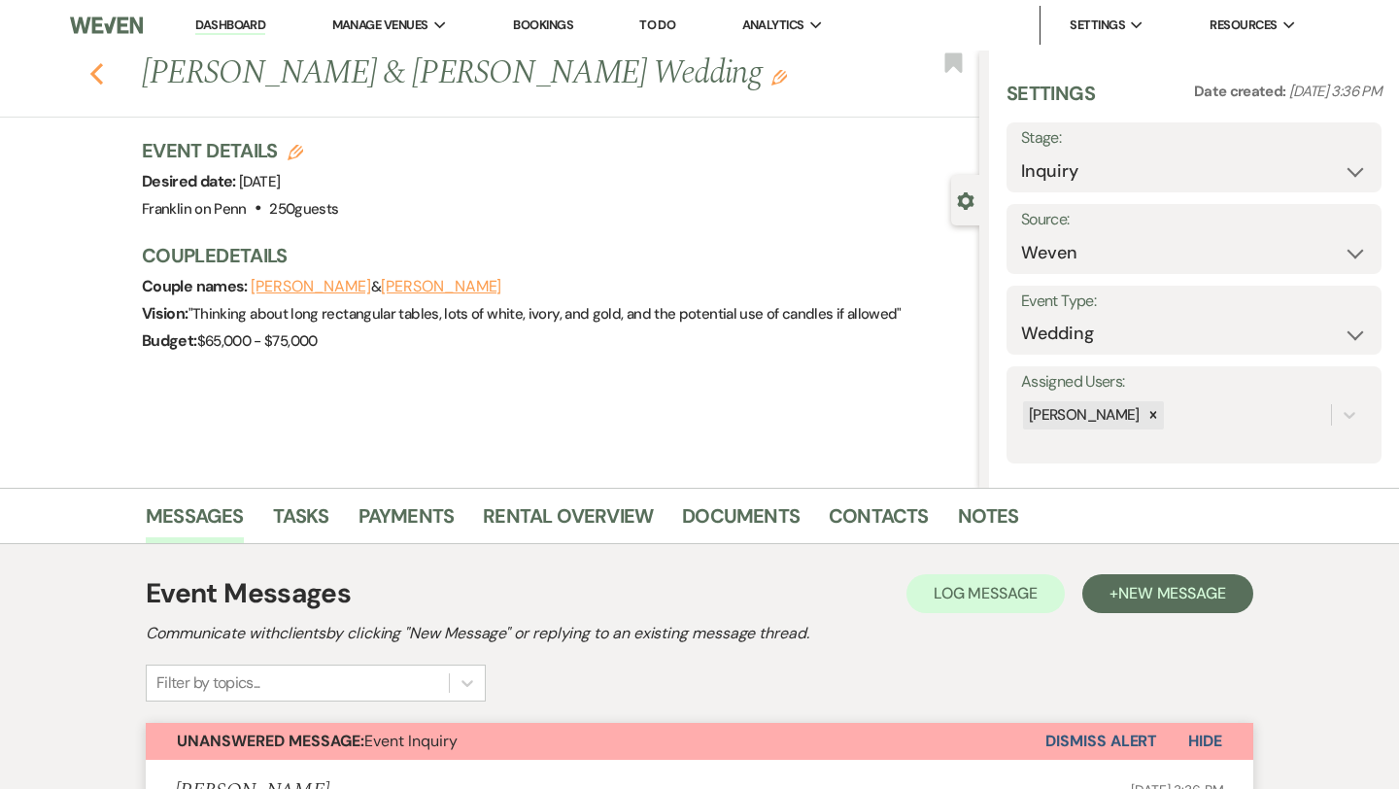
click at [99, 79] on use "button" at bounding box center [96, 73] width 13 height 21
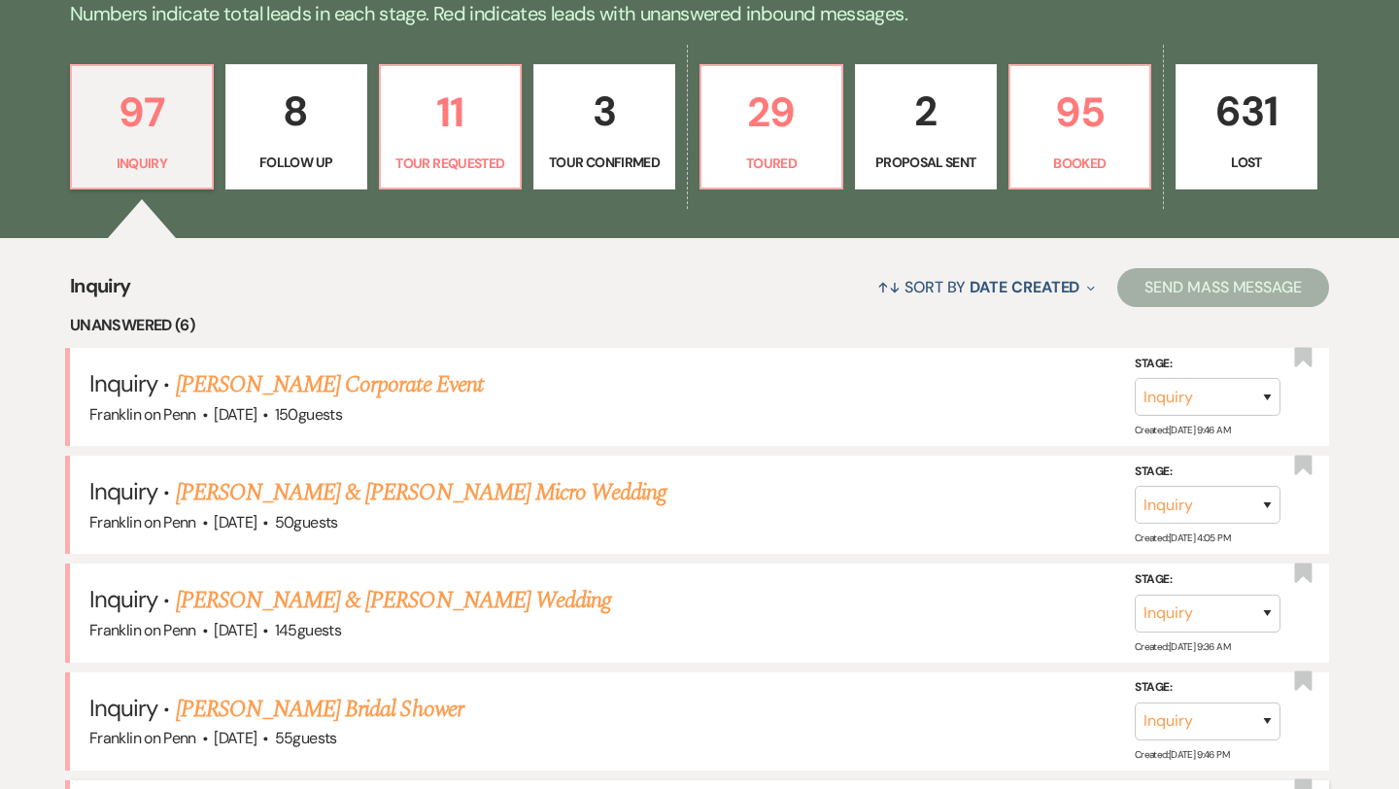
scroll to position [451, 0]
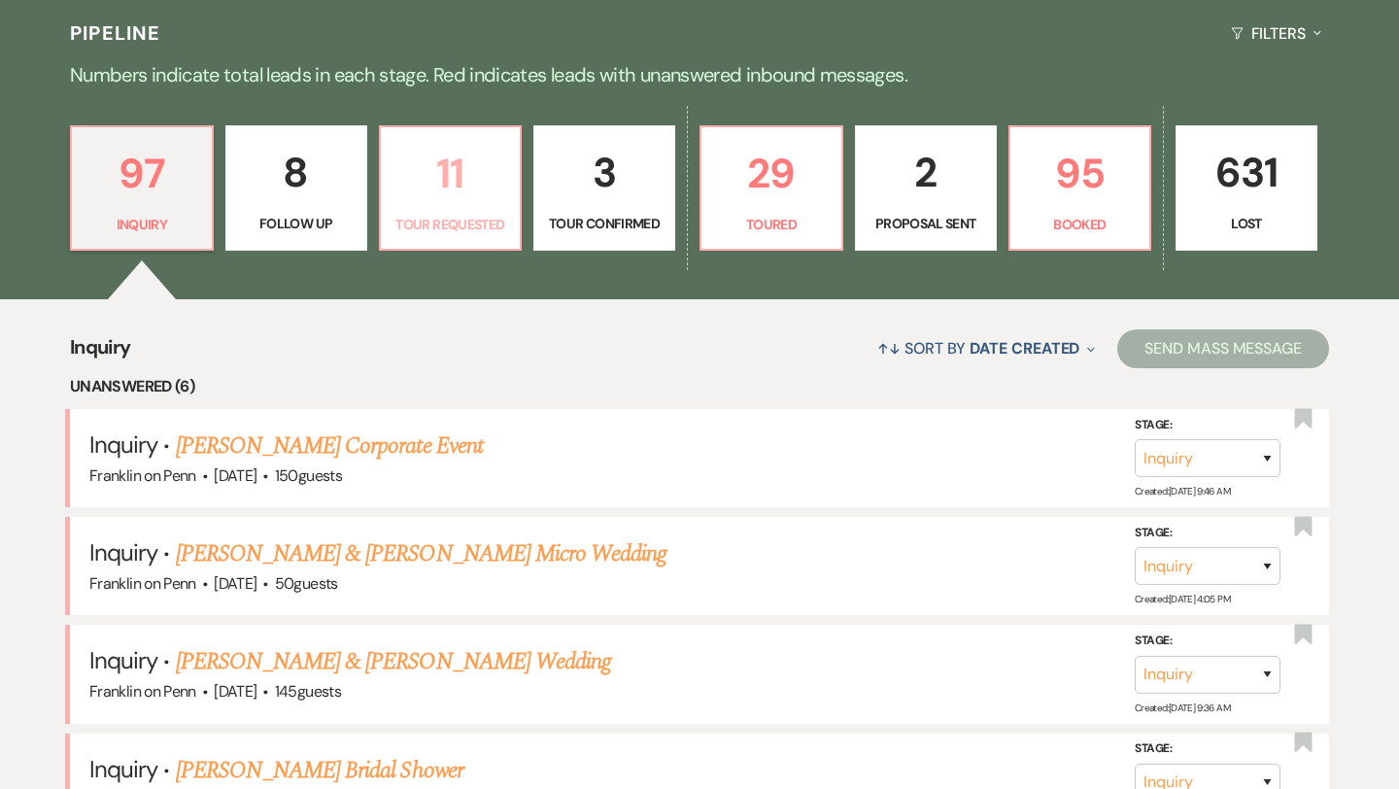
click at [438, 194] on p "11" at bounding box center [450, 173] width 117 height 65
select select "2"
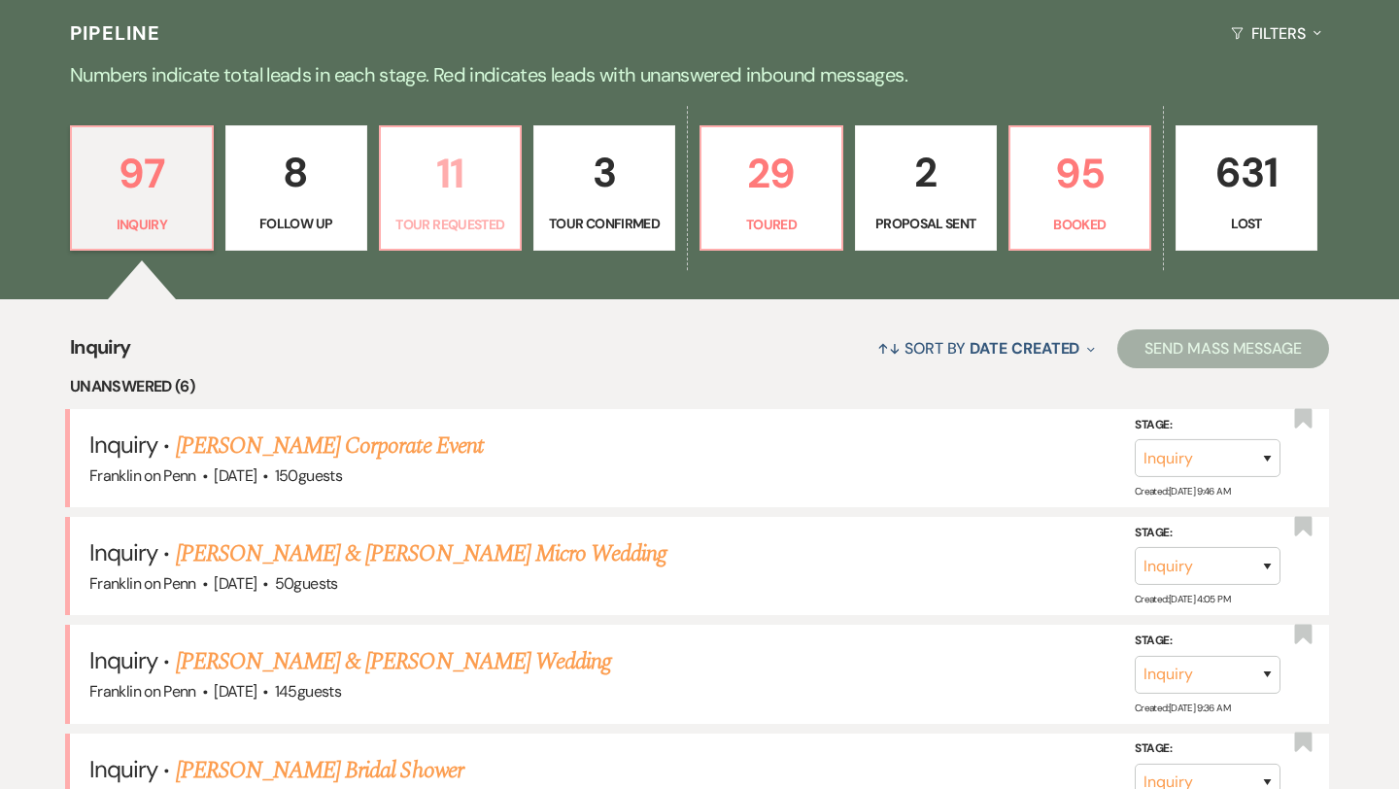
select select "2"
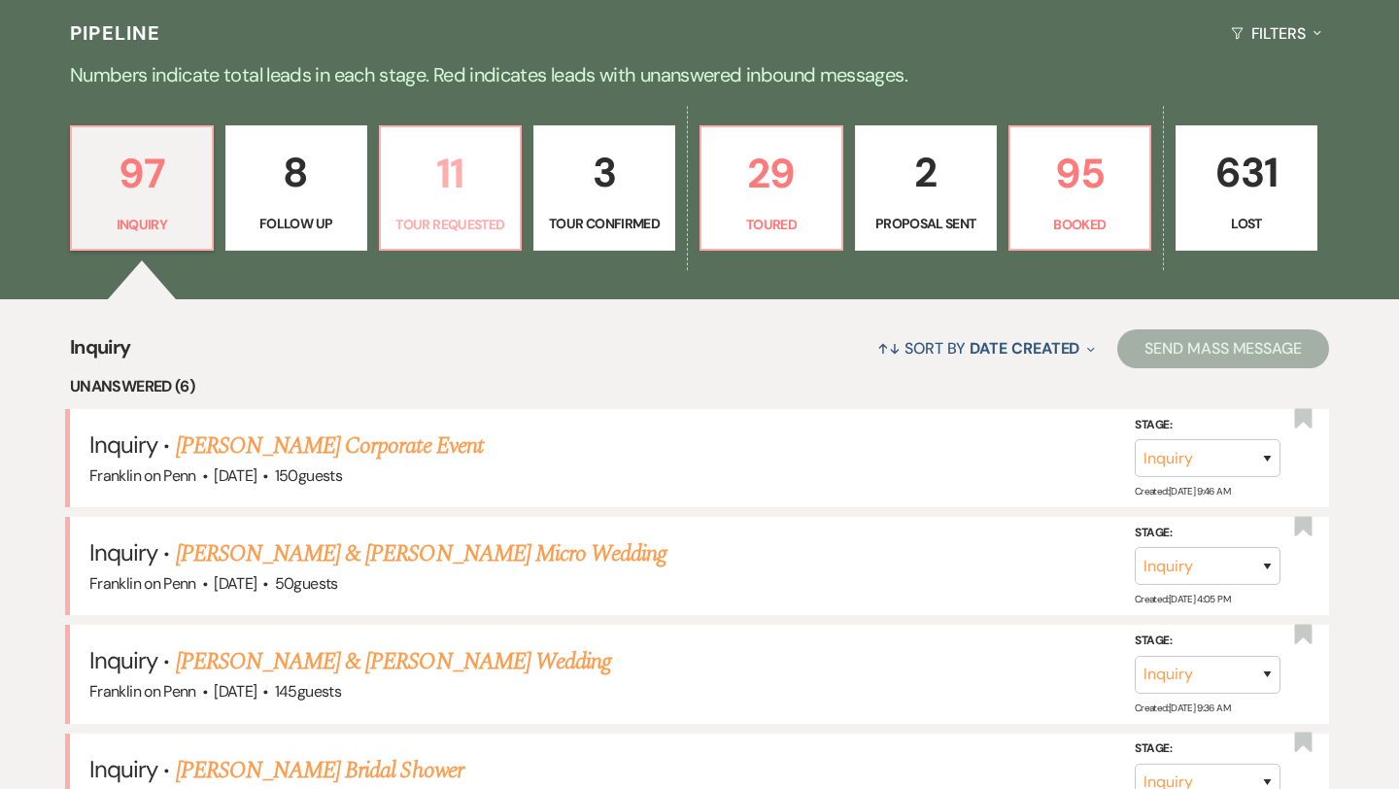
select select "2"
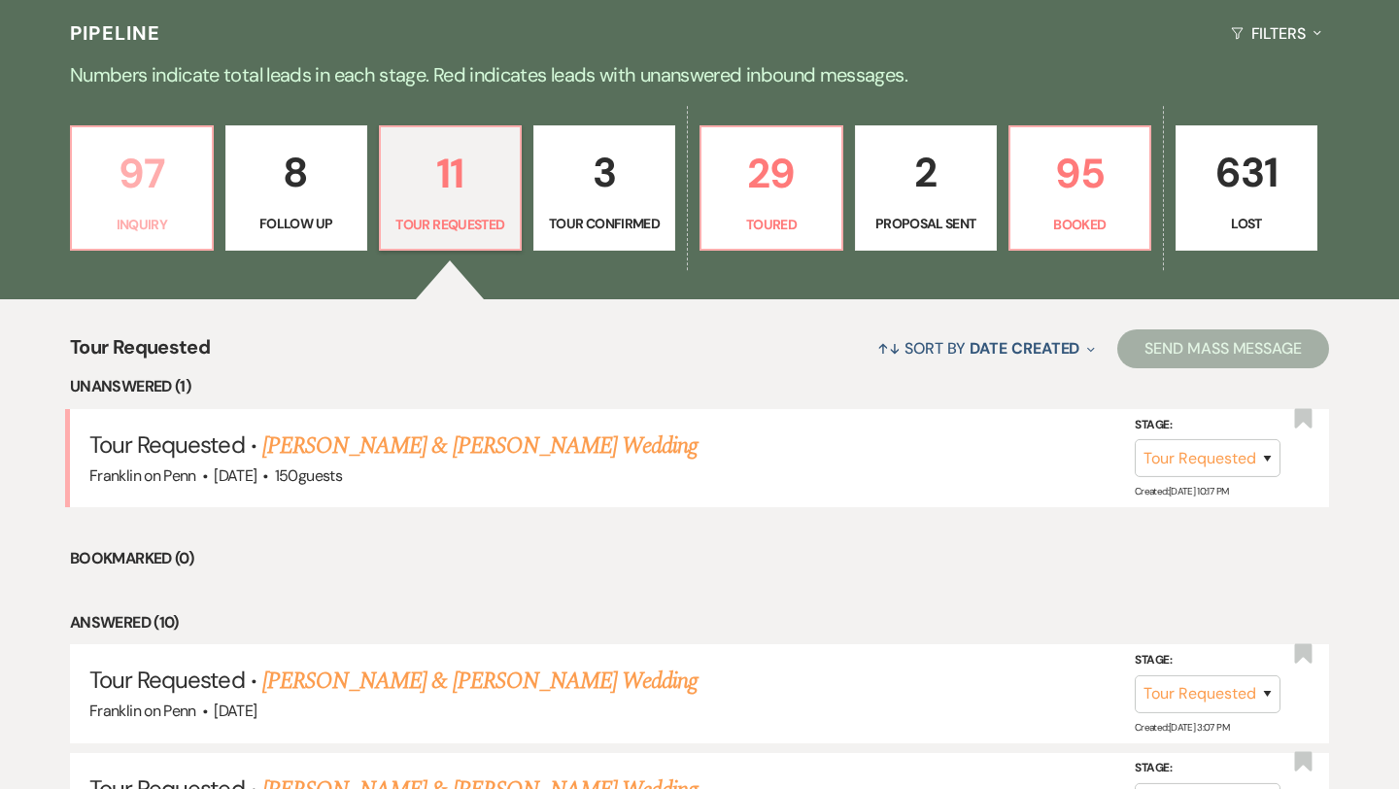
click at [150, 163] on p "97" at bounding box center [142, 173] width 117 height 65
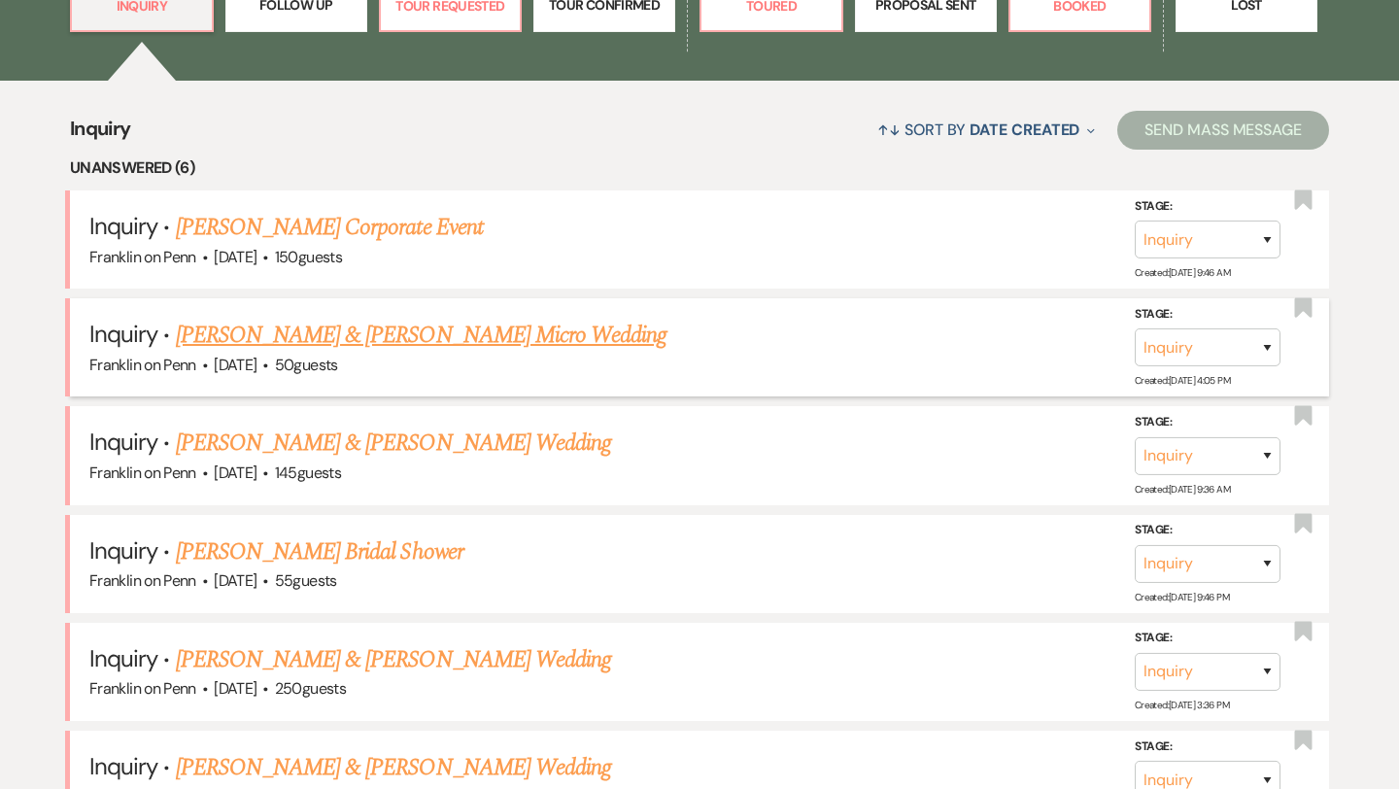
scroll to position [670, 0]
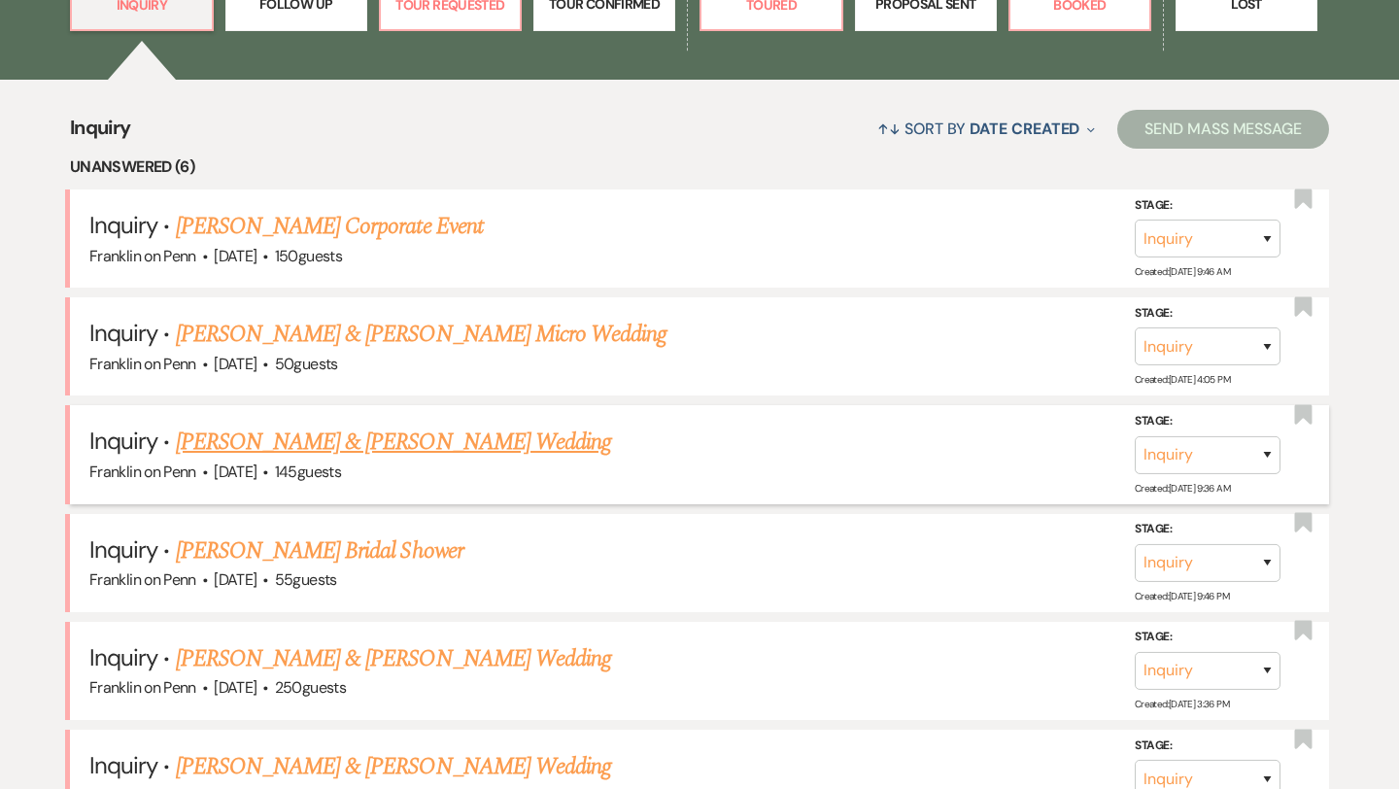
click at [480, 441] on link "[PERSON_NAME] & [PERSON_NAME] Wedding" at bounding box center [393, 441] width 435 height 35
select select "5"
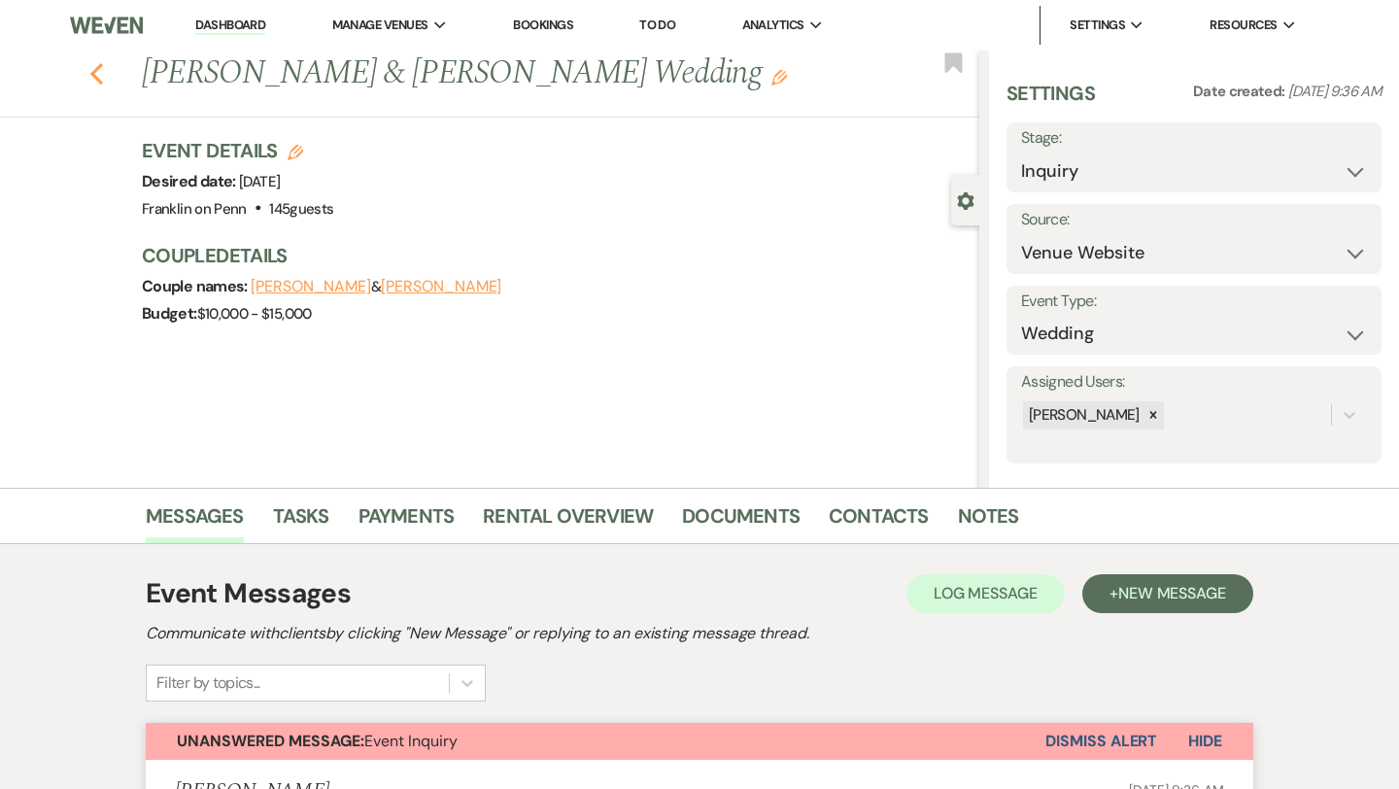
click at [98, 69] on icon "Previous" at bounding box center [96, 73] width 15 height 23
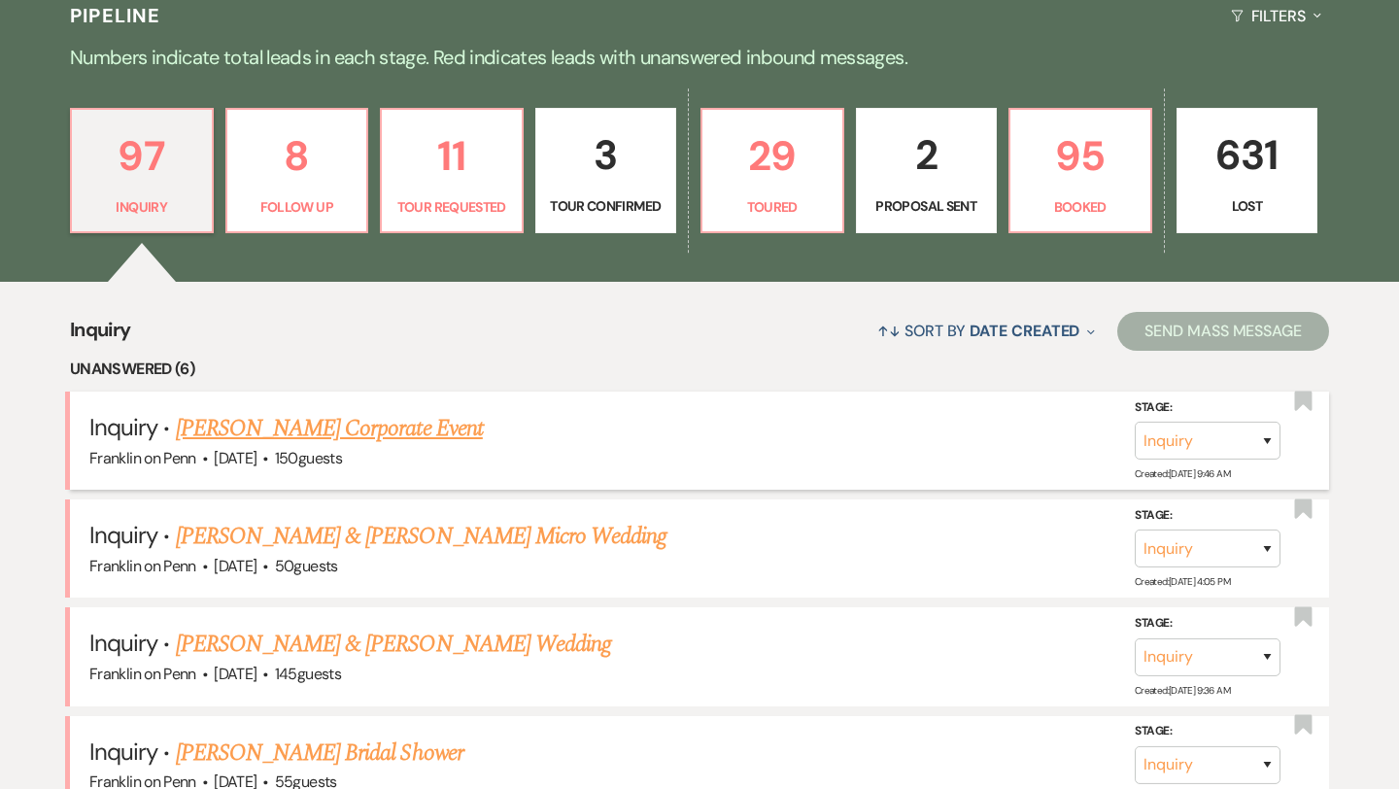
scroll to position [458, 0]
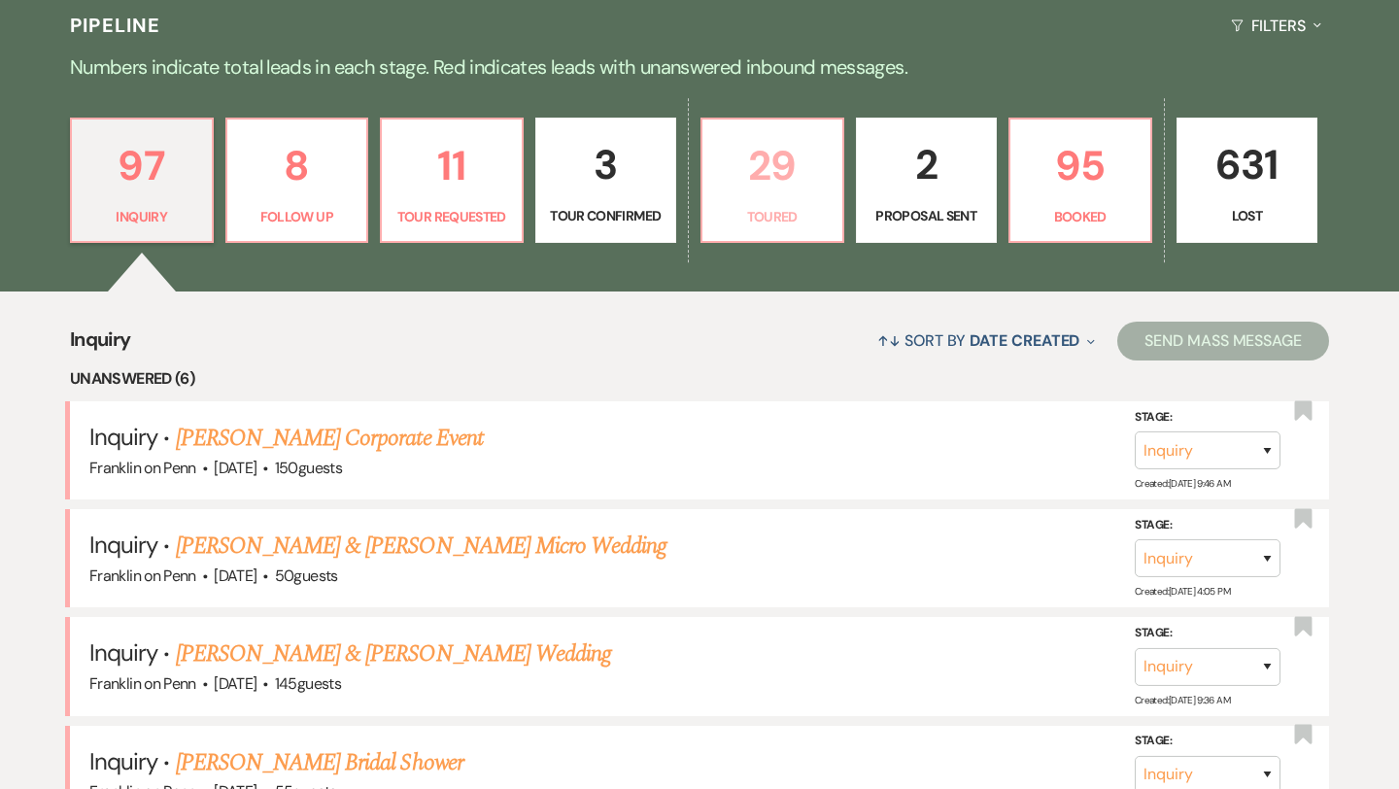
click at [775, 159] on p "29" at bounding box center [772, 165] width 117 height 65
select select "5"
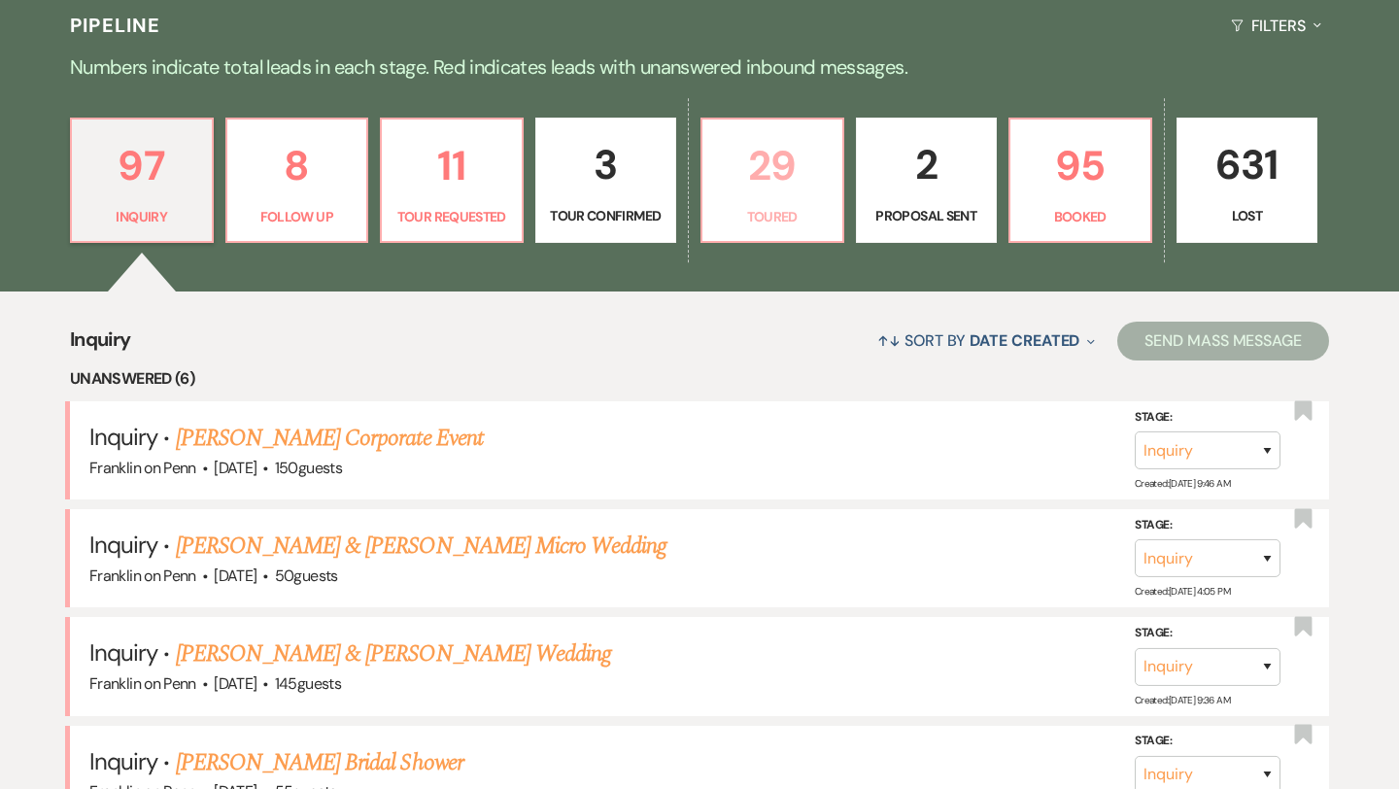
select select "5"
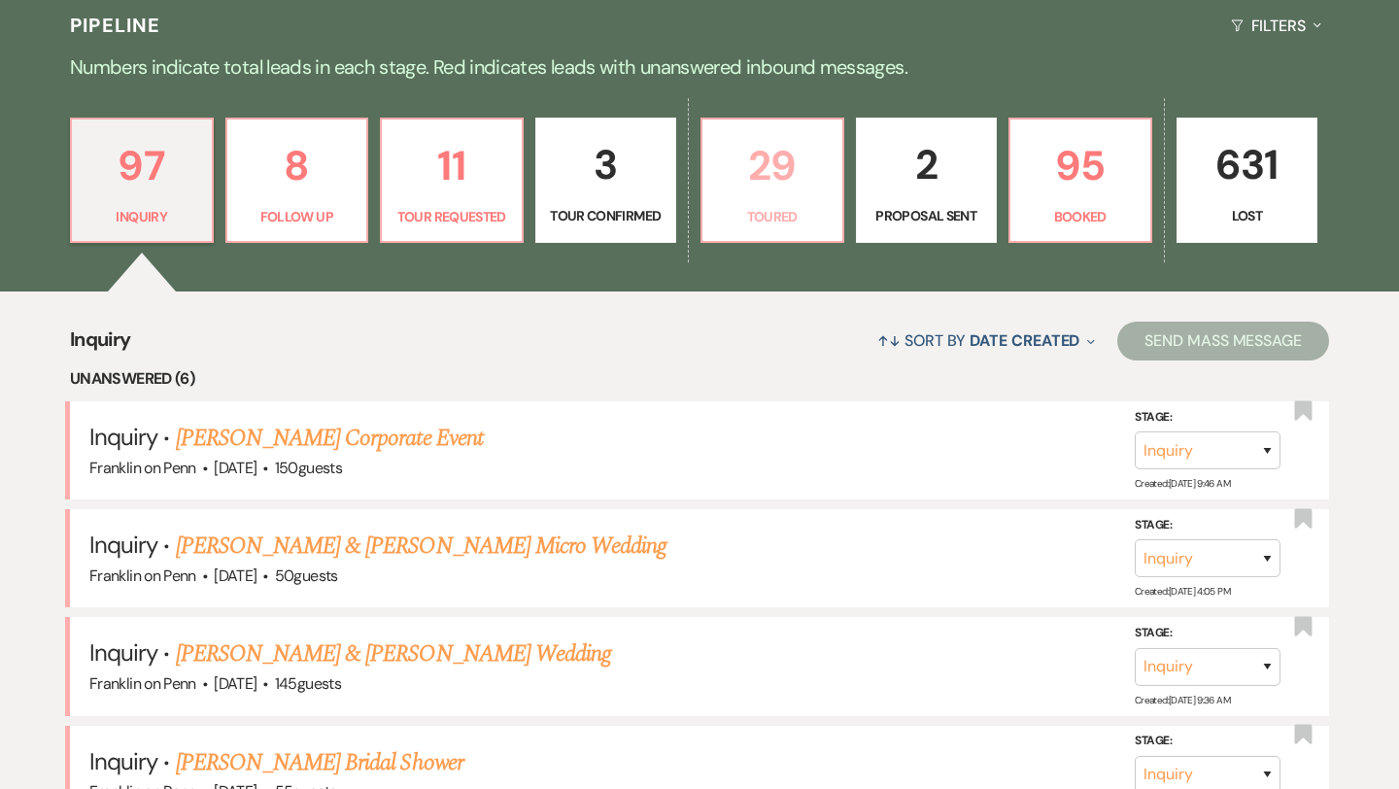
select select "5"
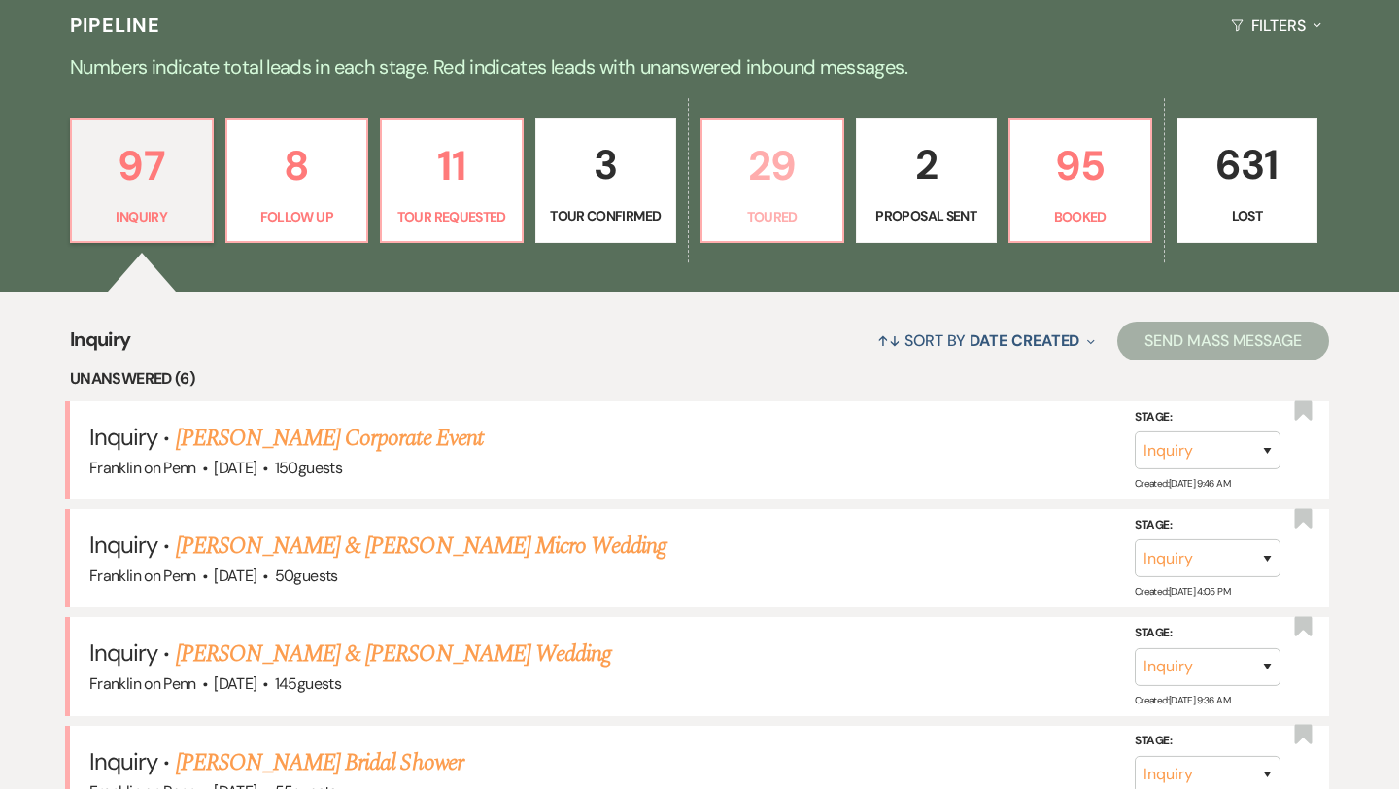
select select "5"
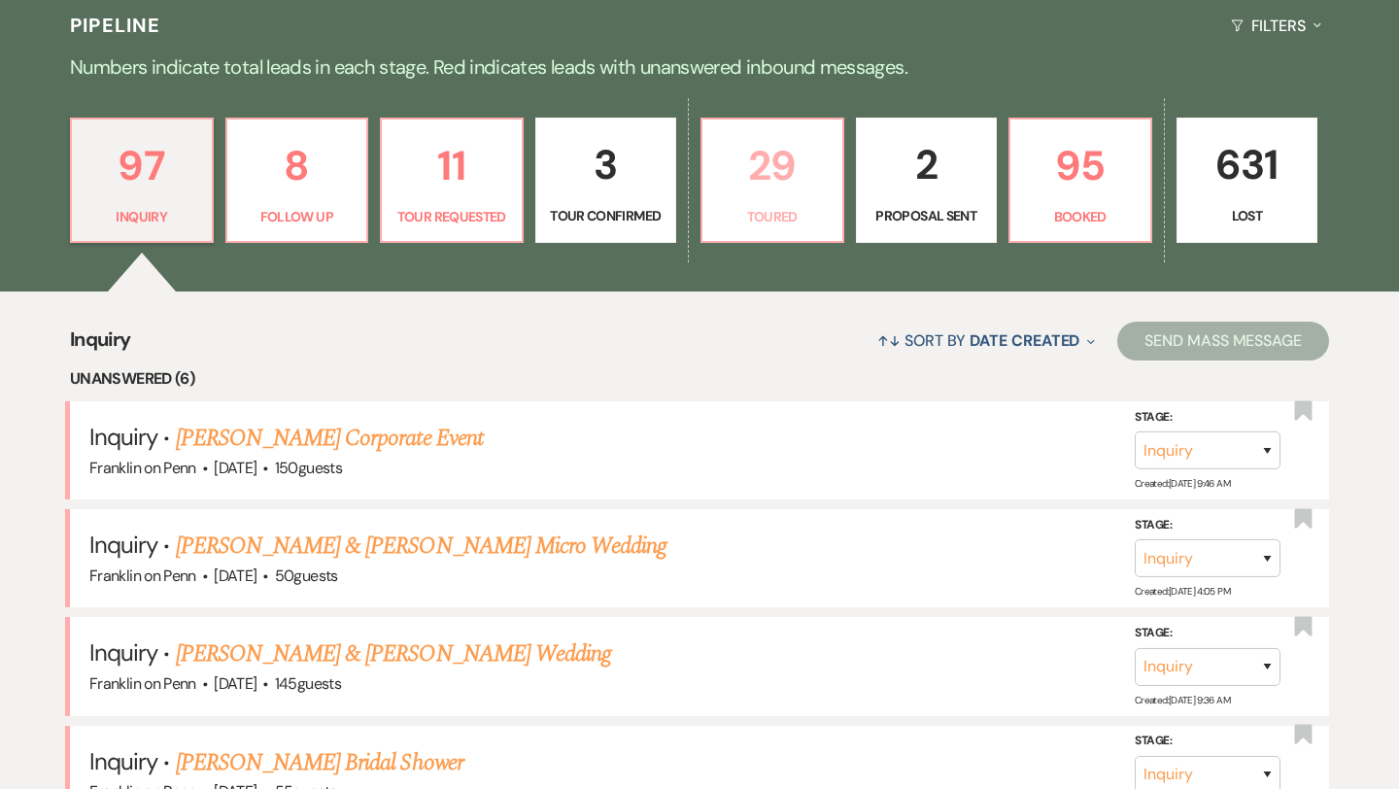
select select "5"
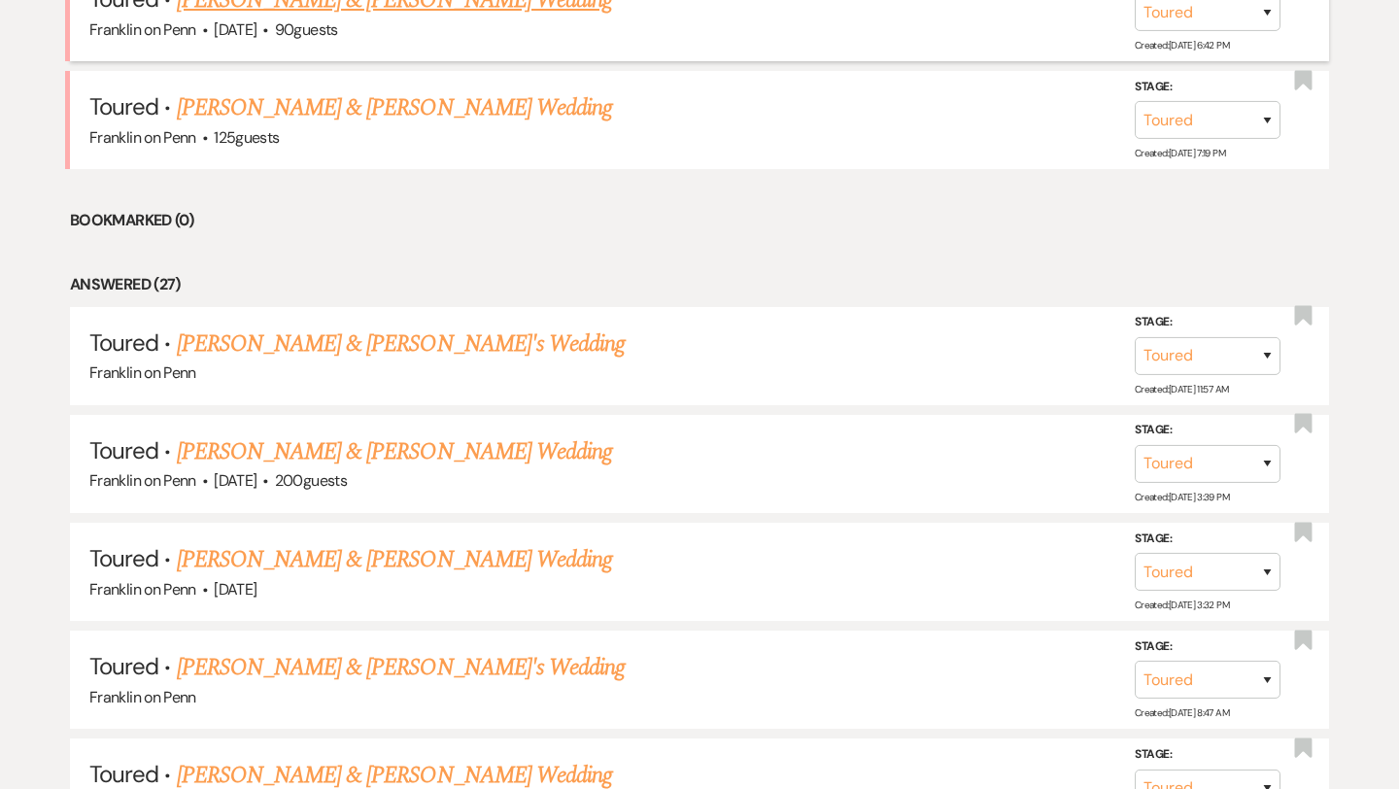
scroll to position [911, 0]
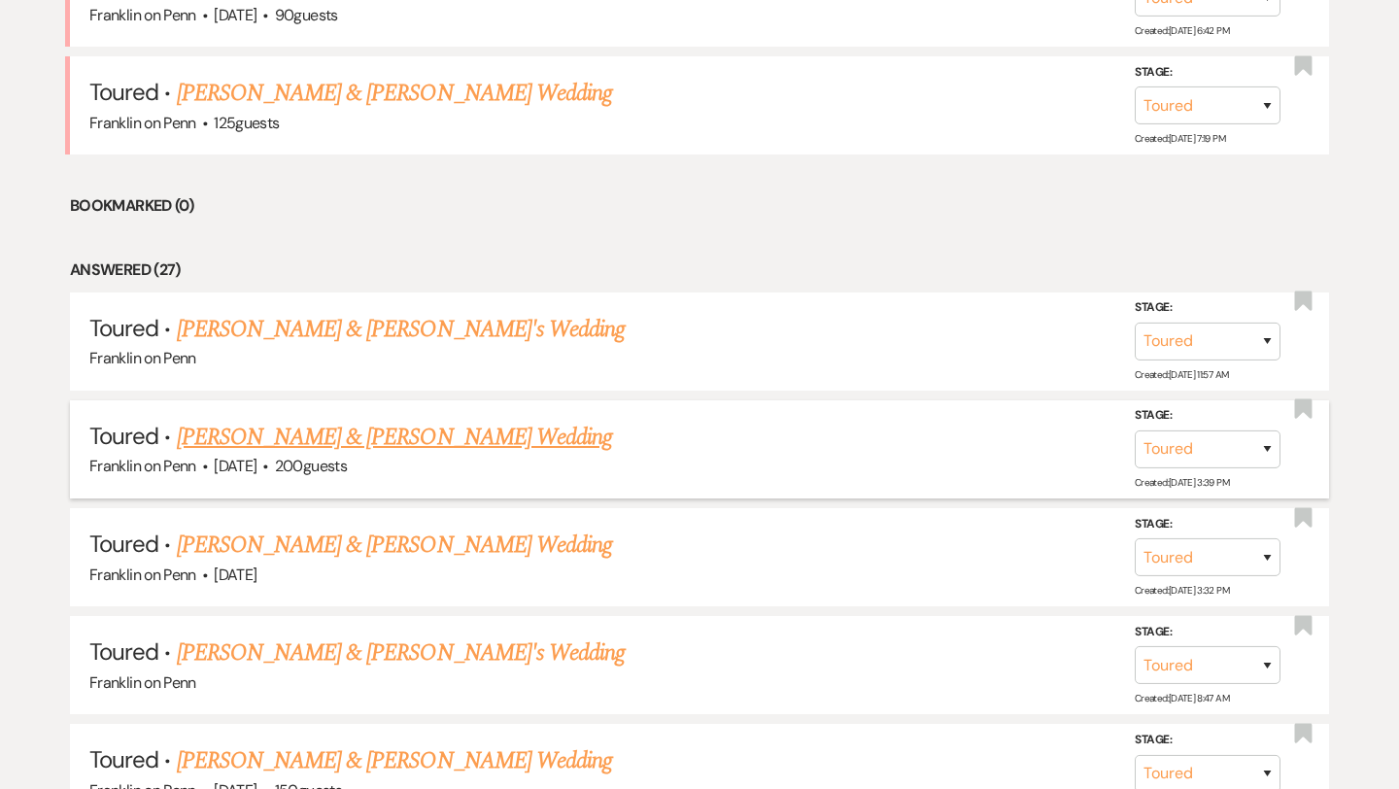
click at [375, 433] on link "Karlie & Tyler's Wedding" at bounding box center [394, 437] width 435 height 35
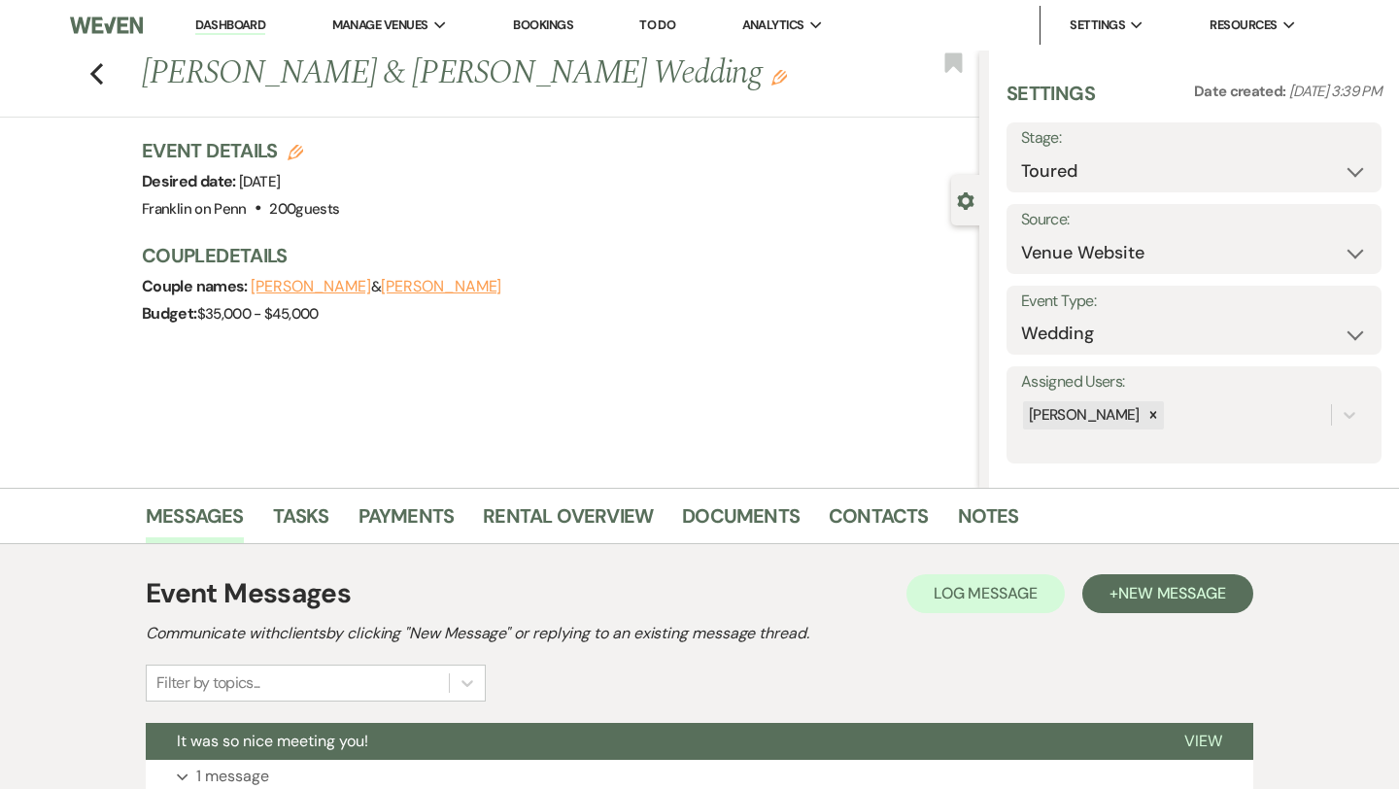
scroll to position [248, 0]
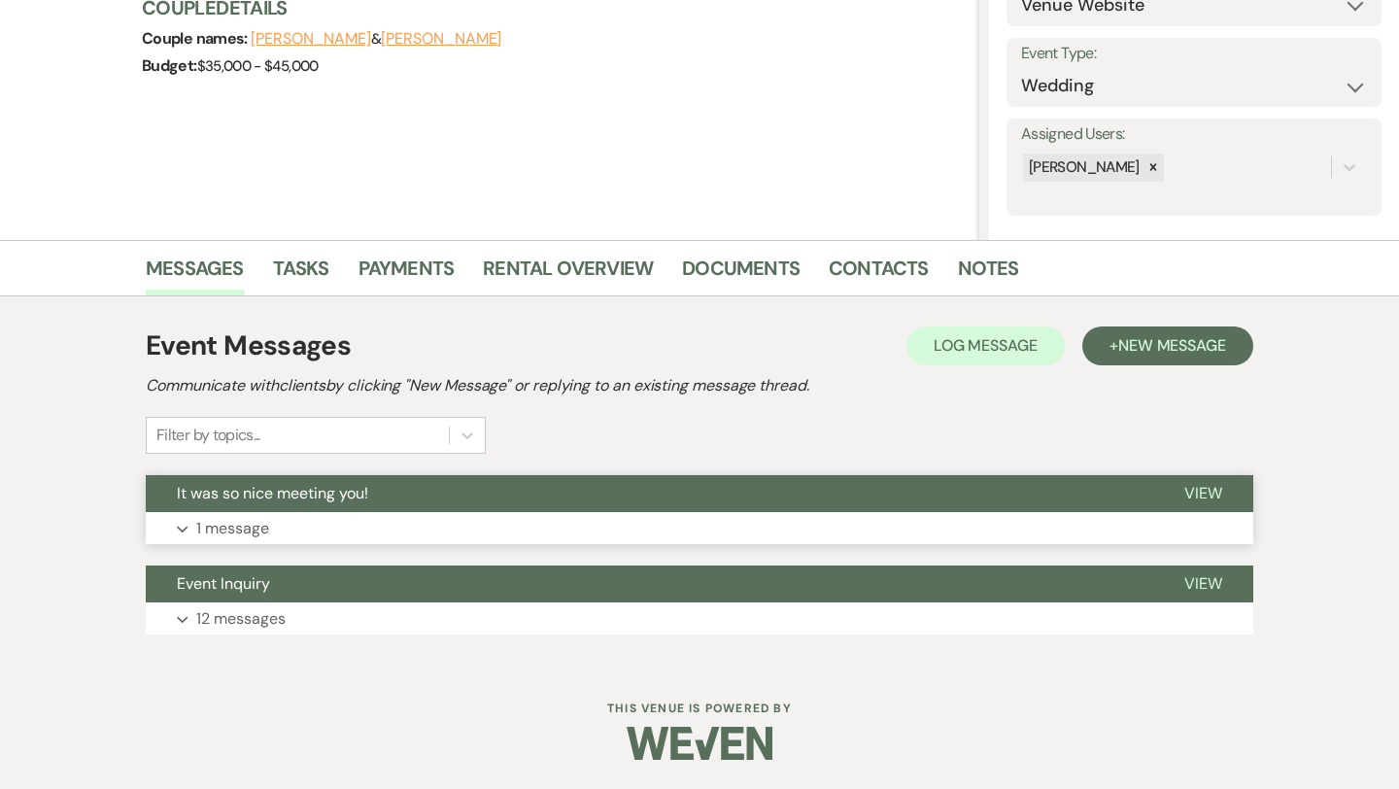
click at [1216, 489] on span "View" at bounding box center [1203, 493] width 38 height 20
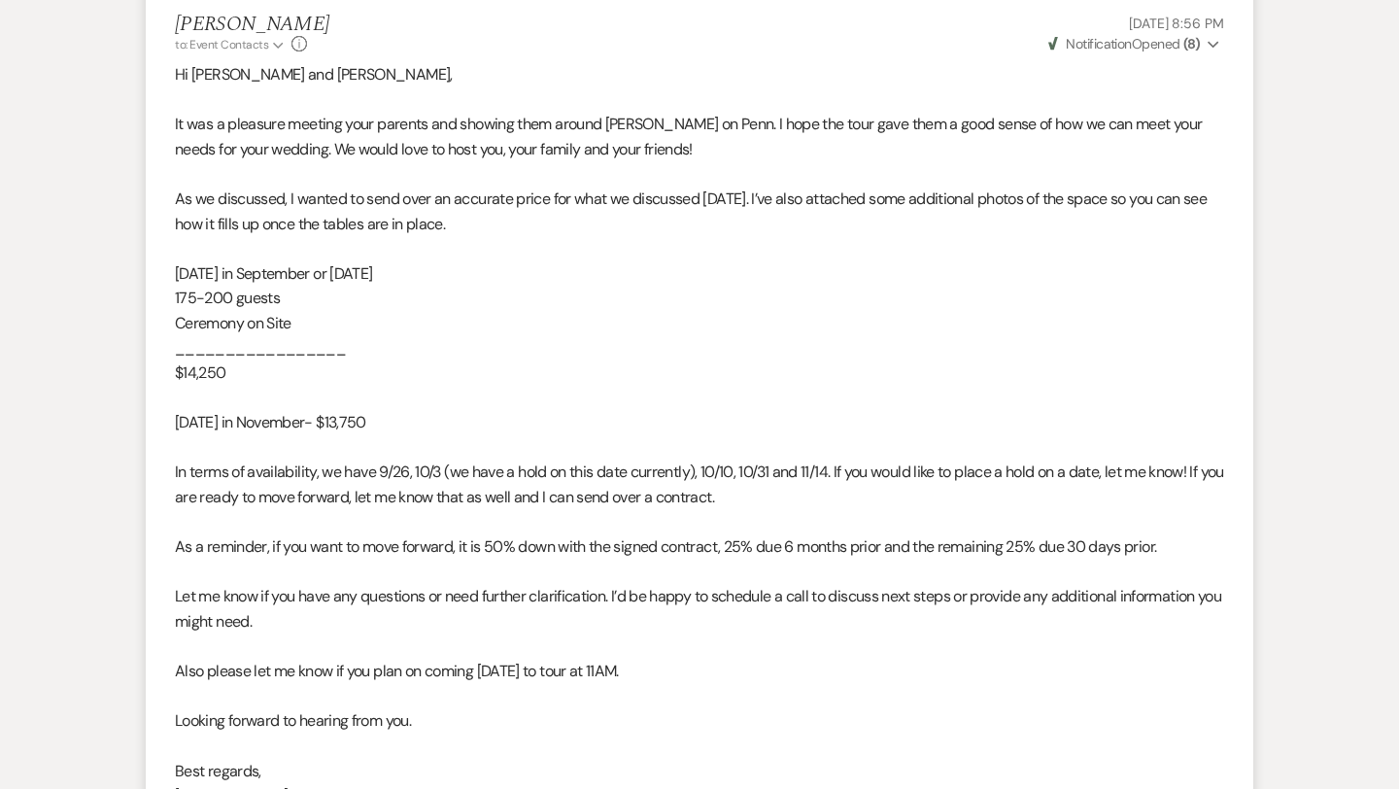
scroll to position [1456, 0]
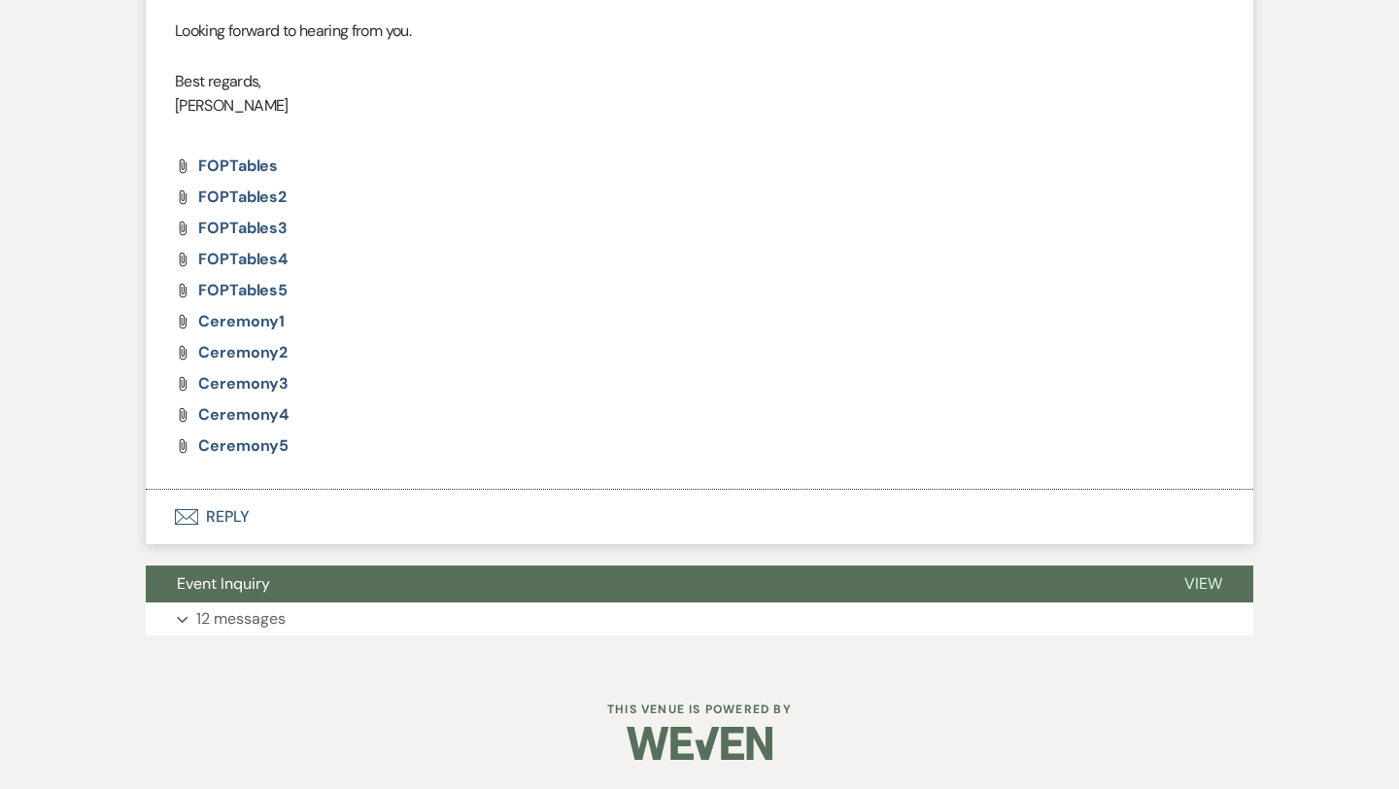
click at [236, 516] on button "Envelope Reply" at bounding box center [699, 517] width 1107 height 54
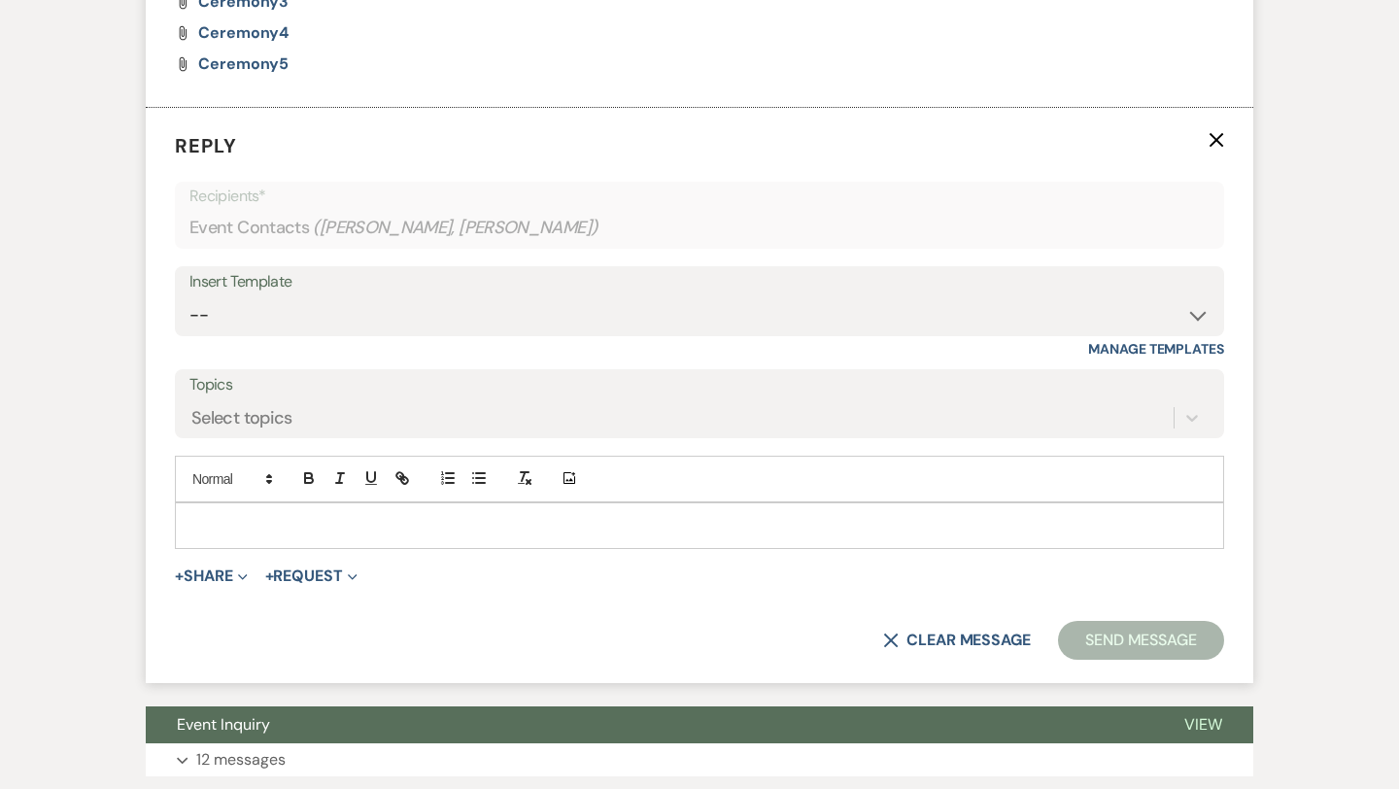
scroll to position [1839, 0]
click at [284, 533] on p at bounding box center [699, 524] width 1018 height 21
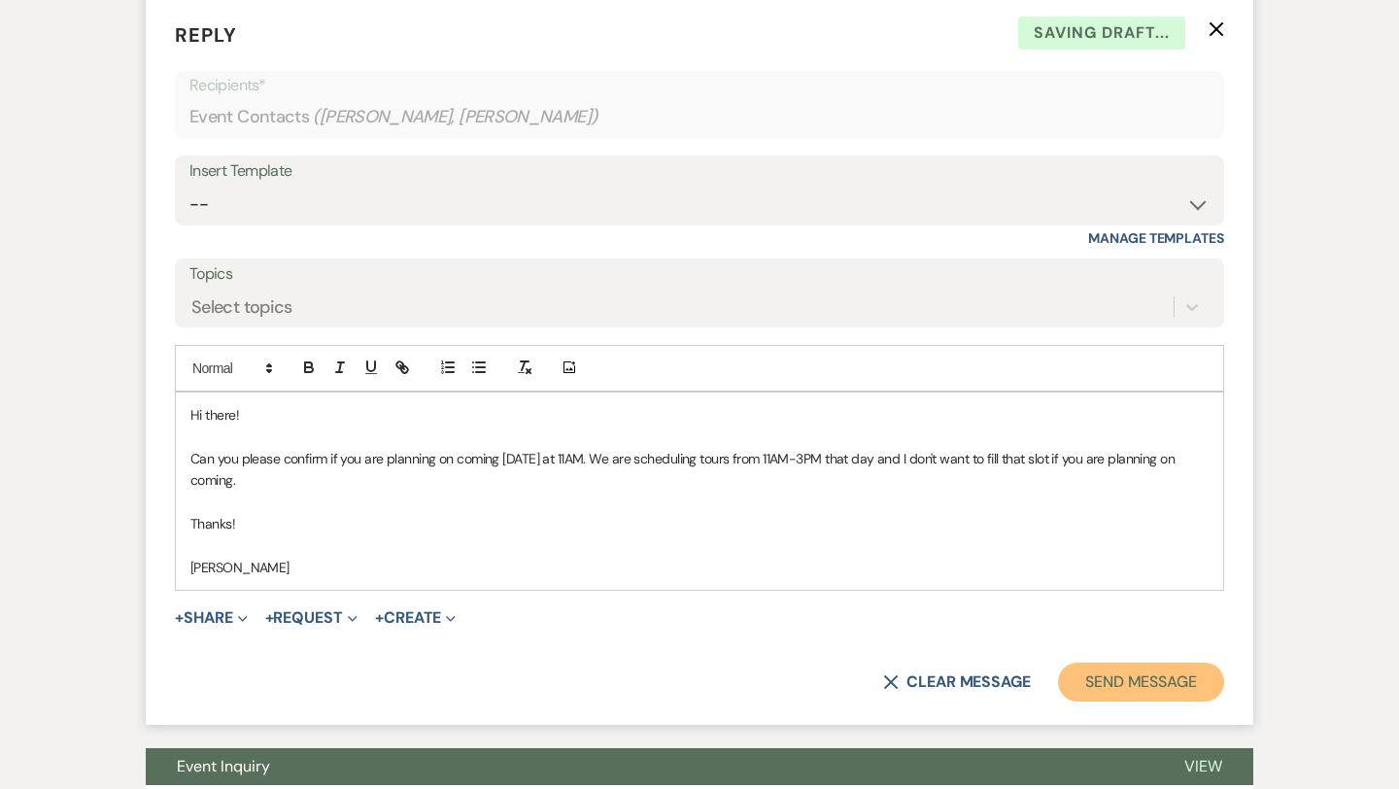
click at [1146, 669] on button "Send Message" at bounding box center [1141, 681] width 166 height 39
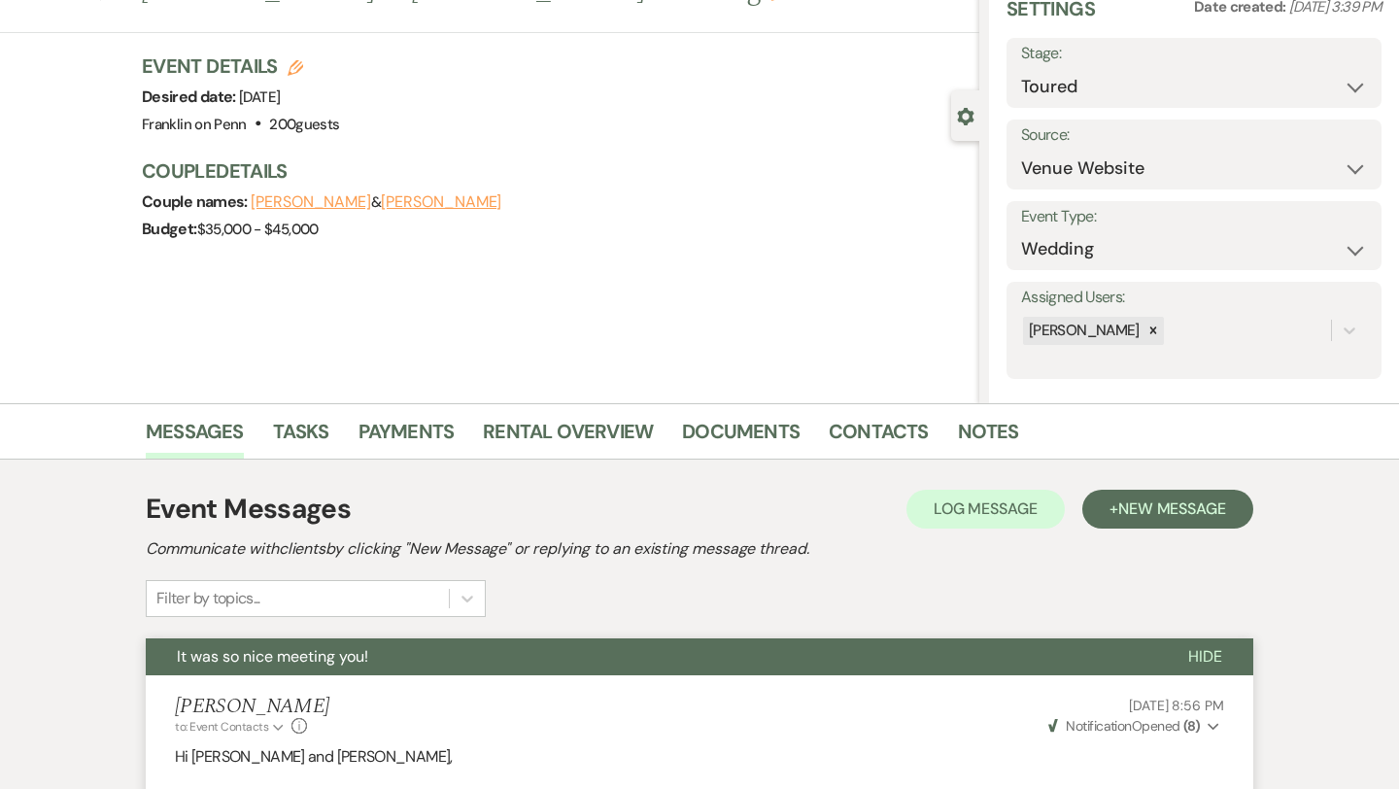
scroll to position [0, 0]
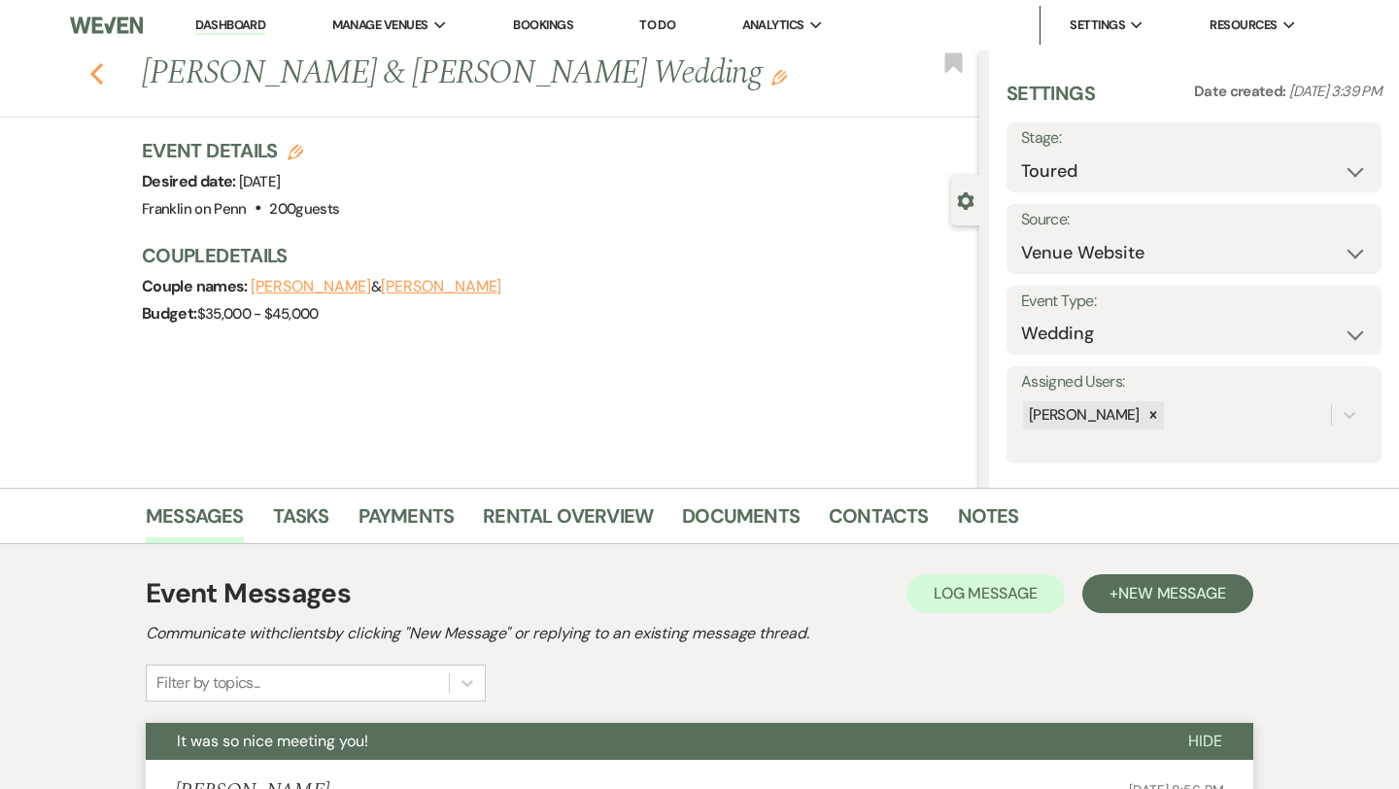
click at [99, 76] on icon "Previous" at bounding box center [96, 73] width 15 height 23
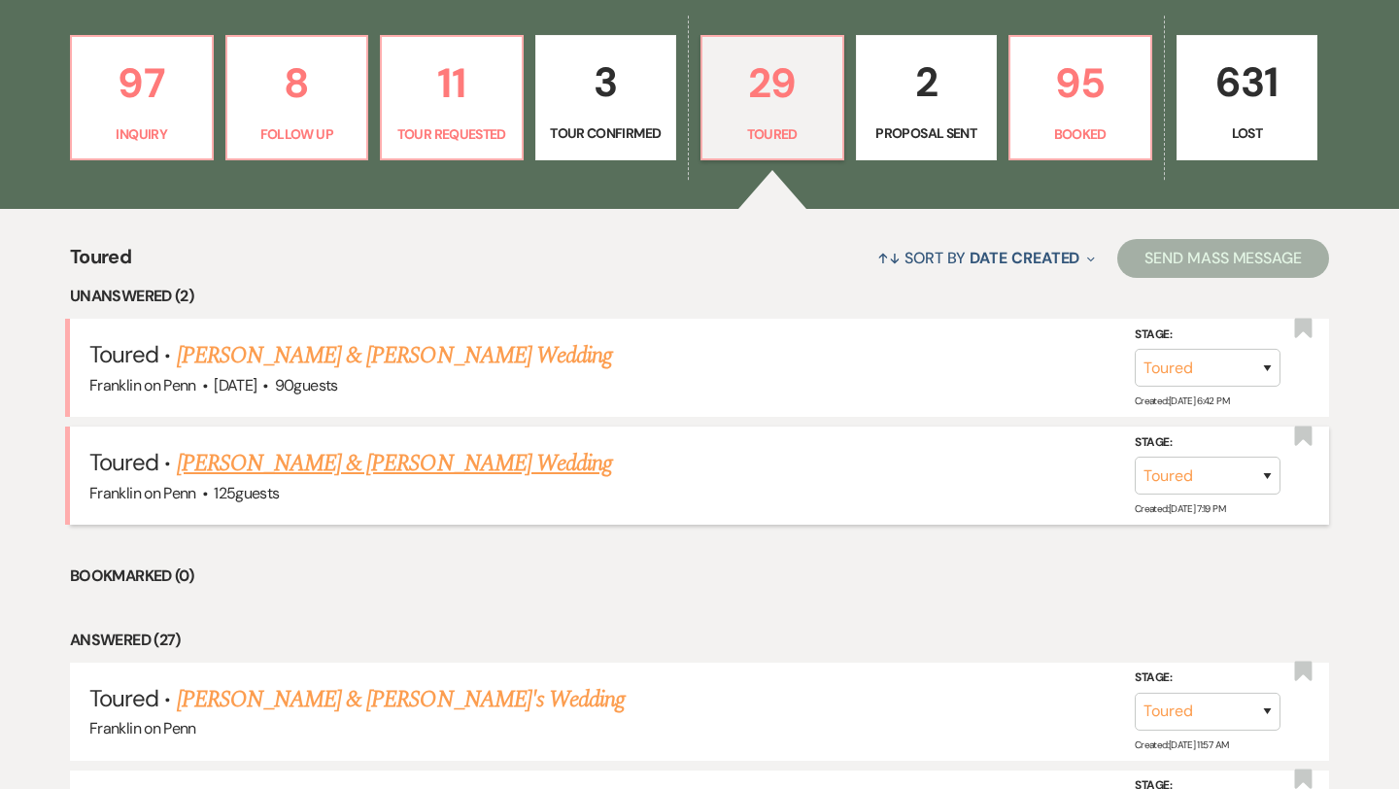
scroll to position [508, 0]
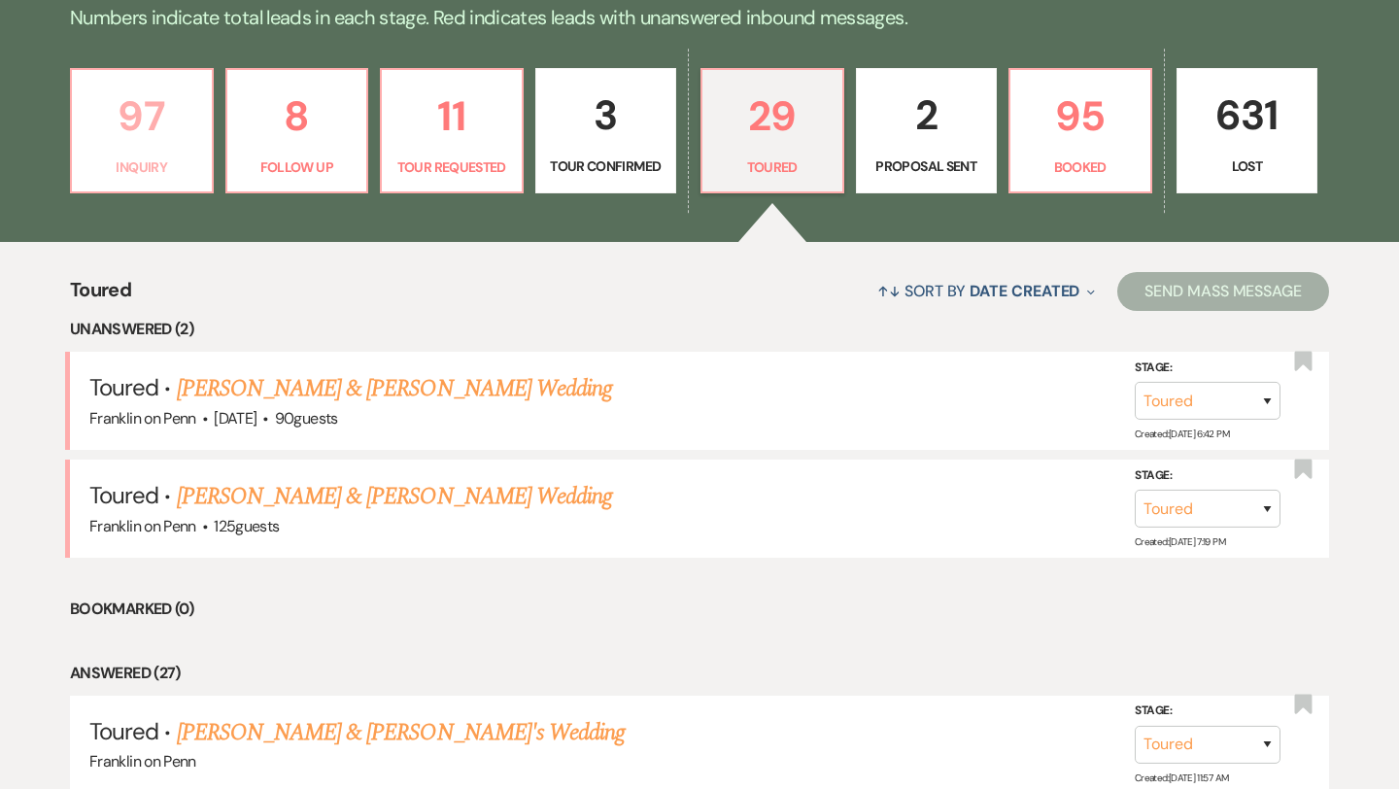
click at [155, 123] on p "97" at bounding box center [142, 116] width 117 height 65
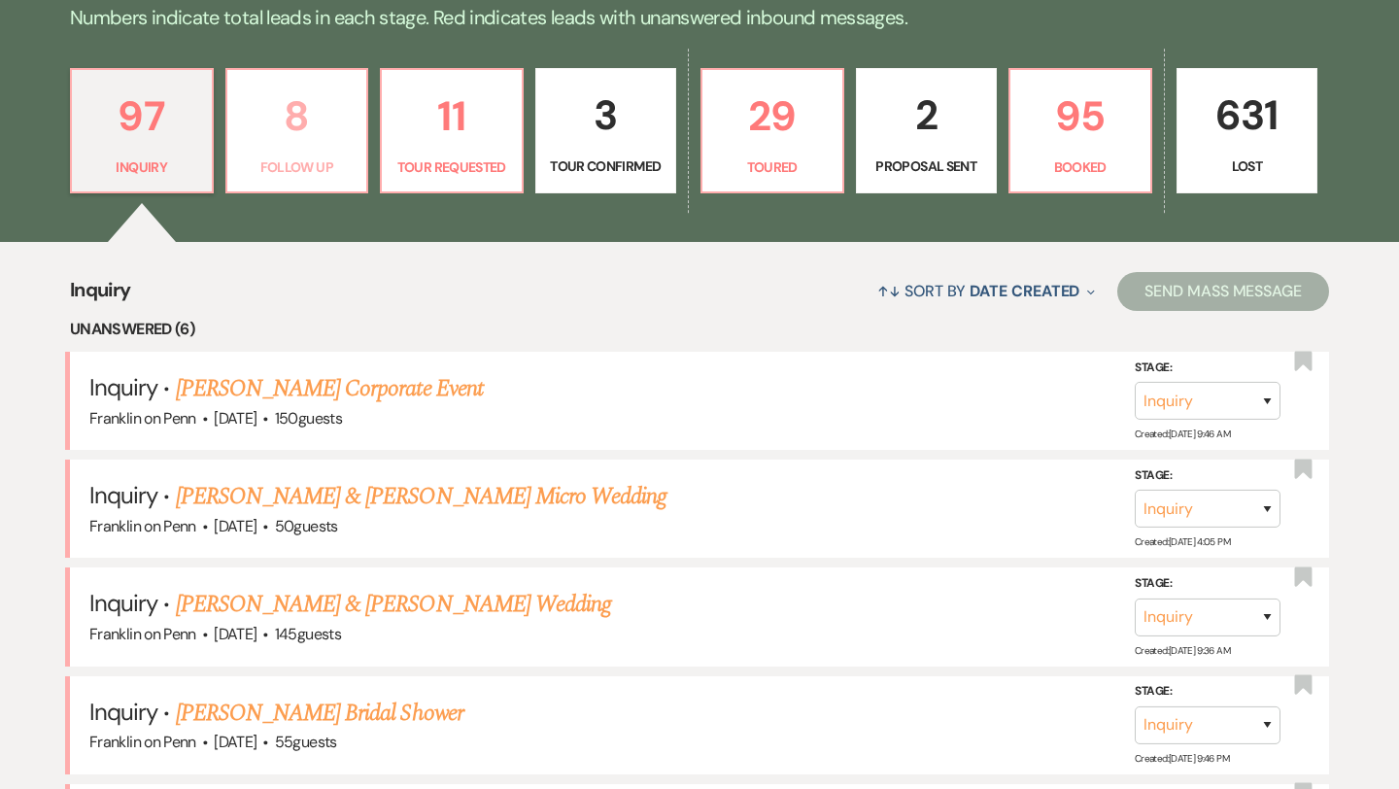
click at [311, 114] on p "8" at bounding box center [297, 116] width 117 height 65
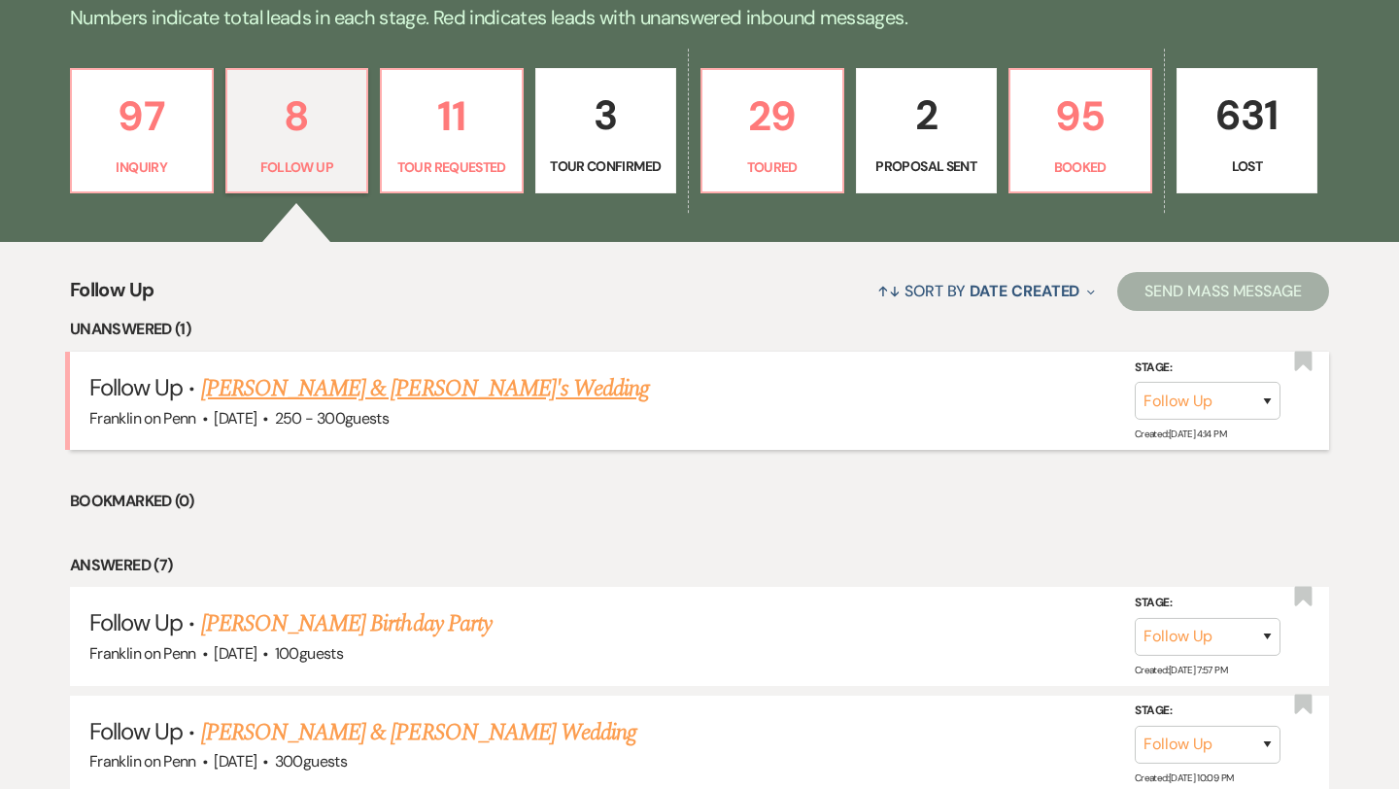
click at [373, 390] on link "Shane & Lauren's Wedding" at bounding box center [425, 388] width 449 height 35
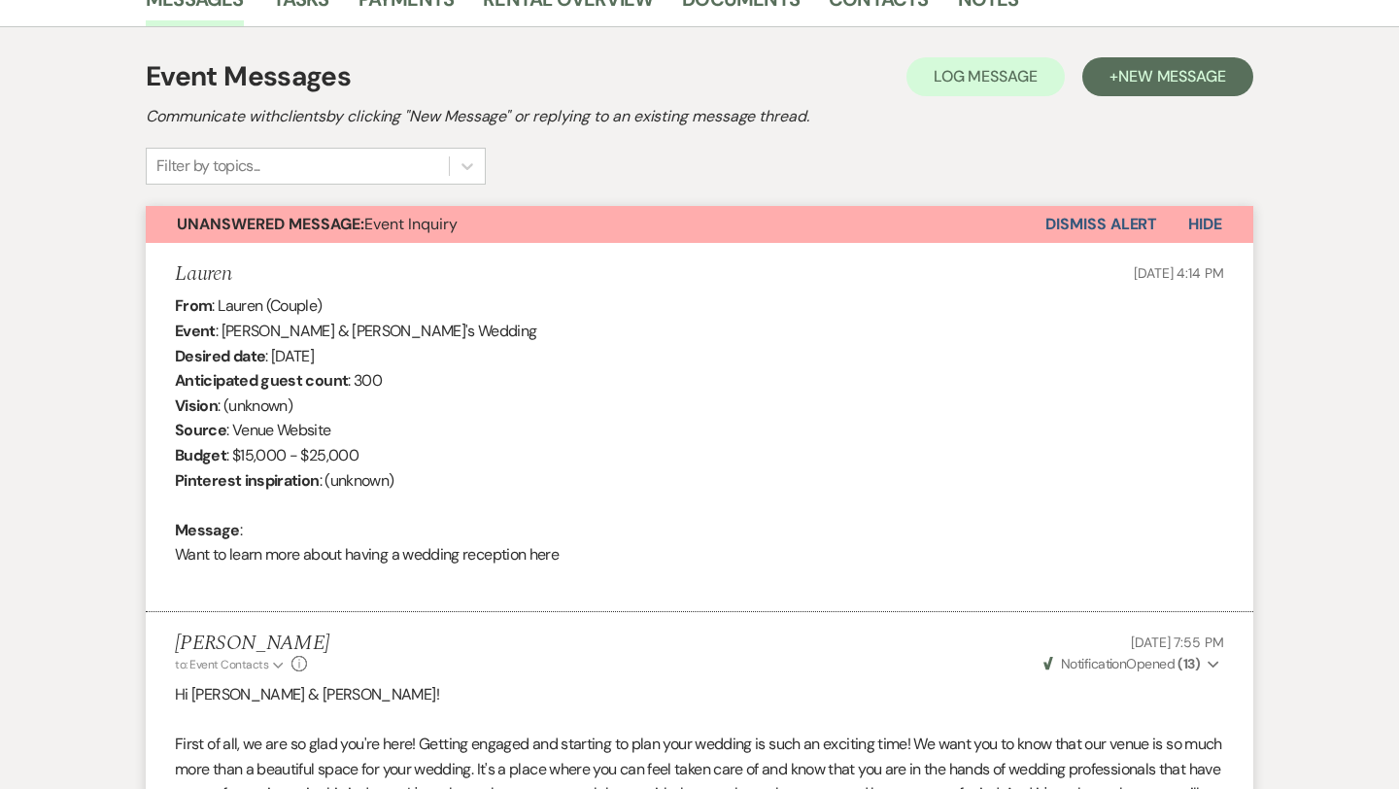
scroll to position [516, 0]
click at [1063, 221] on button "Dismiss Alert" at bounding box center [1101, 225] width 112 height 37
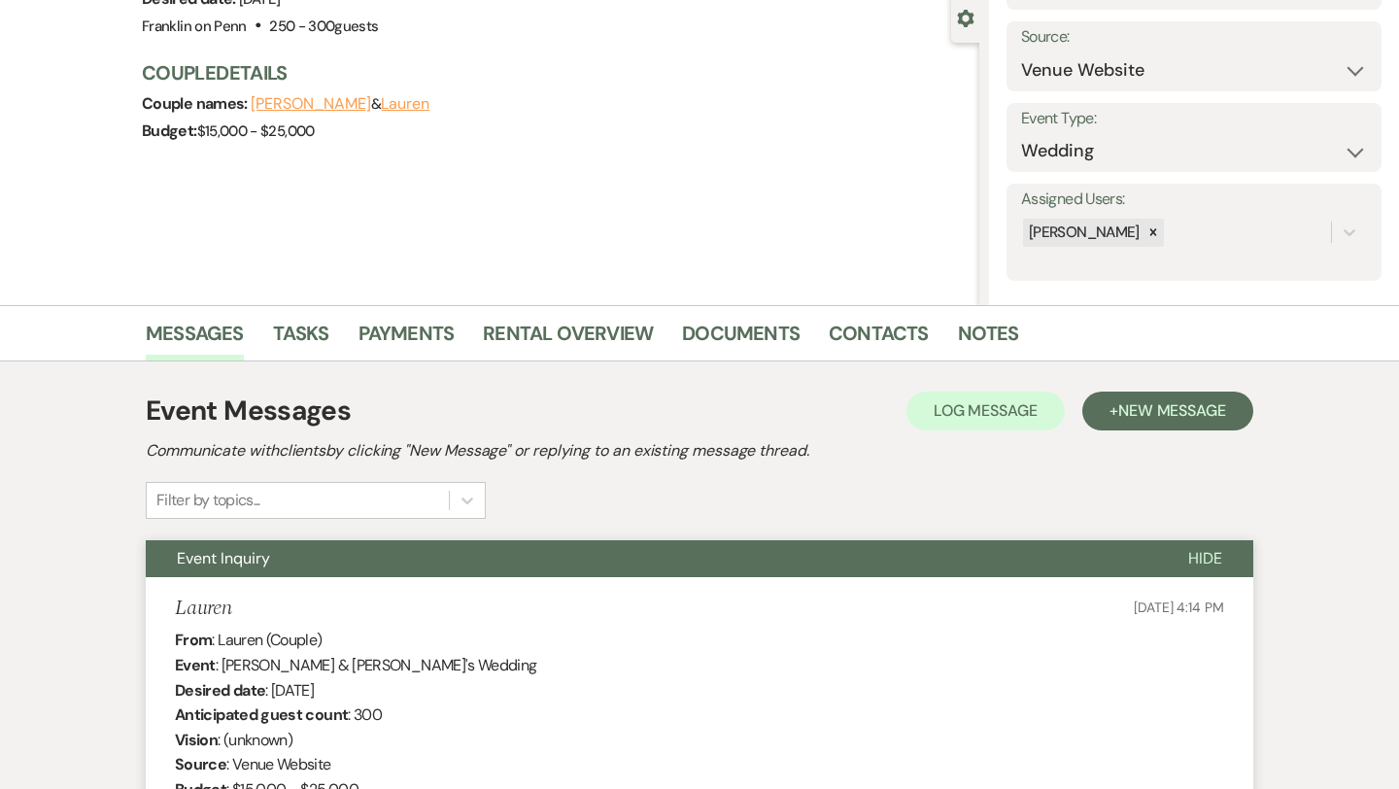
scroll to position [0, 0]
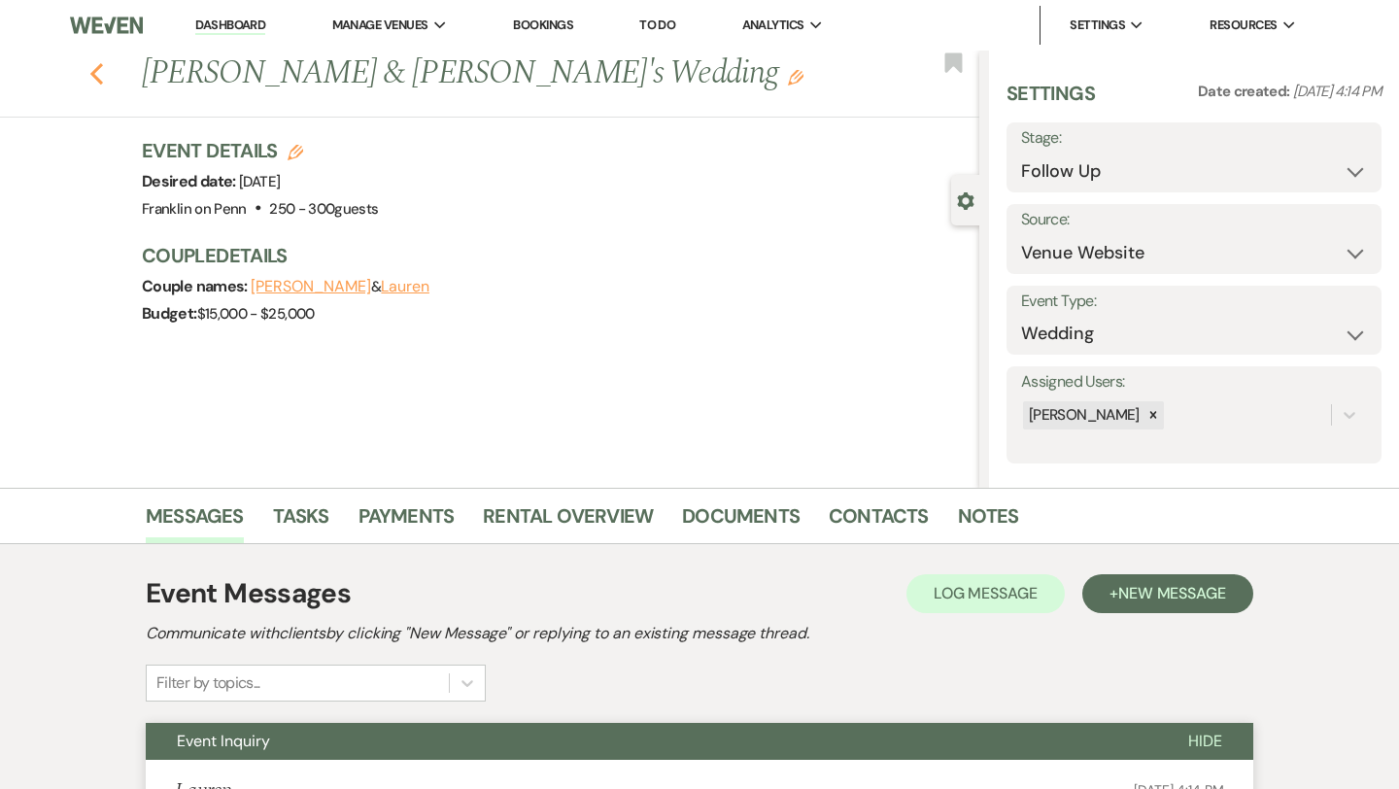
click at [92, 78] on icon "Previous" at bounding box center [96, 73] width 15 height 23
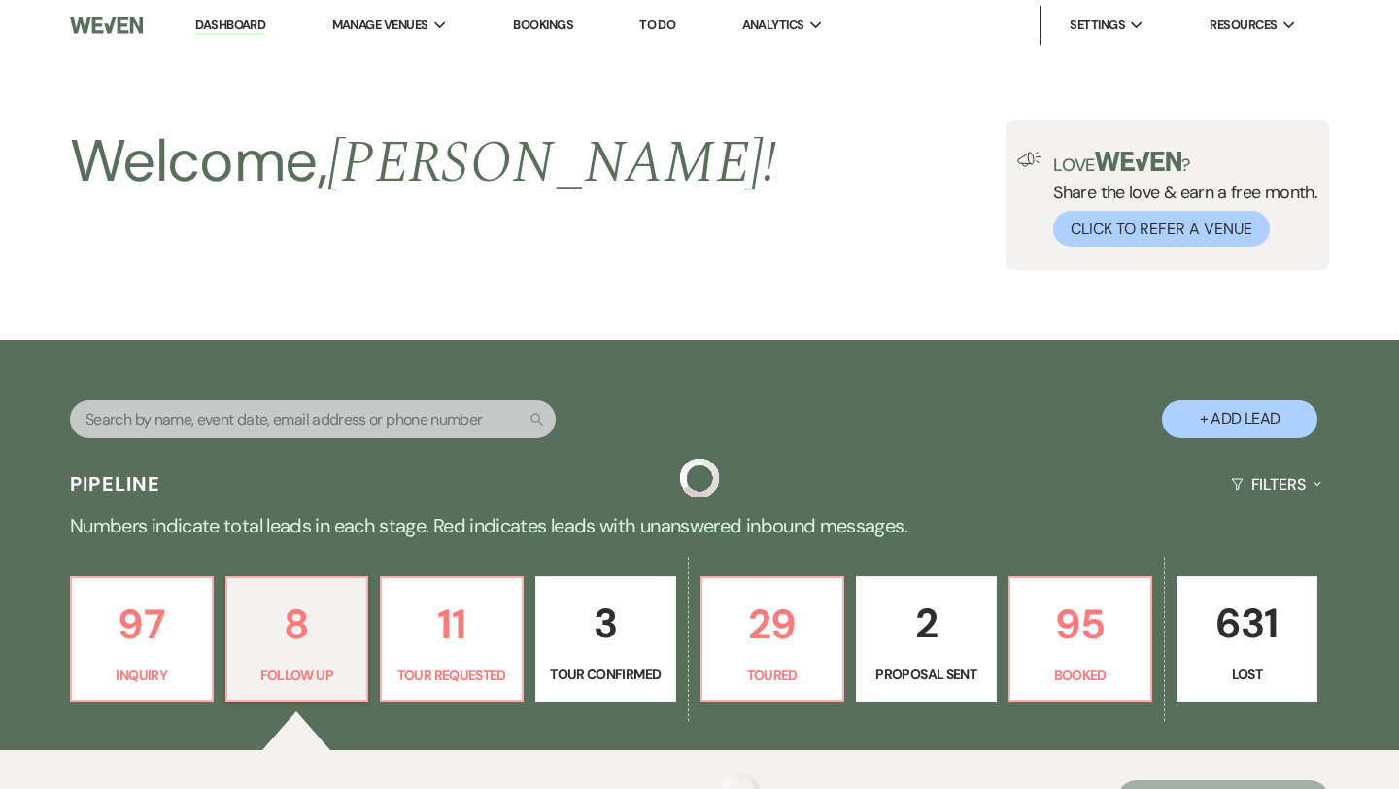
scroll to position [508, 0]
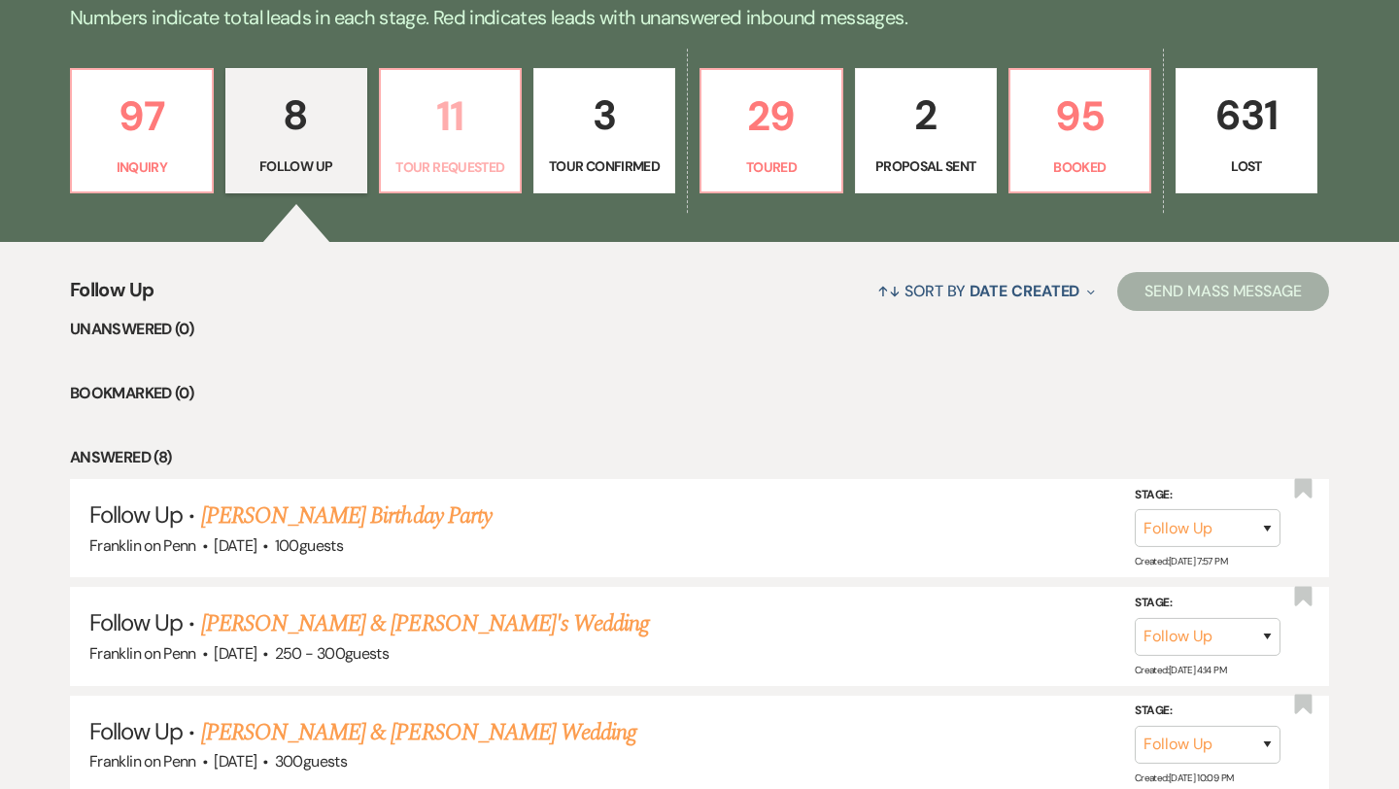
click at [454, 110] on p "11" at bounding box center [450, 116] width 117 height 65
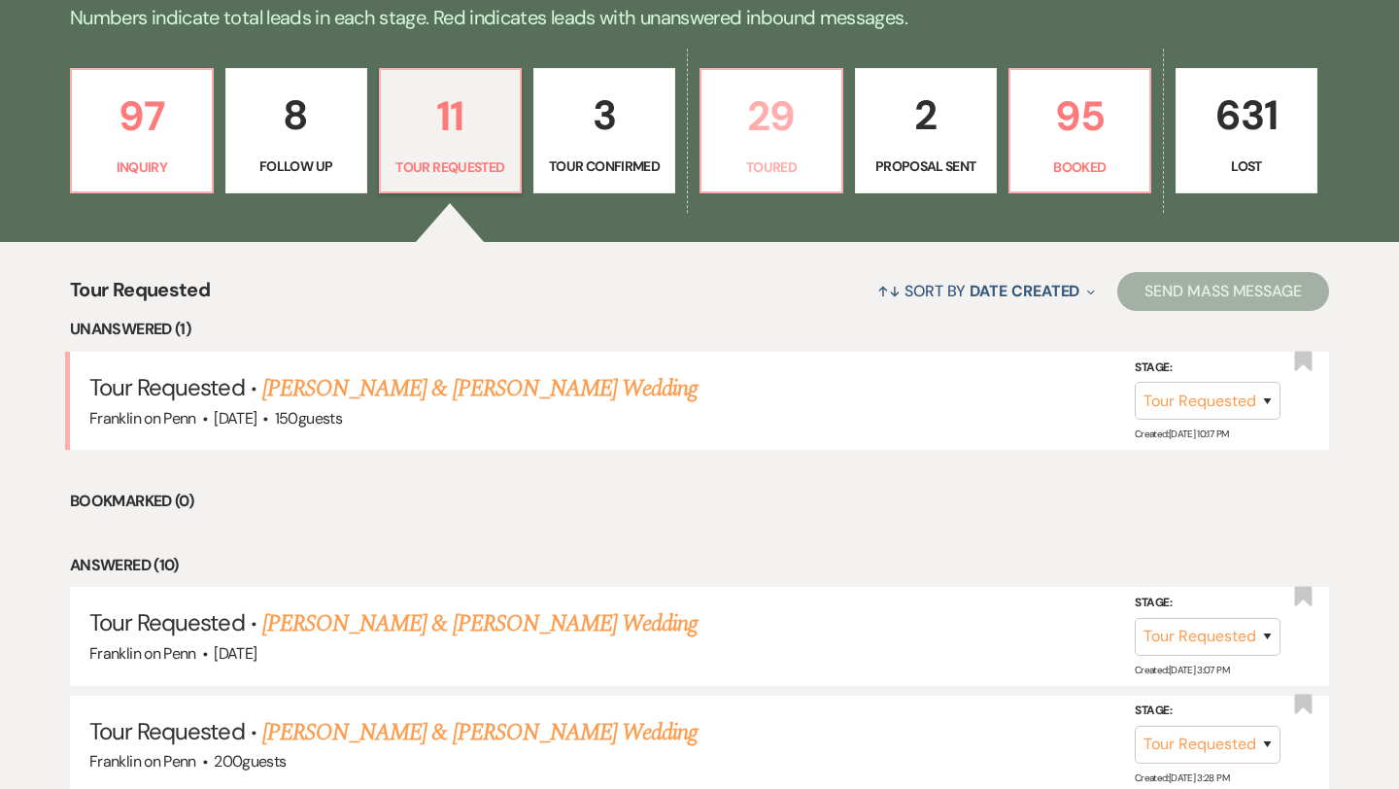
click at [766, 128] on p "29" at bounding box center [771, 116] width 117 height 65
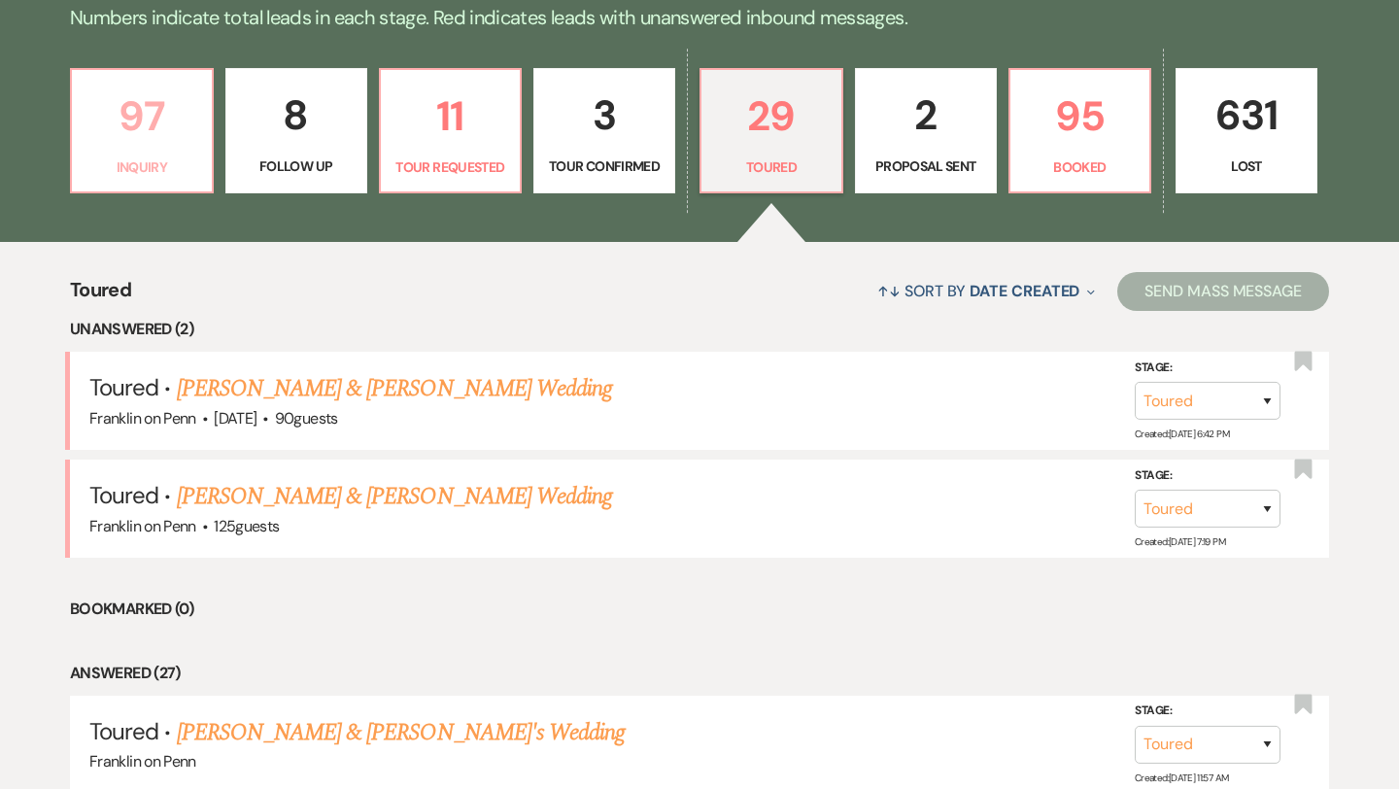
click at [149, 111] on p "97" at bounding box center [142, 116] width 117 height 65
